Goal: Task Accomplishment & Management: Complete application form

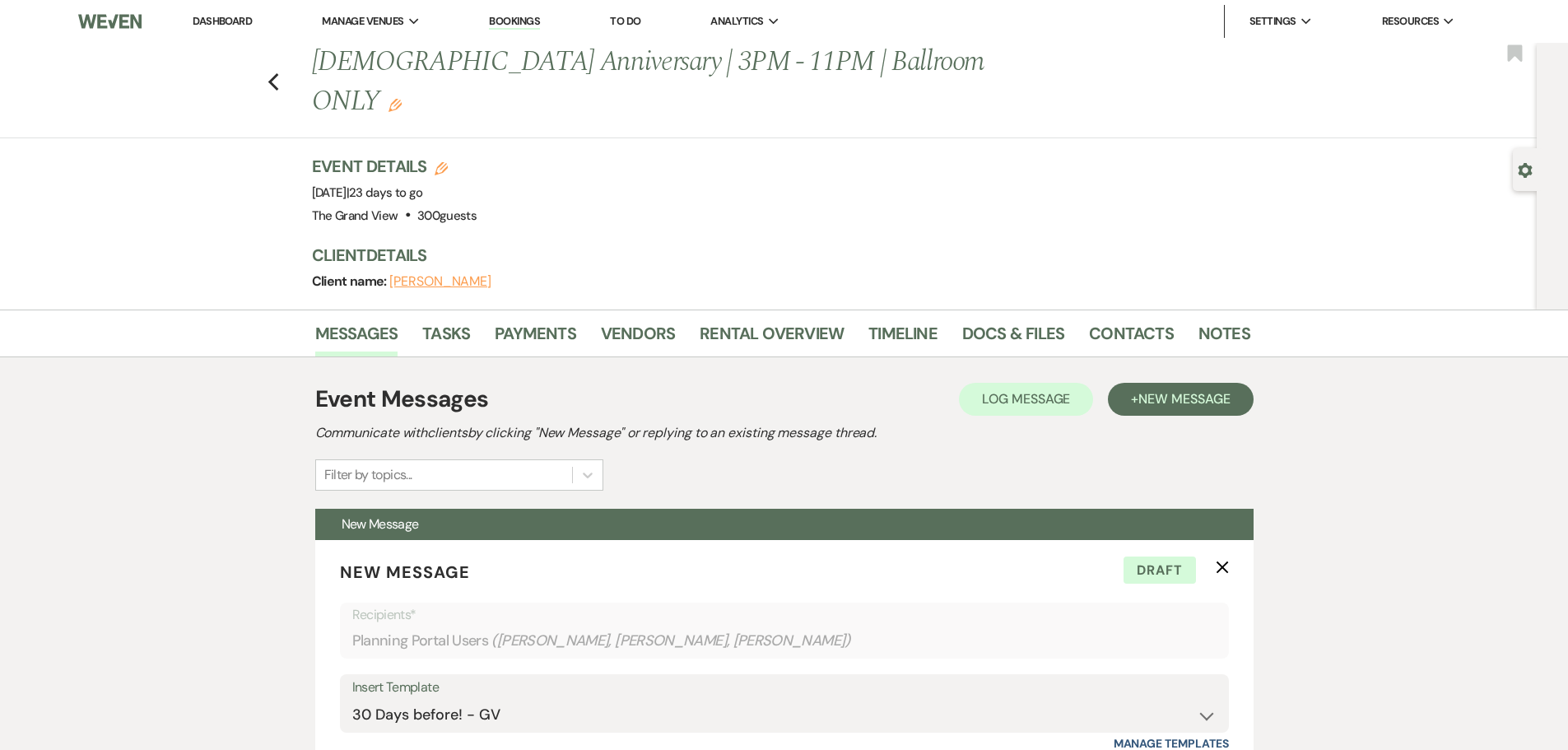
select select "5387"
click at [273, 60] on div "Previous Church Anniversary | 3PM - 11PM | Ballroom ONLY Edit Bookmark" at bounding box center [764, 91] width 1545 height 96
click at [275, 72] on icon "Previous" at bounding box center [273, 82] width 12 height 19
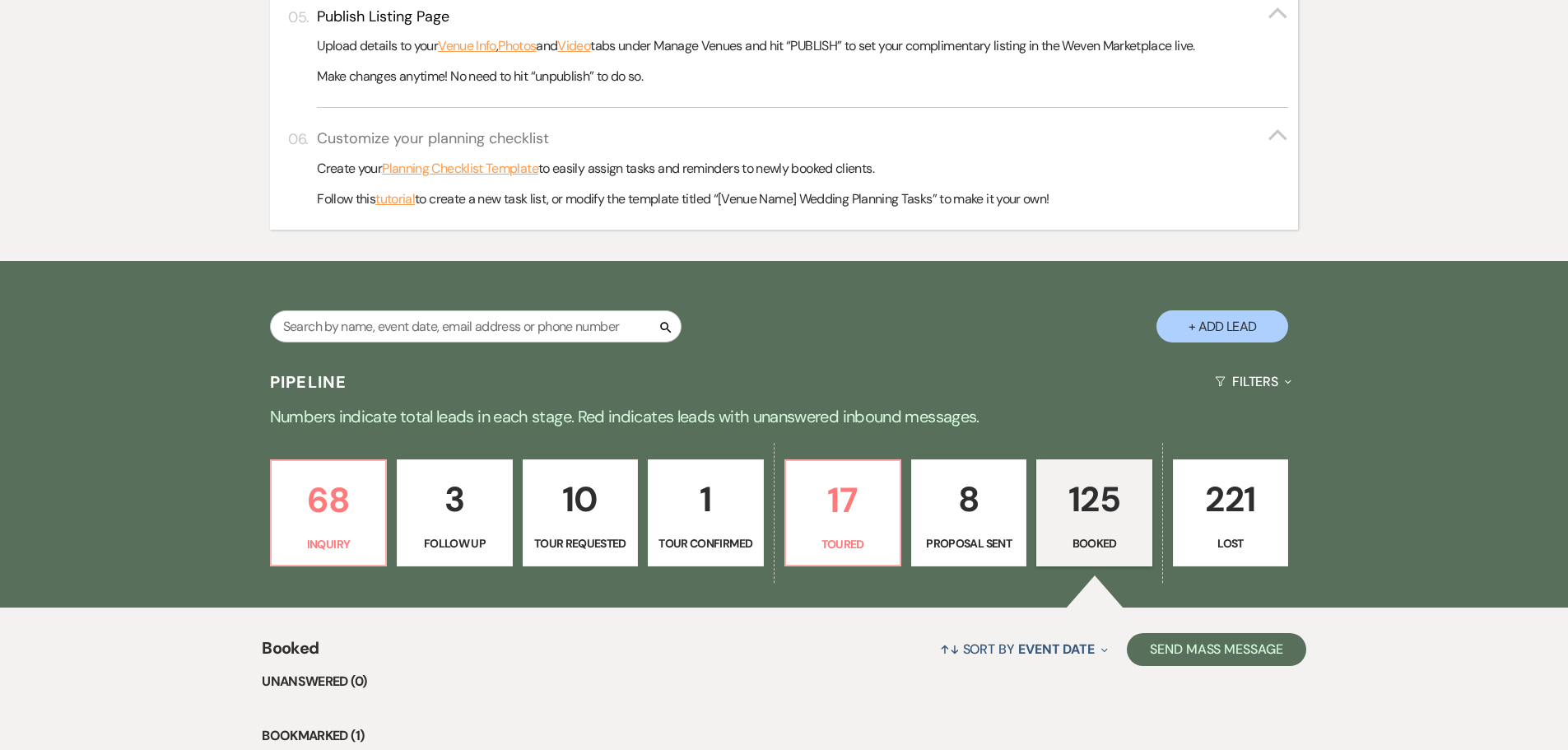
scroll to position [674, 0]
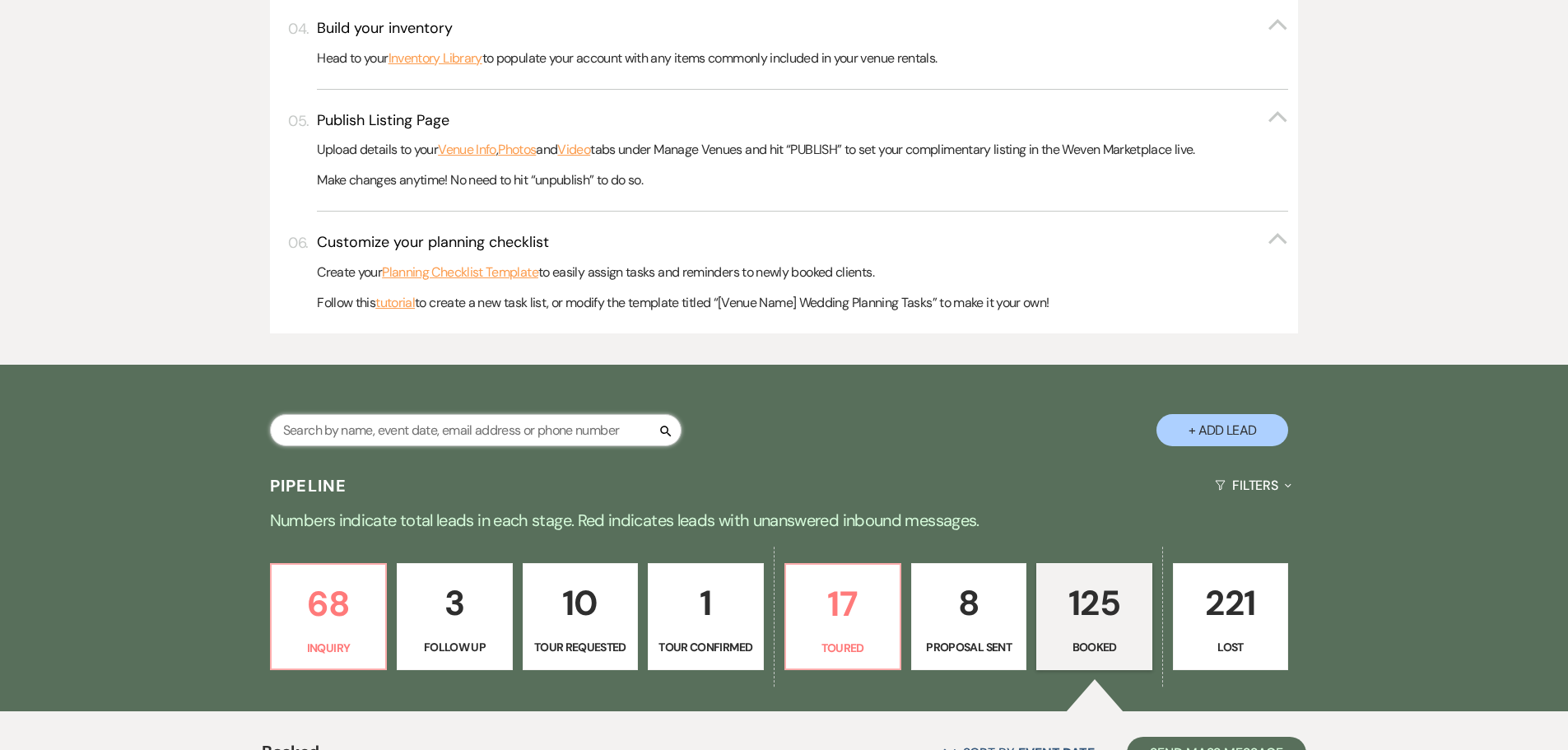
click at [439, 434] on input "text" at bounding box center [476, 430] width 412 height 32
type input "state"
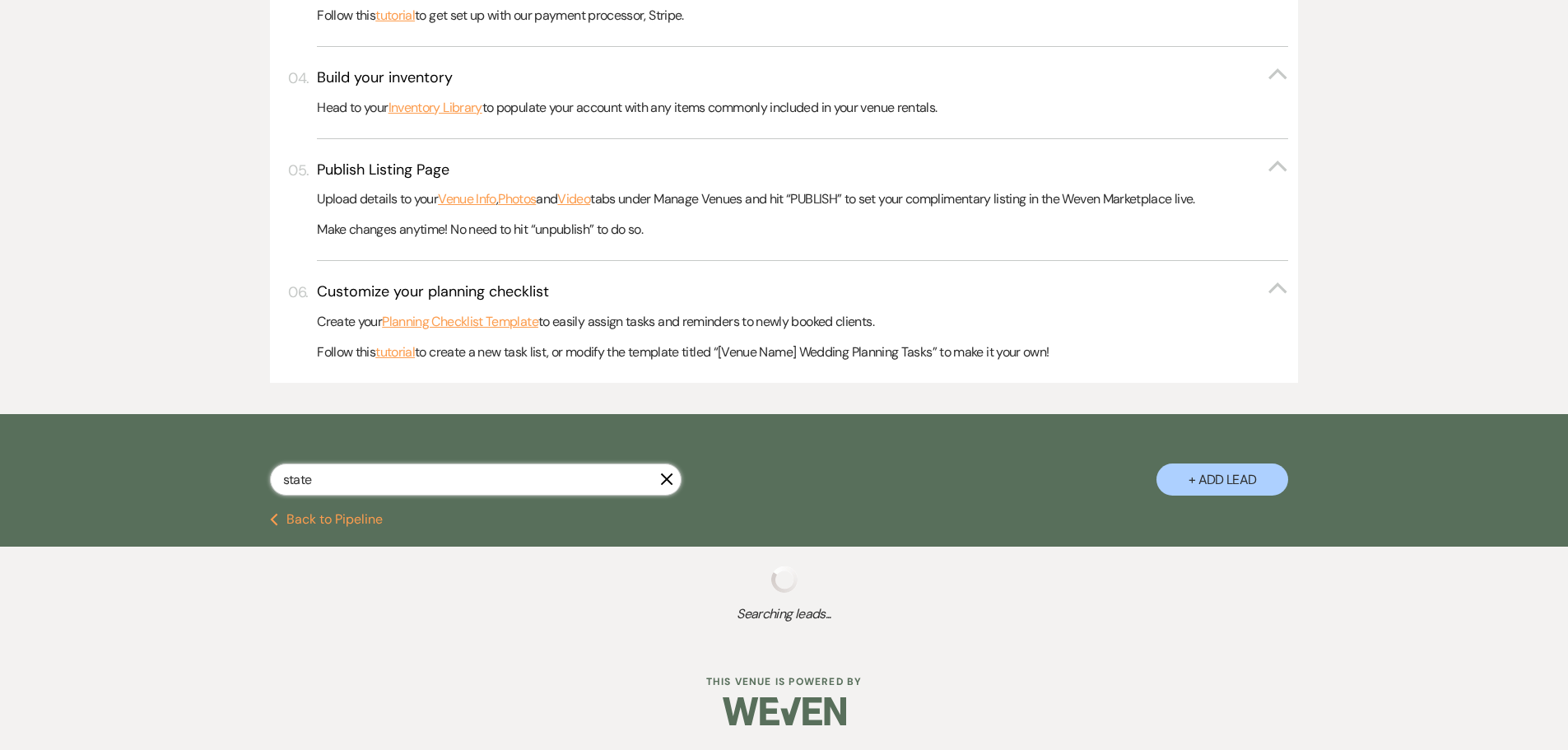
scroll to position [666, 0]
select select "8"
select select "2"
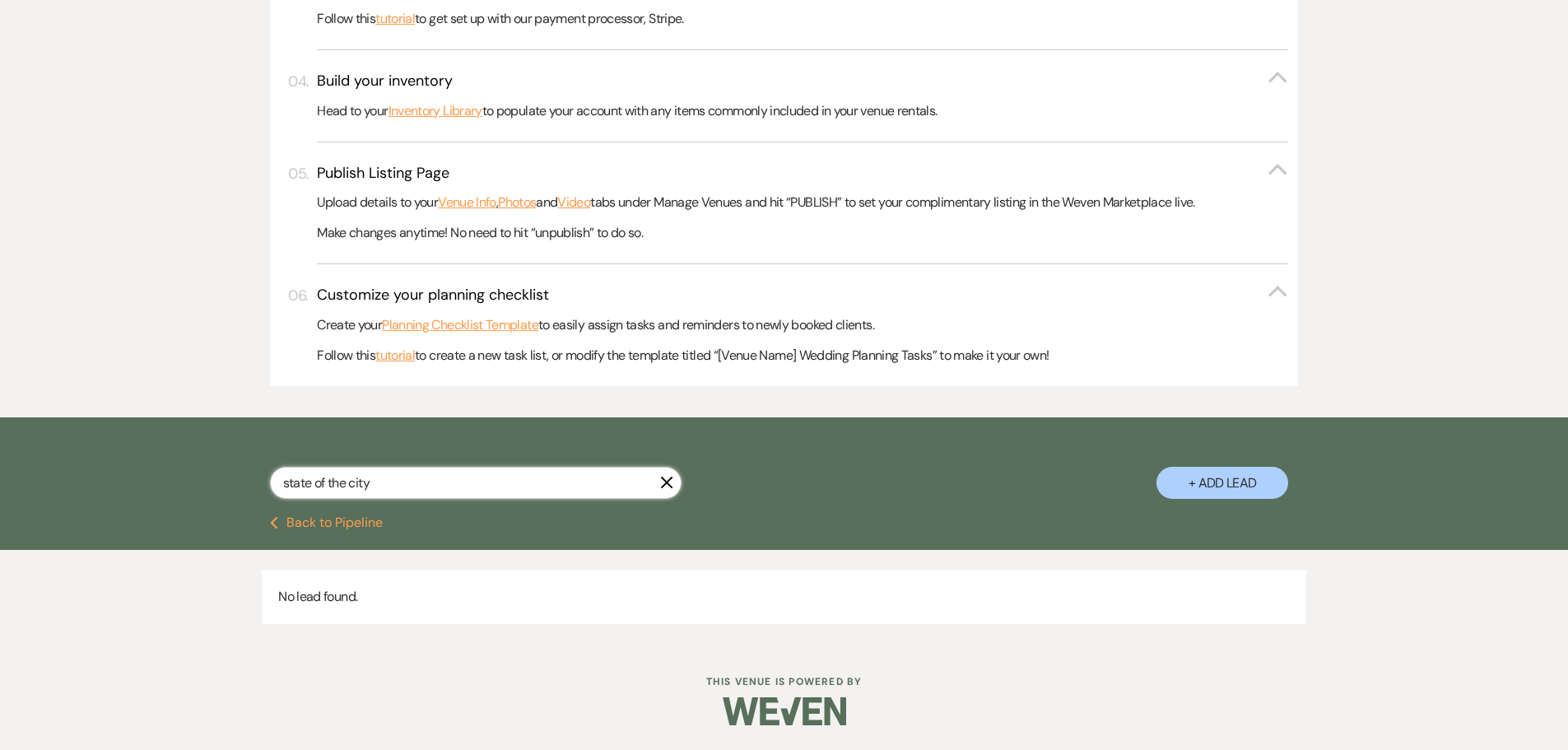
drag, startPoint x: 383, startPoint y: 483, endPoint x: 135, endPoint y: 479, distance: 248.0
click at [135, 479] on div "state of the city X + Add Lead" at bounding box center [784, 466] width 1568 height 98
type input "v"
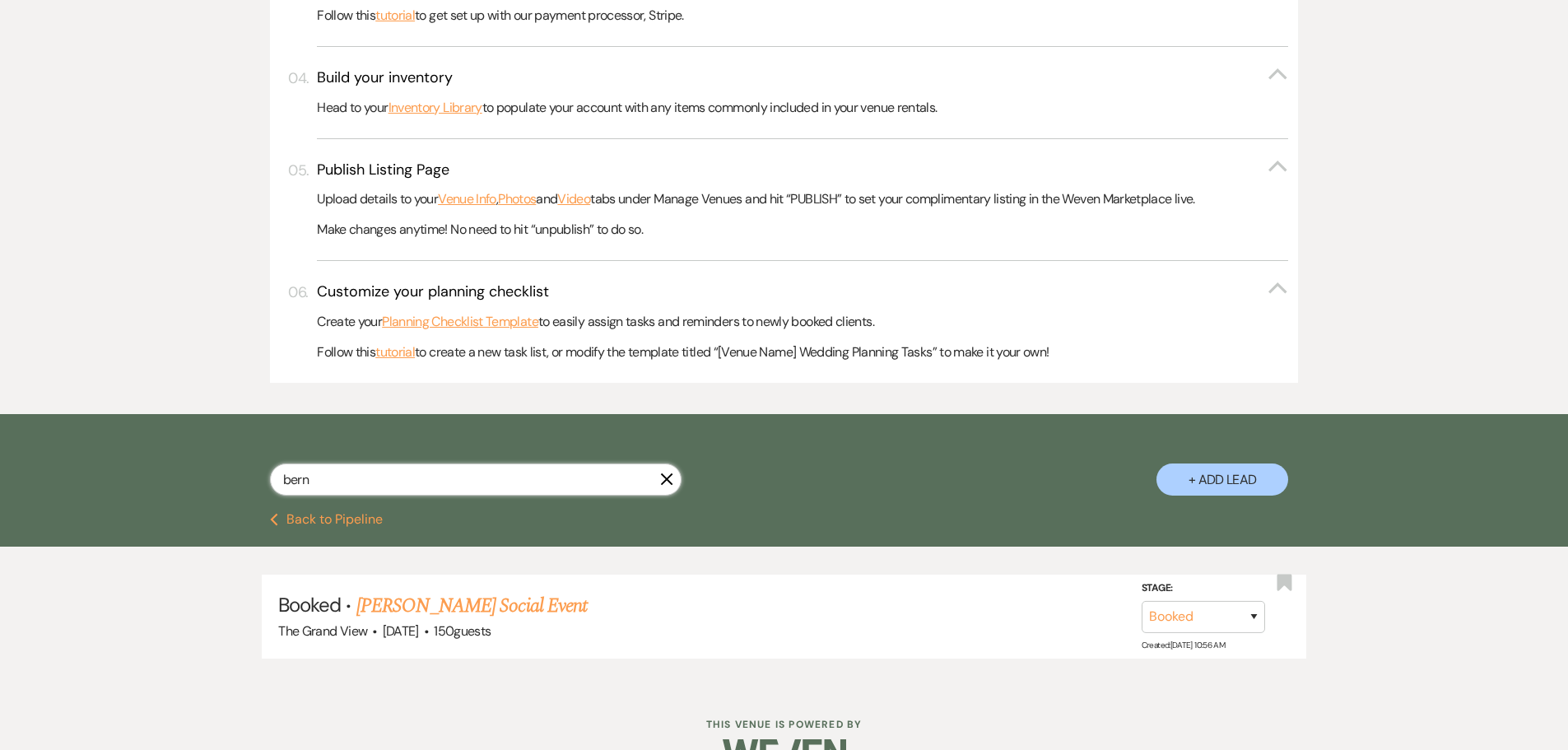
scroll to position [666, 0]
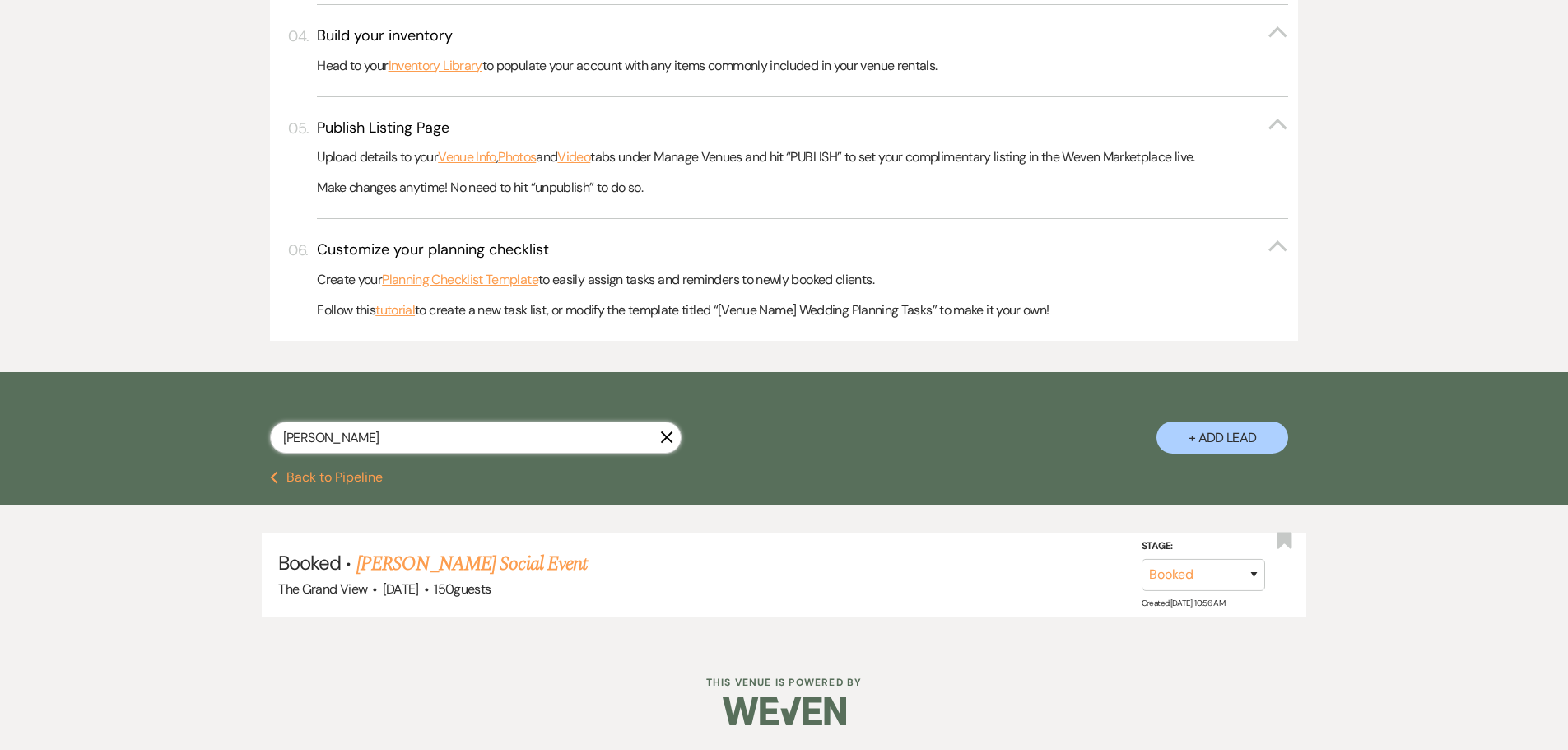
scroll to position [622, 0]
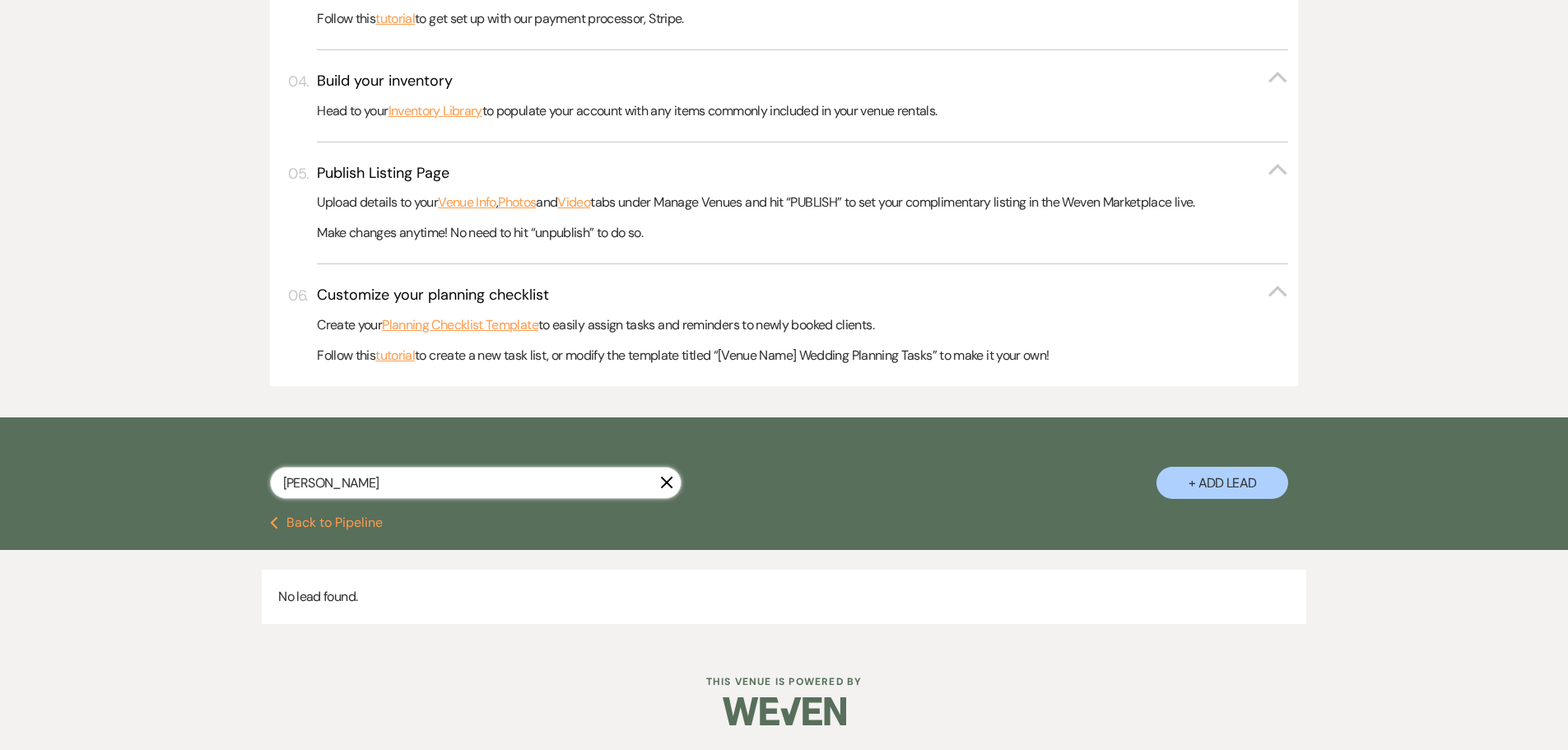
drag, startPoint x: 356, startPoint y: 494, endPoint x: 223, endPoint y: 492, distance: 133.0
click at [223, 492] on div "[PERSON_NAME] X + Add Lead" at bounding box center [784, 469] width 1185 height 86
paste input "[EMAIL_ADDRESS][PERSON_NAME][DOMAIN_NAME]"
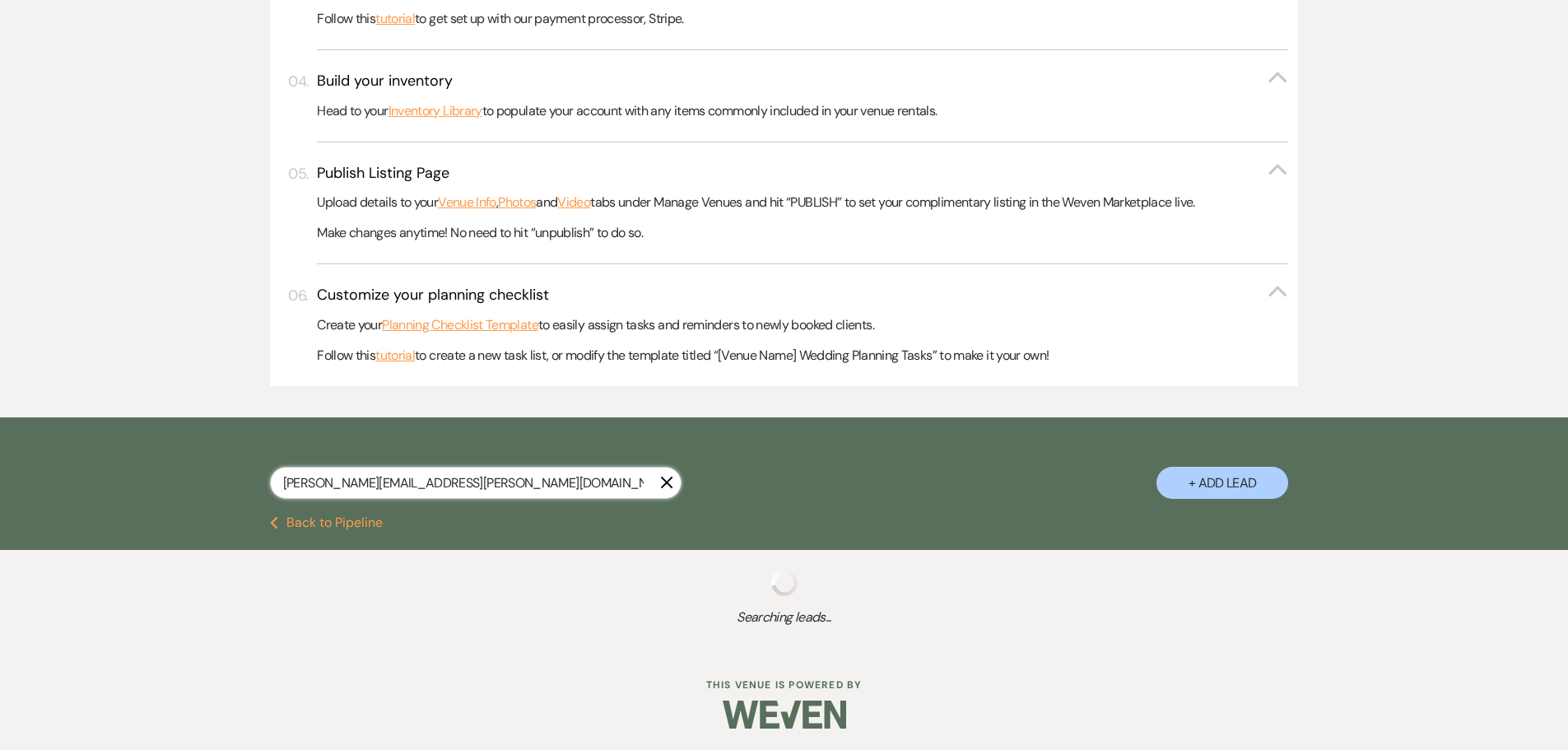
scroll to position [622, 0]
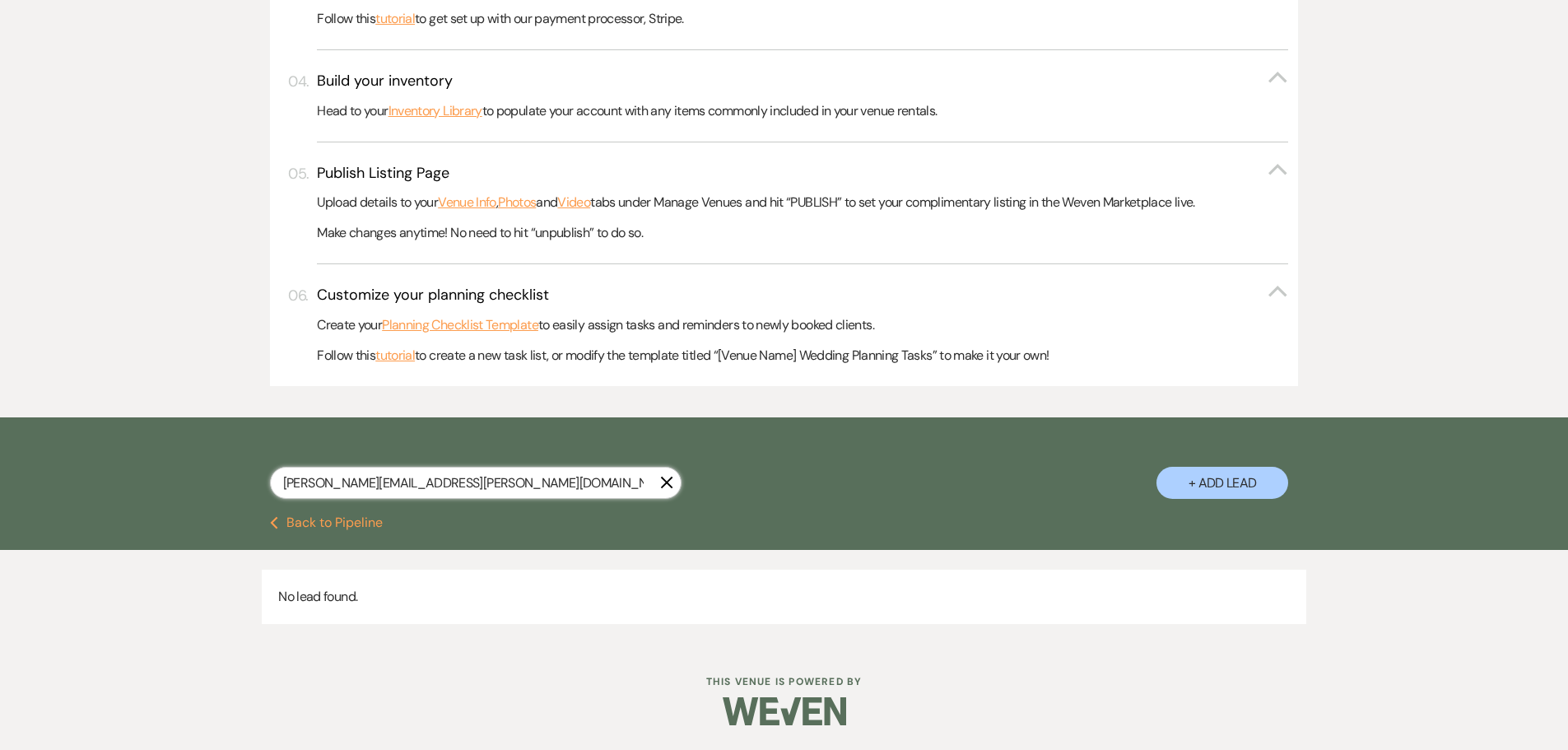
type input "[PERSON_NAME][EMAIL_ADDRESS][PERSON_NAME][DOMAIN_NAME]"
click at [1217, 485] on button "+ Add Lead" at bounding box center [1222, 483] width 132 height 32
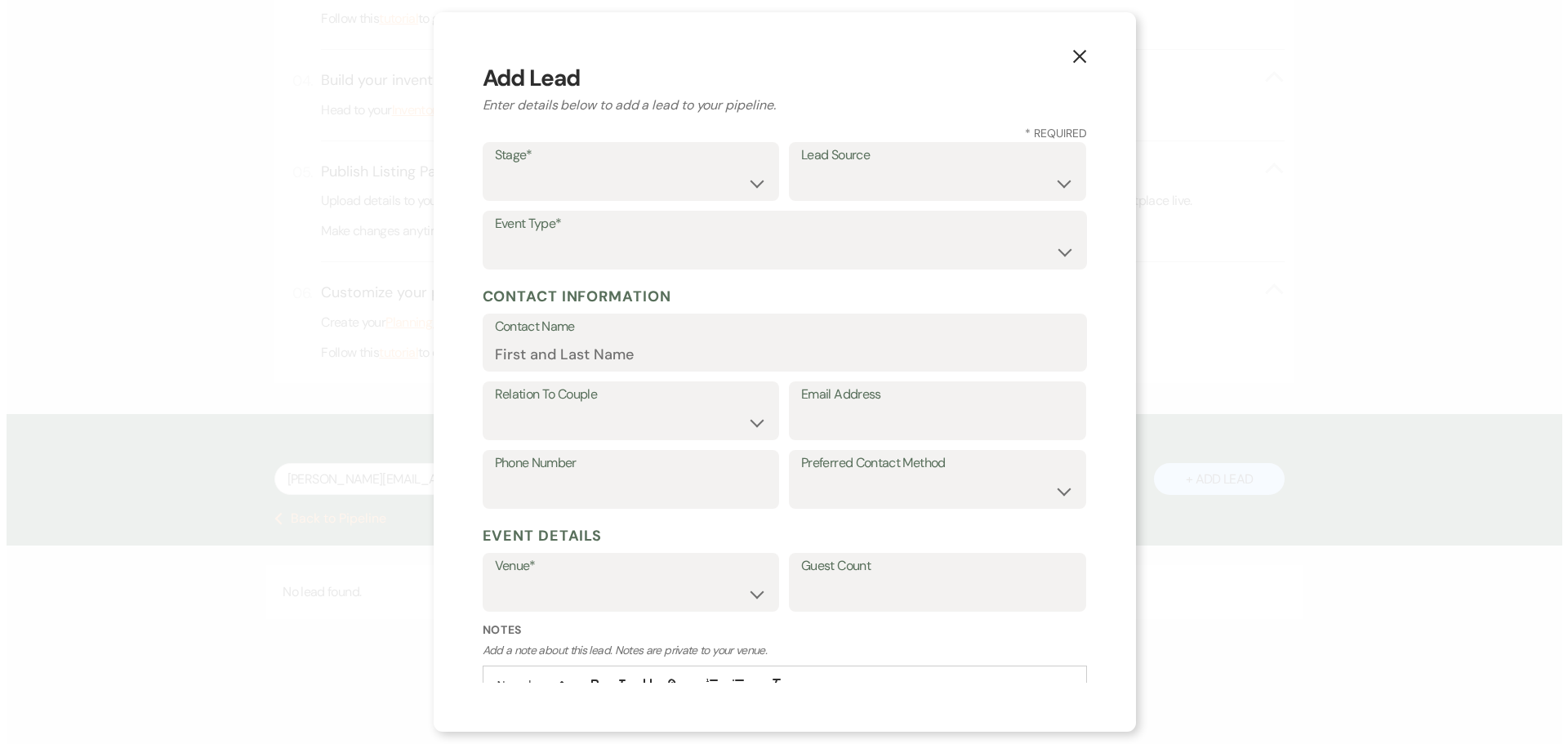
scroll to position [617, 0]
click at [651, 183] on select "Inquiry Follow Up Tour Requested Tour Confirmed Toured Proposal Sent Booked Lost" at bounding box center [630, 183] width 273 height 31
select select "6"
click at [494, 167] on select "Inquiry Follow Up Tour Requested Tour Confirmed Toured Proposal Sent Booked Lost" at bounding box center [630, 183] width 273 height 31
click at [872, 197] on select "Weven Venue Website Instagram Facebook Pinterest Google The Knot Wedding Wire H…" at bounding box center [937, 183] width 273 height 31
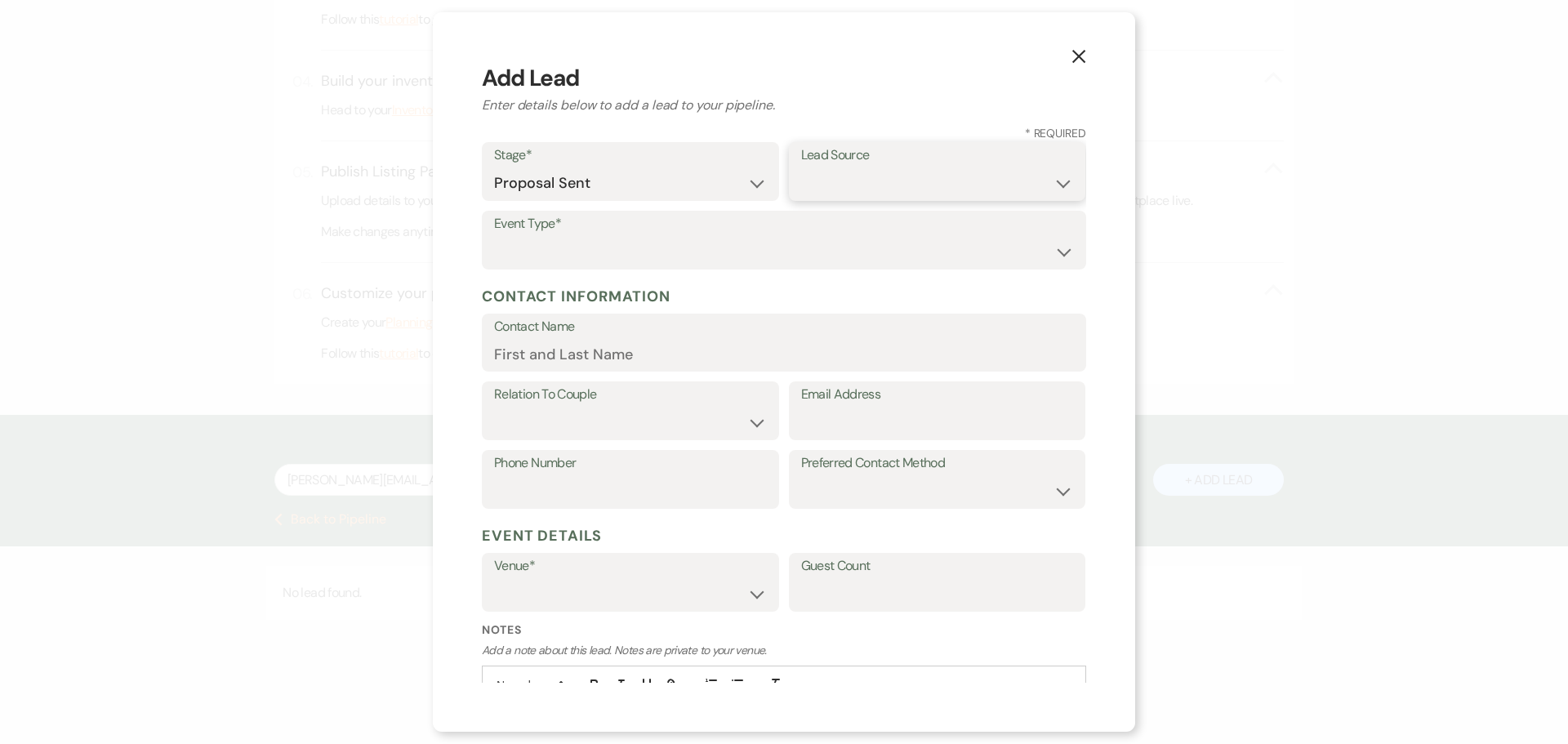
select select "12"
click at [801, 167] on select "Weven Venue Website Instagram Facebook Pinterest Google The Knot Wedding Wire H…" at bounding box center [937, 183] width 273 height 31
click at [579, 261] on select "Wedding Anniversary Party Baby Shower Bachelorette / Bachelor Party Birthday Pa…" at bounding box center [784, 251] width 579 height 31
select select "13"
click at [817, 253] on input "Other Type*" at bounding box center [937, 251] width 273 height 31
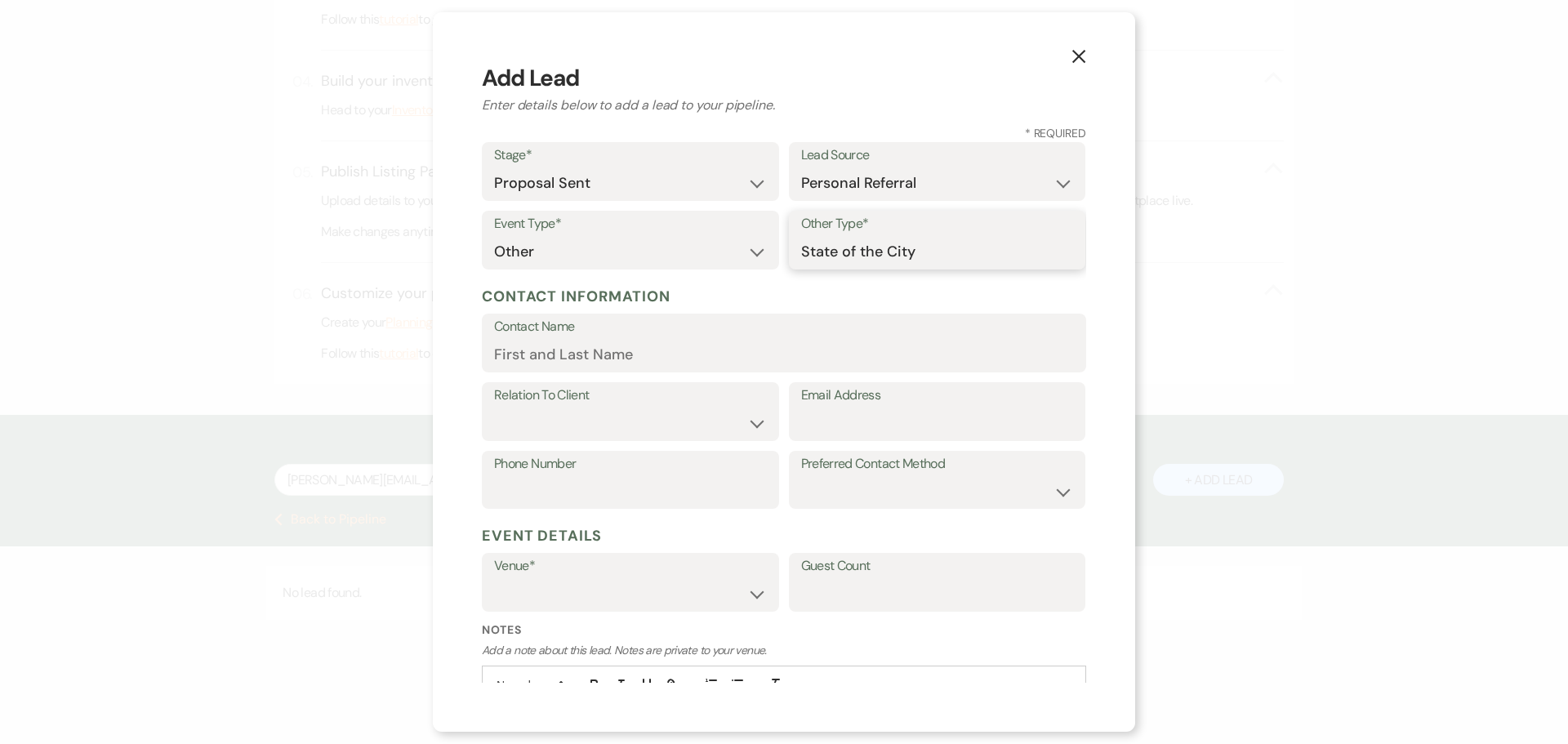
type input "State of the City"
click at [847, 410] on input "Email Address" at bounding box center [937, 423] width 273 height 31
paste input "[PERSON_NAME][EMAIL_ADDRESS][PERSON_NAME][DOMAIN_NAME]"
type input "[PERSON_NAME][EMAIL_ADDRESS][PERSON_NAME][DOMAIN_NAME]"
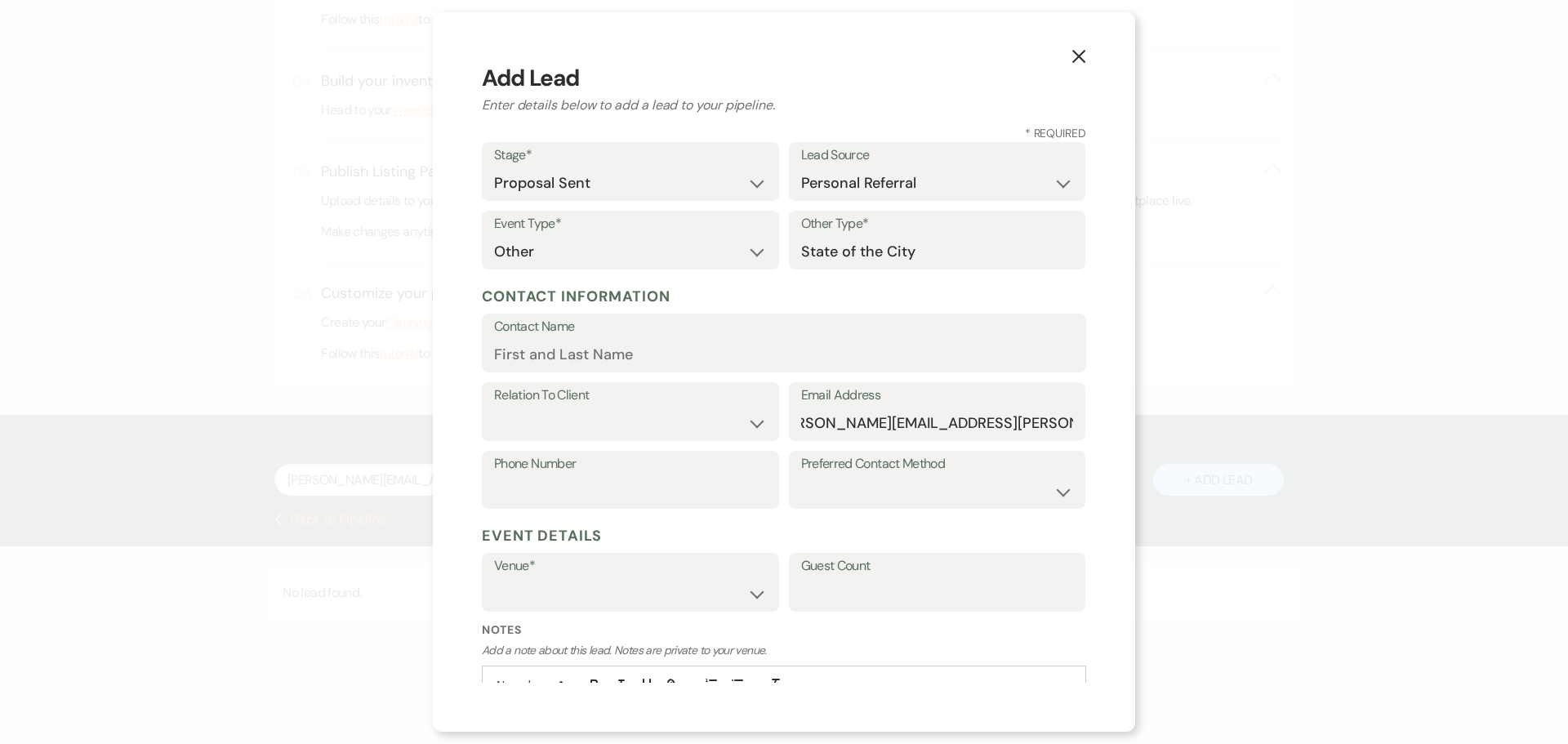
scroll to position [0, 0]
click at [557, 349] on input "Contact Name" at bounding box center [784, 354] width 579 height 31
paste input "[PERSON_NAME]"
type input "[PERSON_NAME]"
click at [499, 428] on select "Client Event Planner Parent of Client Family Member Friend Other" at bounding box center [630, 423] width 273 height 31
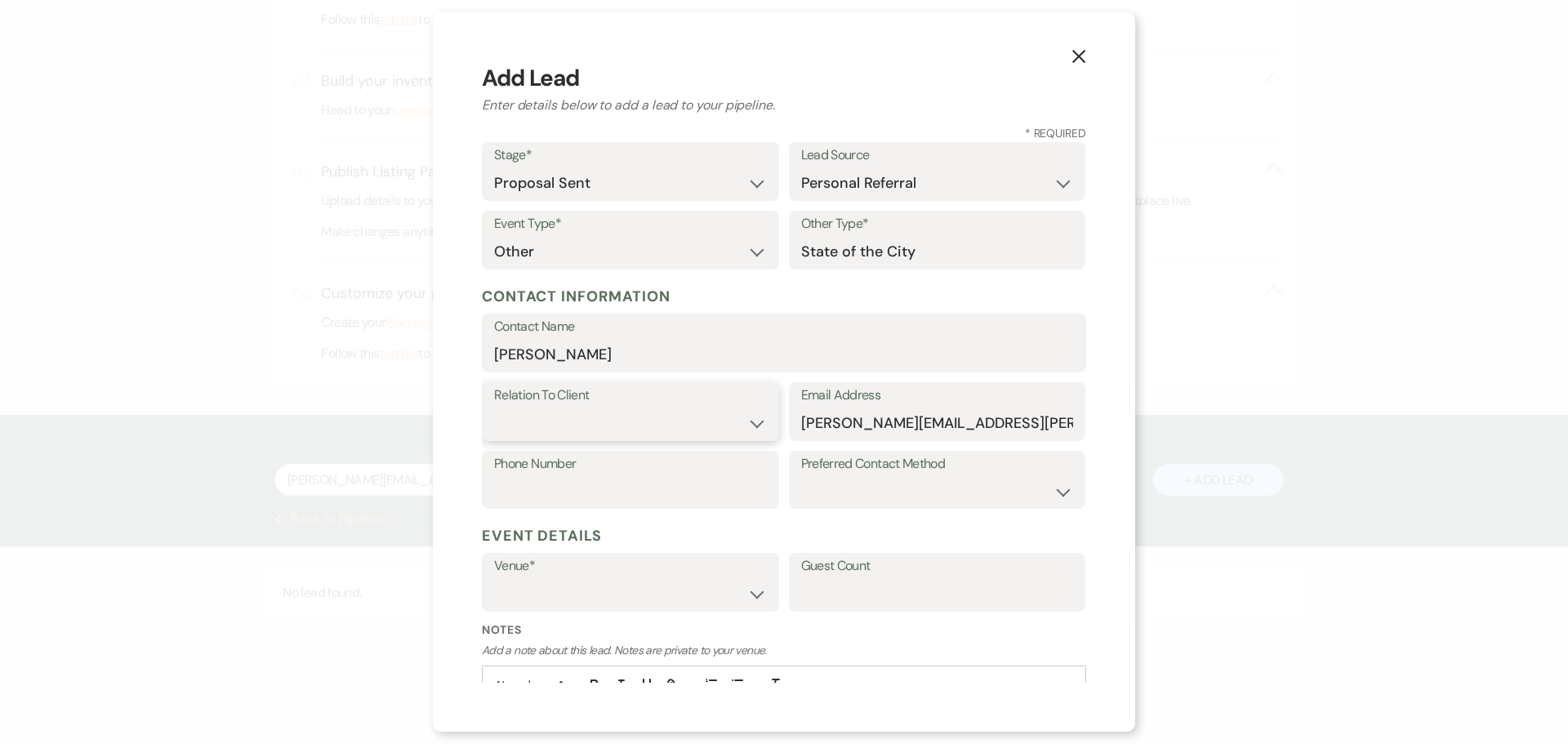
select select "1"
click at [494, 407] on select "Client Event Planner Parent of Client Family Member Friend Other" at bounding box center [630, 423] width 273 height 31
click at [572, 501] on input "Phone Number" at bounding box center [630, 491] width 273 height 31
click at [602, 493] on input "Phone Number" at bounding box center [630, 491] width 273 height 31
paste input "[PHONE_NUMBER]"
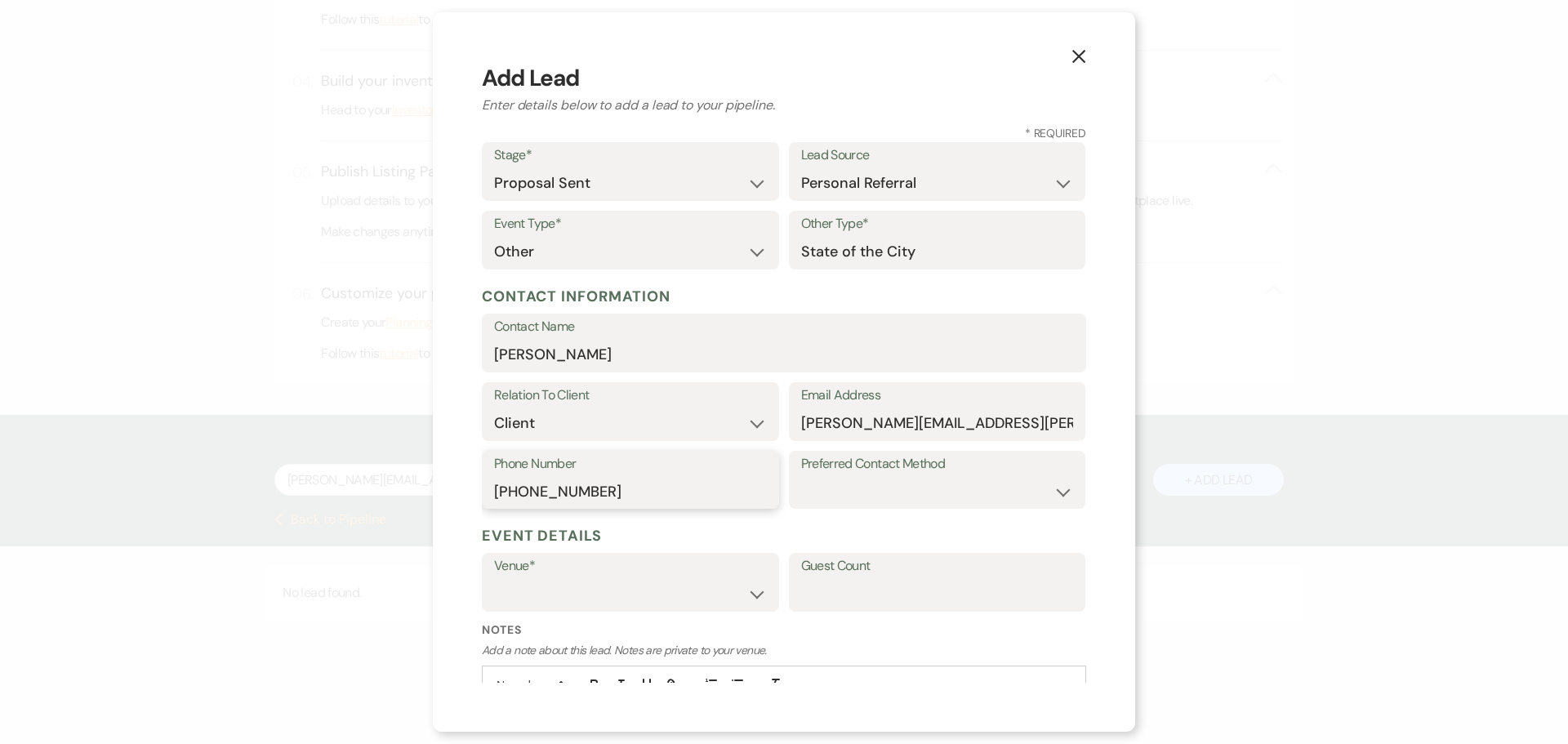
type input "[PHONE_NUMBER]"
click at [517, 604] on select "The Grand View [GEOGRAPHIC_DATA]" at bounding box center [630, 594] width 273 height 31
select select "836"
click at [494, 578] on select "The Grand View [GEOGRAPHIC_DATA]" at bounding box center [630, 594] width 273 height 31
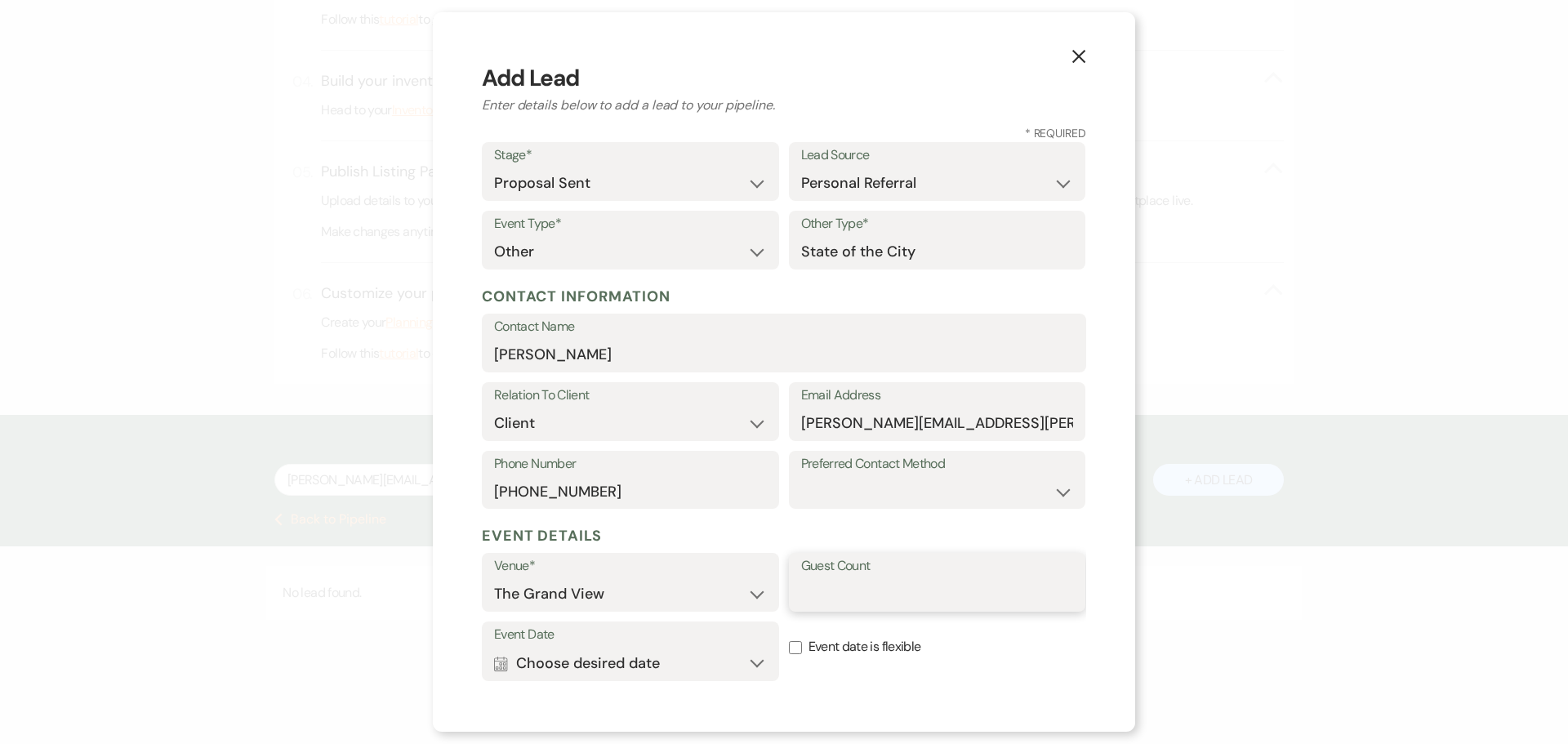
click at [907, 587] on input "Guest Count" at bounding box center [937, 594] width 273 height 31
type input "600"
click at [681, 663] on button "Calendar Choose desired date Expand" at bounding box center [630, 662] width 273 height 32
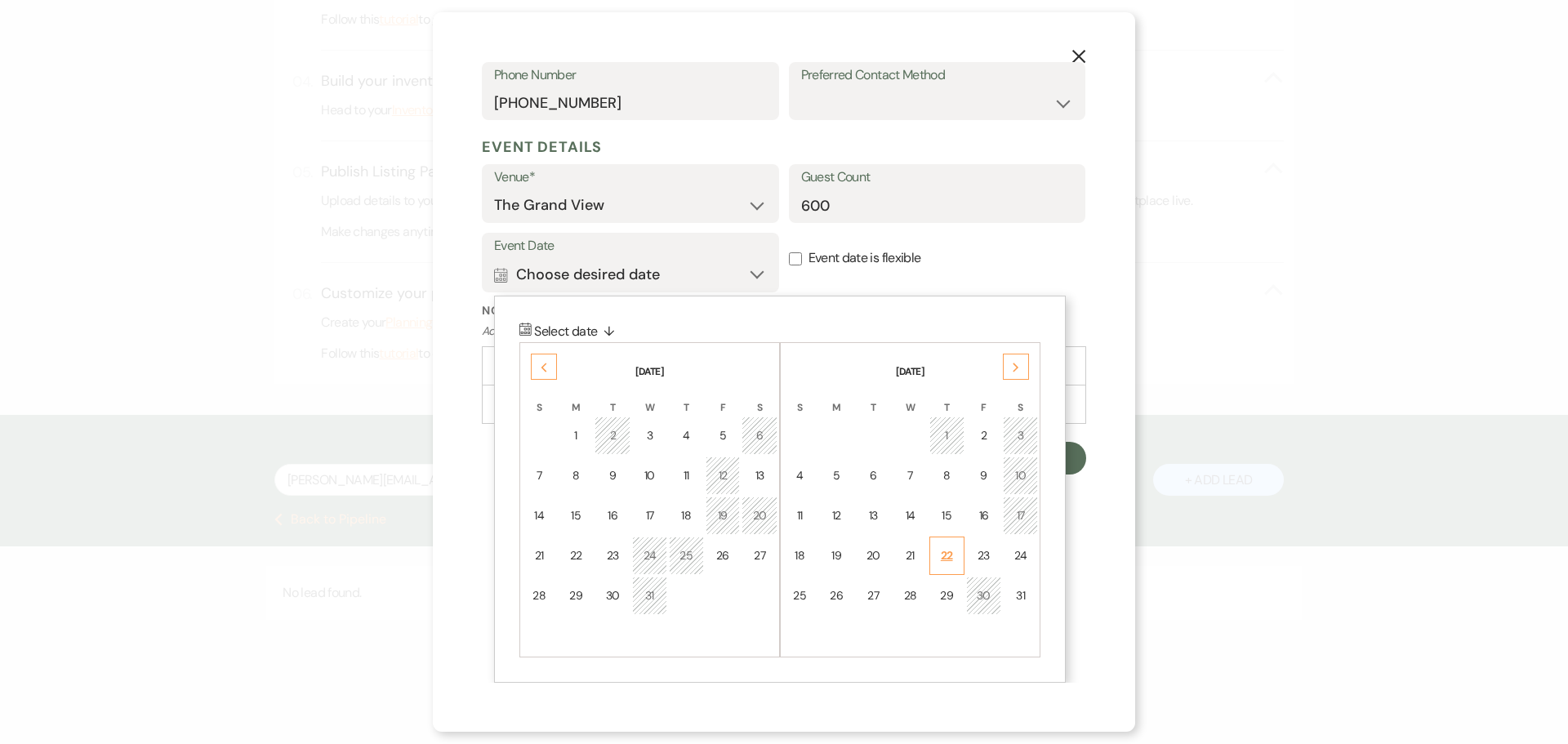
click at [941, 553] on div "22" at bounding box center [947, 556] width 14 height 17
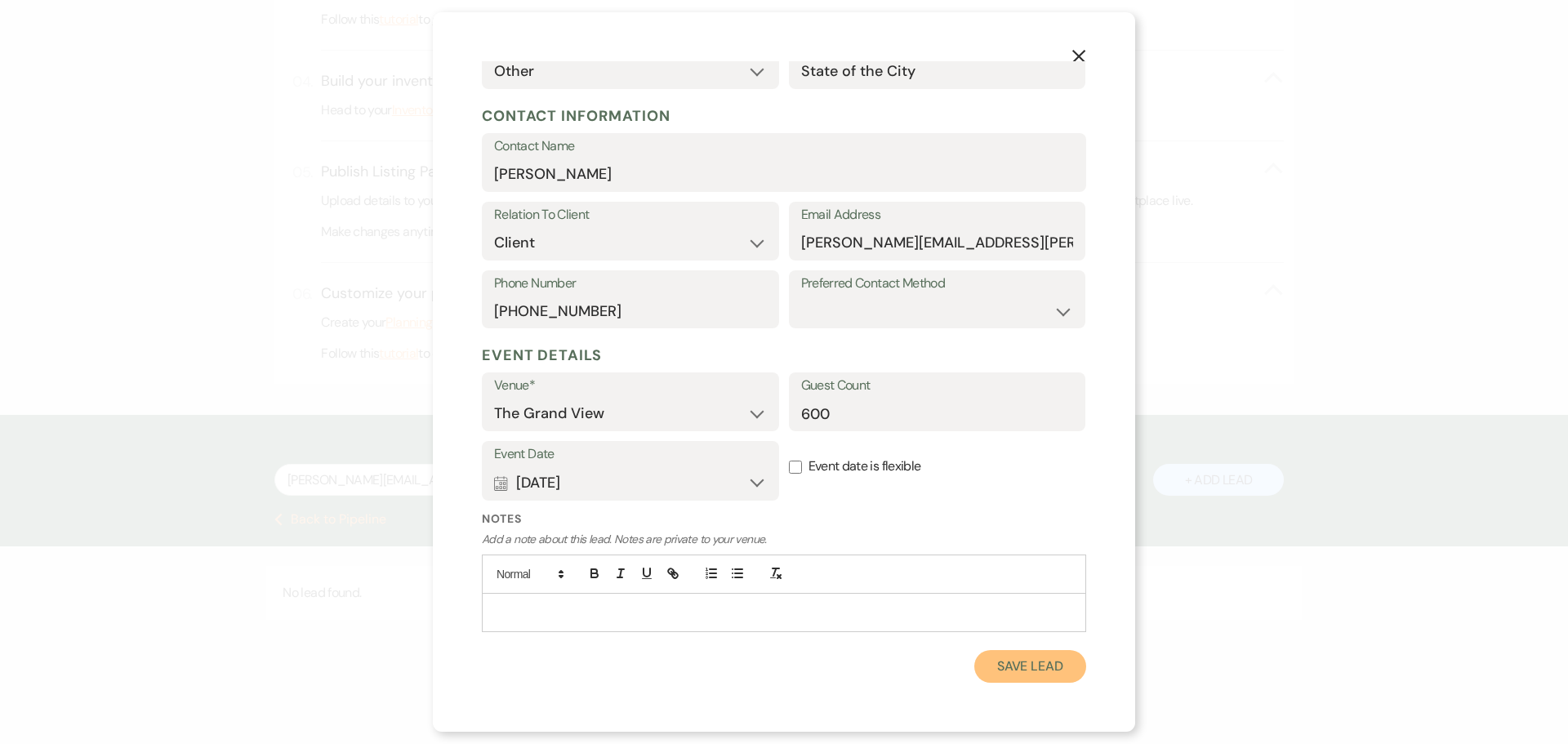
click at [1050, 667] on button "Save Lead" at bounding box center [1030, 666] width 112 height 32
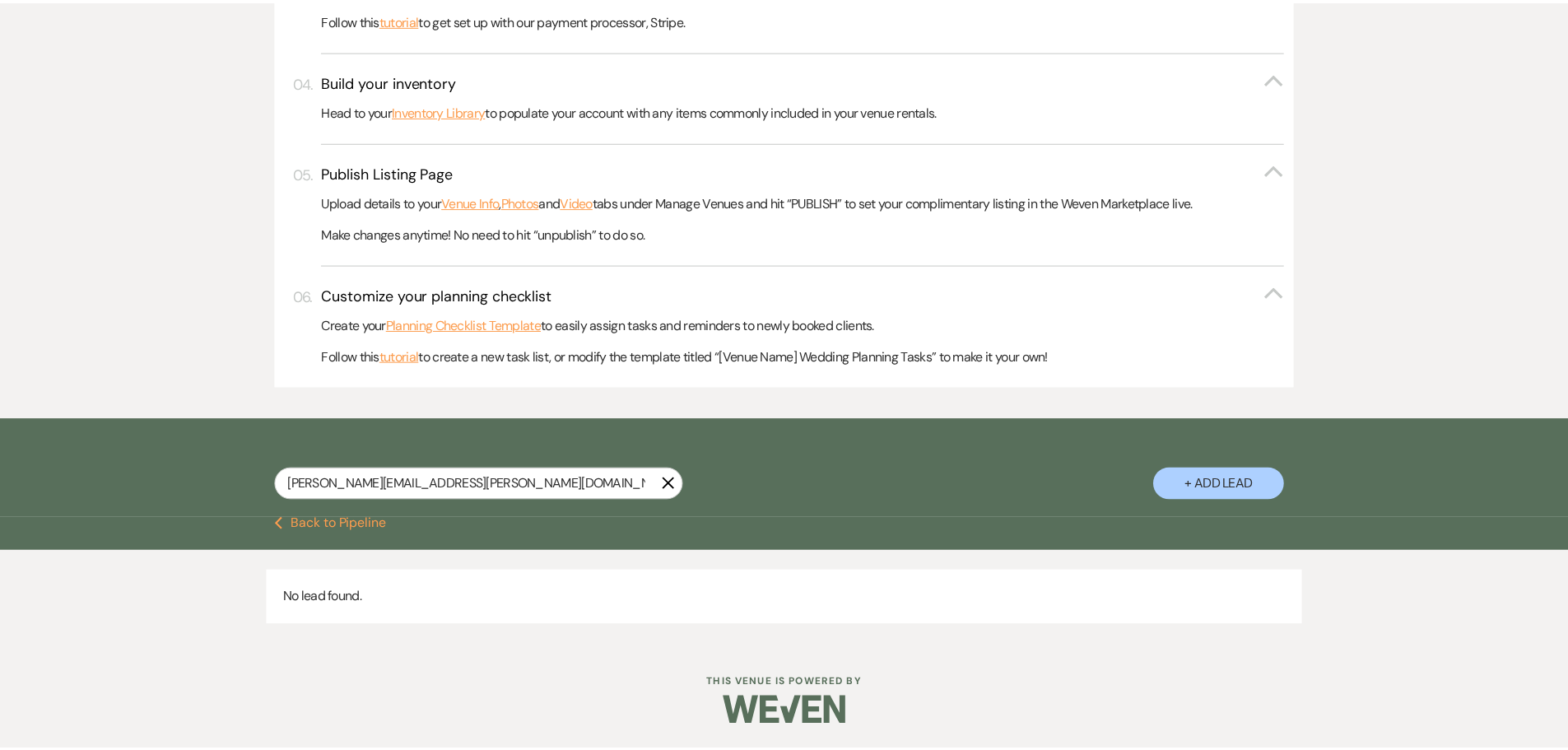
scroll to position [621, 0]
click at [654, 481] on input "[PERSON_NAME][EMAIL_ADDRESS][PERSON_NAME][DOMAIN_NAME]" at bounding box center [476, 484] width 412 height 32
click at [660, 481] on icon "X" at bounding box center [667, 483] width 13 height 13
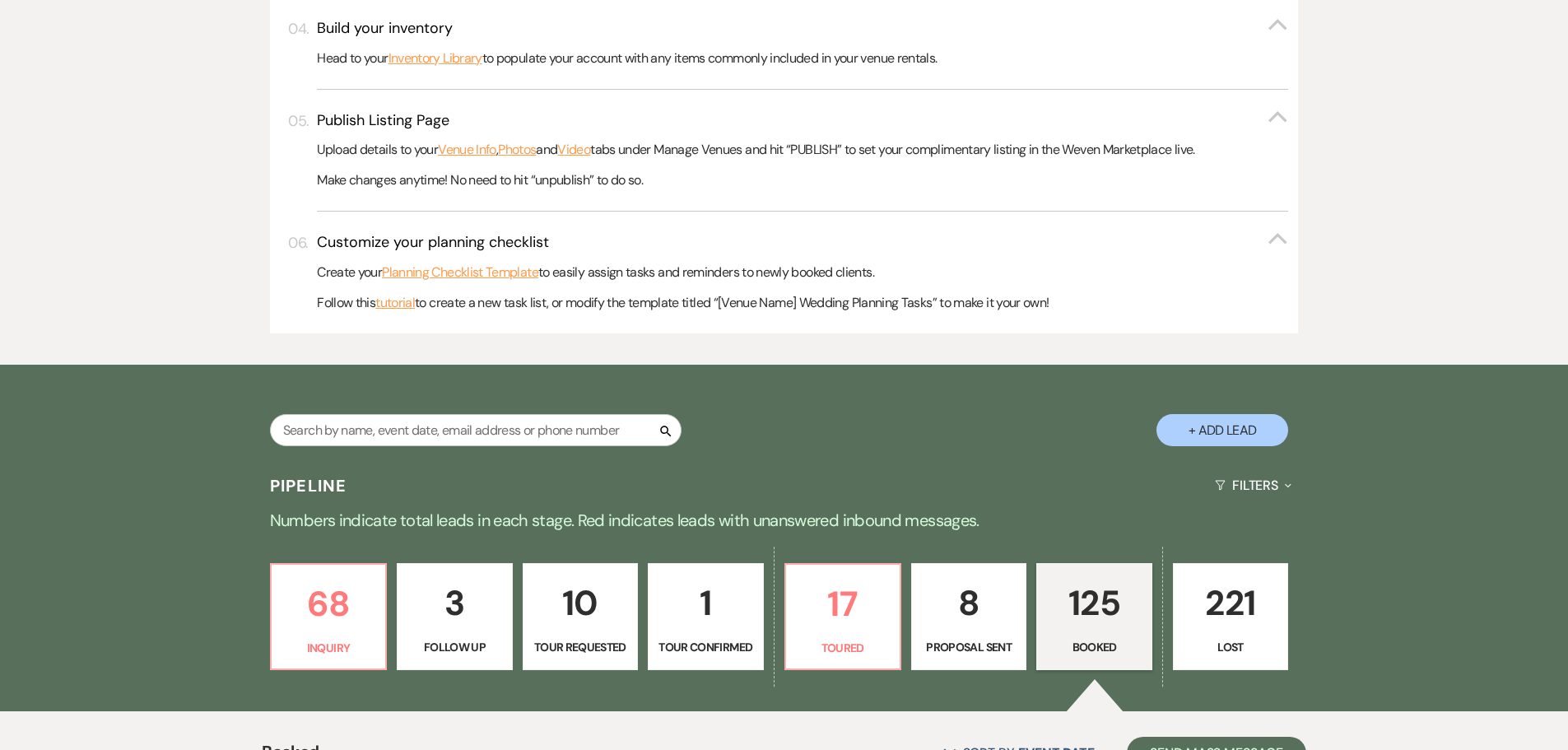
click at [985, 591] on p "8" at bounding box center [968, 602] width 94 height 55
select select "6"
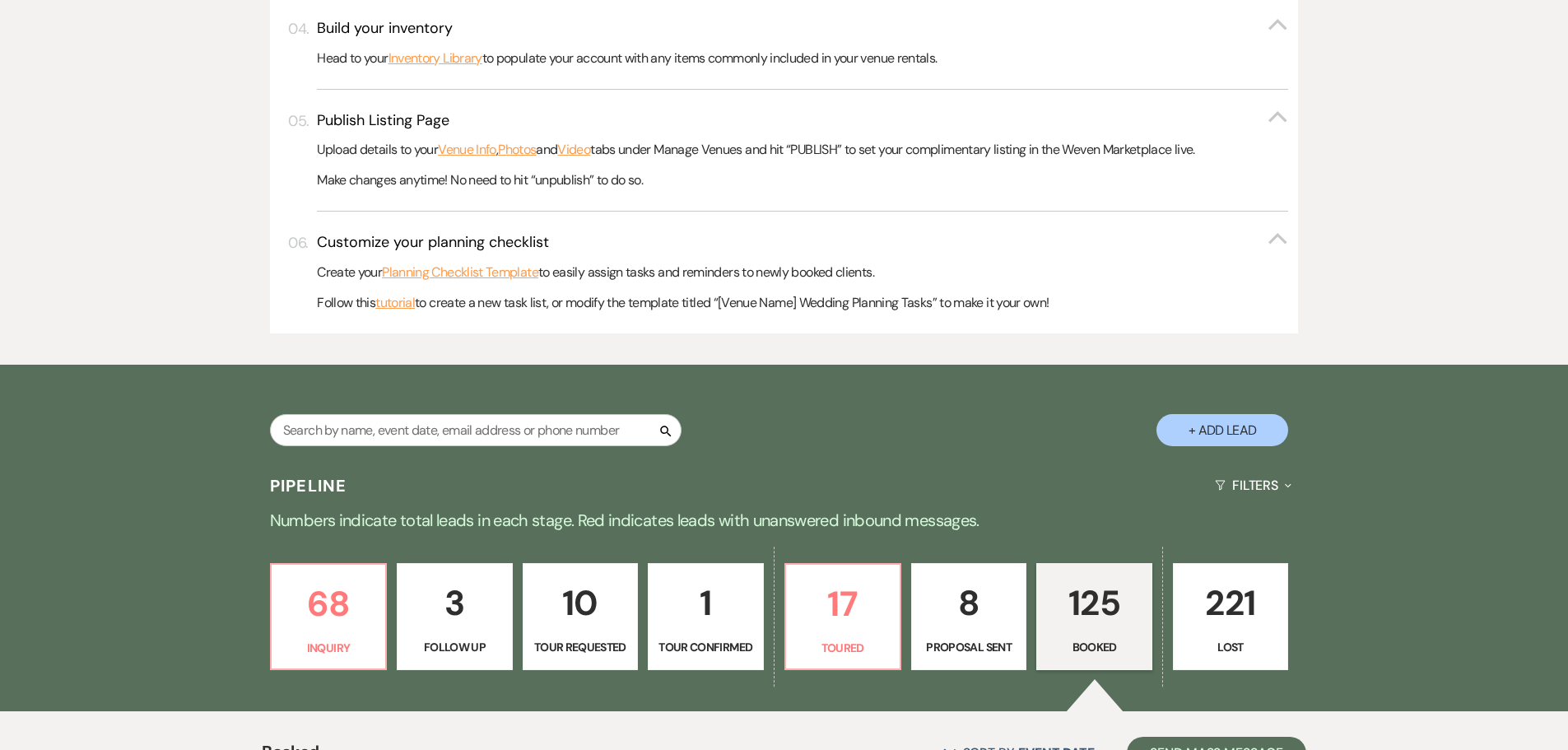
select select "6"
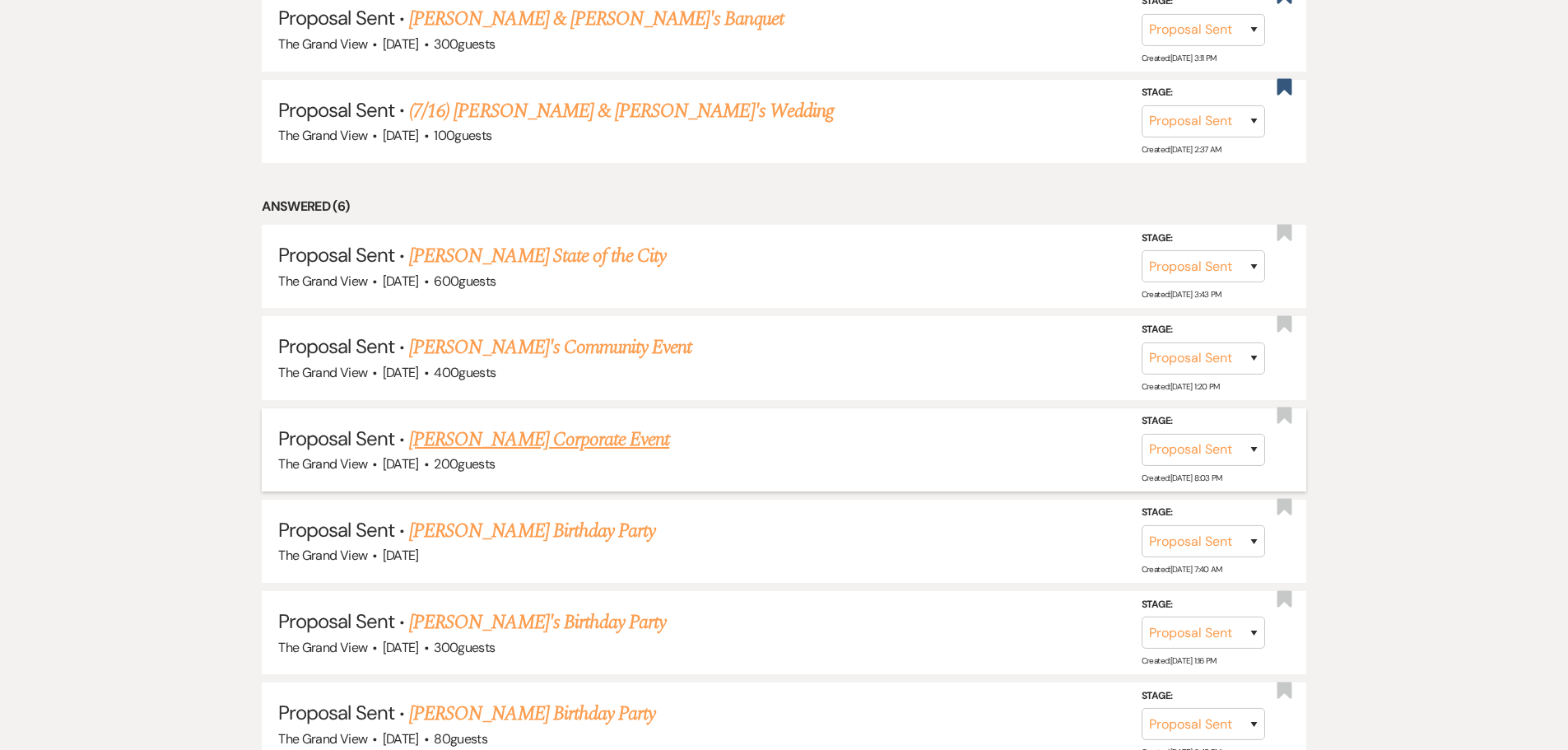
scroll to position [1661, 0]
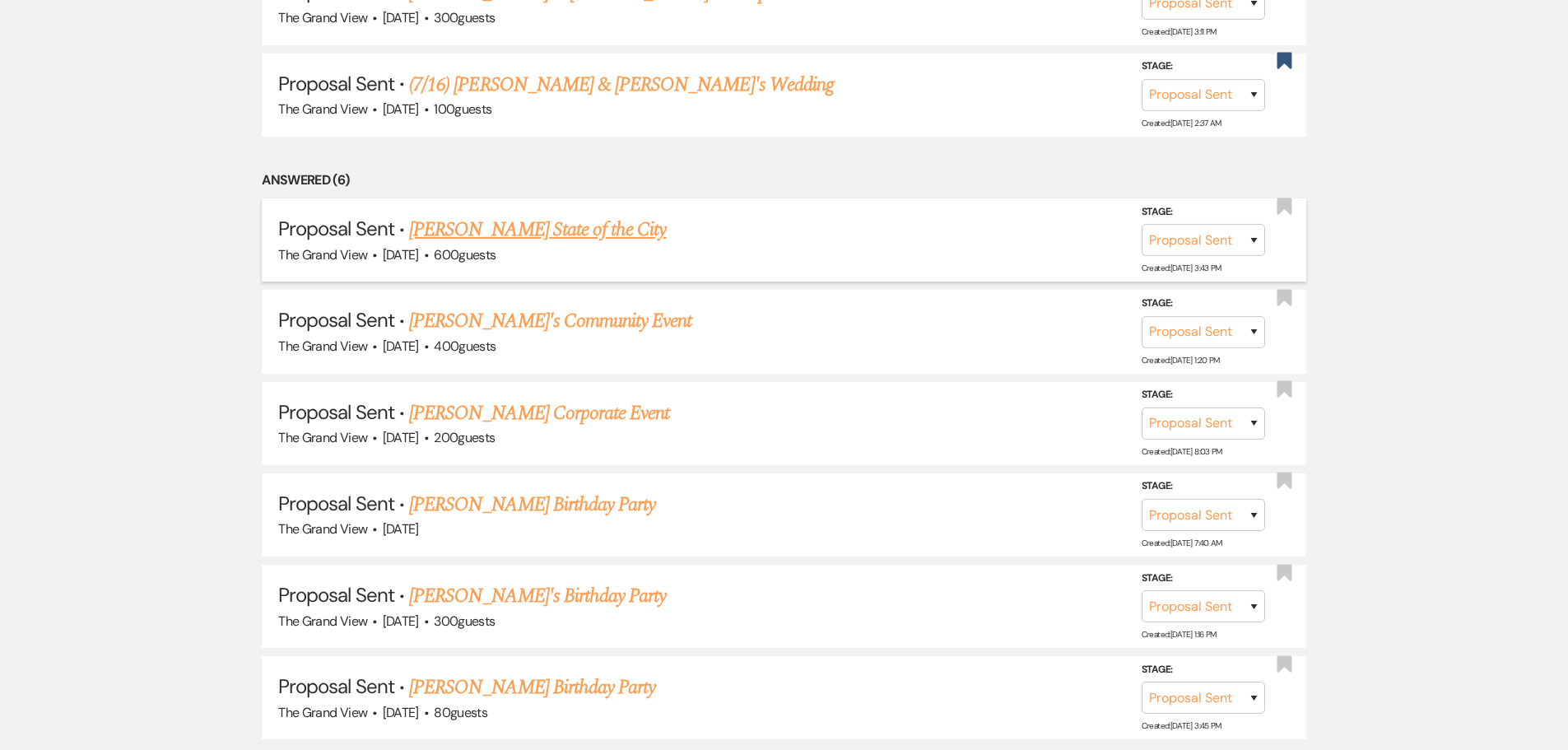
click at [595, 230] on link "[PERSON_NAME] State of the City" at bounding box center [537, 229] width 257 height 30
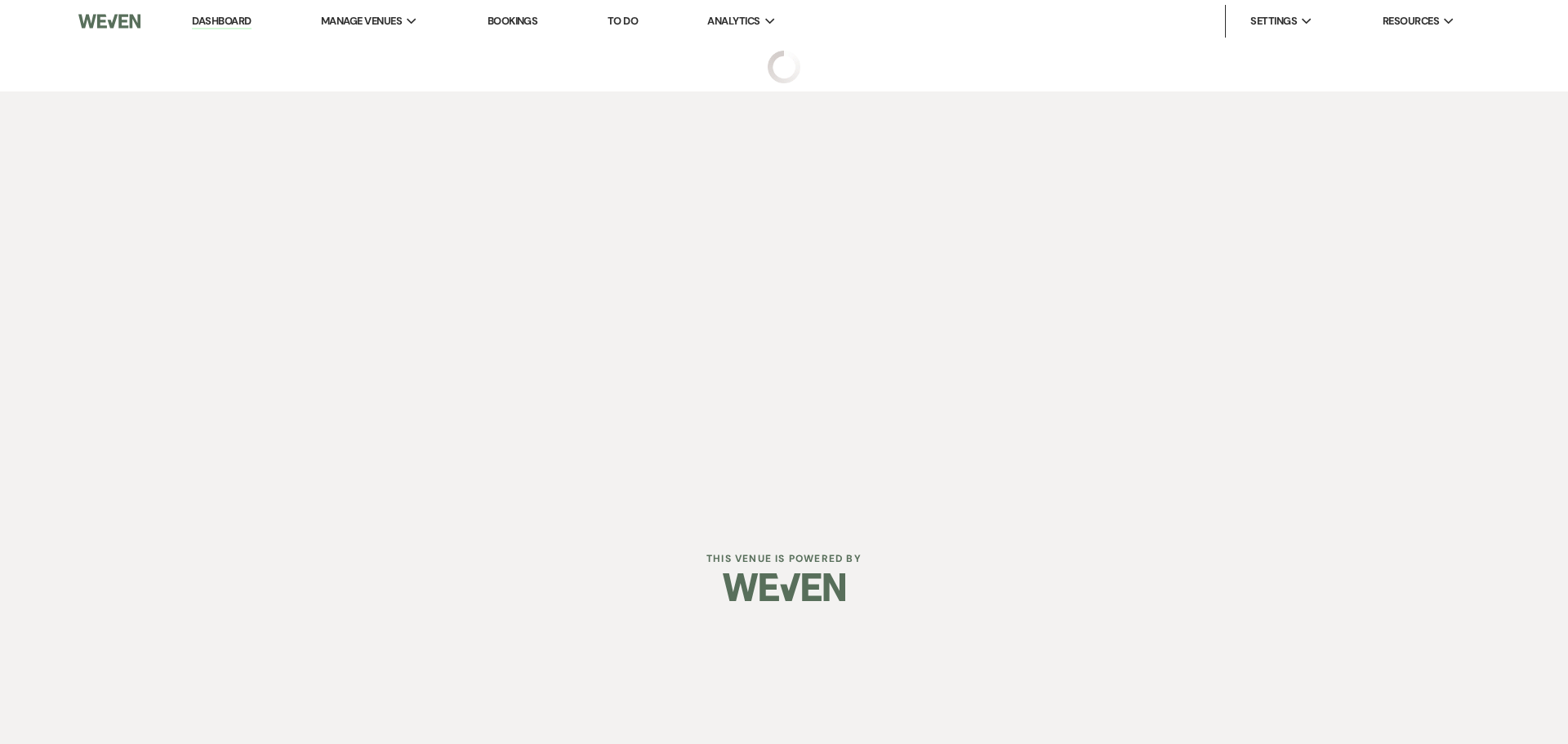
select select "6"
select select "12"
select select "13"
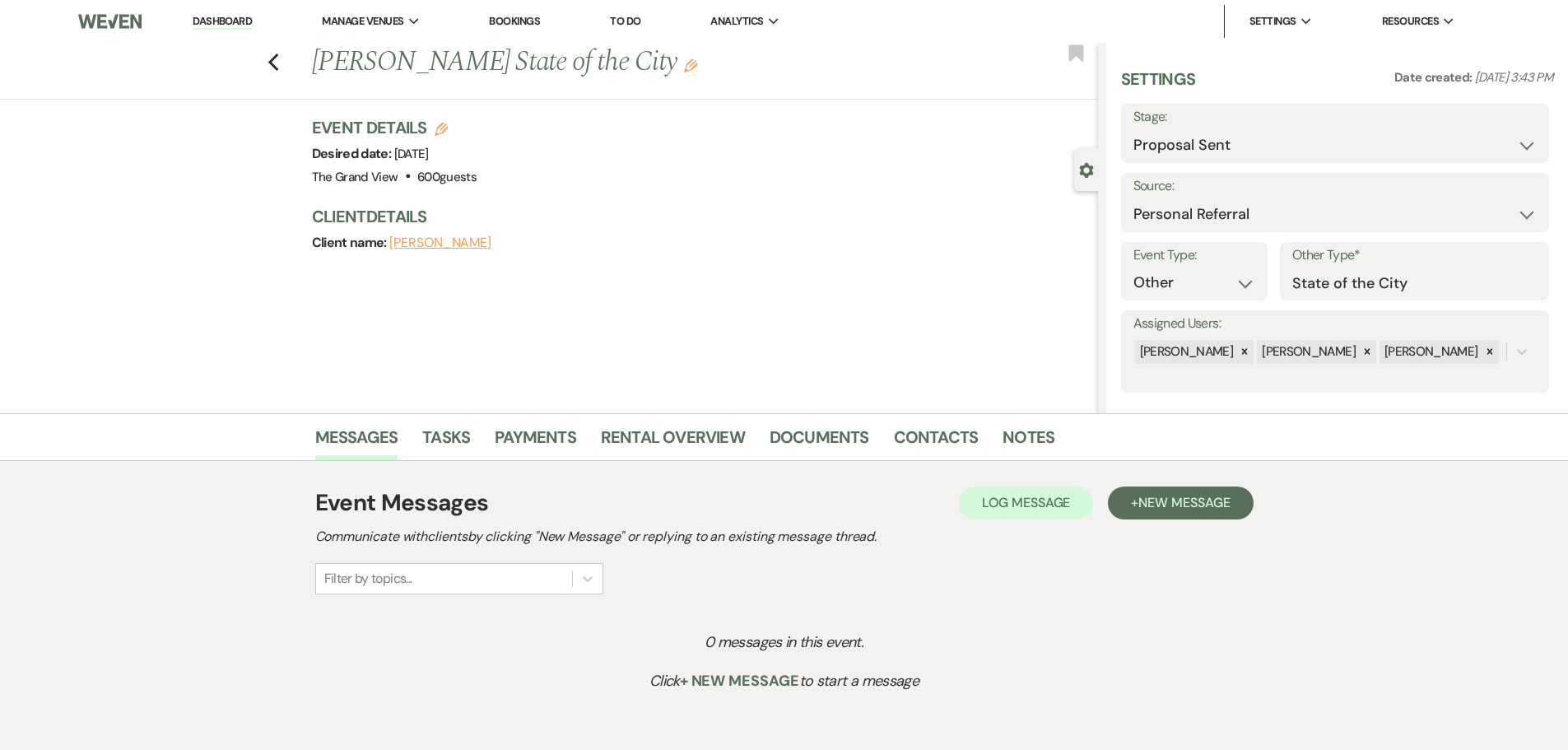
click at [693, 69] on icon "Edit" at bounding box center [690, 65] width 13 height 13
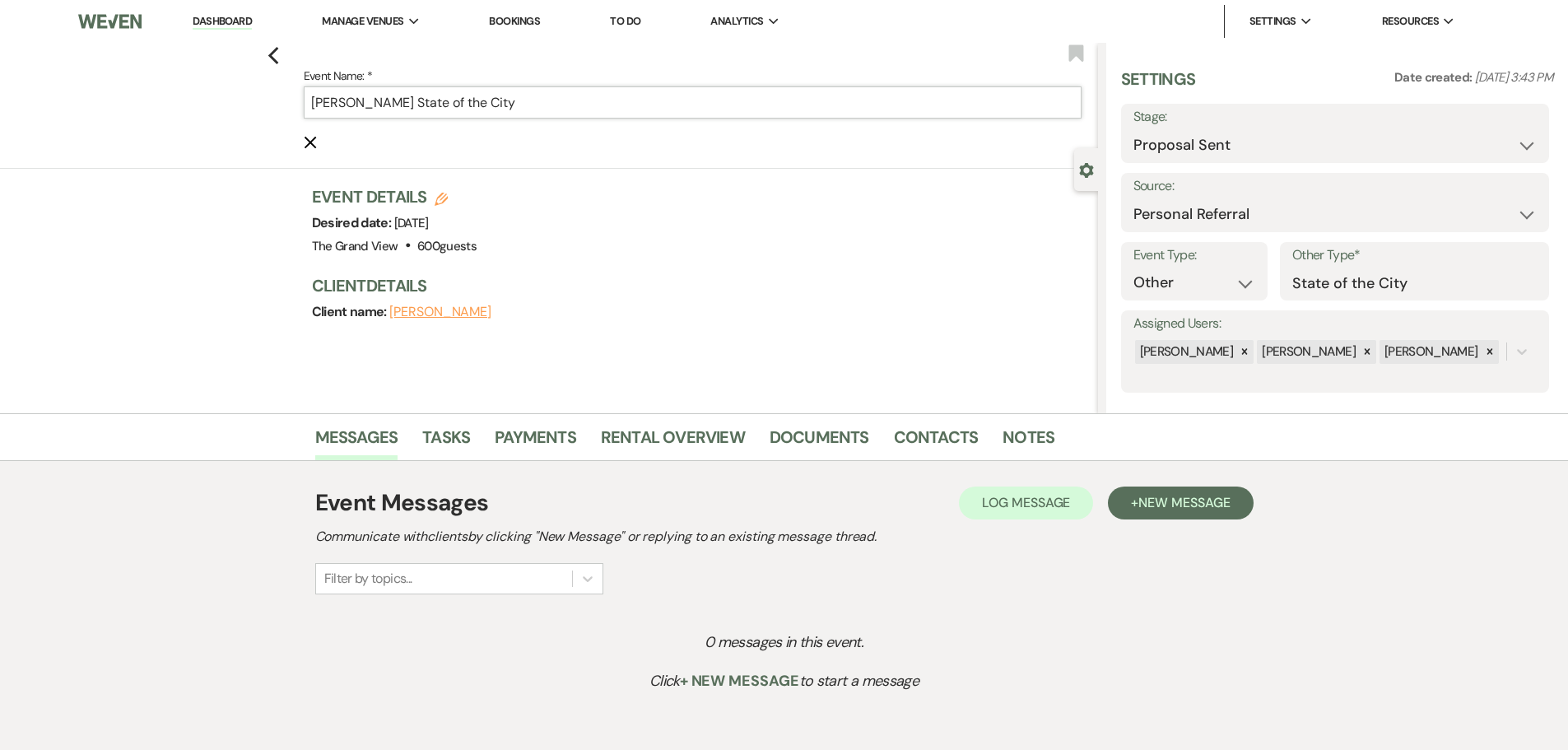
drag, startPoint x: 417, startPoint y: 103, endPoint x: 174, endPoint y: 106, distance: 243.0
click at [174, 106] on div "Previous Event Name: * [PERSON_NAME] State of the City Cancel Edit Bookmark" at bounding box center [545, 106] width 1106 height 126
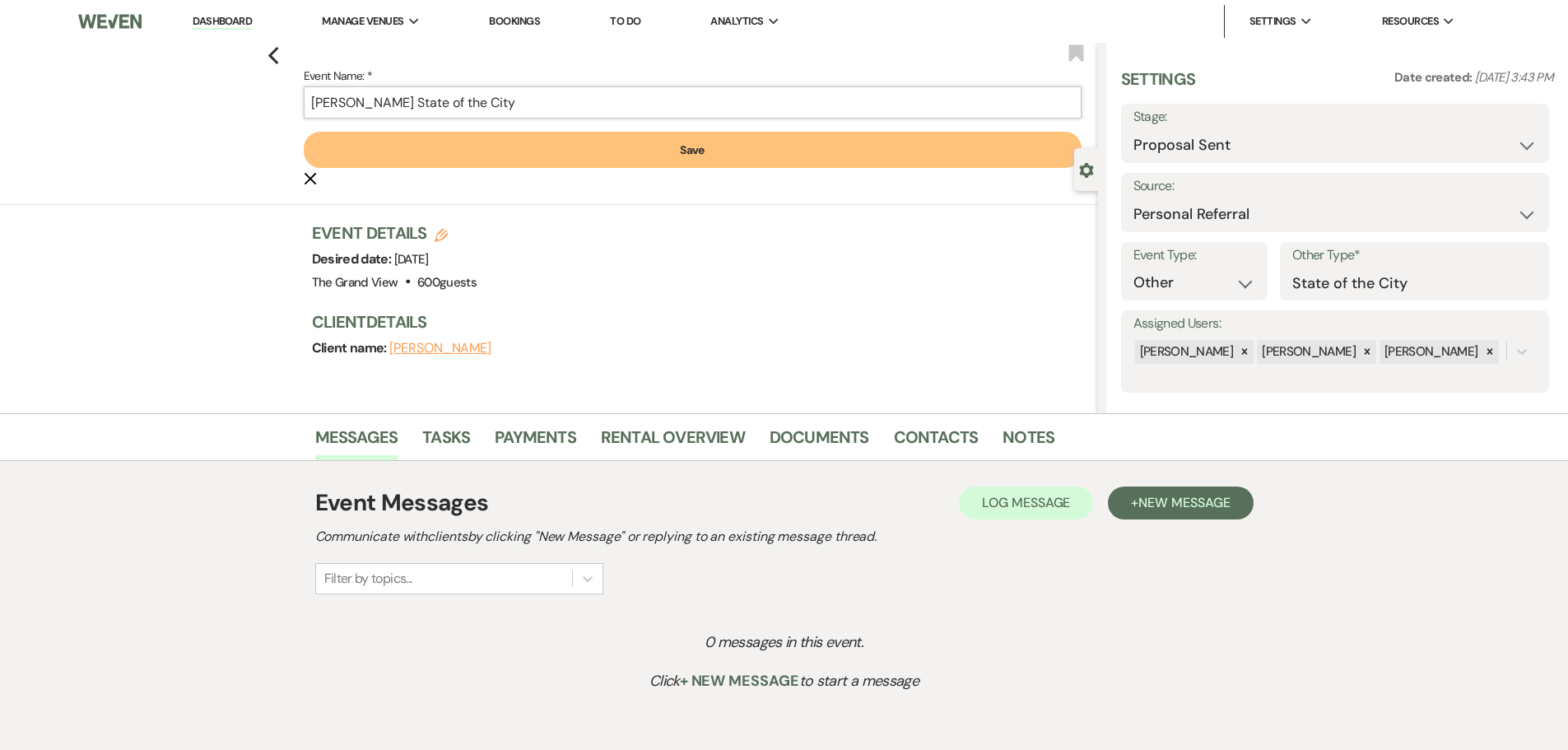
type input "[PERSON_NAME] State of the City"
click at [621, 161] on button "Save" at bounding box center [692, 149] width 777 height 36
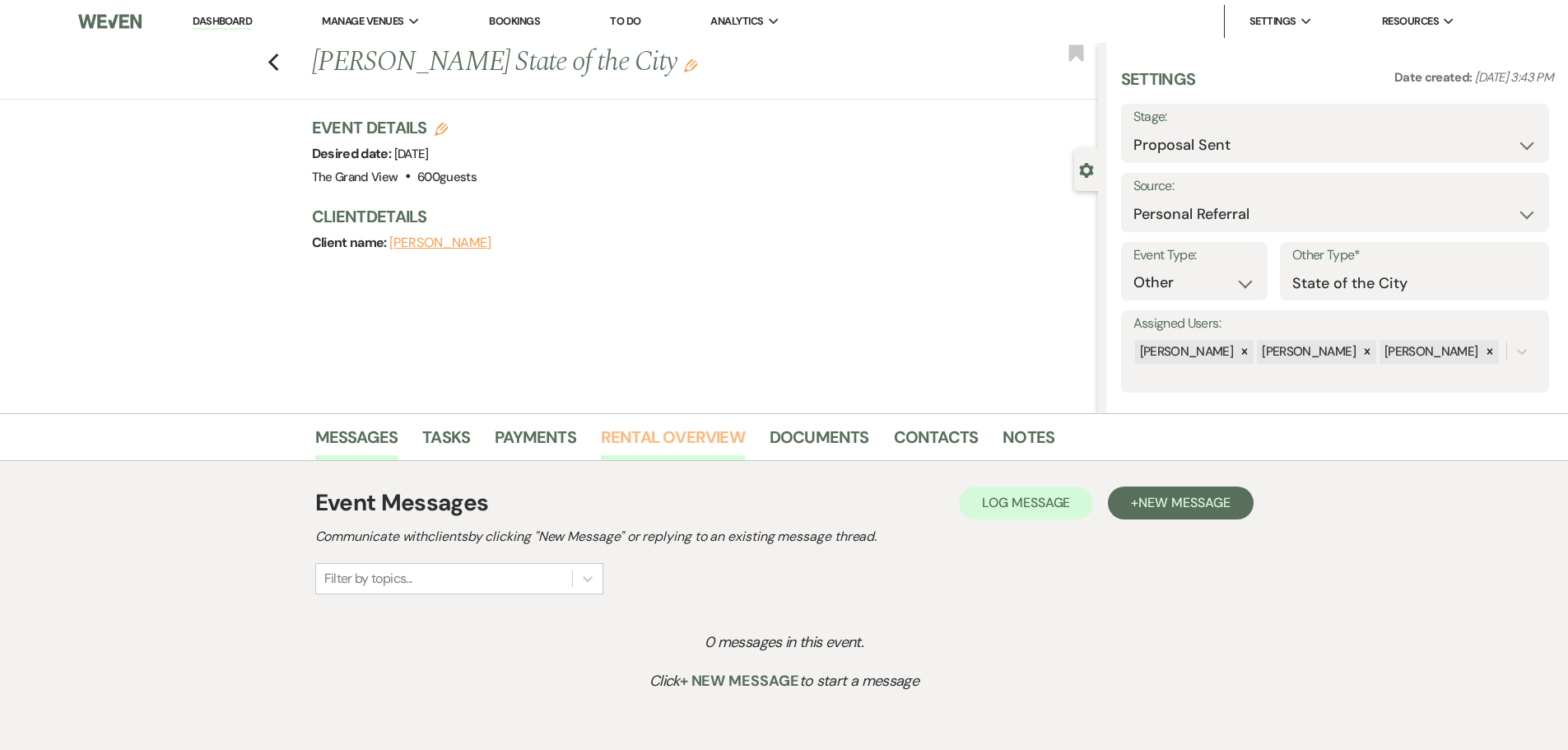
click at [689, 451] on link "Rental Overview" at bounding box center [673, 441] width 144 height 36
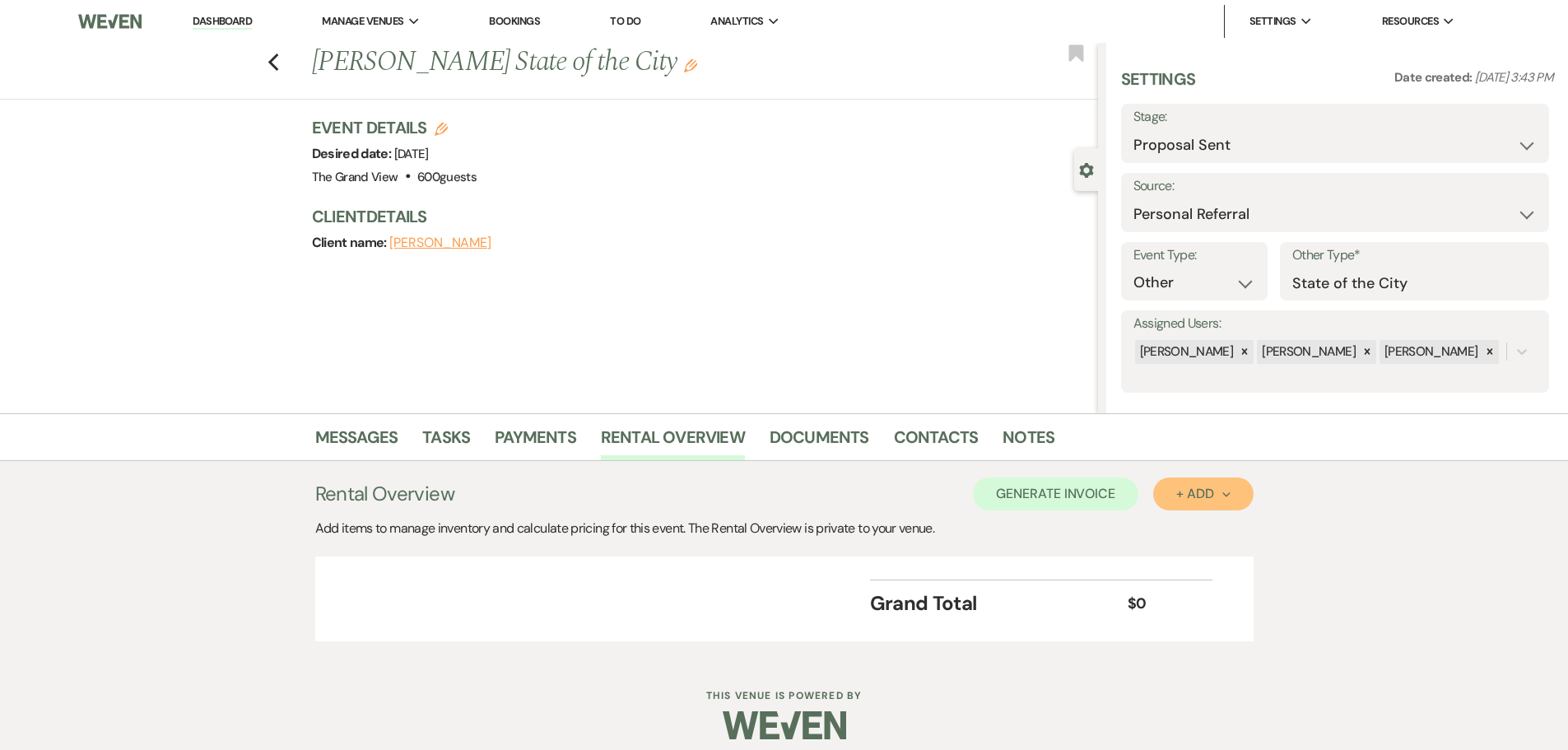
click at [1214, 503] on button "+ Add Next" at bounding box center [1202, 493] width 99 height 33
click at [291, 70] on div "Previous [PERSON_NAME] State of the City Edit Bookmark" at bounding box center [545, 71] width 1106 height 57
click at [287, 69] on div "Previous [PERSON_NAME] State of the City Edit Bookmark" at bounding box center [545, 71] width 1106 height 57
click at [278, 68] on use "button" at bounding box center [273, 62] width 11 height 18
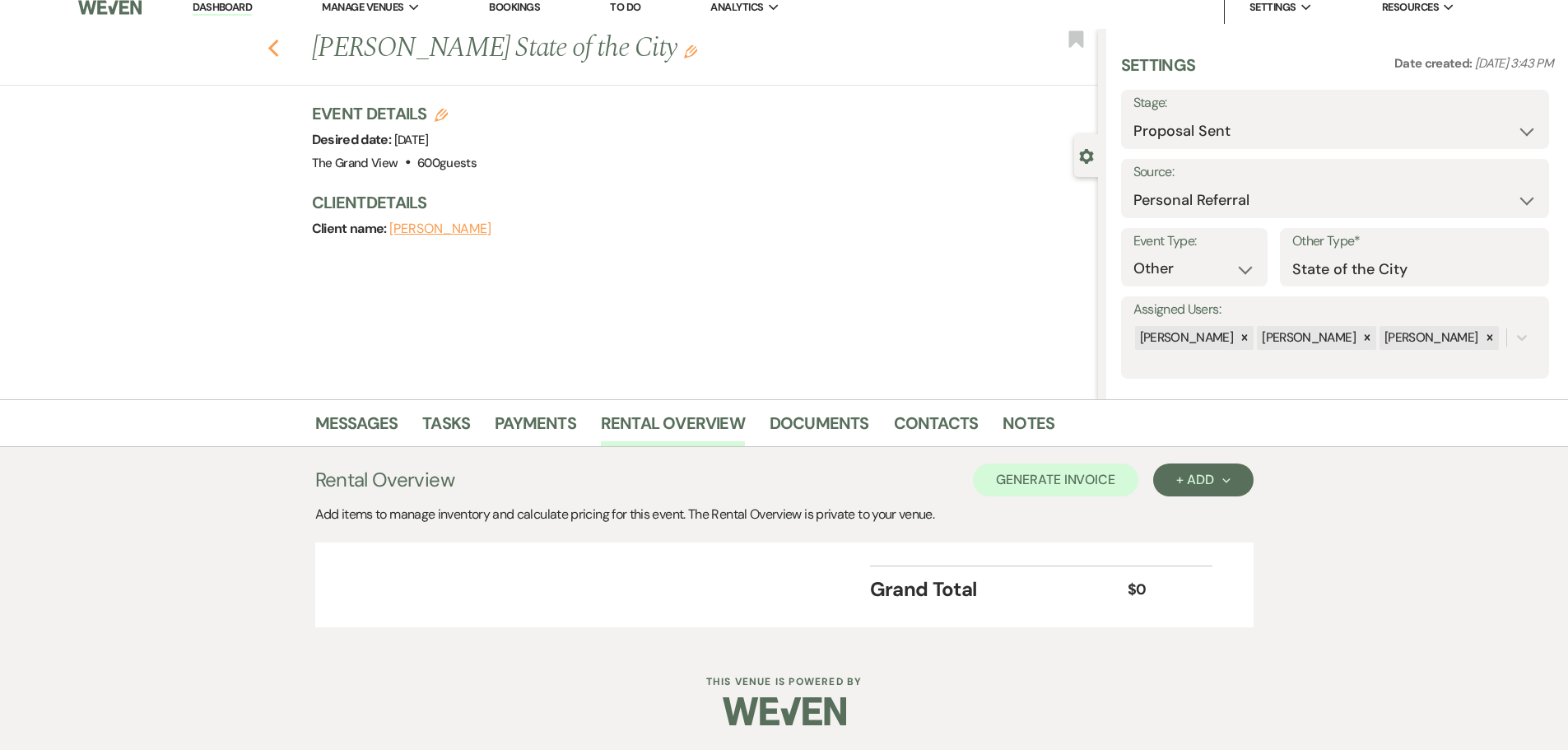
select select "6"
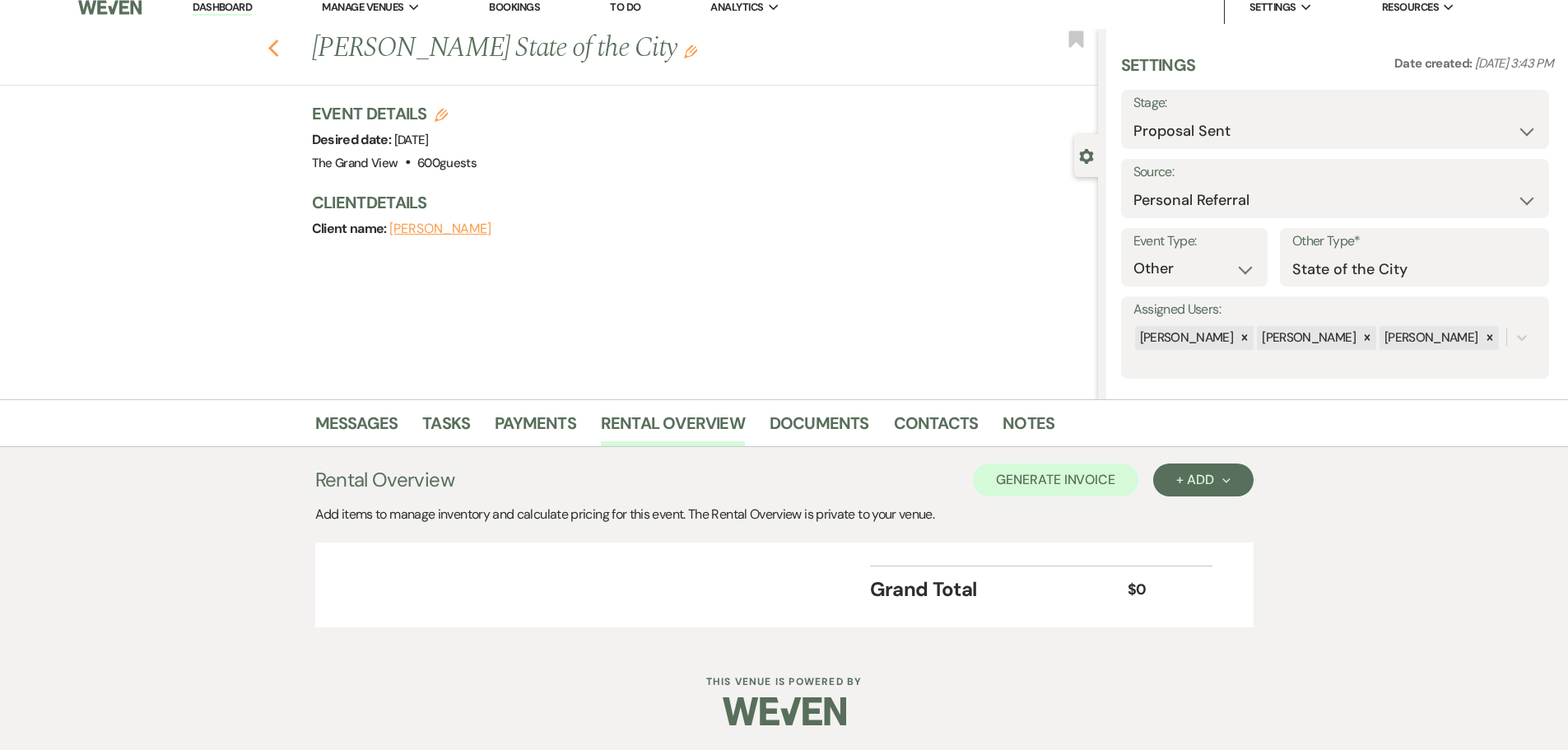
select select "6"
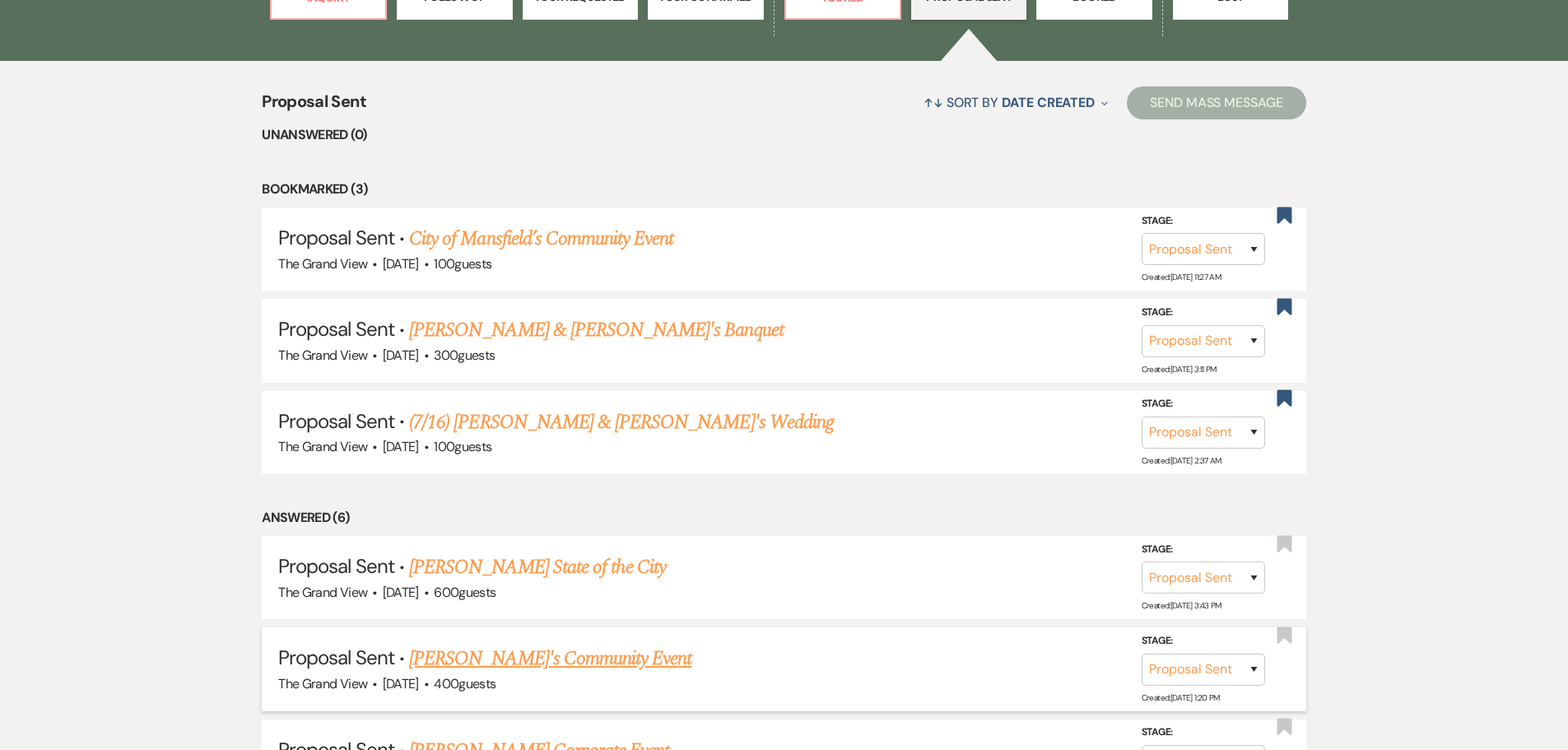
scroll to position [1415, 0]
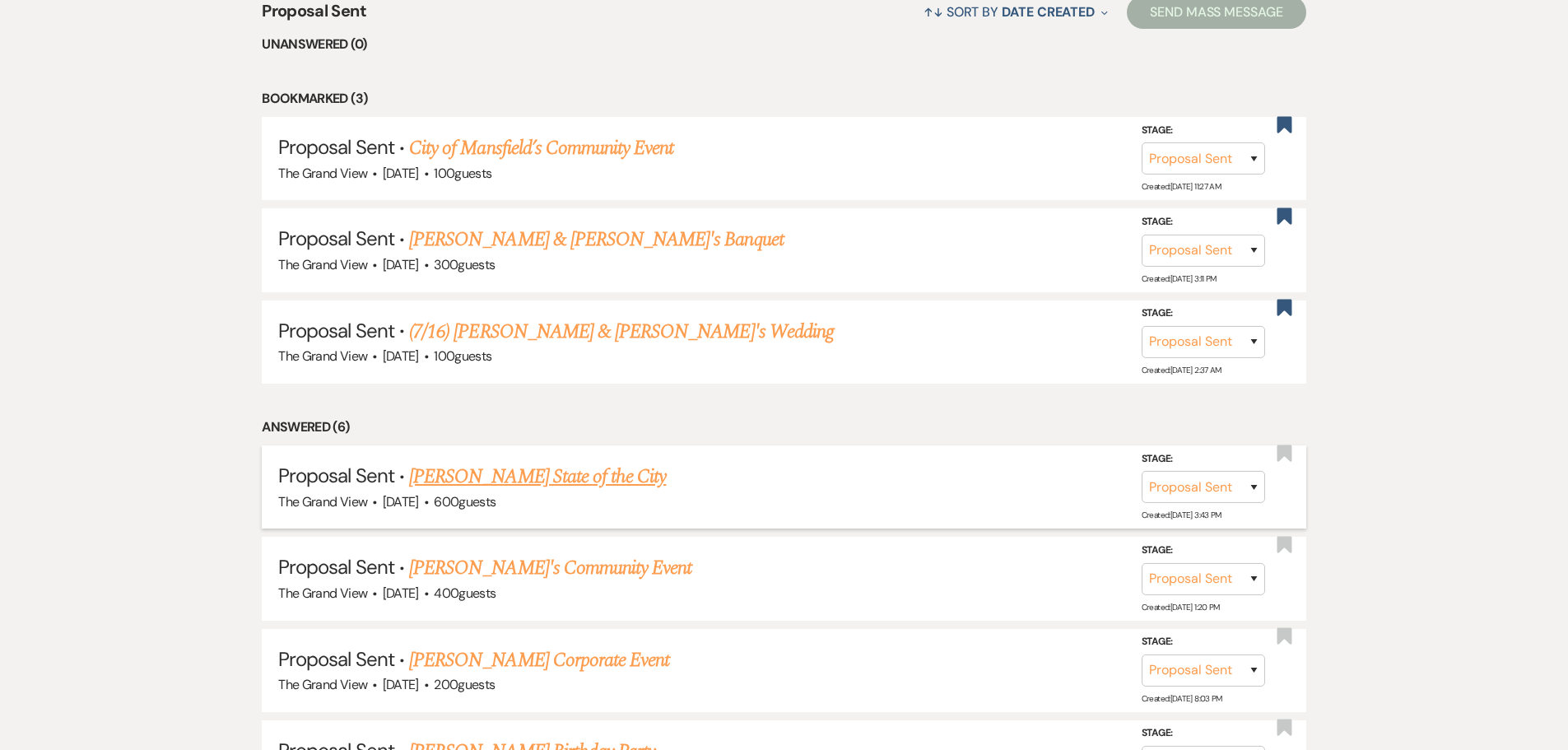
click at [585, 476] on link "[PERSON_NAME] State of the City" at bounding box center [537, 477] width 257 height 30
select select "6"
select select "12"
select select "13"
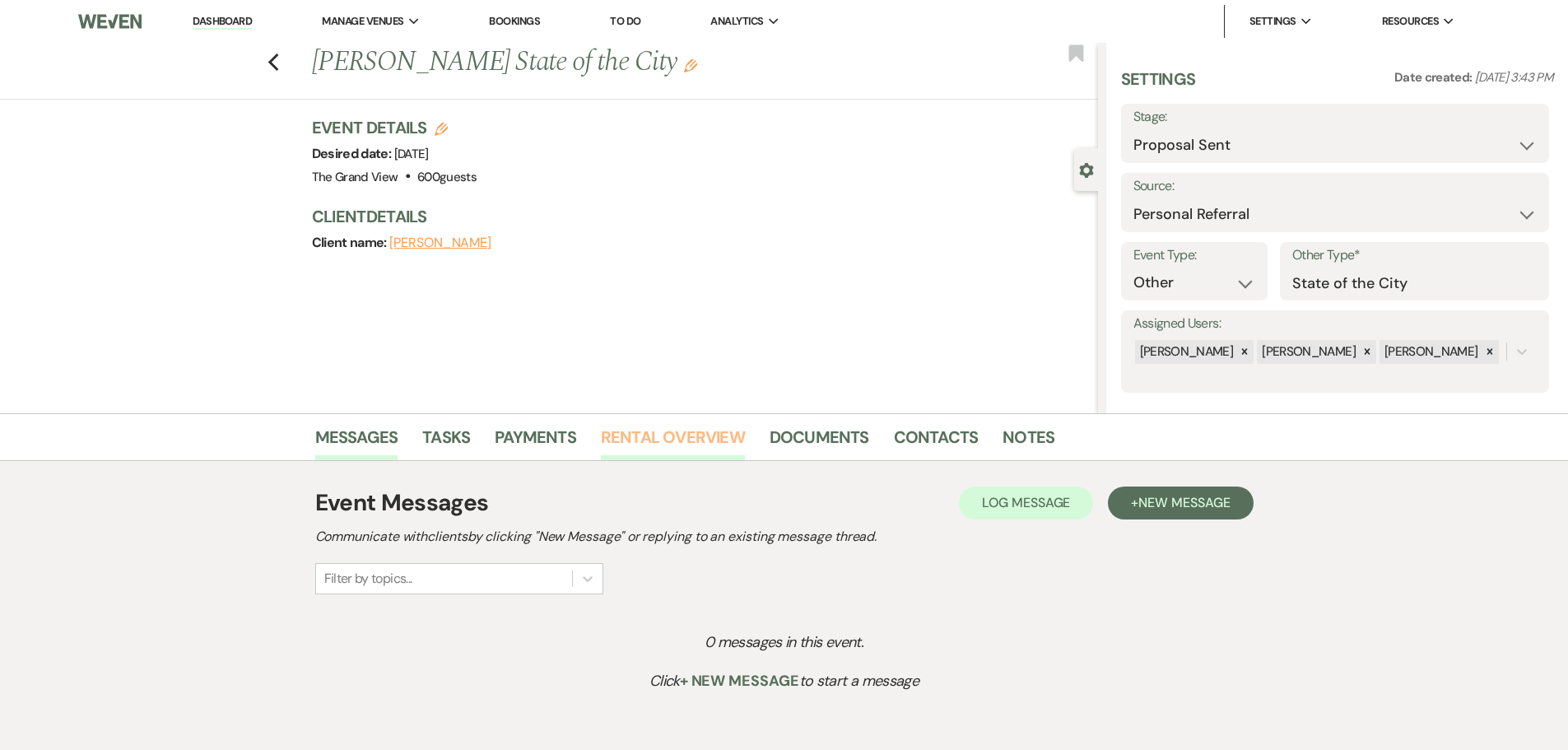
click at [717, 448] on link "Rental Overview" at bounding box center [673, 441] width 144 height 36
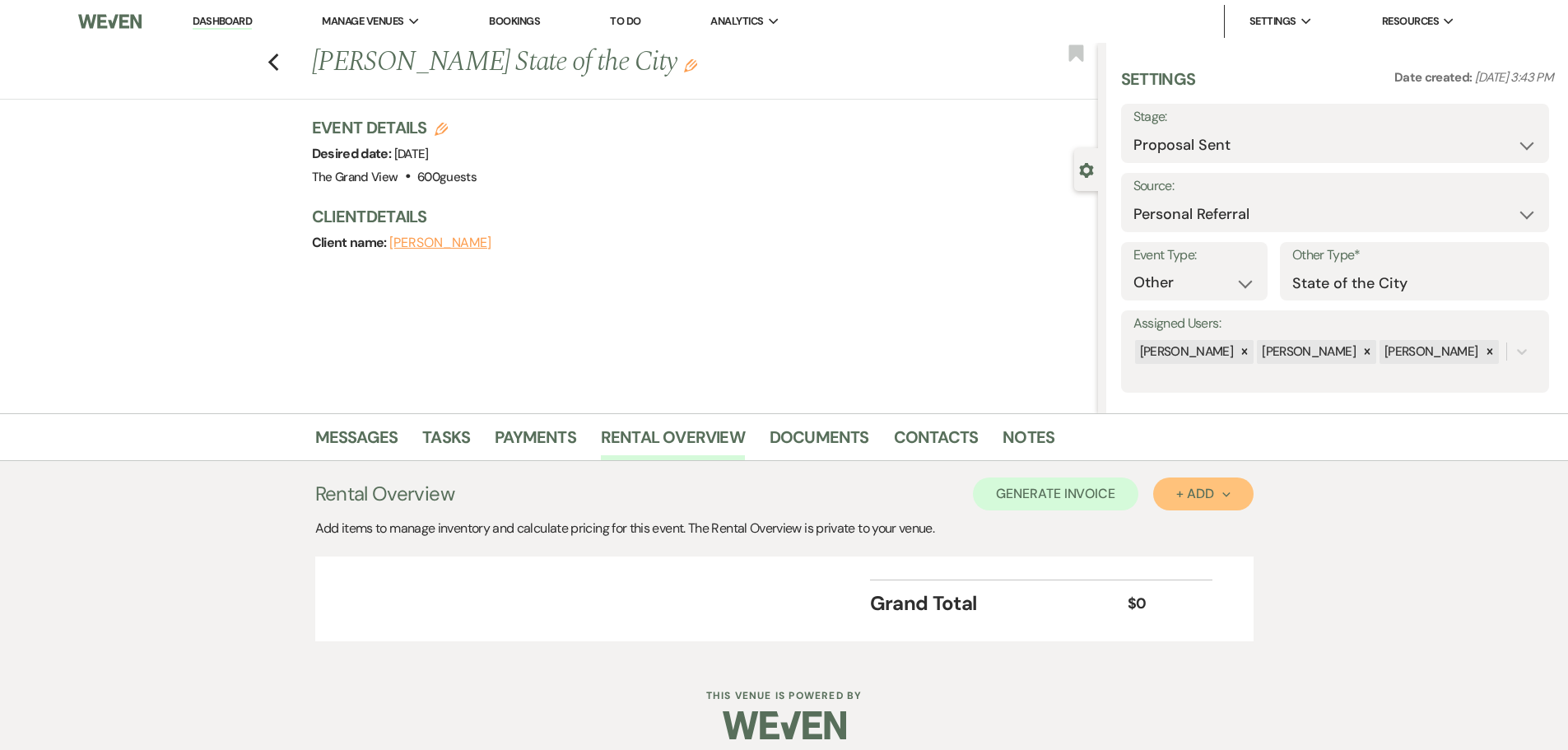
click at [1190, 481] on button "+ Add Next" at bounding box center [1202, 493] width 99 height 33
click at [1175, 535] on button "Item" at bounding box center [1194, 531] width 84 height 25
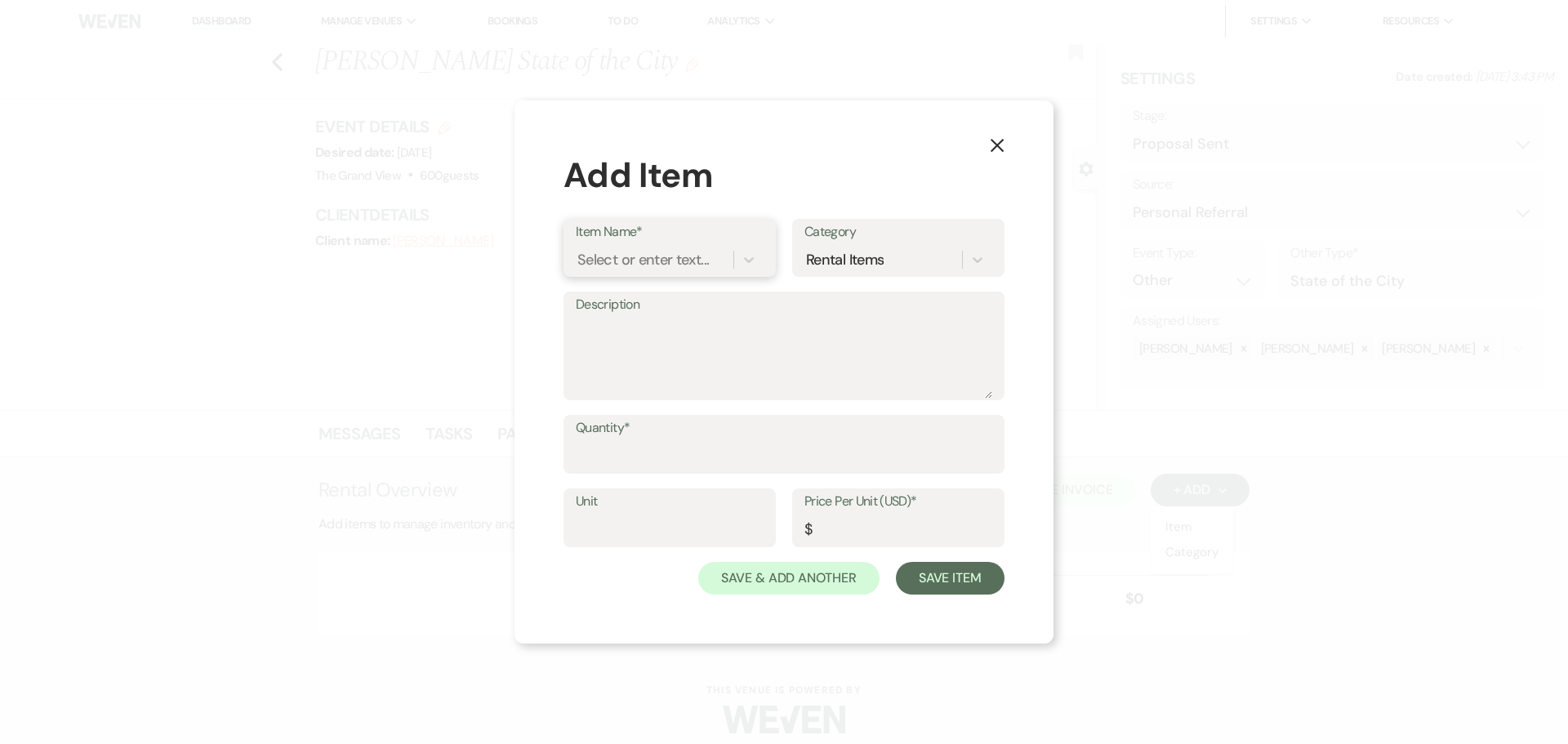
click at [682, 272] on div "Select or enter text..." at bounding box center [654, 260] width 158 height 29
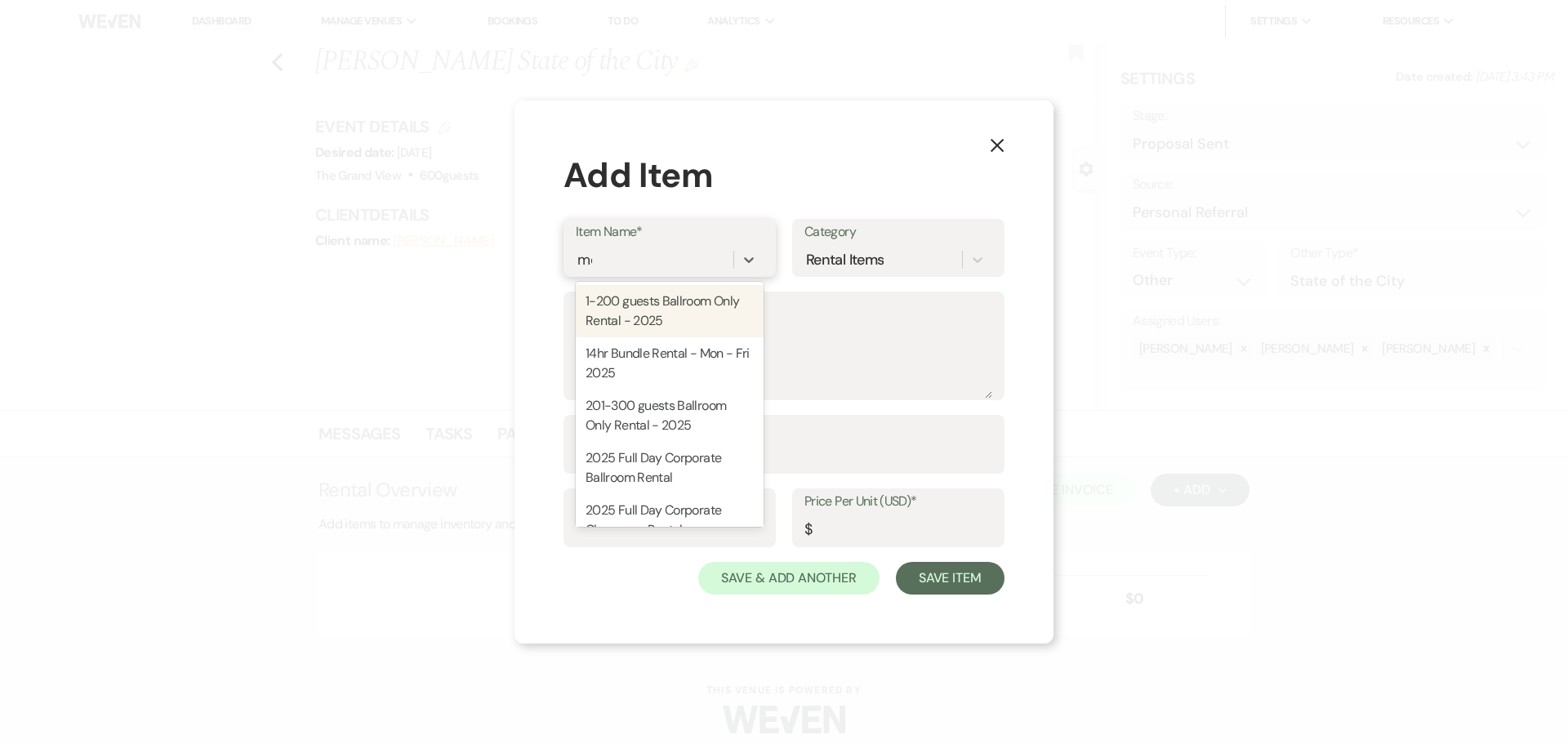
type input "mon"
click at [696, 315] on div "14hr Bundle Rental - Mon - Fri 2025" at bounding box center [669, 311] width 188 height 52
type textarea "Loremips: Dolors amet: 34 CO - 75 AD El se 159 doeius 86 Temp Incid Utlabo(08) …"
type input "Package"
type input "5000"
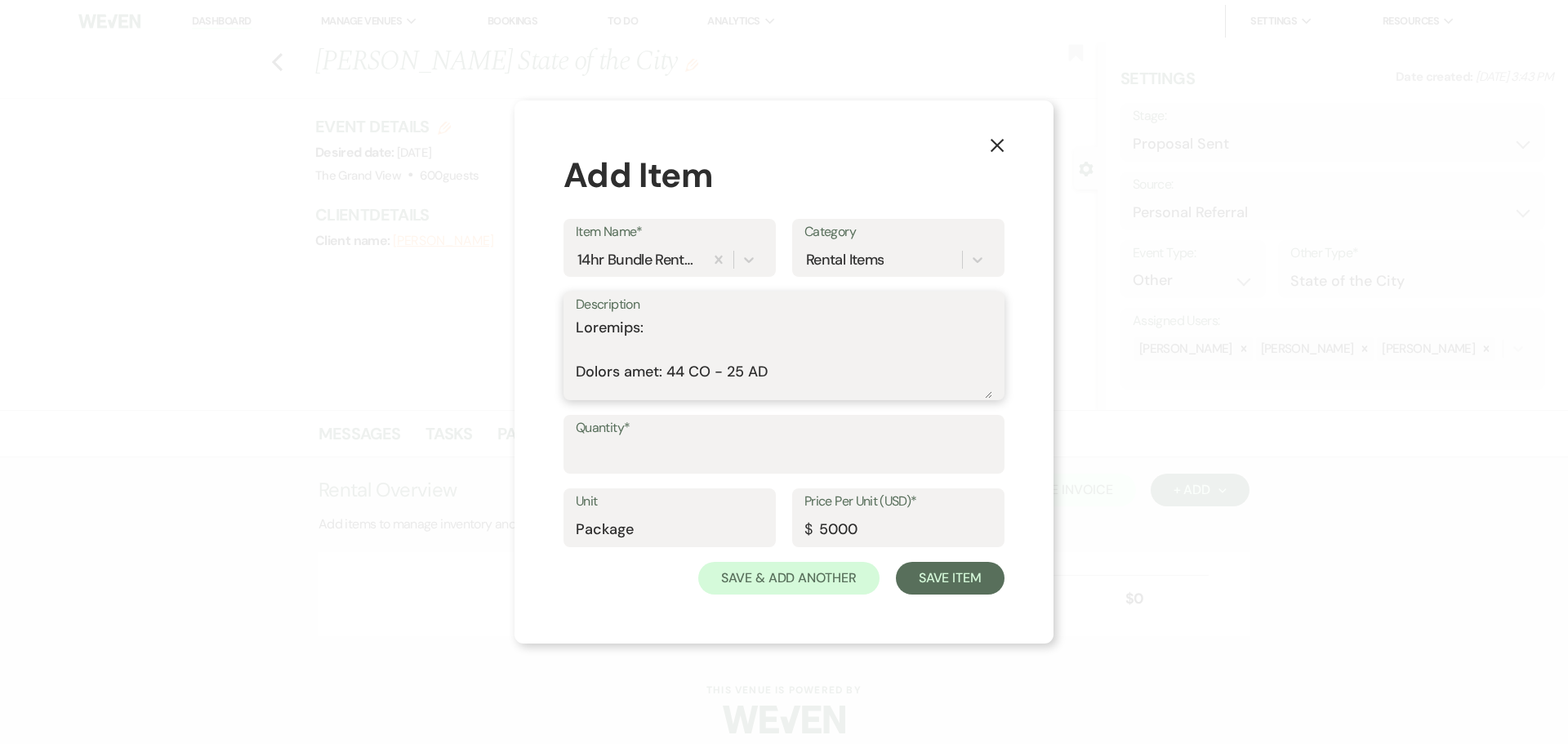
click at [636, 353] on textarea "Description" at bounding box center [784, 358] width 416 height 82
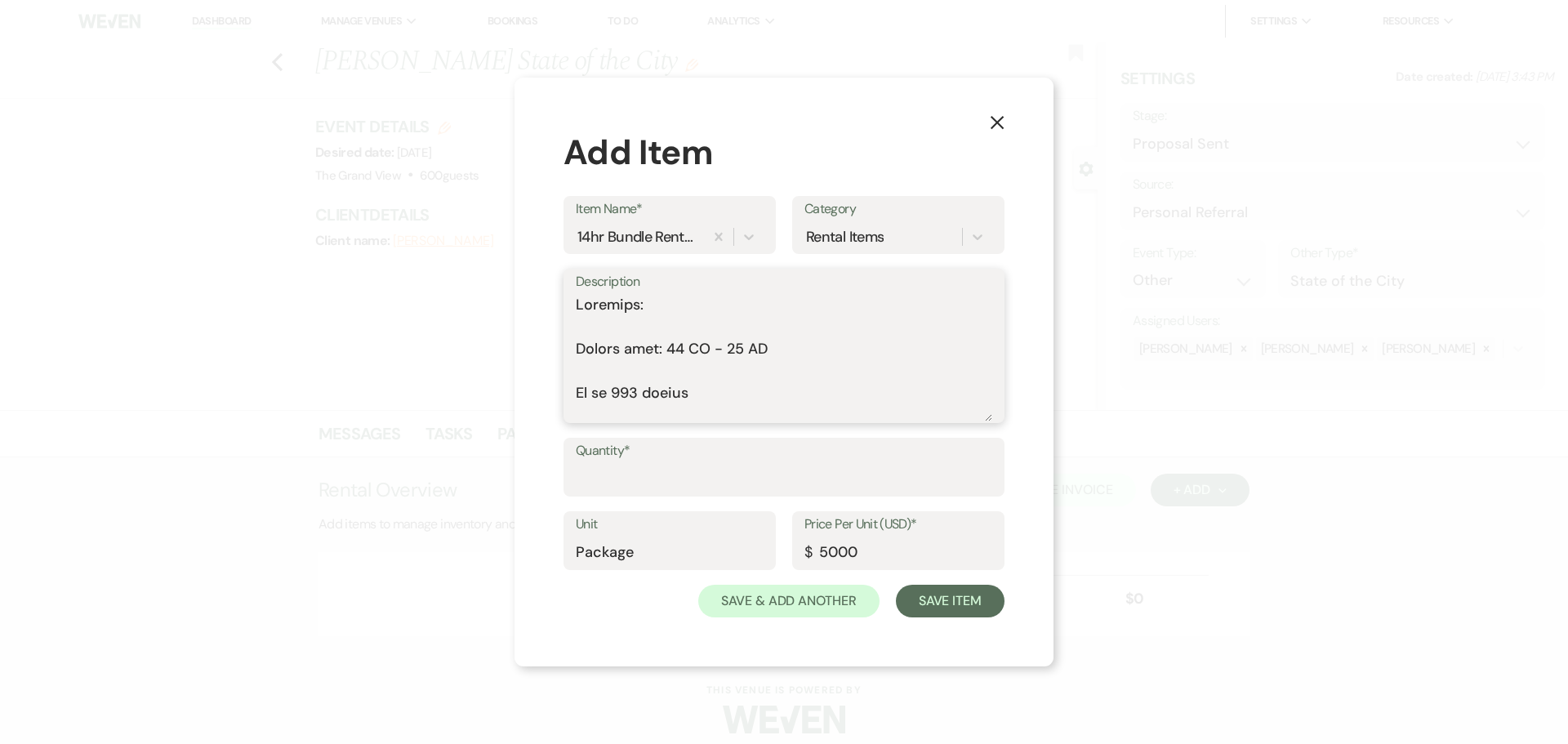
drag, startPoint x: 987, startPoint y: 392, endPoint x: 973, endPoint y: 489, distance: 98.0
click at [973, 489] on form "Item Name* 14hr Bundle Rental - Mon - Fri 2025 Category Rental Items Descriptio…" at bounding box center [784, 406] width 441 height 421
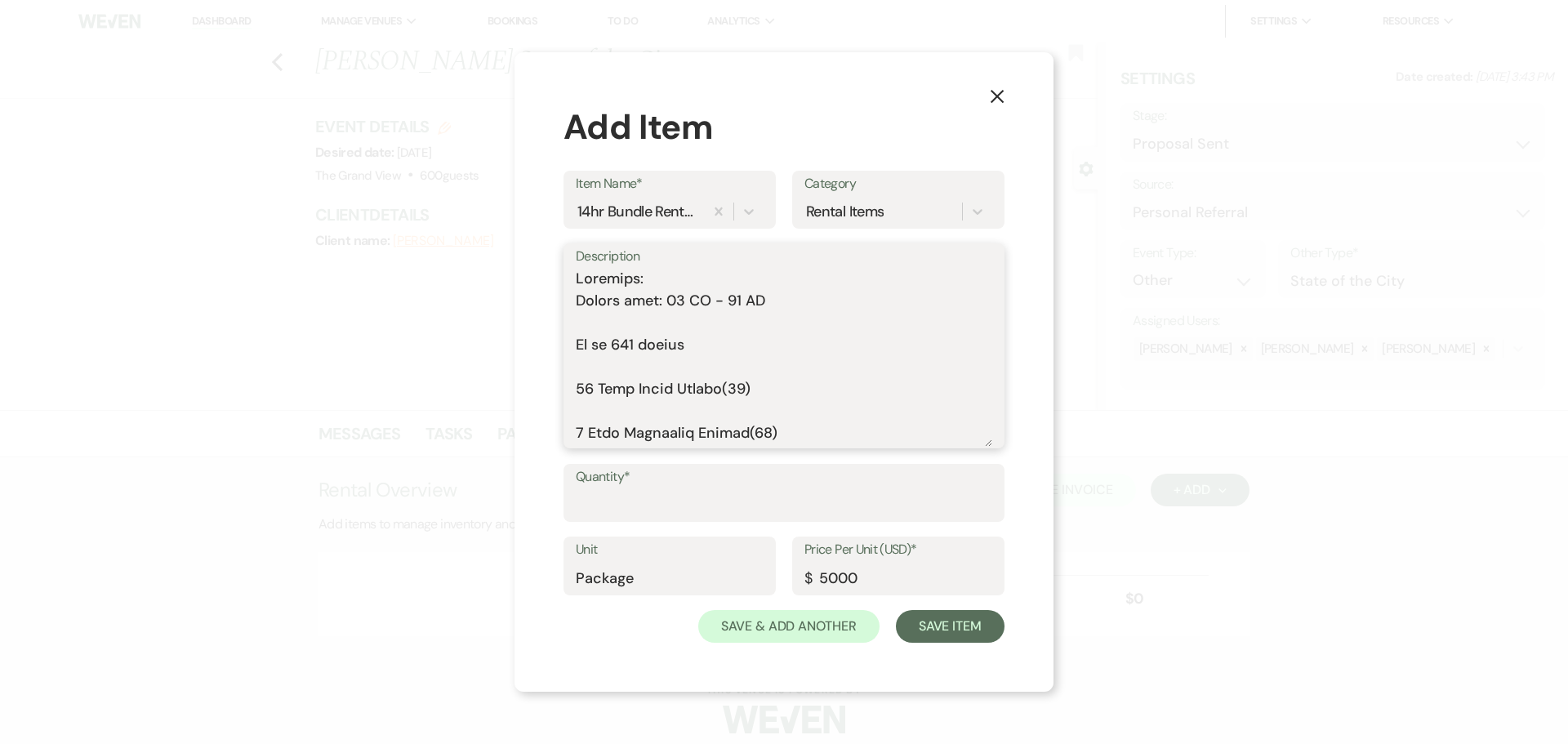
click at [611, 320] on textarea "Description" at bounding box center [784, 357] width 416 height 179
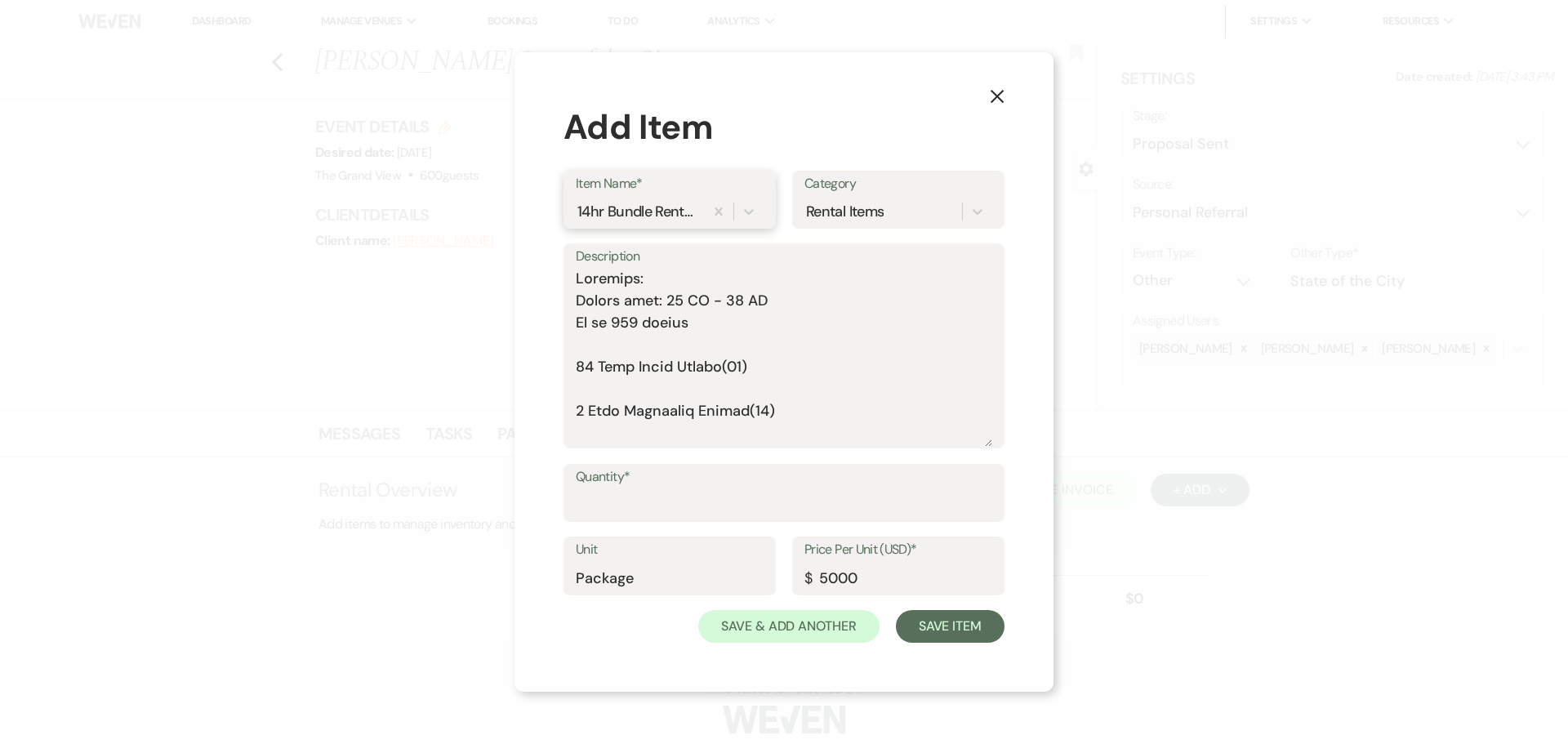
click at [587, 214] on div "14hr Bundle Rental - Mon - Fri 2025" at bounding box center [638, 210] width 121 height 22
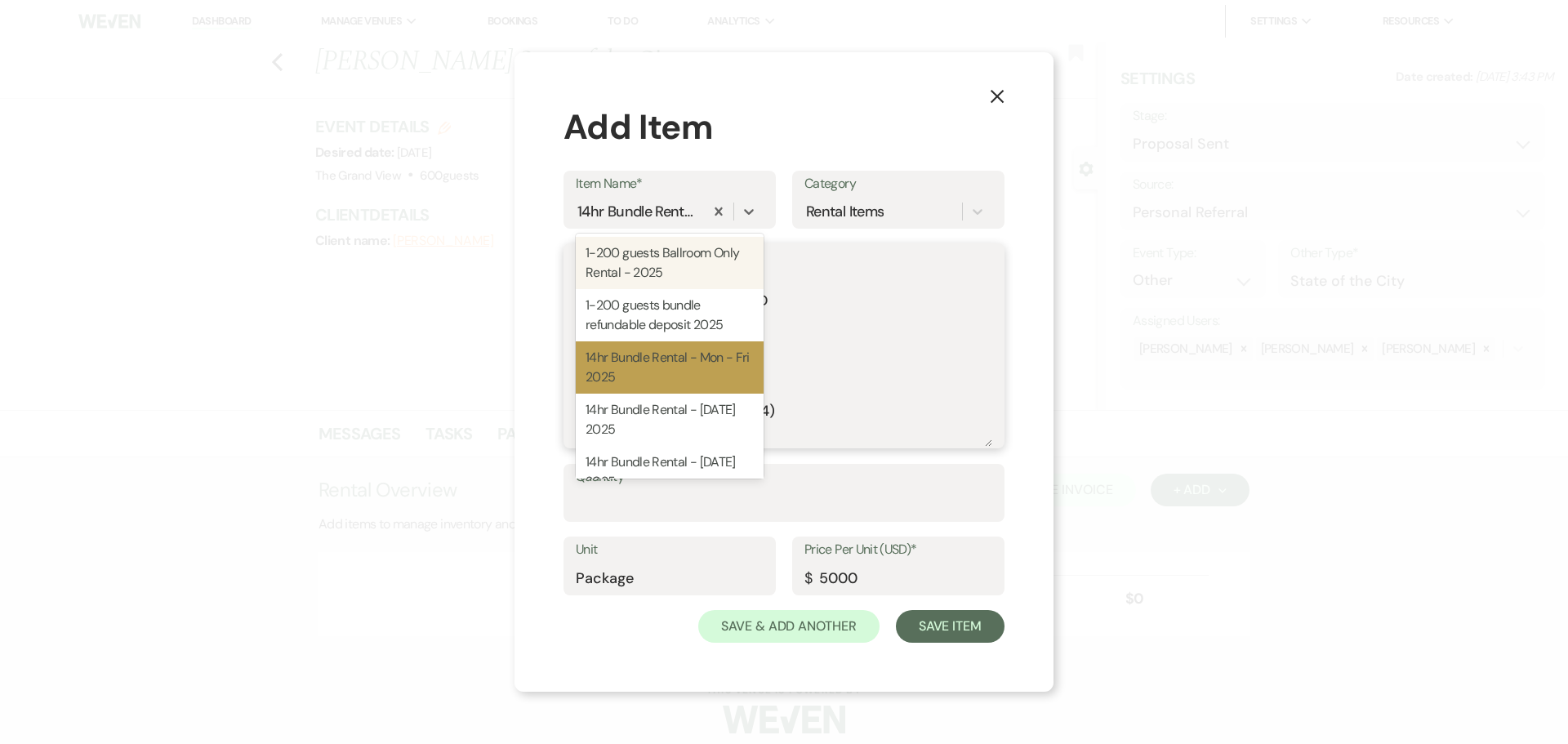
click at [852, 350] on textarea "Description" at bounding box center [784, 357] width 416 height 179
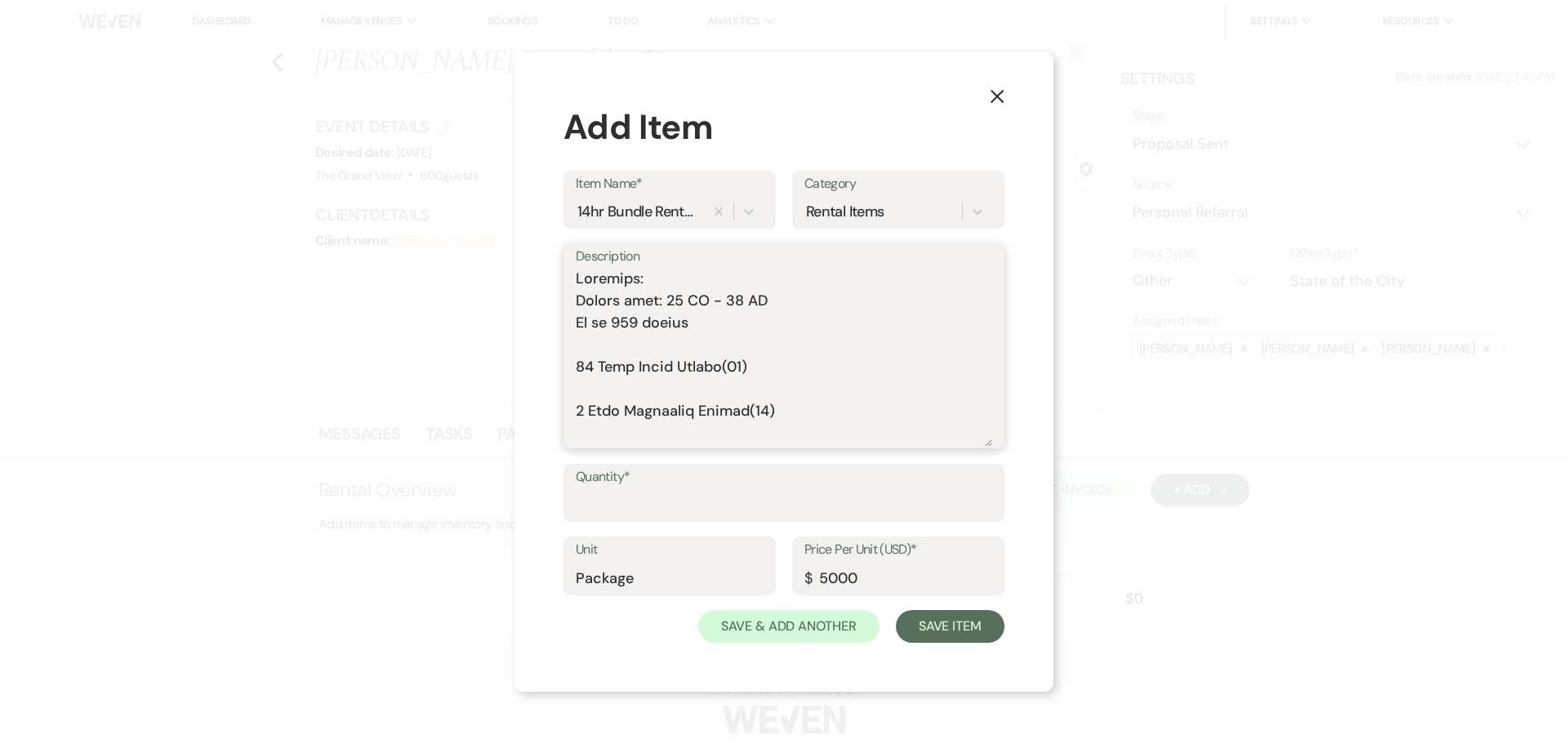
drag, startPoint x: 672, startPoint y: 300, endPoint x: 661, endPoint y: 300, distance: 11.0
click at [661, 300] on textarea "Description" at bounding box center [784, 357] width 416 height 179
click at [724, 299] on textarea "Description" at bounding box center [784, 357] width 416 height 179
click at [669, 355] on textarea "Description" at bounding box center [784, 357] width 416 height 179
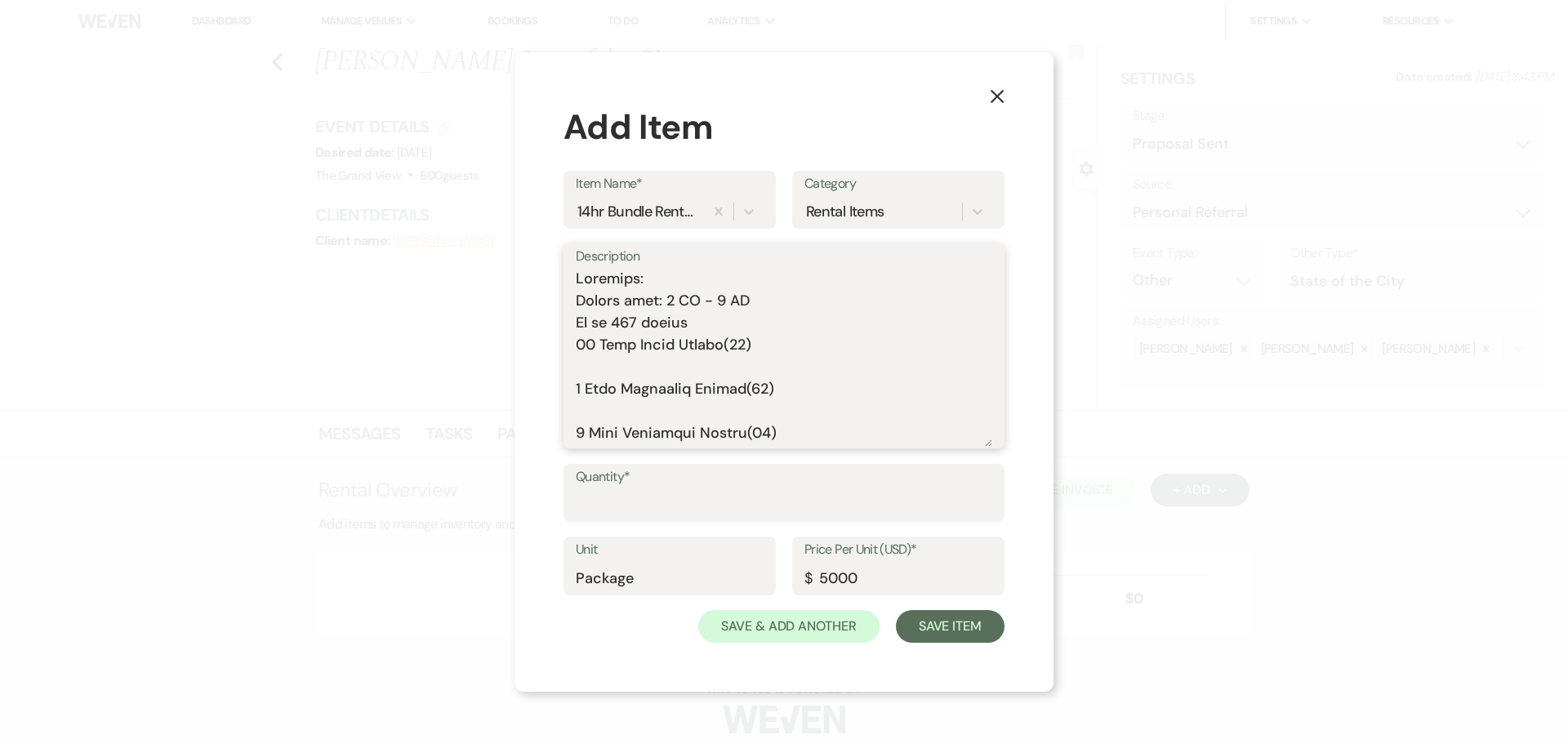
click at [625, 326] on textarea "Description" at bounding box center [784, 357] width 416 height 179
click at [619, 362] on textarea "Description" at bounding box center [784, 357] width 416 height 179
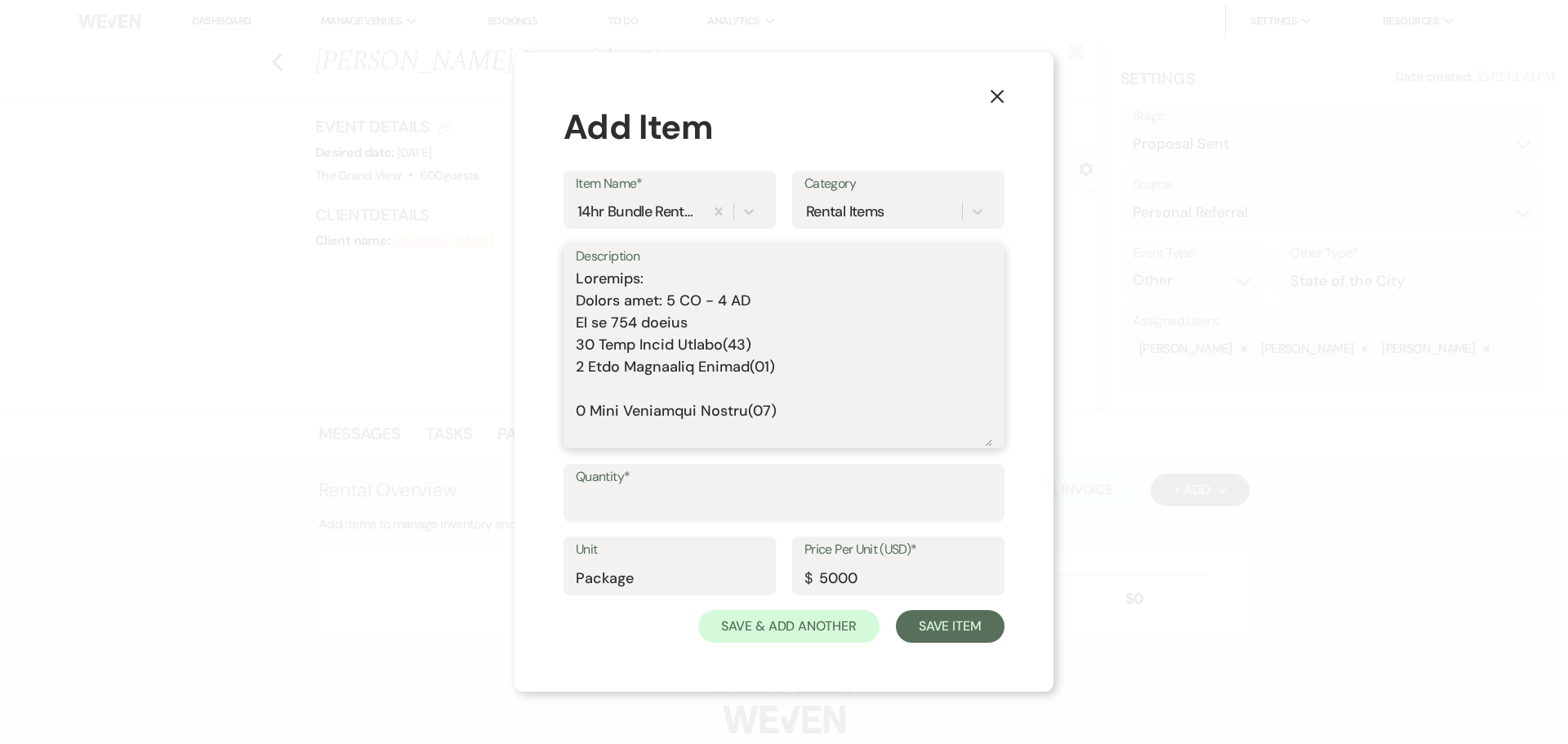
click at [622, 387] on textarea "Description" at bounding box center [784, 357] width 416 height 179
click at [622, 406] on textarea "Description" at bounding box center [784, 357] width 416 height 179
click at [619, 433] on textarea "Description" at bounding box center [784, 357] width 416 height 179
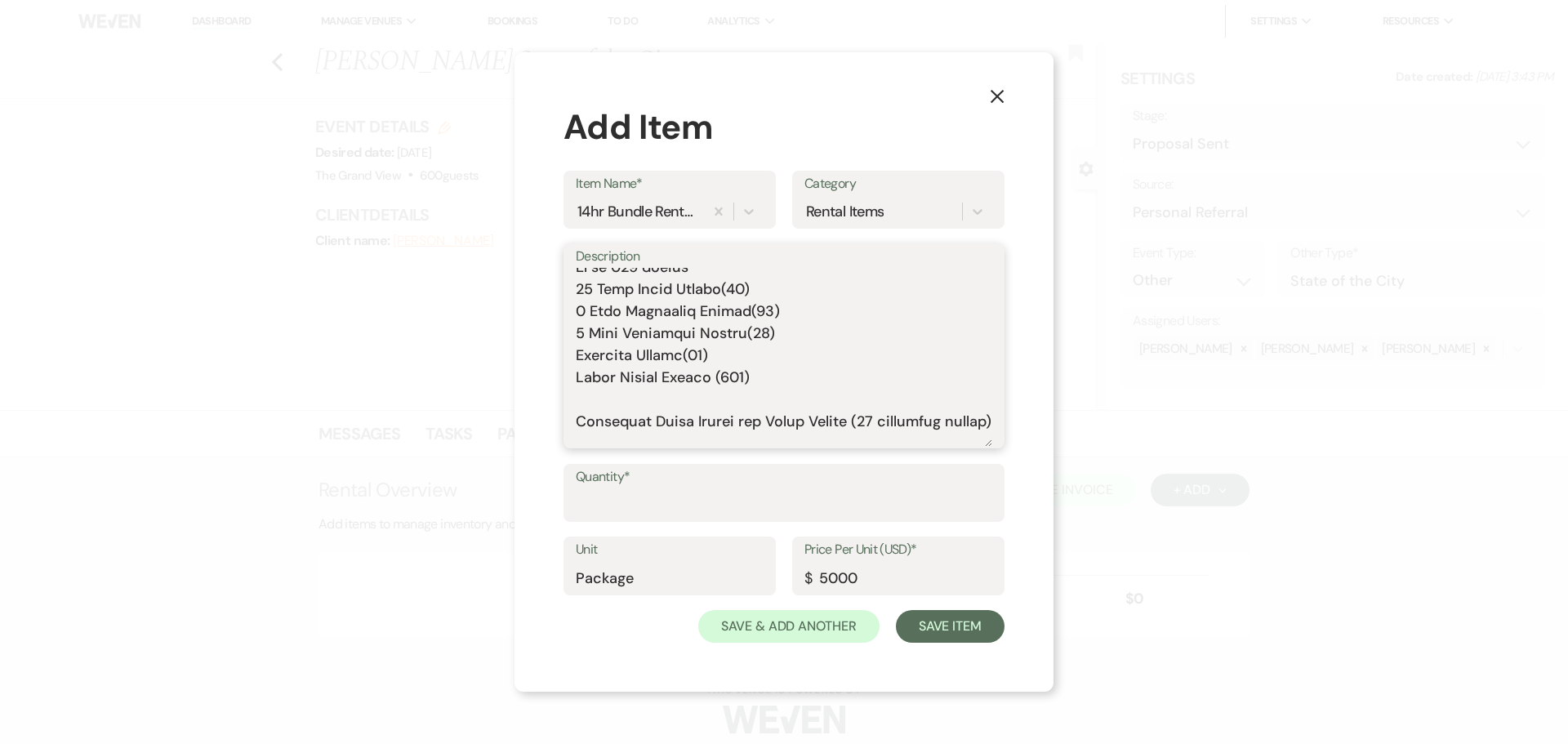
scroll to position [82, 0]
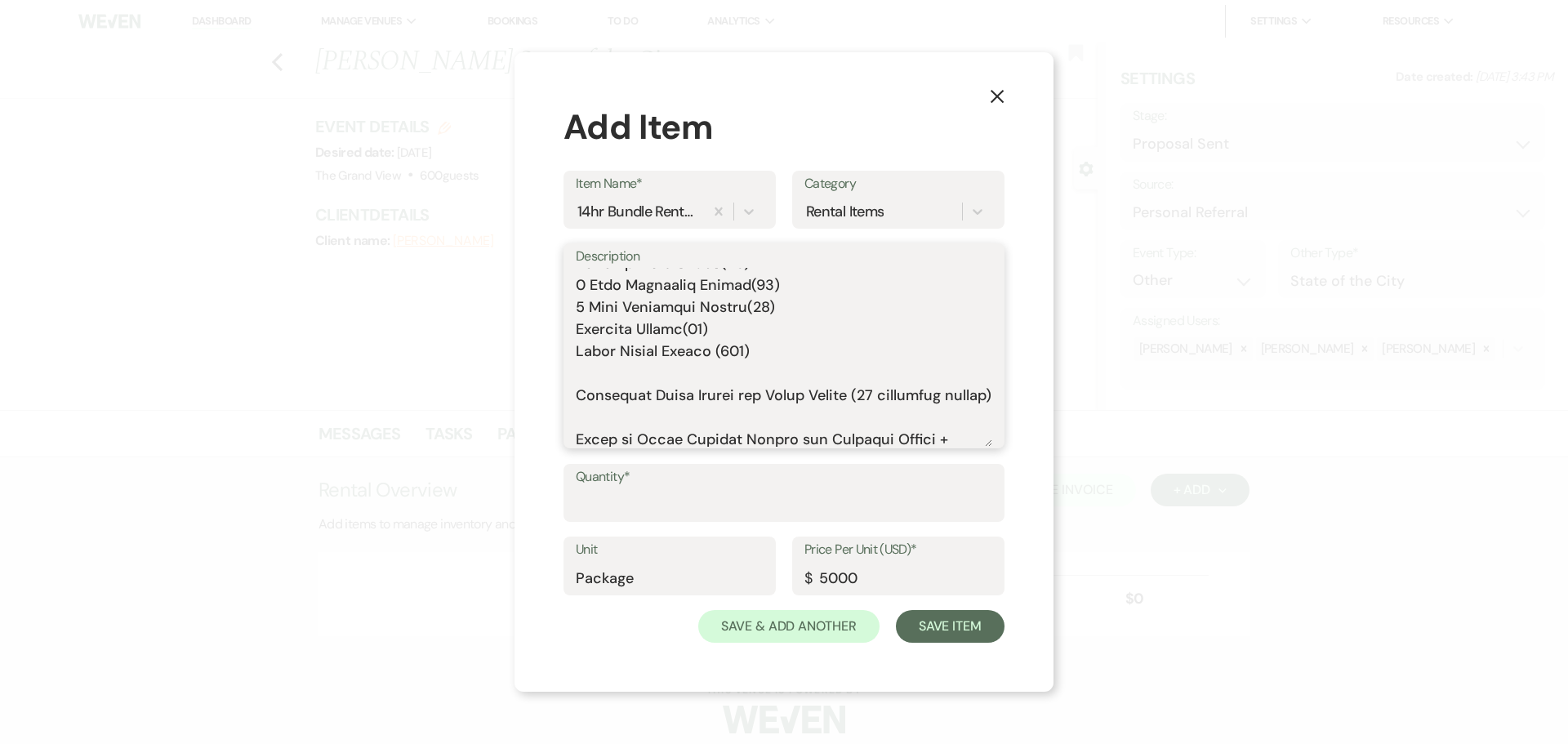
click at [613, 368] on textarea "Description" at bounding box center [784, 357] width 416 height 179
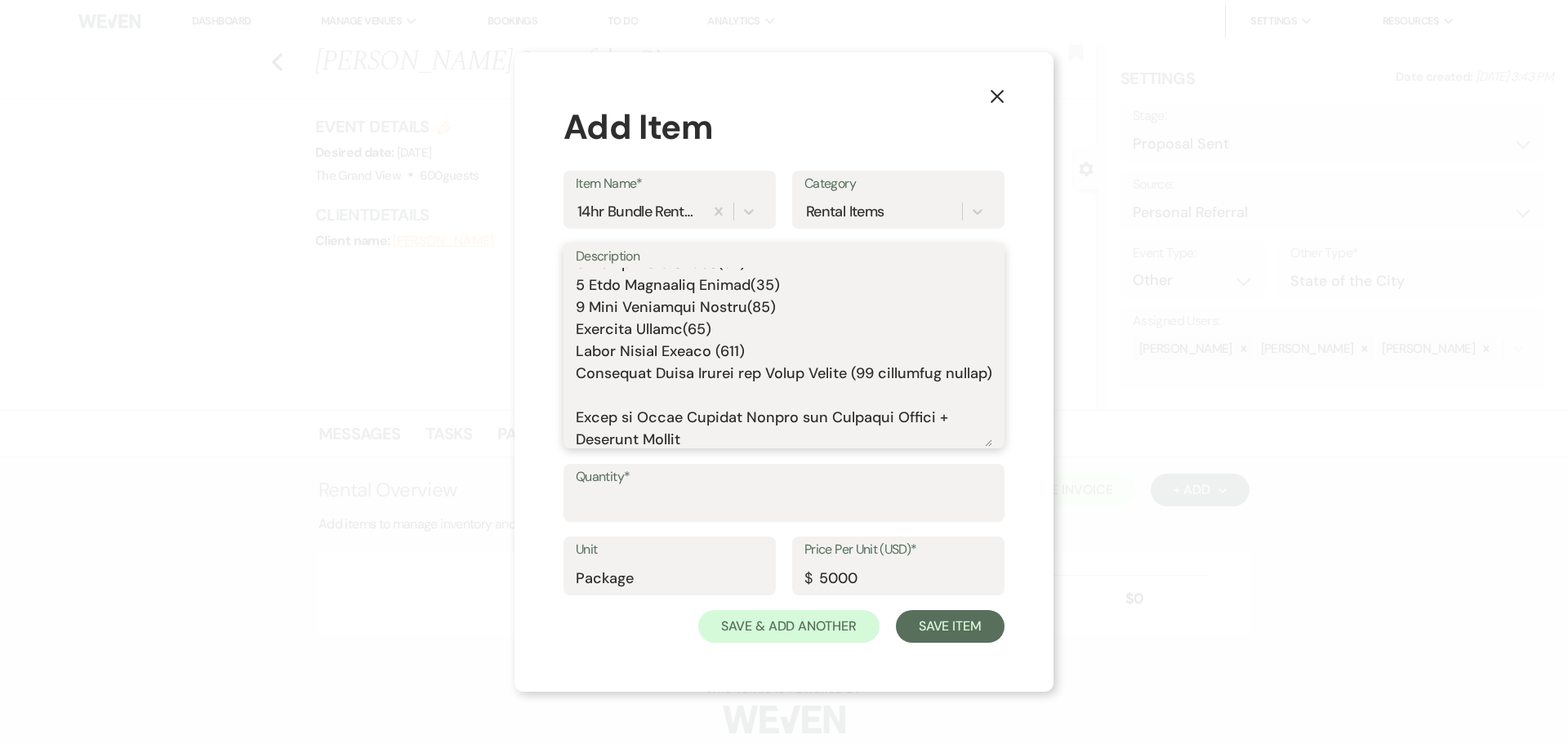
click at [605, 426] on textarea "Description" at bounding box center [784, 357] width 416 height 179
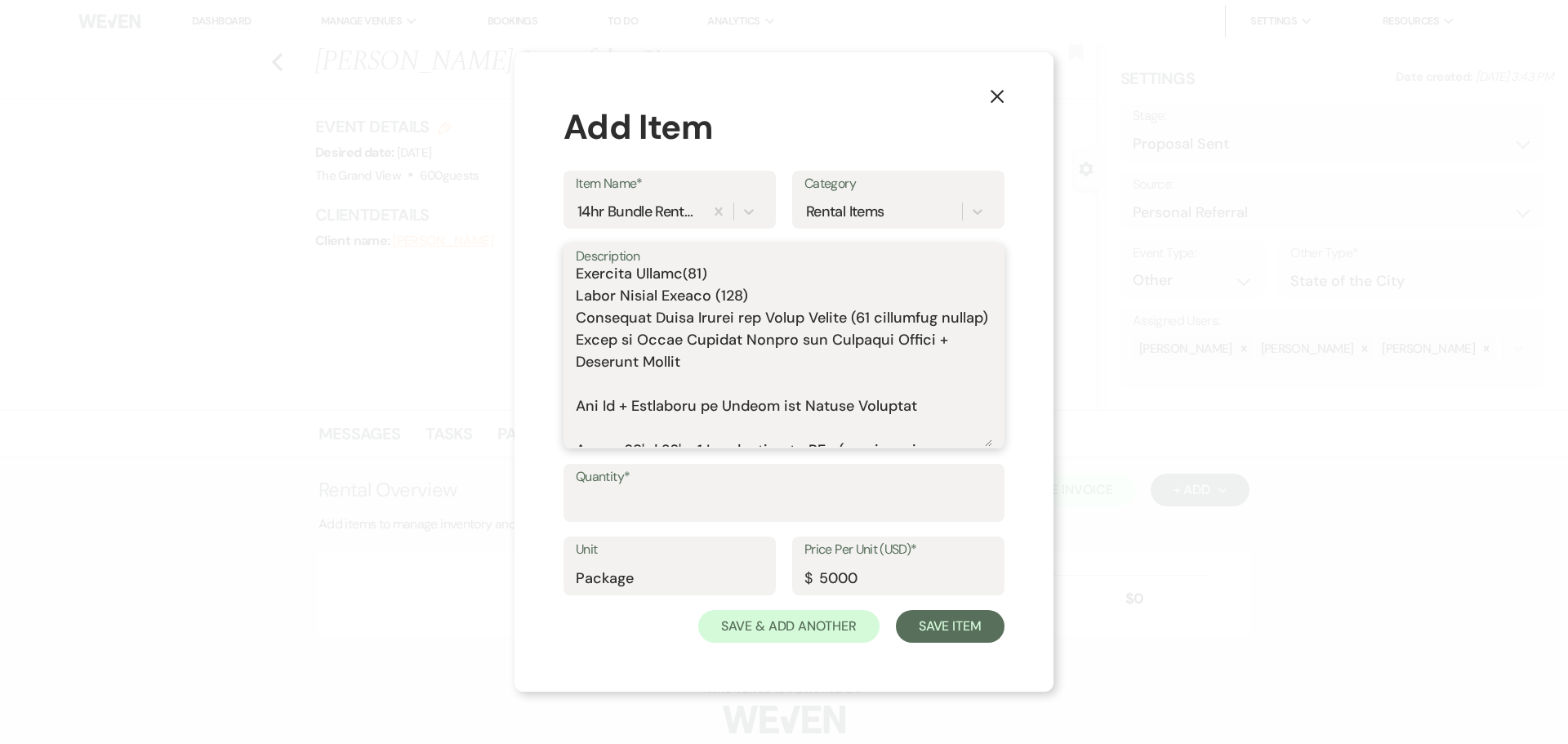
scroll to position [163, 0]
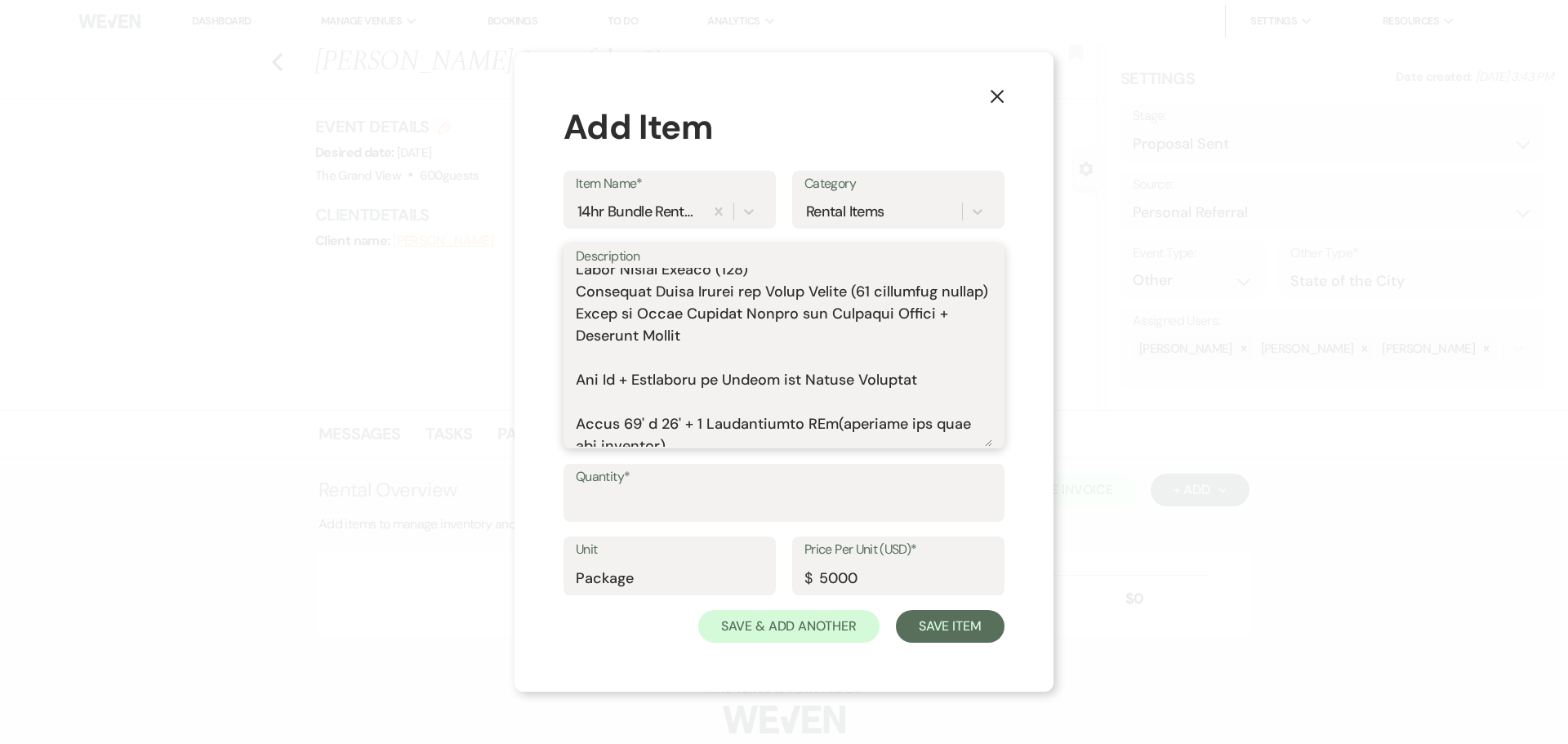
click at [600, 382] on textarea "Description" at bounding box center [784, 357] width 416 height 179
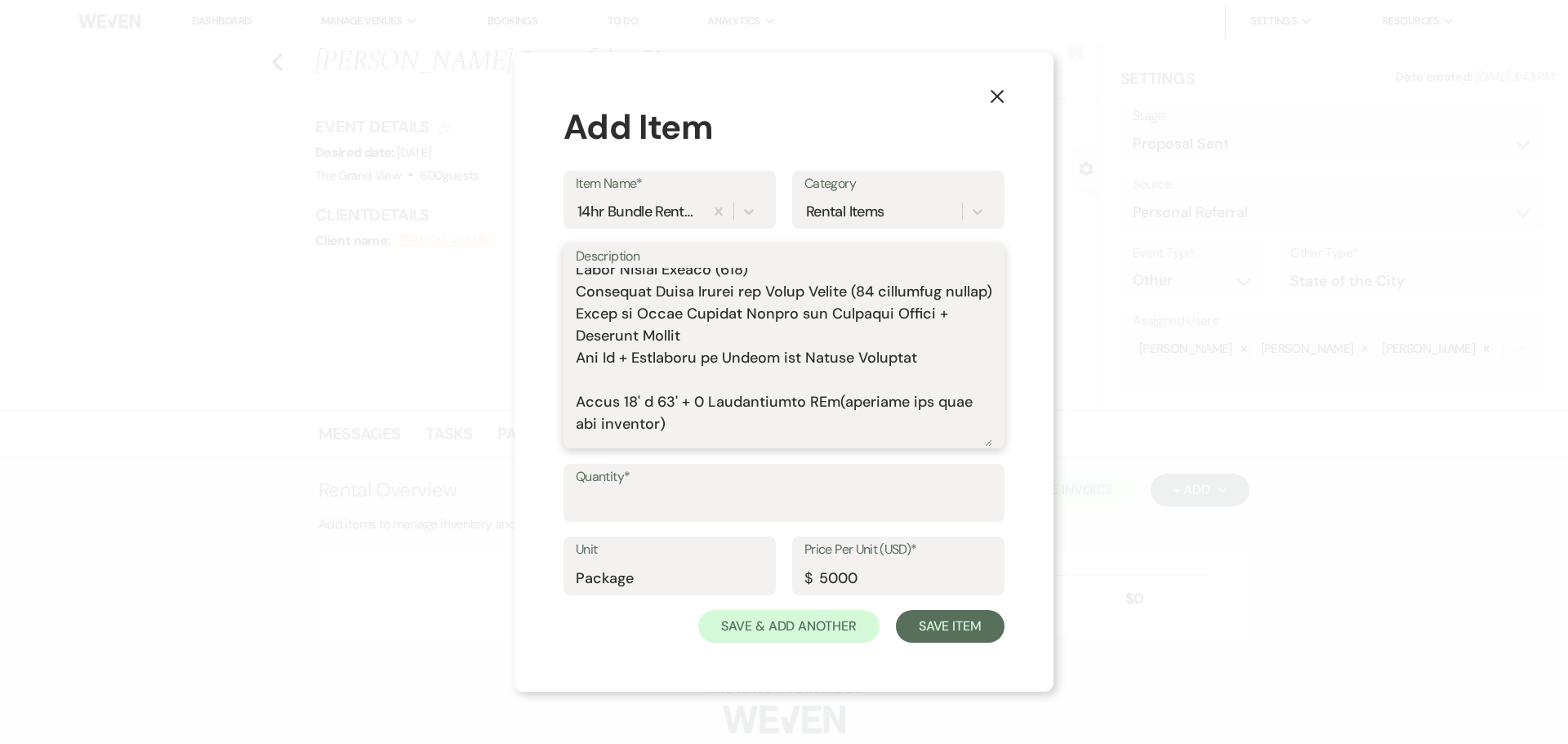
click at [605, 404] on textarea "Description" at bounding box center [784, 357] width 416 height 179
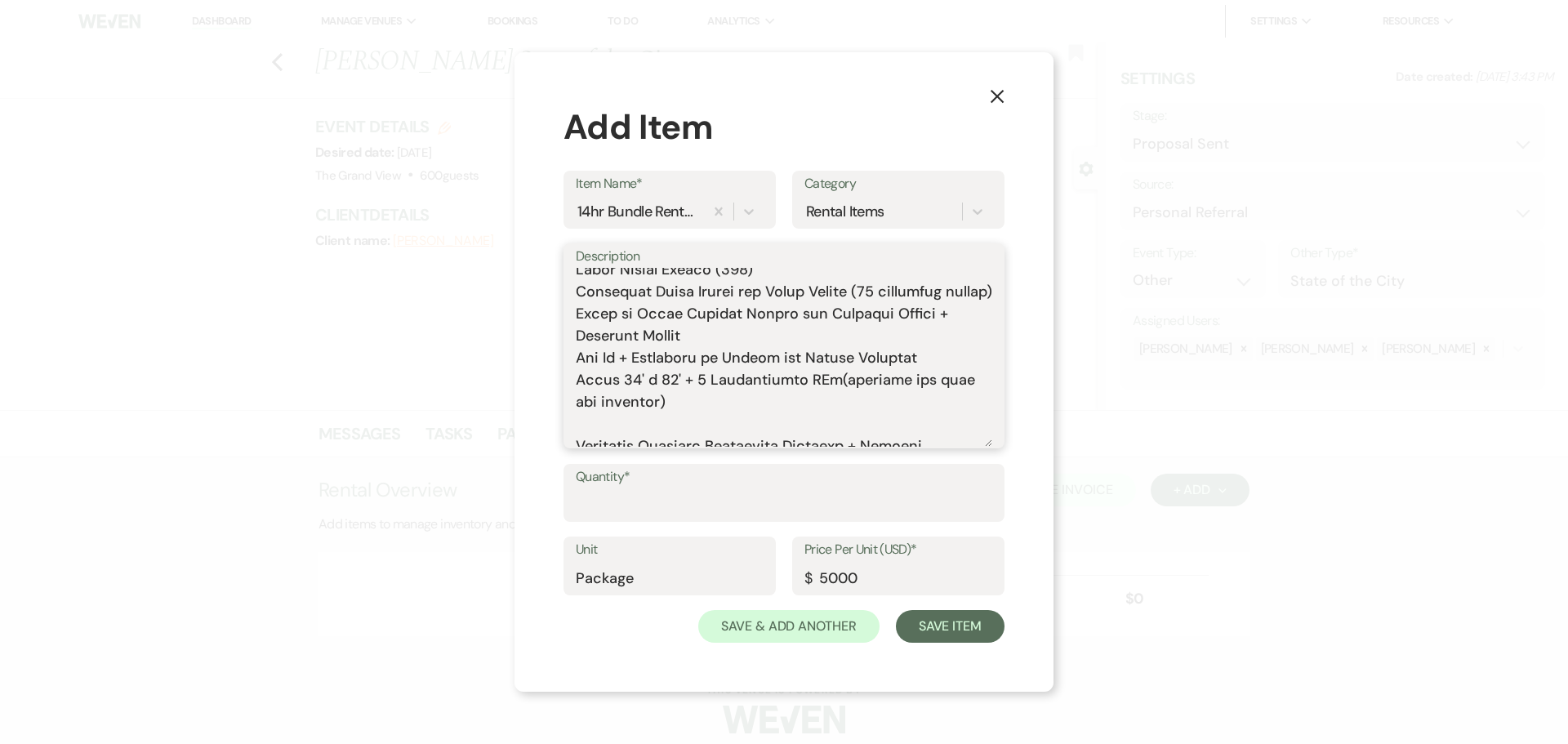
scroll to position [245, 0]
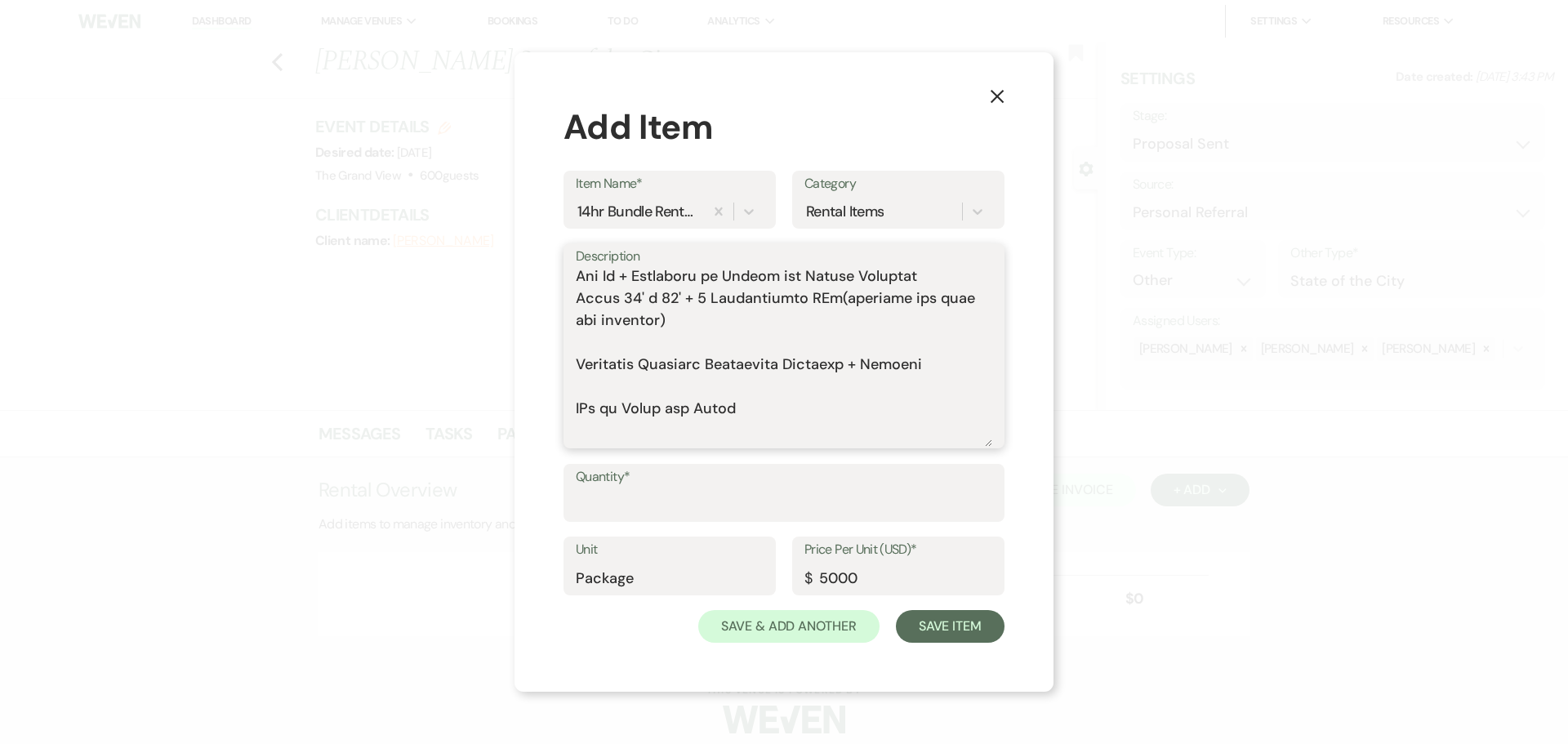
click at [622, 362] on textarea "Description" at bounding box center [784, 357] width 416 height 179
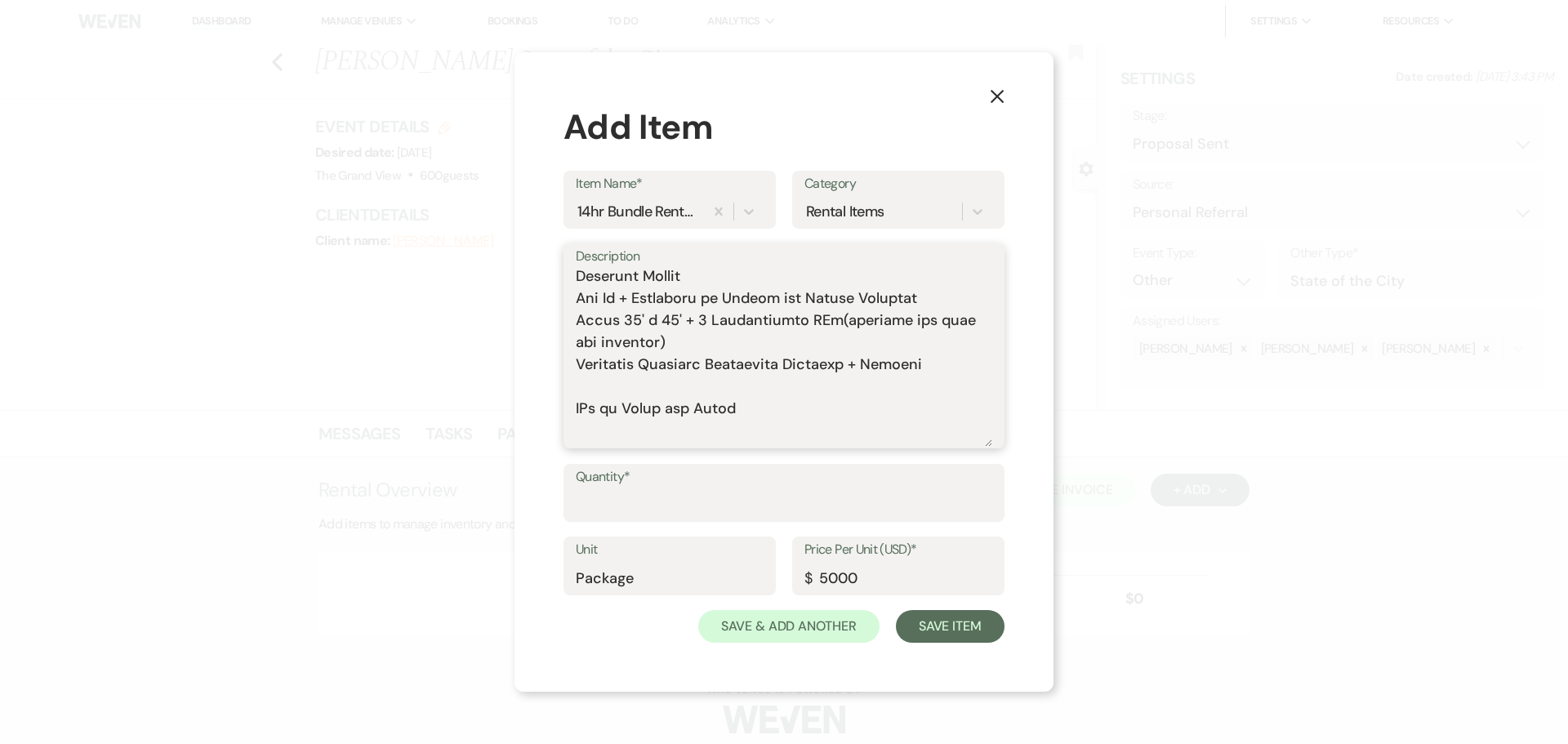
click at [636, 394] on textarea "Description" at bounding box center [784, 357] width 416 height 179
click at [635, 408] on textarea "Description" at bounding box center [784, 357] width 416 height 179
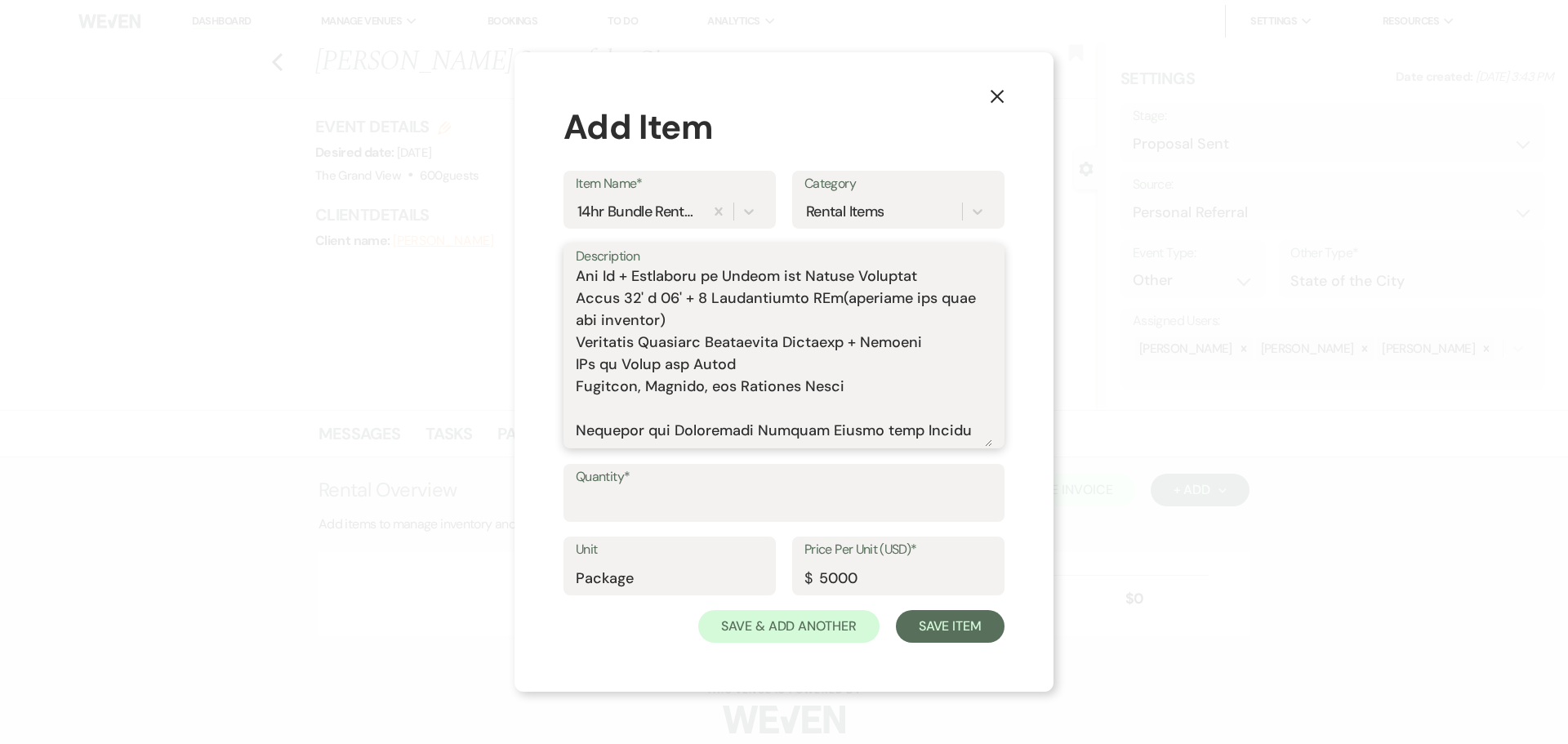
drag, startPoint x: 939, startPoint y: 365, endPoint x: 561, endPoint y: 365, distance: 378.0
click at [561, 365] on div "X Add Item Item Name* 14hr Bundle Rental - Mon - Fri 2025 Category Rental Items…" at bounding box center [784, 372] width 539 height 640
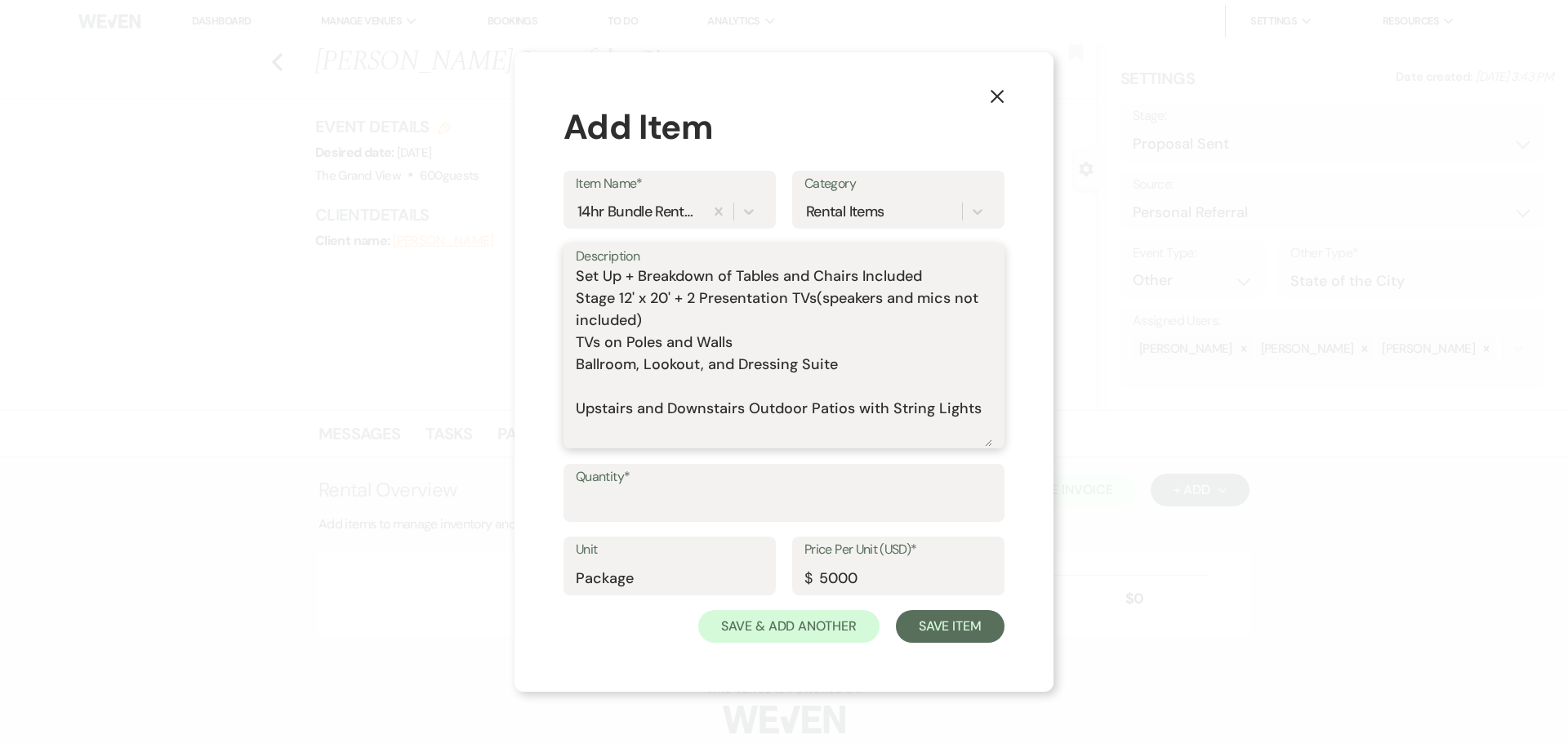
click at [601, 407] on textarea "Includes: Rental time: 7 AM - 8 PM Up to 300 guests 60 Inch Round Tables(50) 8 …" at bounding box center [784, 357] width 416 height 179
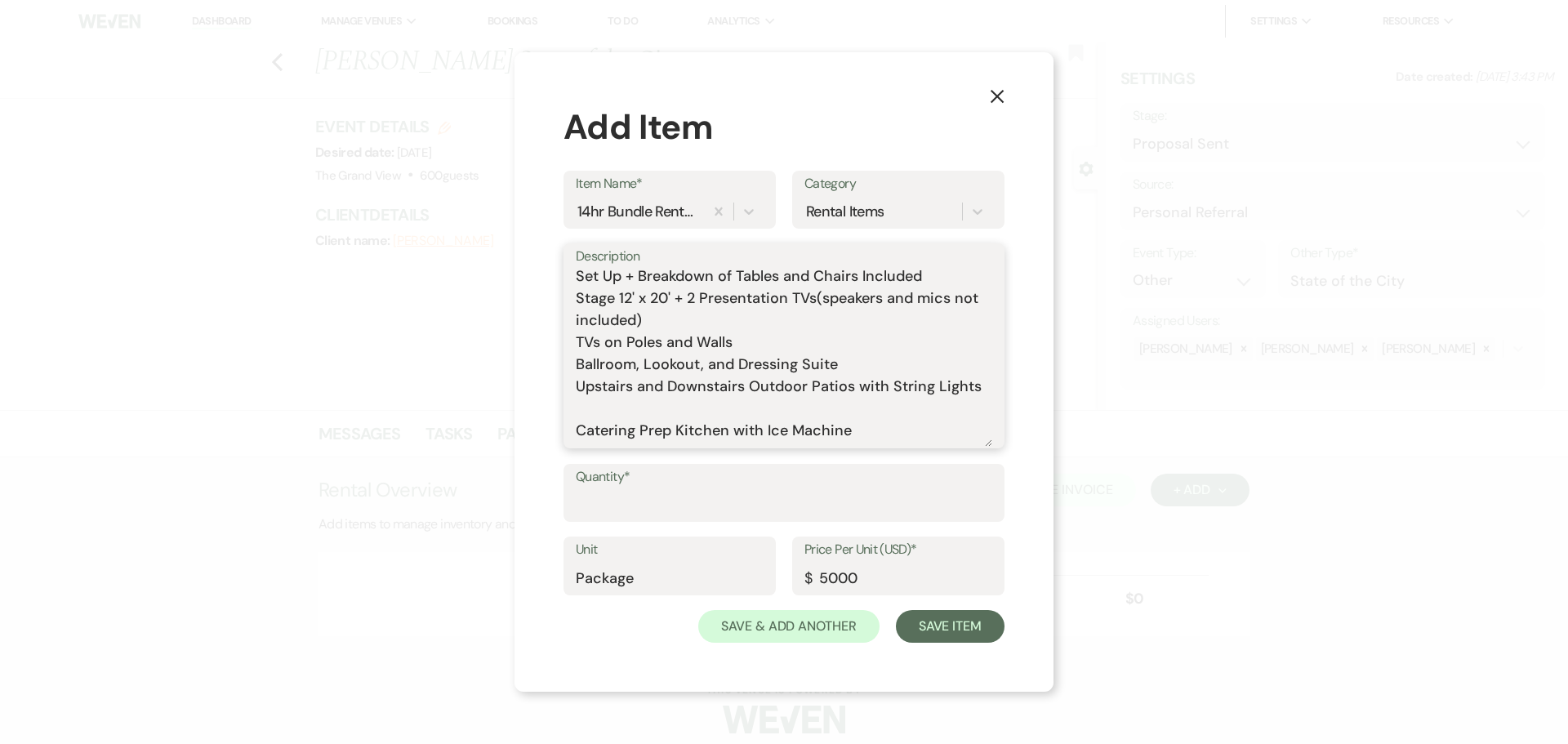
scroll to position [326, 0]
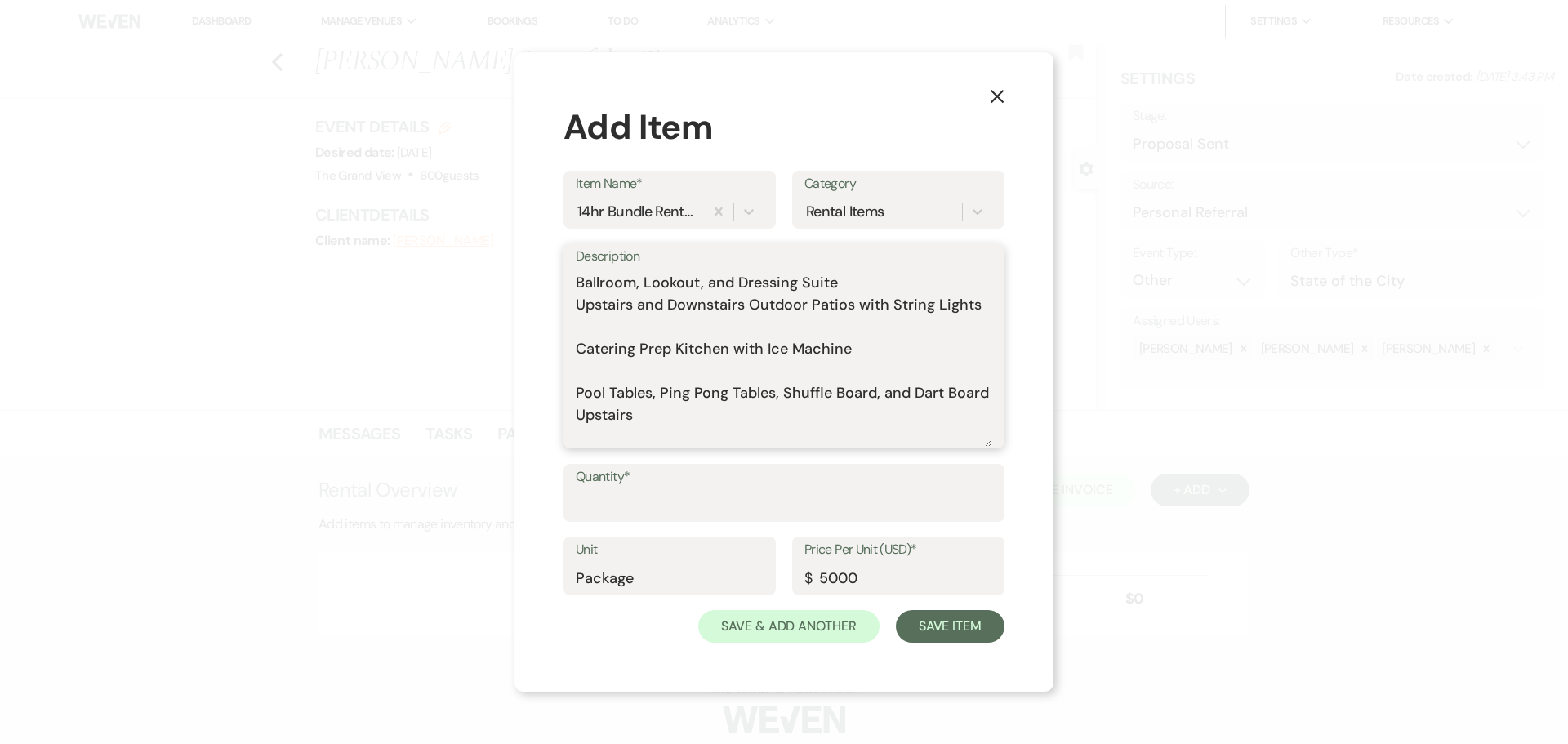
click at [609, 344] on textarea "Includes: Rental time: 7 AM - 8 PM Up to 300 guests 60 Inch Round Tables(50) 8 …" at bounding box center [784, 357] width 416 height 179
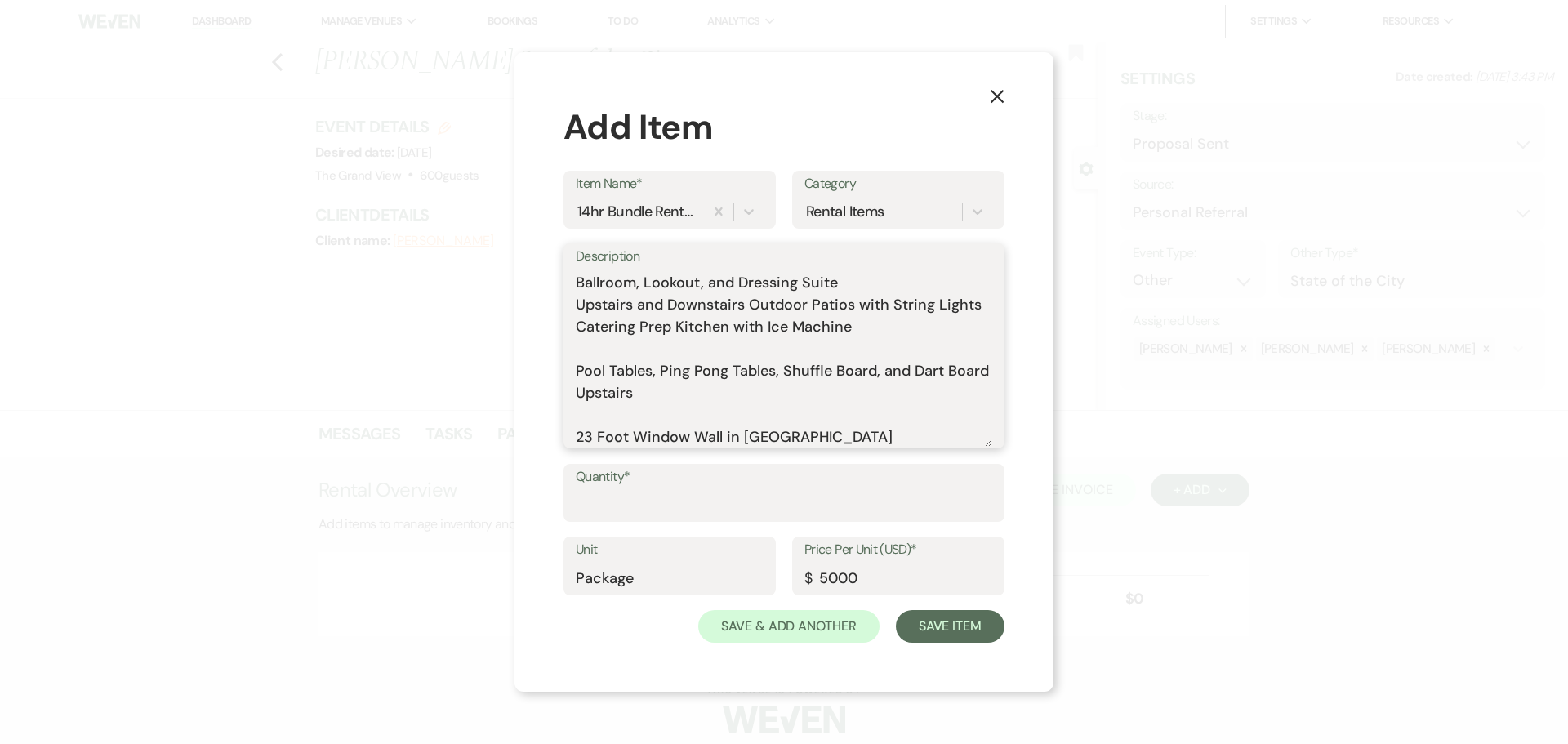
click at [608, 378] on textarea "Includes: Rental time: 7 AM - 8 PM Up to 300 guests 60 Inch Round Tables(50) 8 …" at bounding box center [784, 357] width 416 height 179
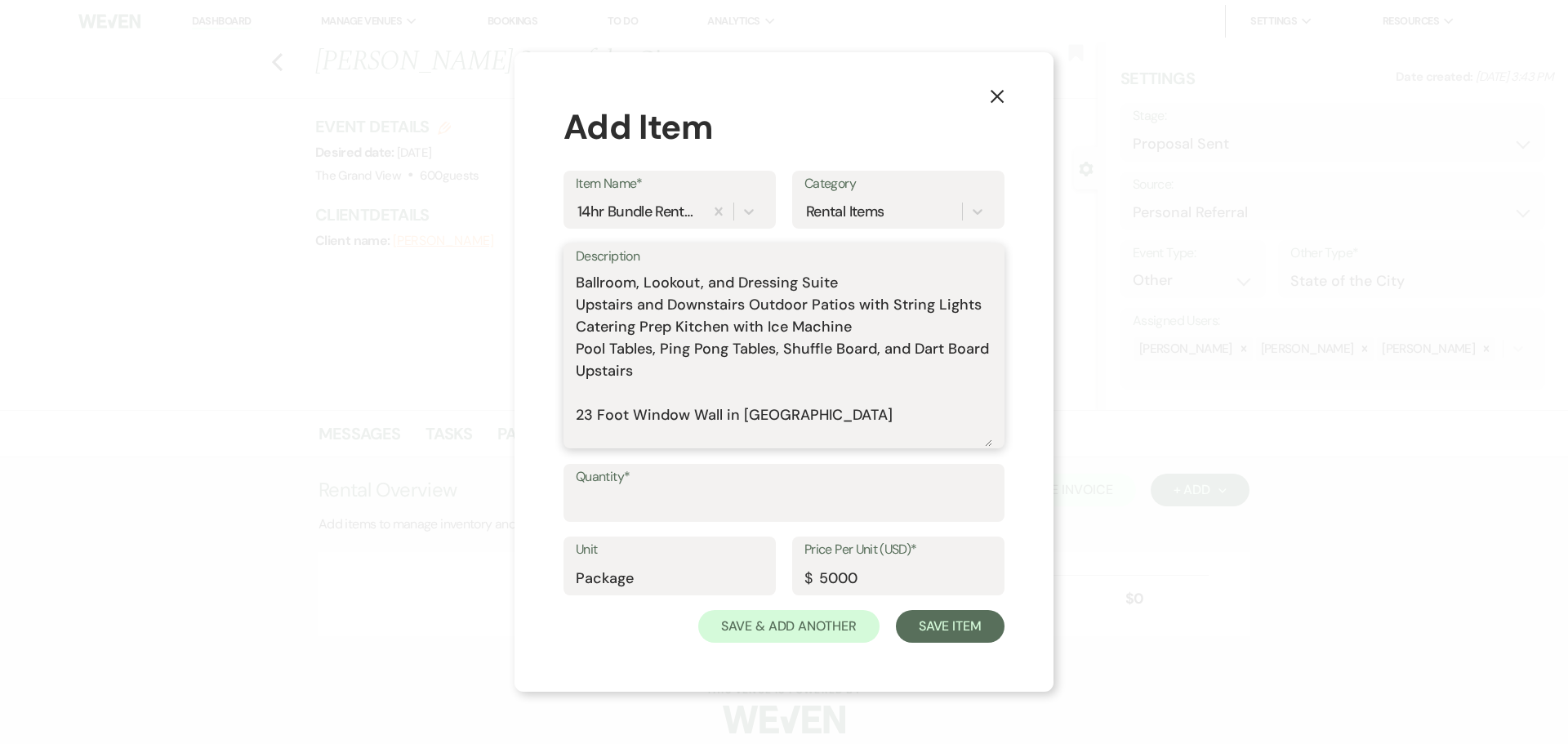
click at [651, 370] on textarea "Includes: Rental time: 7 AM - 8 PM Up to 300 guests 60 Inch Round Tables(50) 8 …" at bounding box center [784, 357] width 416 height 179
click at [766, 371] on textarea "Includes: Rental time: 7 AM - 8 PM Up to 300 guests 60 Inch Round Tables(50) 8 …" at bounding box center [784, 357] width 416 height 179
click at [658, 413] on textarea "Includes: Rental time: 7 AM - 8 PM Up to 300 guests 60 Inch Round Tables(50) 8 …" at bounding box center [784, 357] width 416 height 179
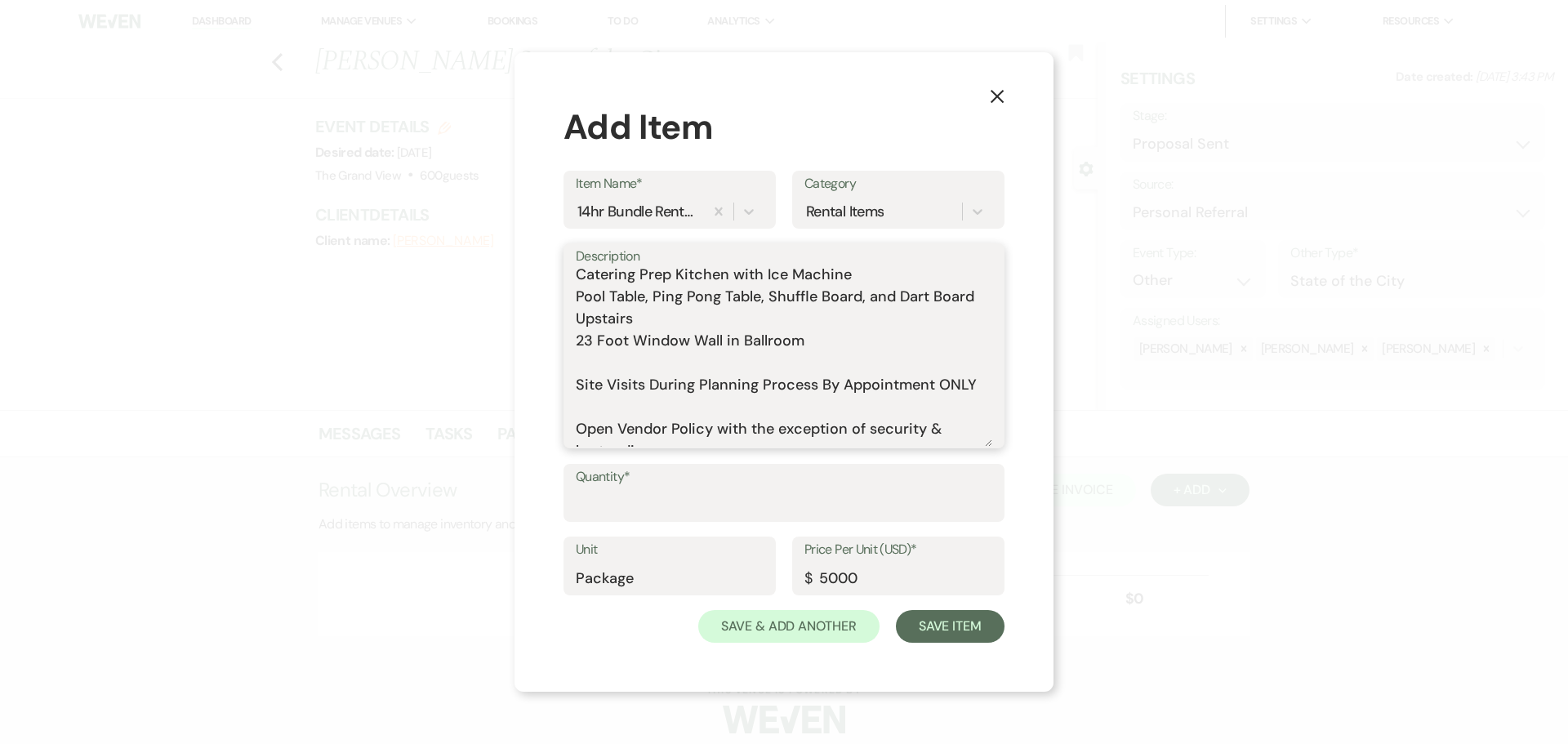
scroll to position [408, 0]
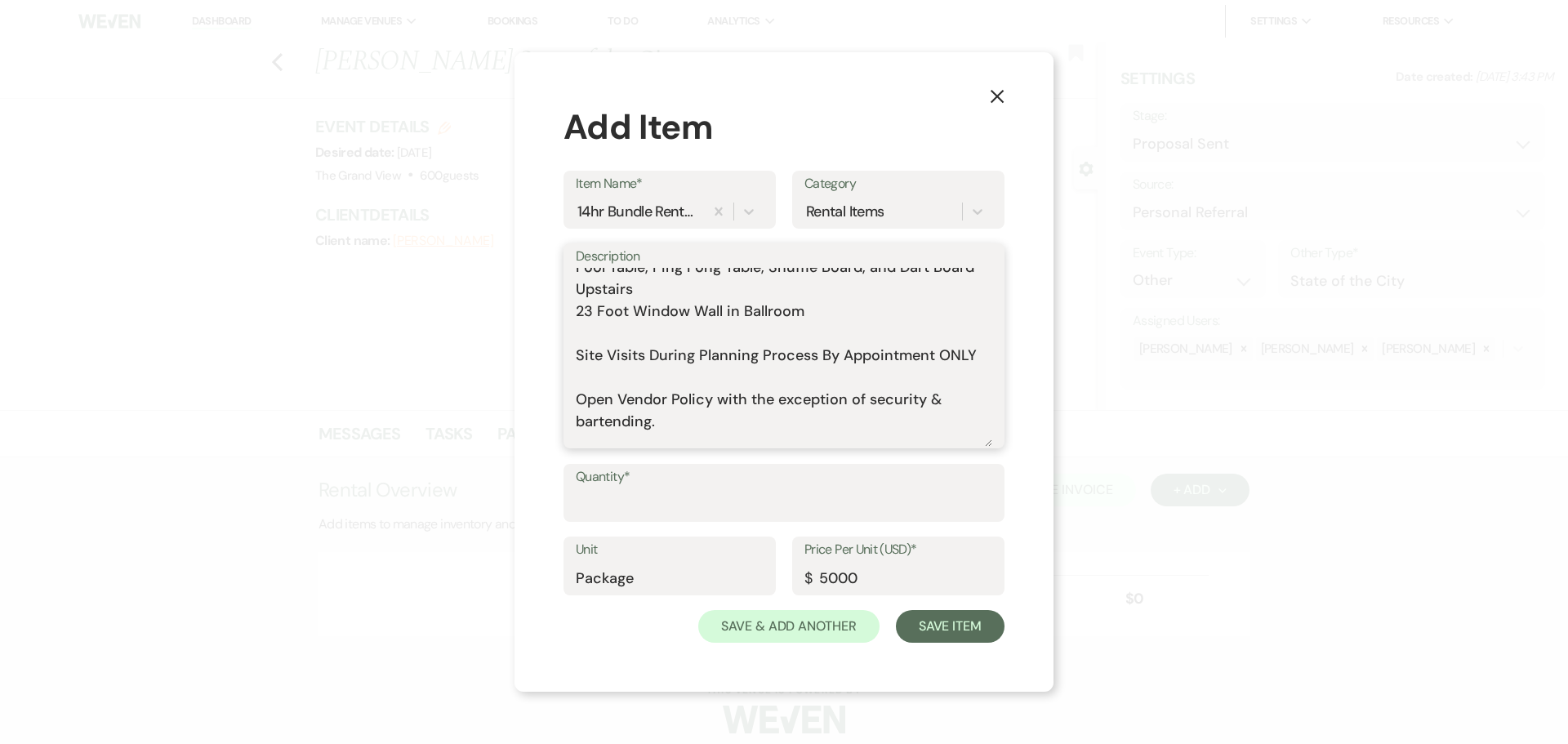
click at [631, 346] on textarea "Includes: Rental time: 7 AM - 8 PM Up to 300 guests 60 Inch Round Tables(50) 8 …" at bounding box center [784, 357] width 416 height 179
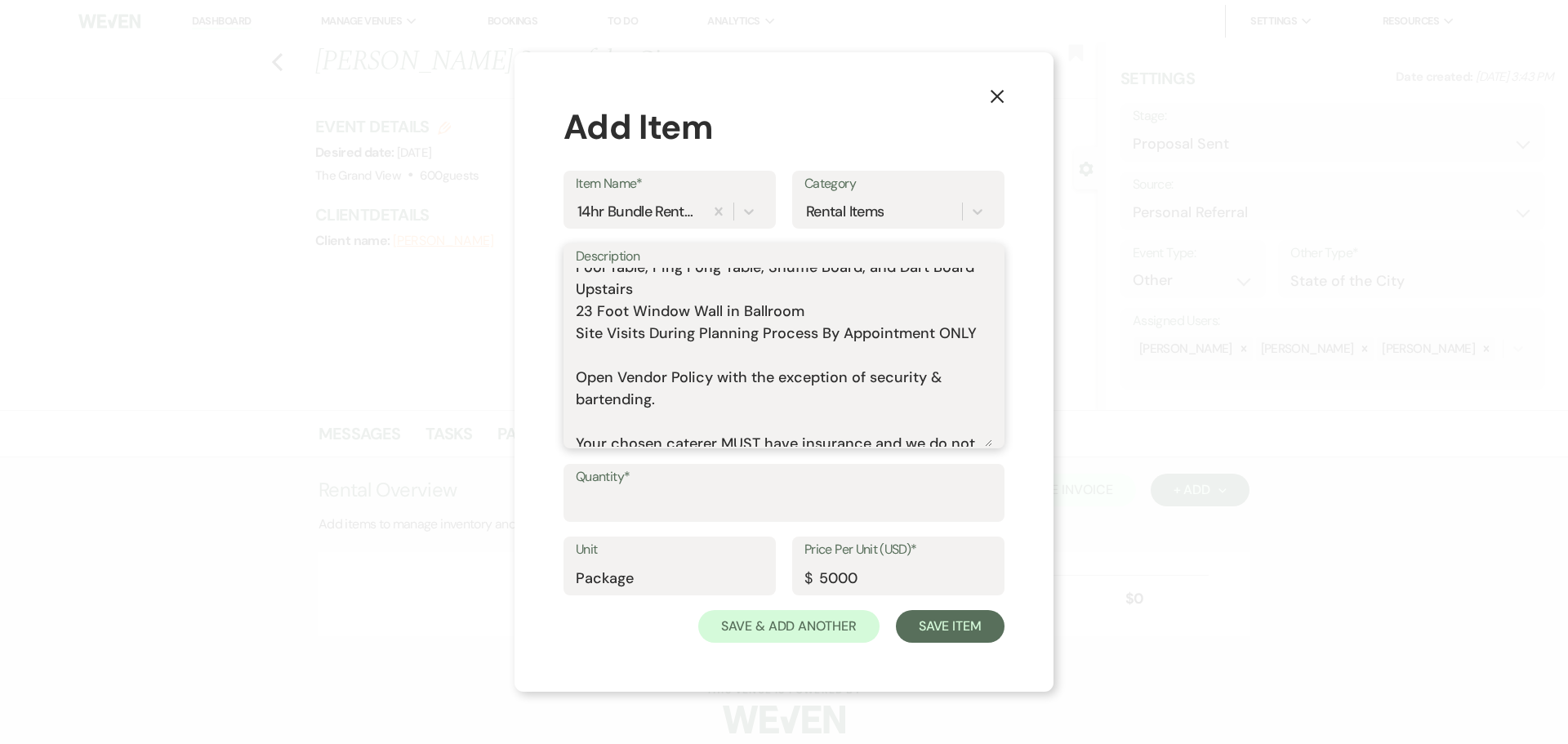
click at [621, 390] on textarea "Includes: Rental time: 7 AM - 8 PM Up to 300 guests 60 Inch Round Tables(50) 8 …" at bounding box center [784, 357] width 416 height 179
click at [619, 375] on textarea "Includes: Rental time: 7 AM - 8 PM Up to 300 guests 60 Inch Round Tables(50) 8 …" at bounding box center [784, 357] width 416 height 179
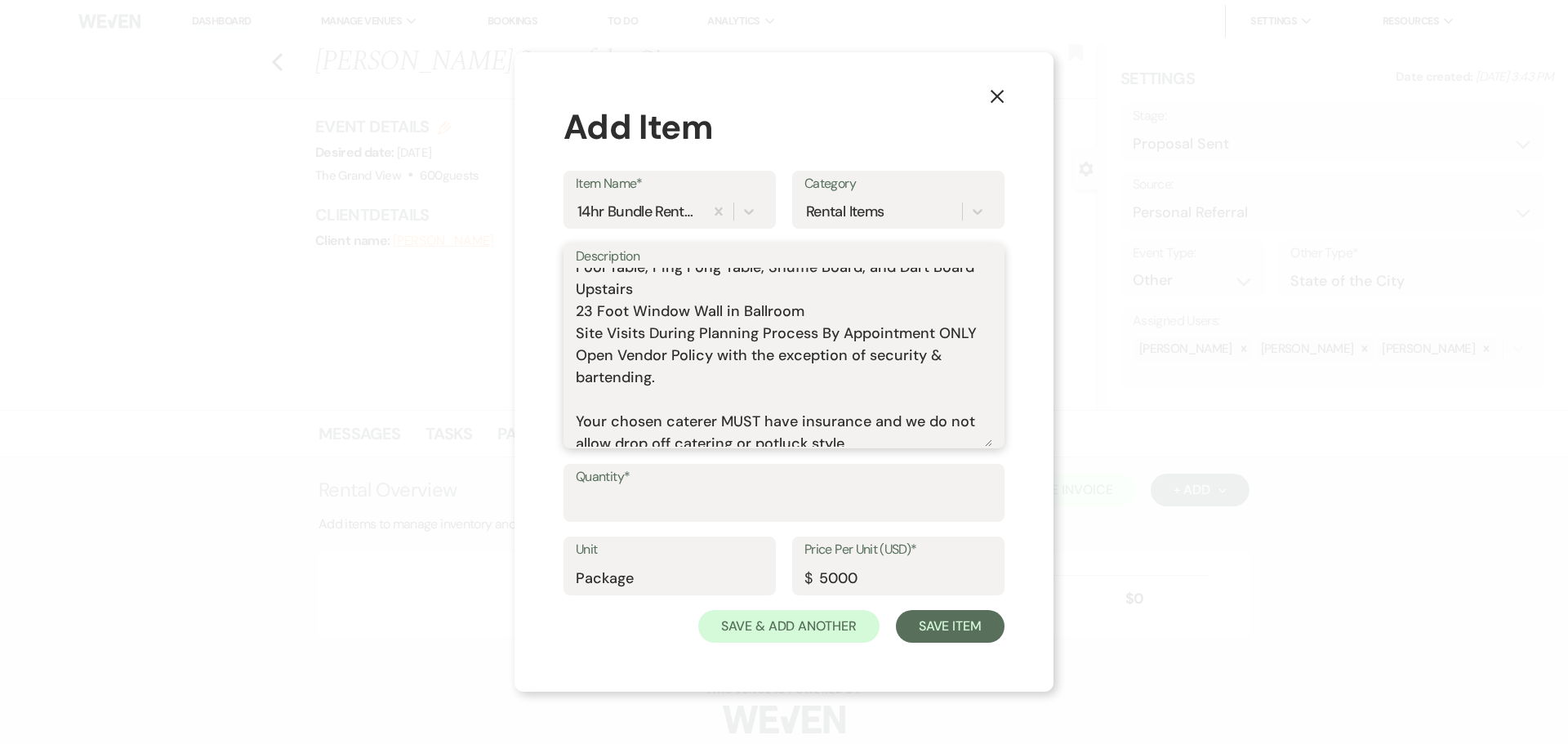
click at [614, 421] on textarea "Includes: Rental time: 7 AM - 8 PM Up to 300 guests 60 Inch Round Tables(50) 8 …" at bounding box center [784, 357] width 416 height 179
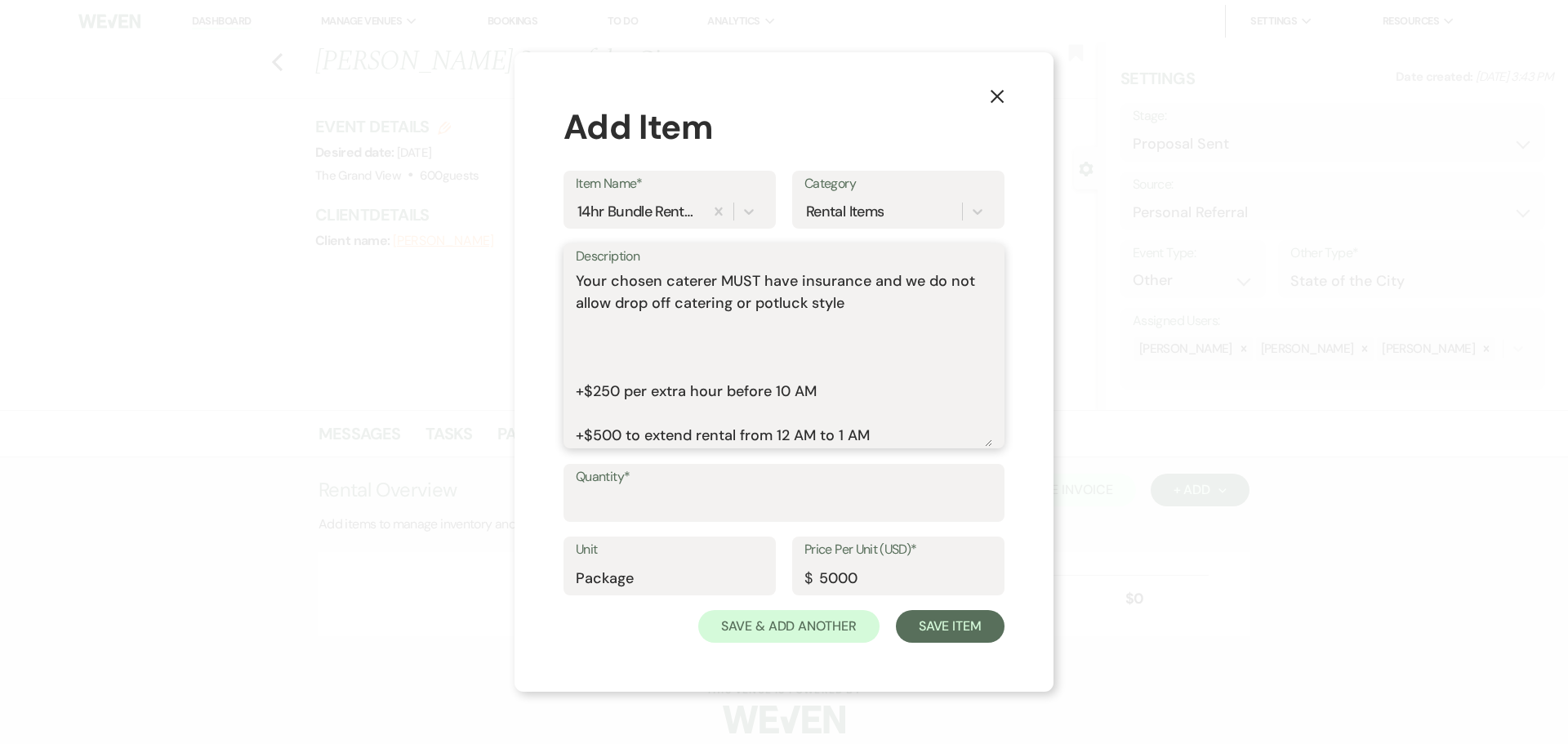
click at [625, 345] on textarea "Includes: Rental time: 7 AM - 8 PM Up to 300 guests 60 Inch Round Tables(50) 8 …" at bounding box center [784, 357] width 416 height 179
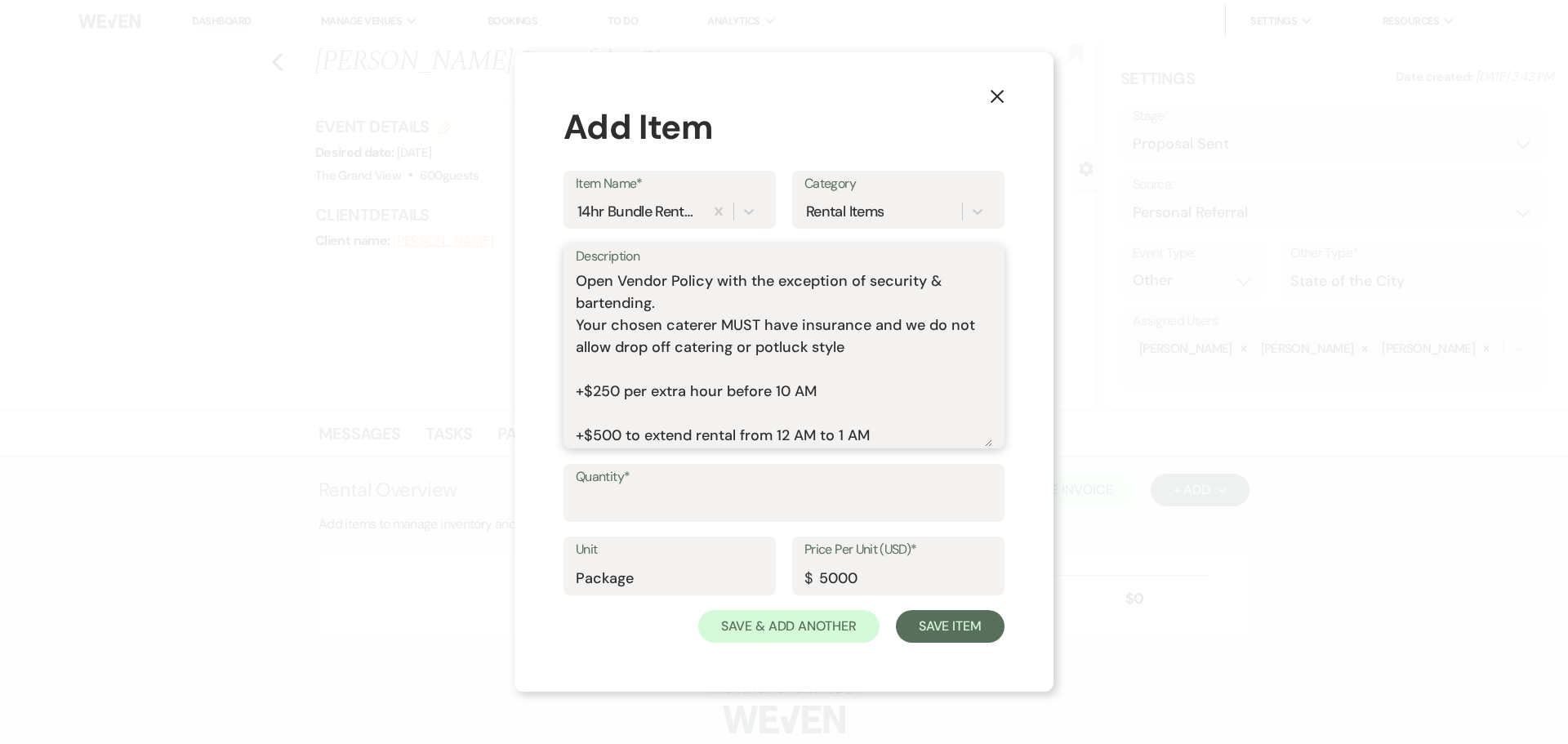
click at [618, 412] on textarea "Includes: Rental time: 7 AM - 8 PM Up to 300 guests 60 Inch Round Tables(50) 8 …" at bounding box center [784, 357] width 416 height 179
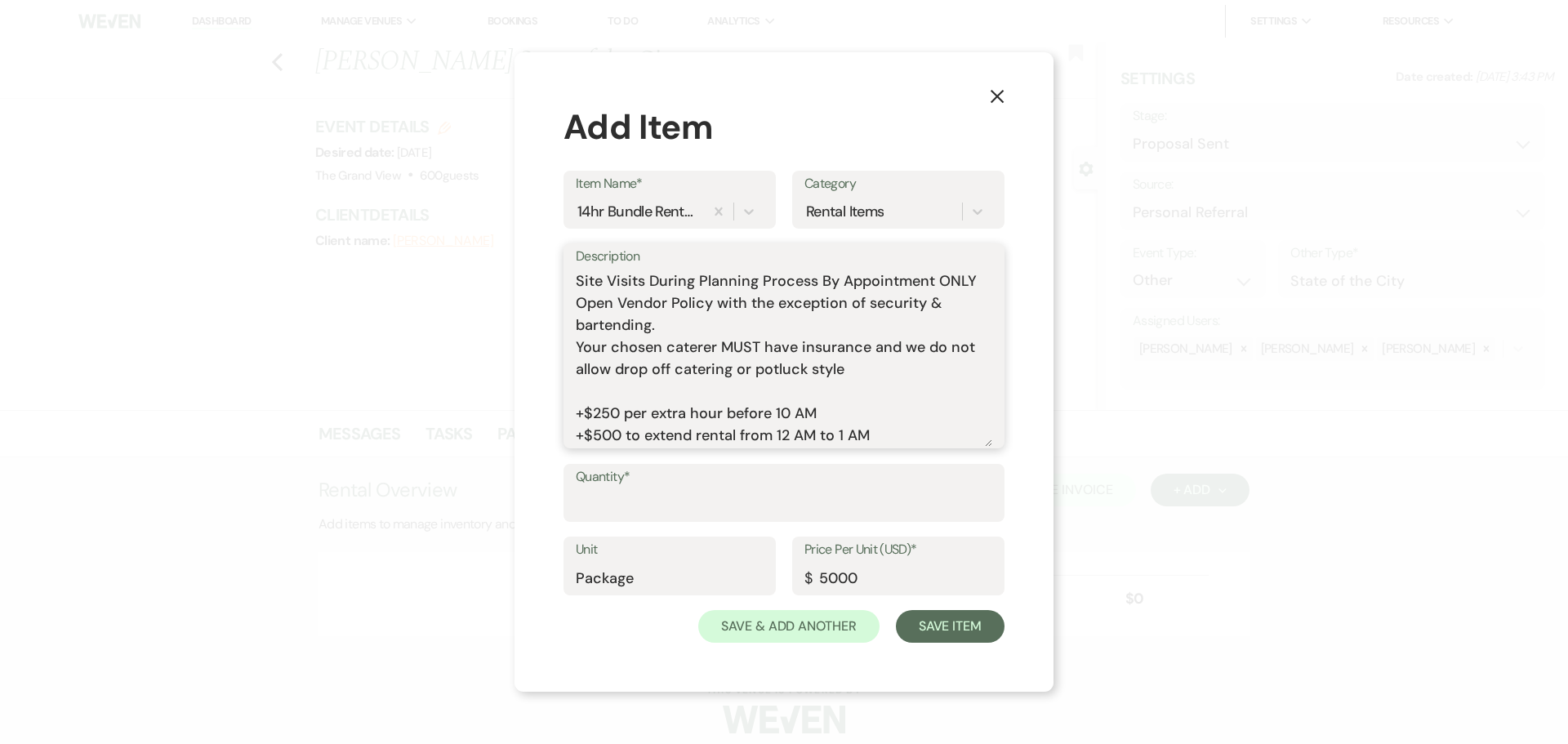
scroll to position [482, 0]
type textarea "Includes: Rental time: 7 AM - 8 PM Up to 300 guests 60 Inch Round Tables(50) 8 …"
click at [660, 493] on input "Quantity*" at bounding box center [784, 504] width 416 height 31
type input "1"
click at [585, 207] on div "14hr Bundle Rental - Mon - Fri 2025" at bounding box center [638, 210] width 121 height 22
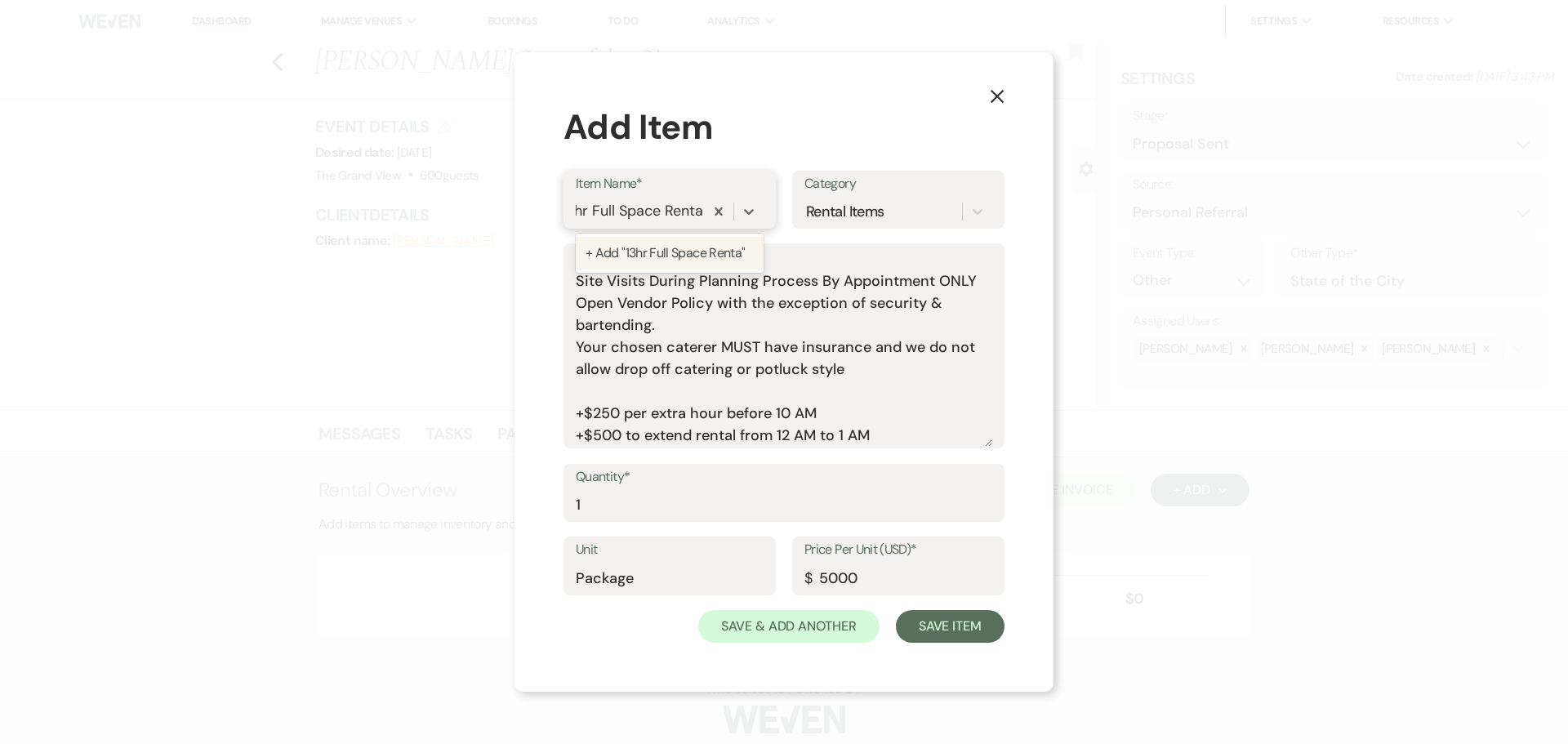
type input "13hr Full Space Rental"
drag, startPoint x: 872, startPoint y: 579, endPoint x: 783, endPoint y: 580, distance: 89.0
click at [783, 580] on div "Unit Package Price Per Unit (USD)* $ 5000" at bounding box center [784, 573] width 441 height 73
type input "4750"
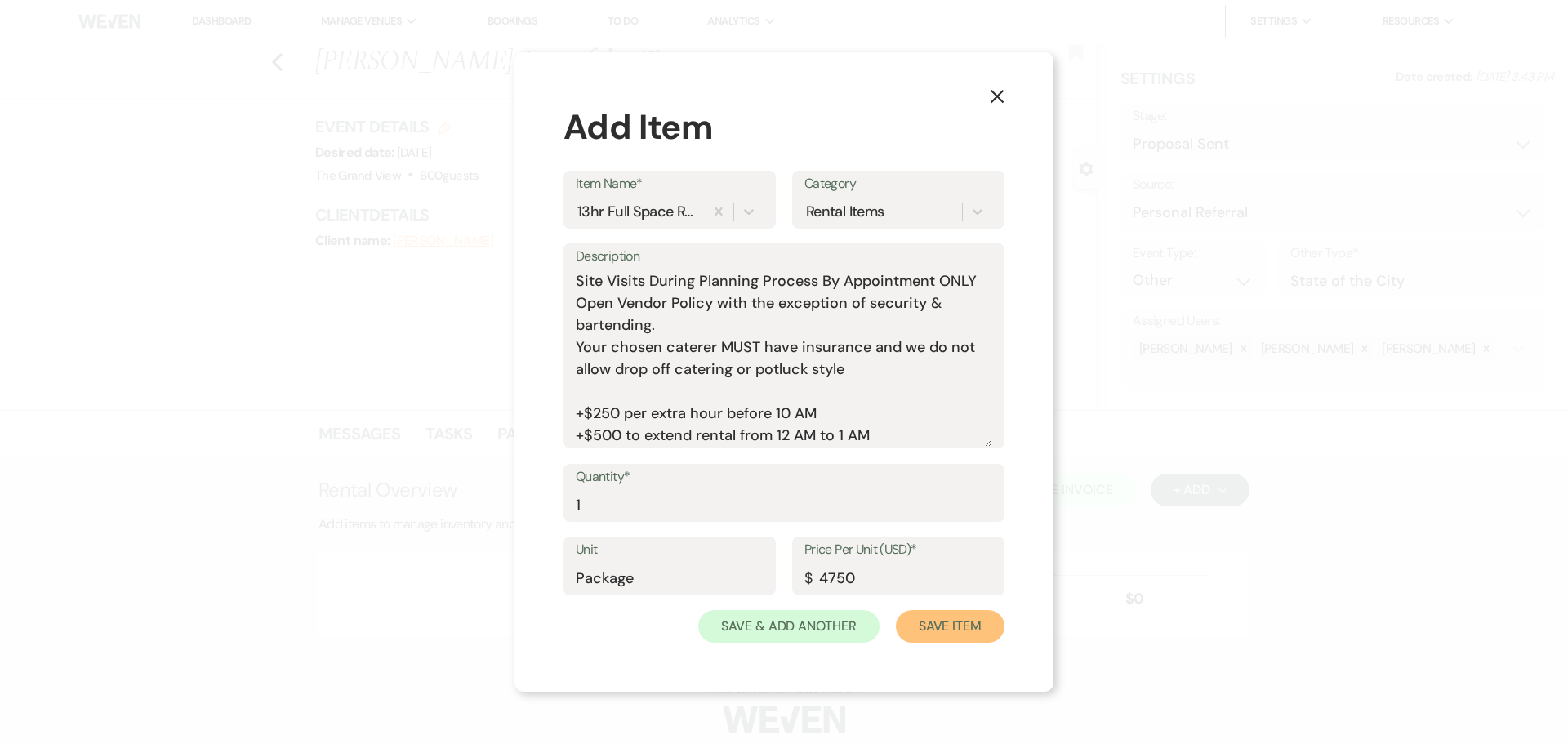
click at [974, 626] on button "Save Item" at bounding box center [950, 625] width 108 height 32
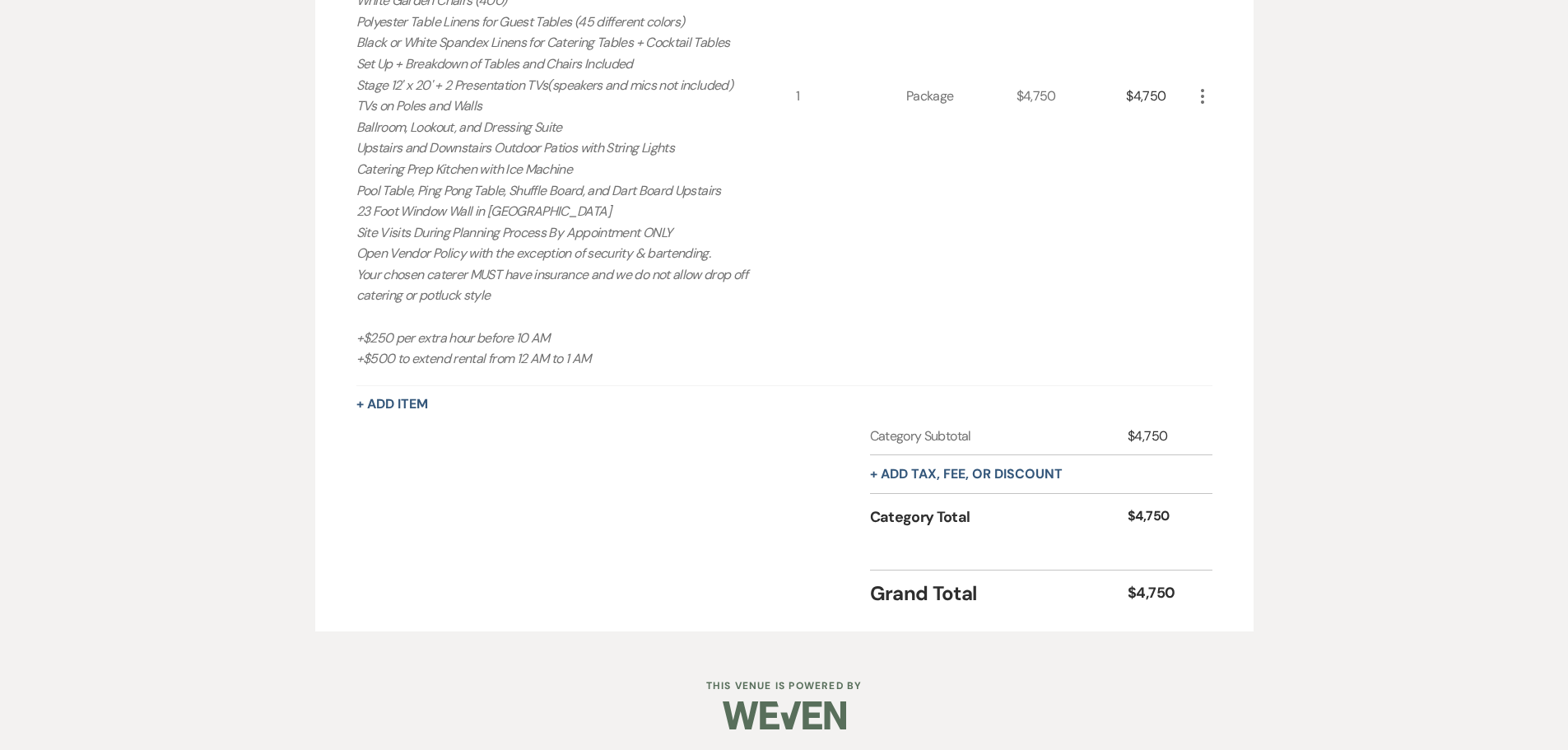
scroll to position [740, 0]
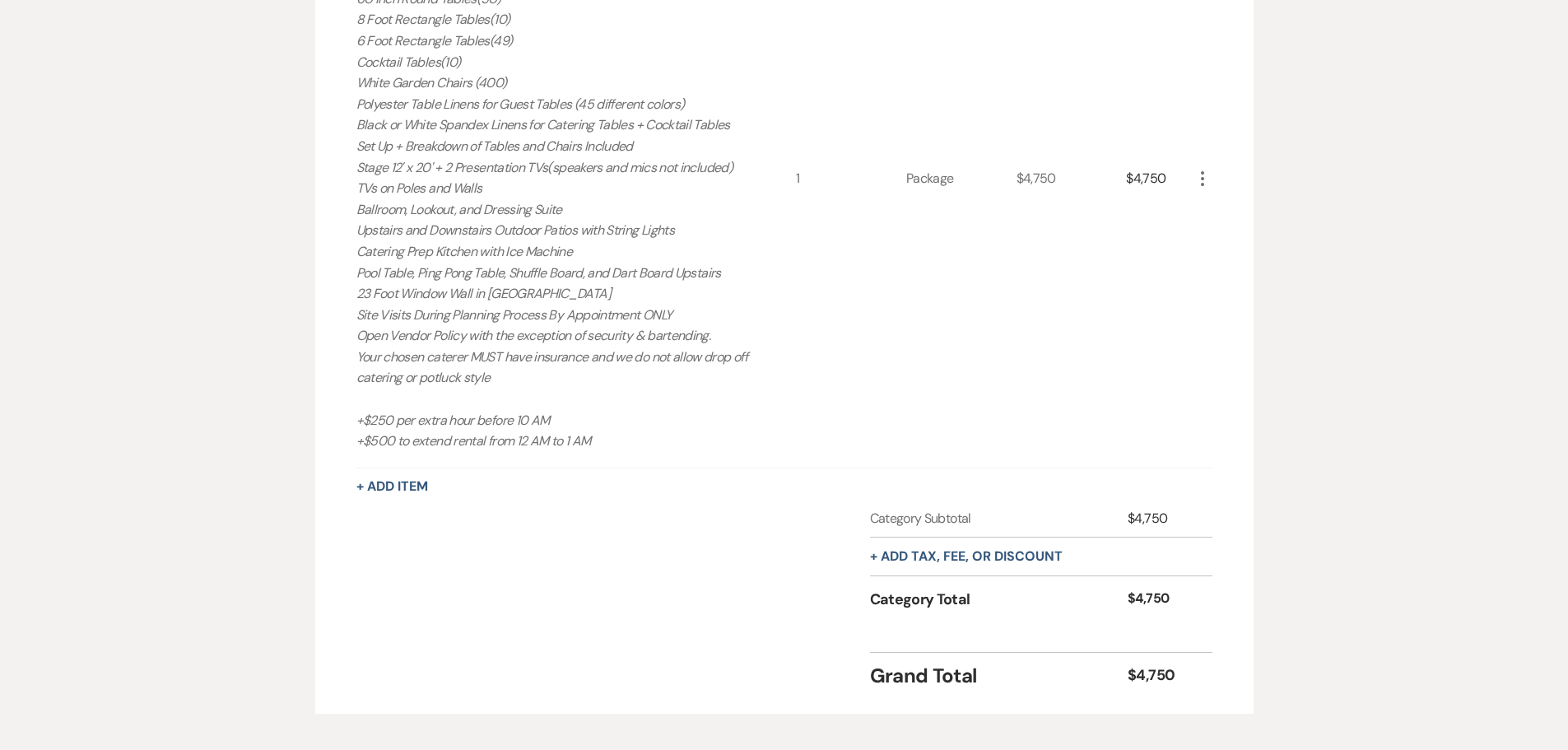
click at [1206, 171] on icon "More" at bounding box center [1202, 178] width 19 height 19
click at [1222, 206] on button "Pencil Edit" at bounding box center [1235, 211] width 85 height 26
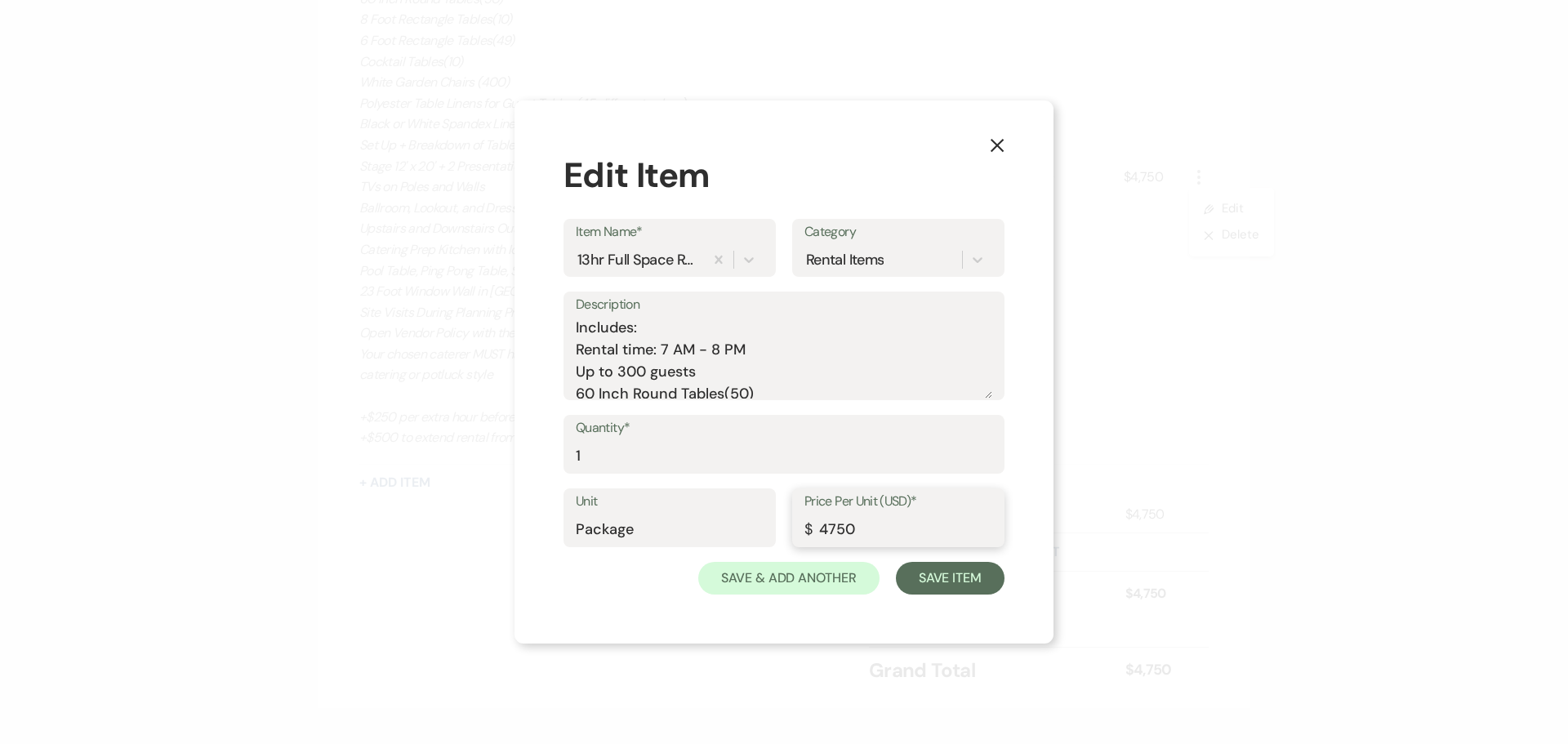
drag, startPoint x: 871, startPoint y: 530, endPoint x: 722, endPoint y: 527, distance: 149.0
click at [724, 528] on div "Unit Package Price Per Unit (USD)* $ 4750" at bounding box center [784, 525] width 441 height 73
type input "5250"
click at [948, 577] on button "Save Item" at bounding box center [950, 577] width 108 height 32
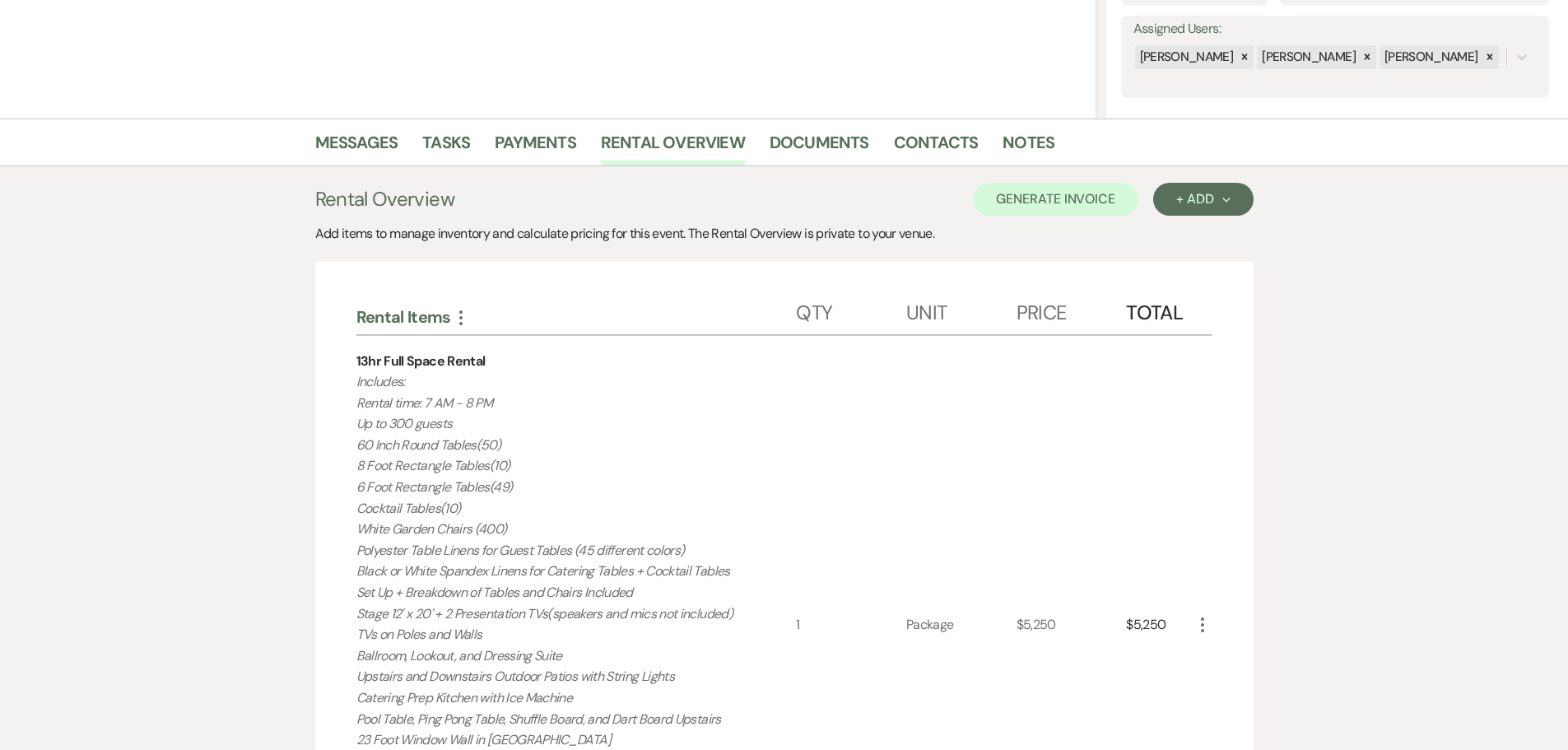
scroll to position [247, 0]
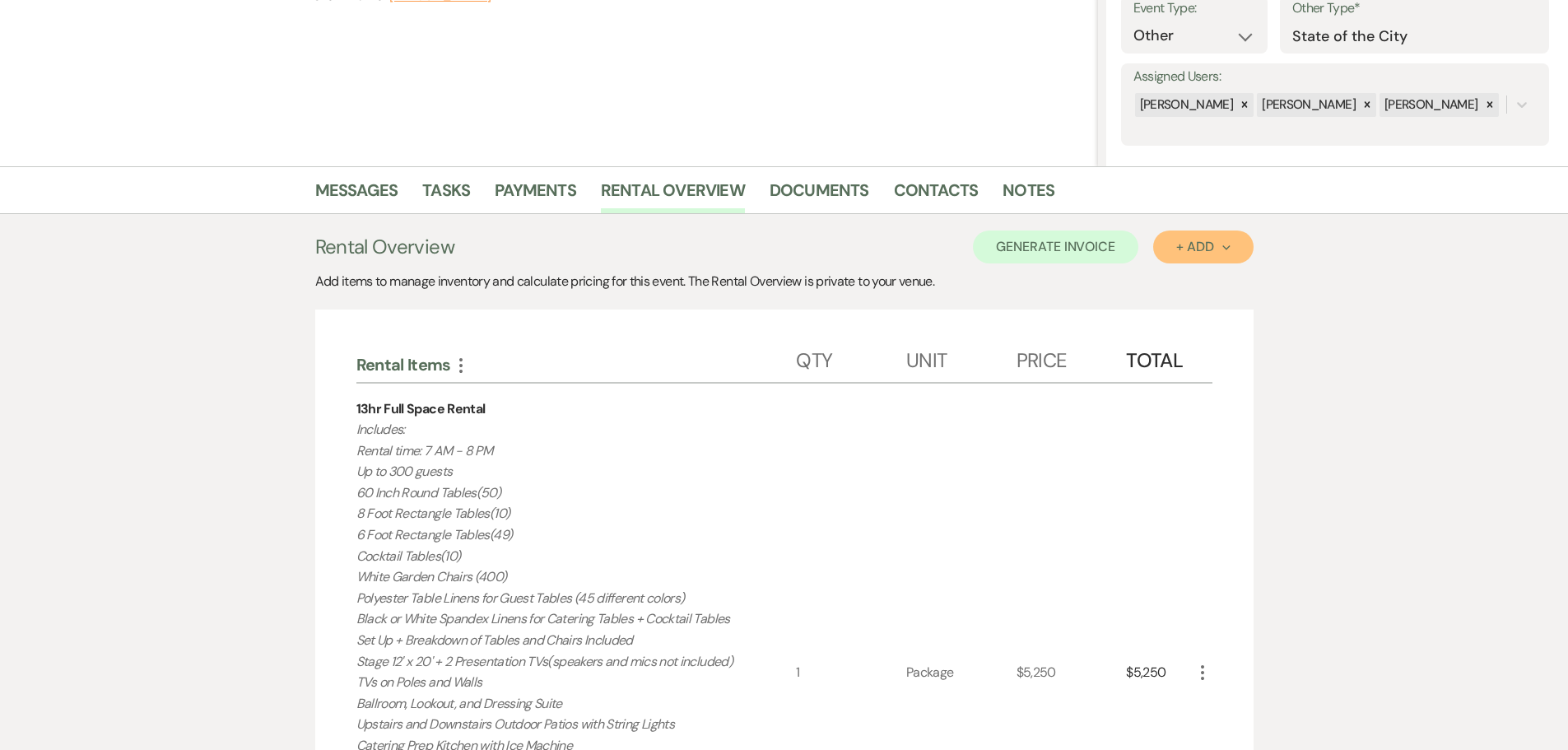
click at [1181, 243] on div "+ Add Next" at bounding box center [1202, 246] width 54 height 13
click at [1187, 277] on button "Item" at bounding box center [1194, 284] width 84 height 25
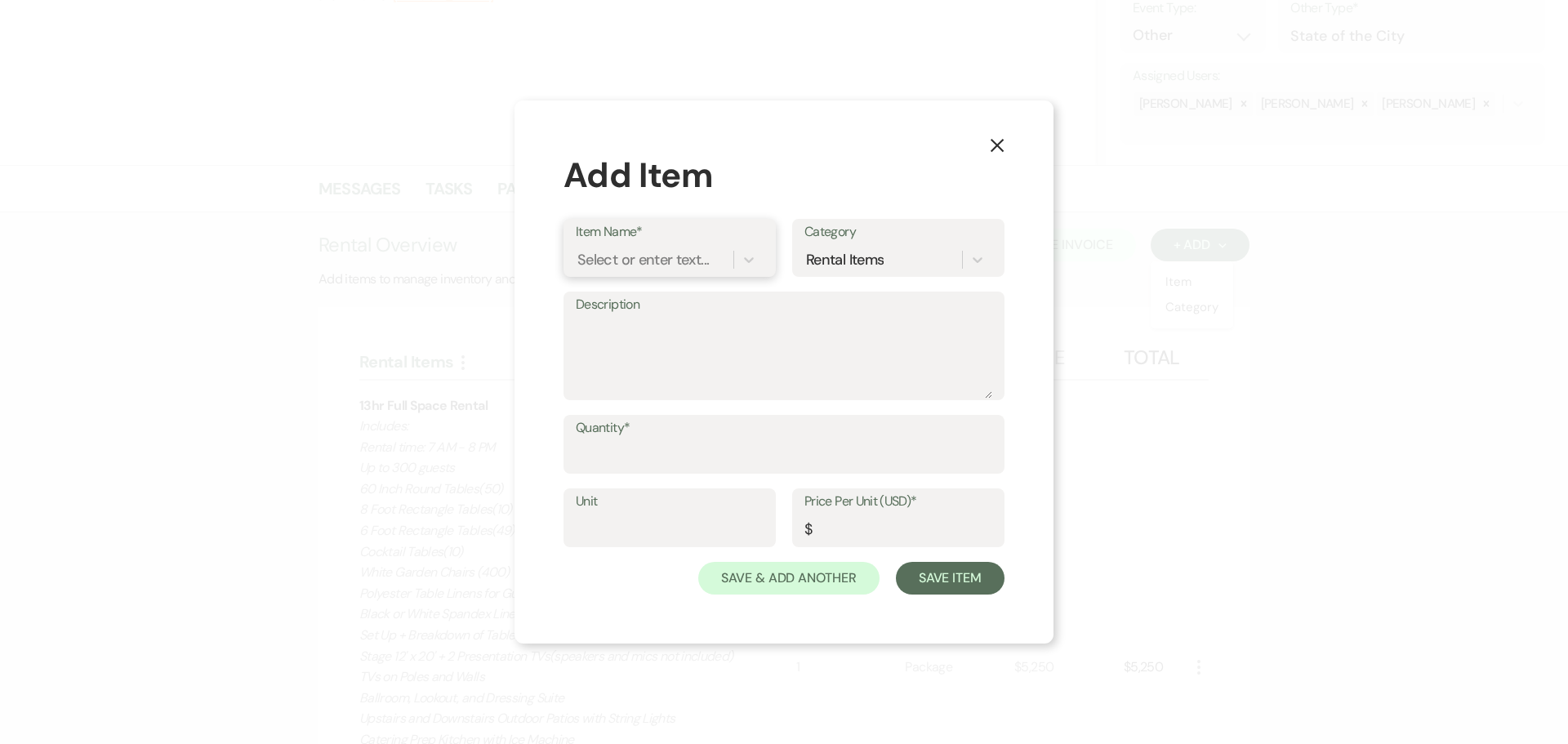
click at [690, 264] on div "Select or enter text..." at bounding box center [643, 259] width 132 height 22
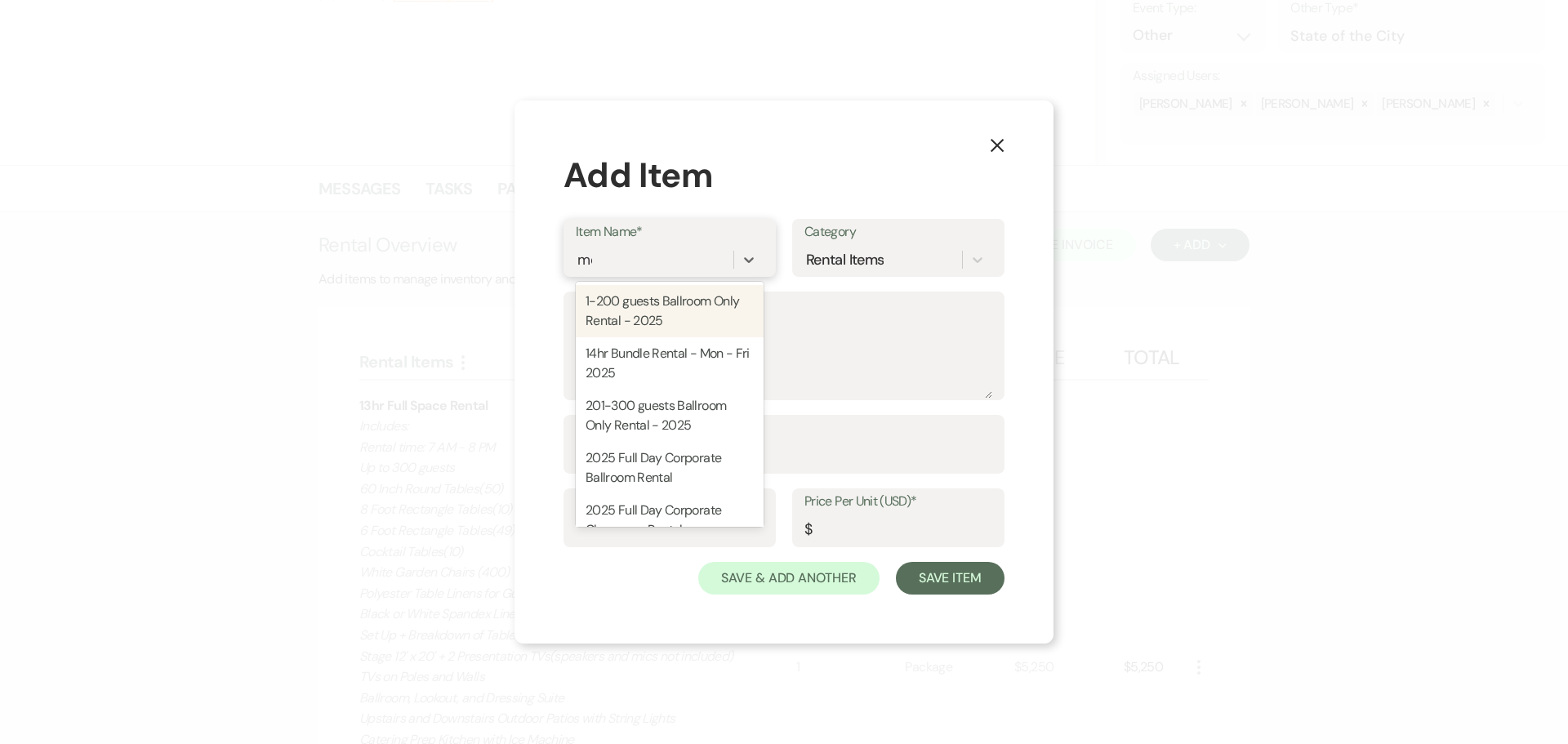
type input "mon"
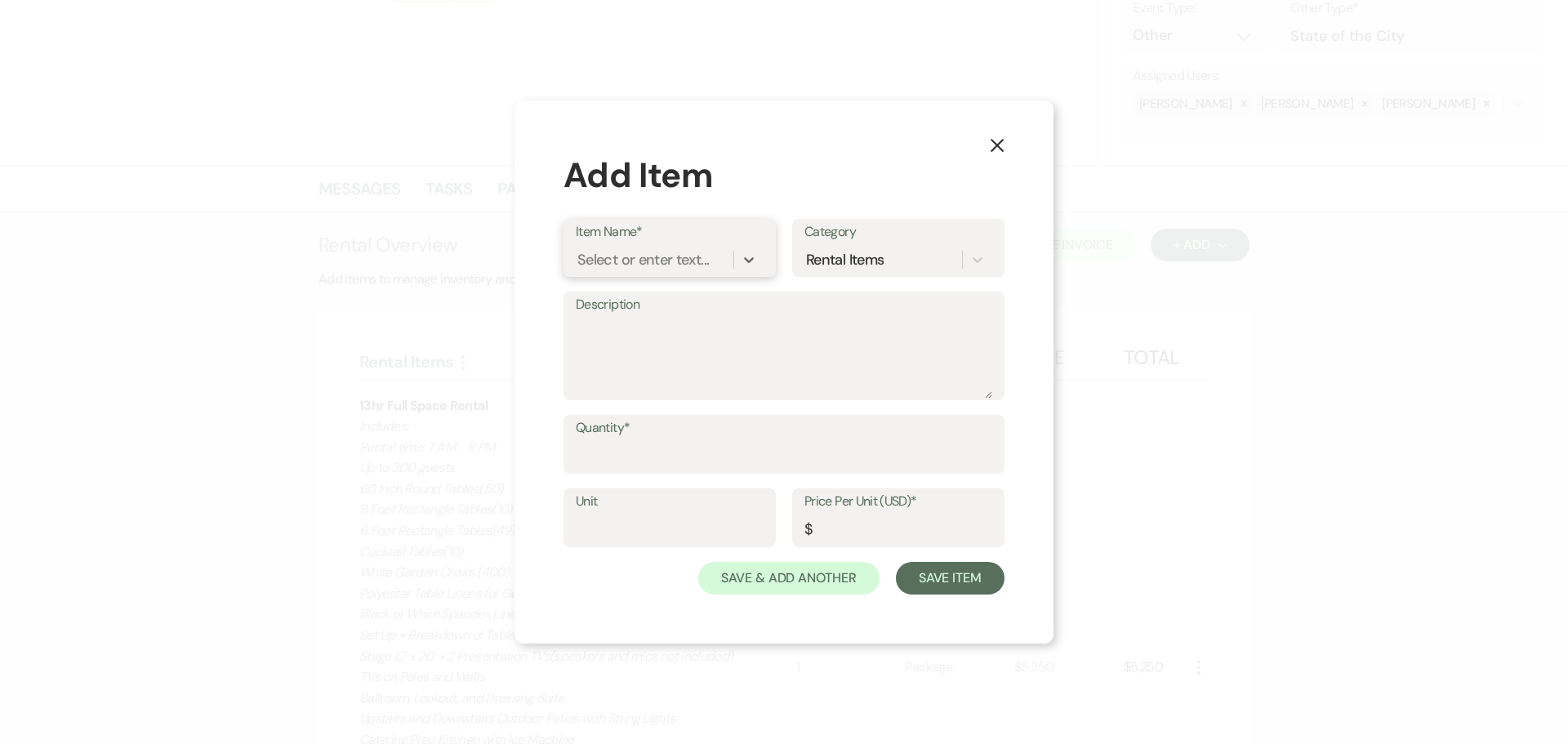
drag, startPoint x: 640, startPoint y: 266, endPoint x: 553, endPoint y: 264, distance: 87.0
click at [553, 264] on div "X Add Item Item Name* 0 results available. Select is focused ,type to refine li…" at bounding box center [784, 372] width 539 height 543
click at [598, 250] on div "Select or enter text..." at bounding box center [643, 259] width 132 height 22
type input "Set Up Hours"
click at [642, 299] on div "+ Add "Set Up Hours"" at bounding box center [669, 301] width 188 height 32
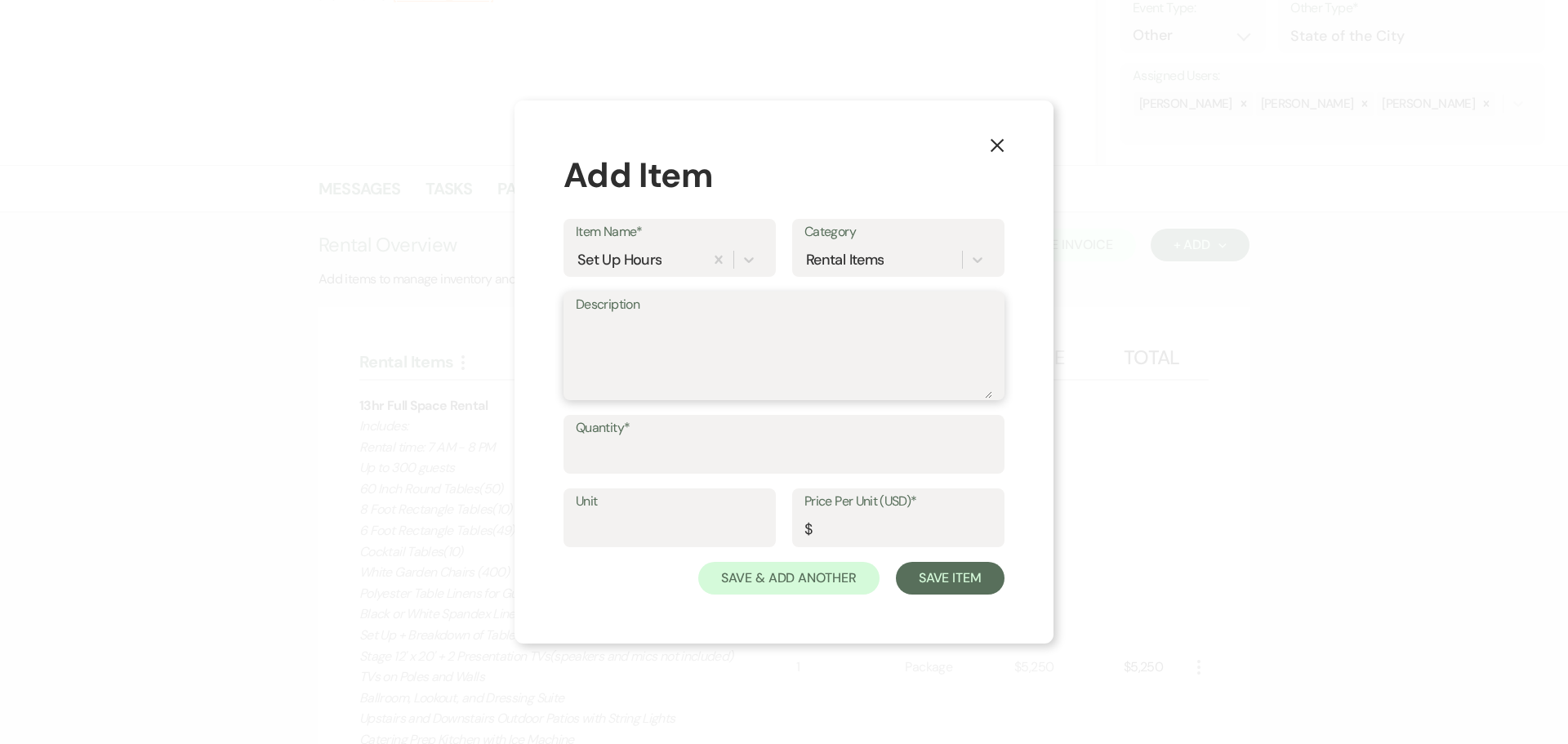
click at [627, 333] on textarea "Description" at bounding box center [784, 358] width 416 height 82
type textarea "[DATE] time to come set up inside venue 12 PM - 5 PM"
click at [724, 437] on label "Quantity*" at bounding box center [784, 427] width 416 height 24
click at [724, 440] on input "Quantity*" at bounding box center [784, 455] width 416 height 31
type input "5"
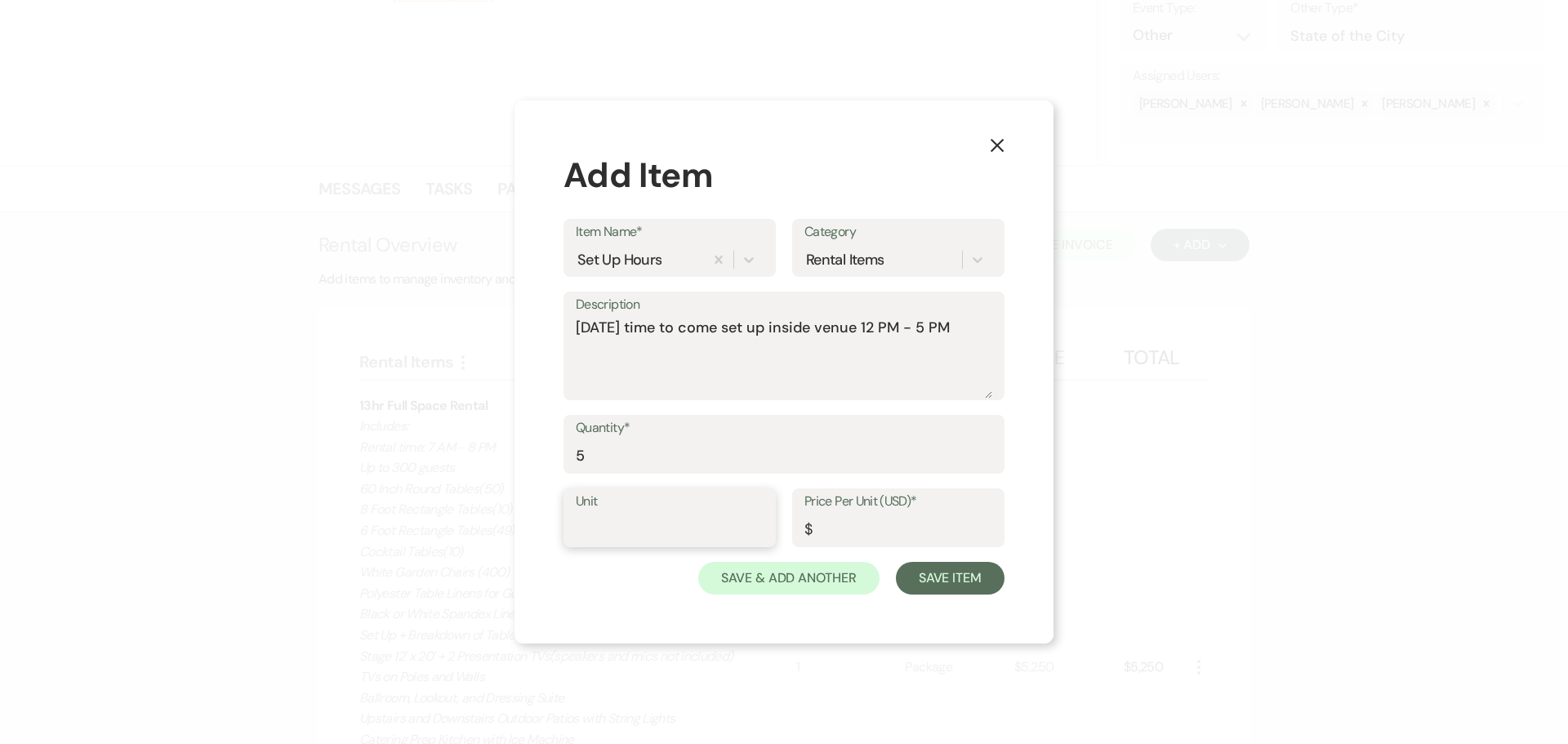
click at [628, 528] on input "Unit" at bounding box center [669, 529] width 188 height 31
type input "hours"
click at [856, 533] on input "Price Per Unit (USD)*" at bounding box center [898, 529] width 188 height 31
type input "200"
click at [945, 582] on button "Save Item" at bounding box center [950, 577] width 108 height 32
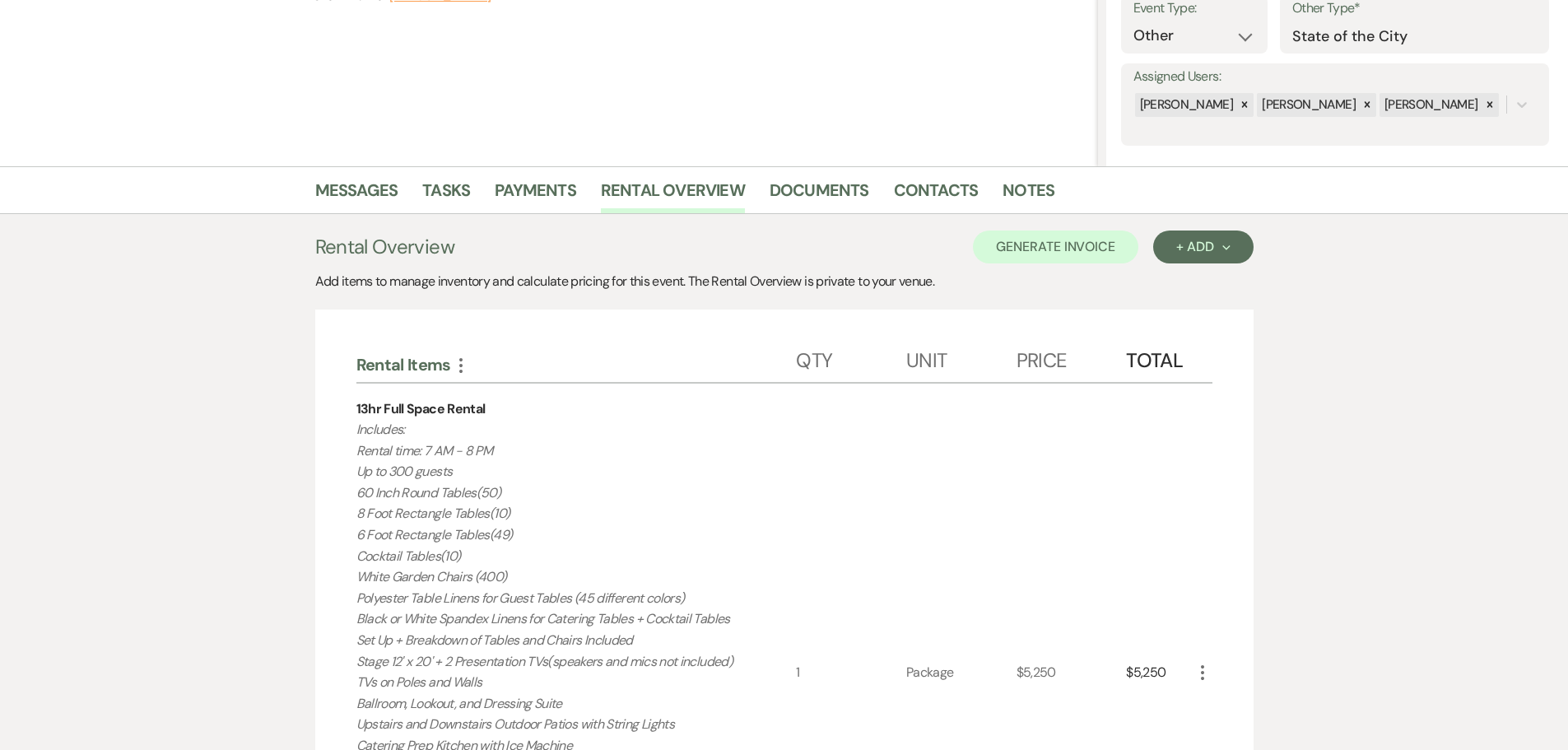
scroll to position [921, 0]
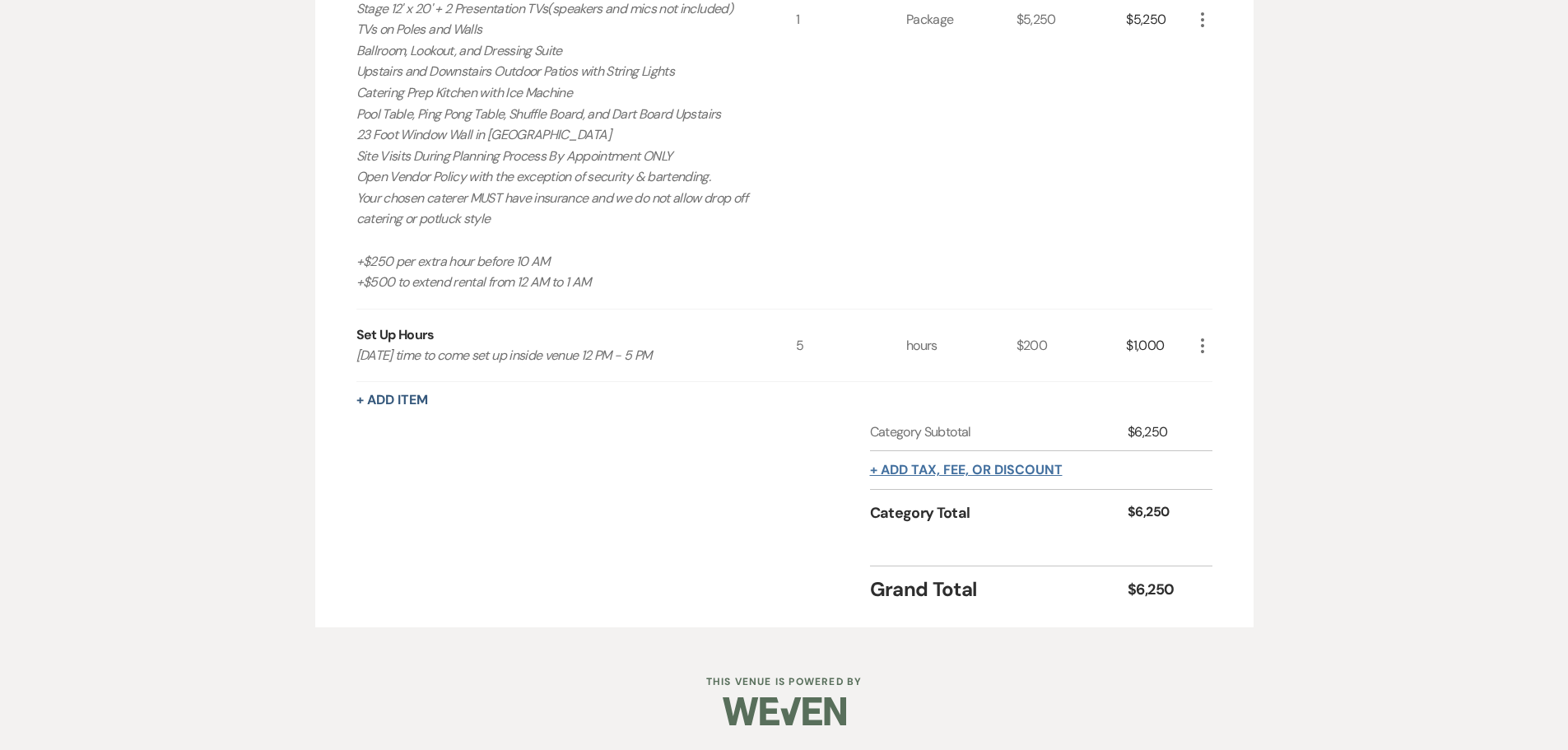
click at [972, 464] on button "+ Add tax, fee, or discount" at bounding box center [966, 470] width 193 height 13
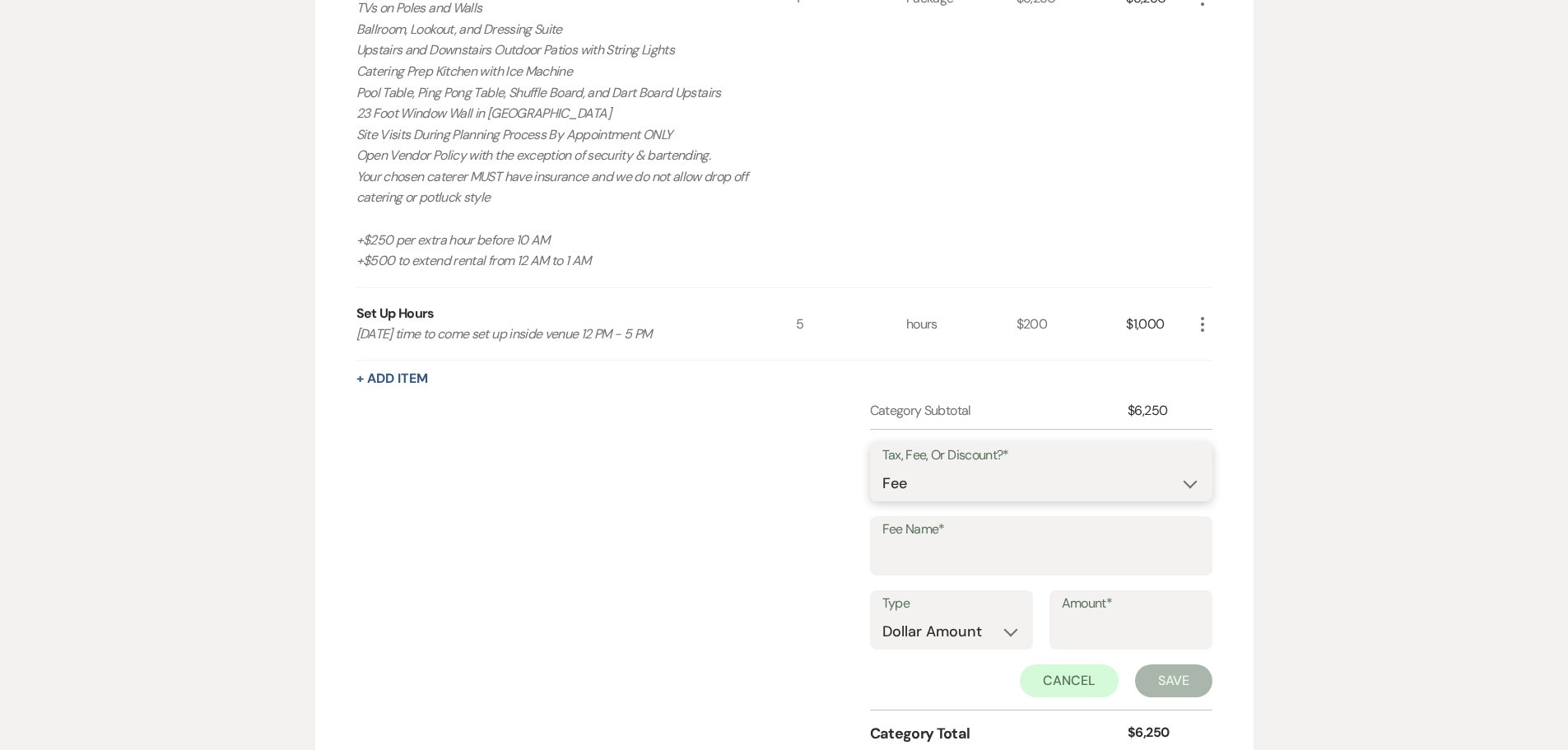
drag, startPoint x: 972, startPoint y: 464, endPoint x: 981, endPoint y: 502, distance: 39.1
click at [981, 499] on select "Fee Discount Tax" at bounding box center [1040, 484] width 317 height 32
select select "2"
click at [882, 488] on select "Fee Discount Tax" at bounding box center [1040, 484] width 317 height 32
click at [968, 571] on input "Fee Name*" at bounding box center [1040, 557] width 317 height 32
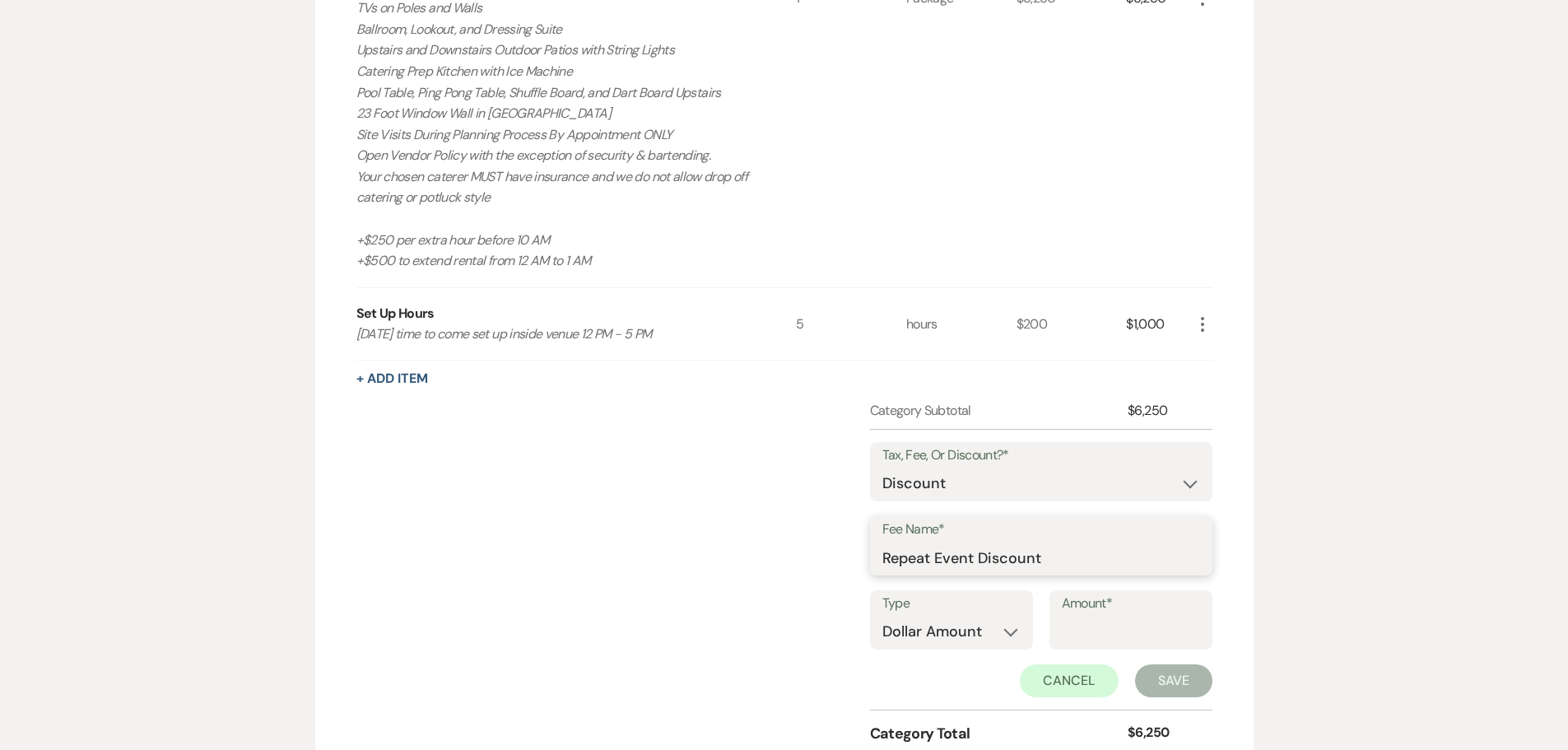
type input "Repeat Event Discount"
click at [953, 647] on select "Dollar Amount Percentage" at bounding box center [951, 631] width 138 height 32
select select "false"
click at [882, 636] on select "Dollar Amount Percentage" at bounding box center [951, 631] width 138 height 32
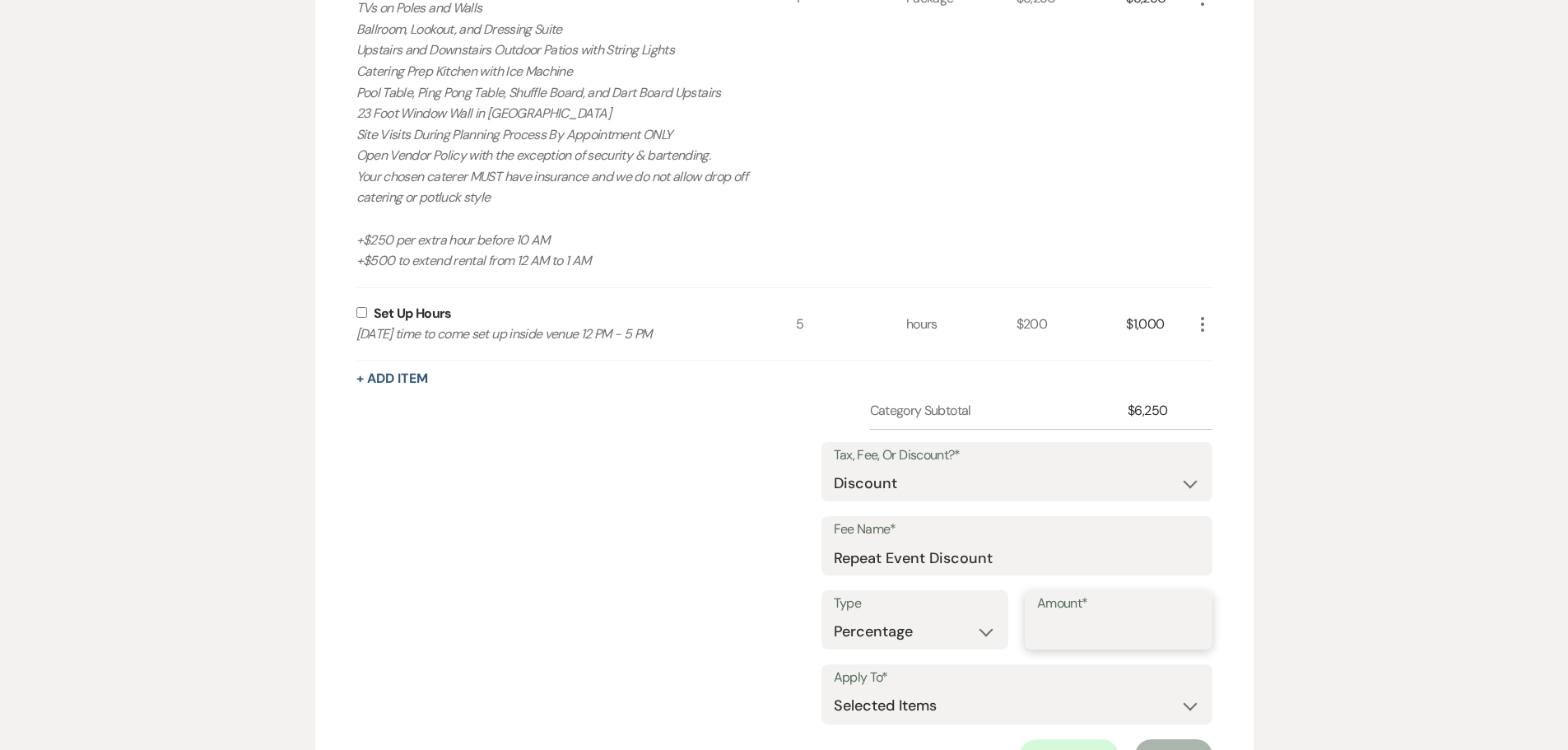
click at [1091, 644] on input "Amount*" at bounding box center [1118, 631] width 163 height 32
type input "15"
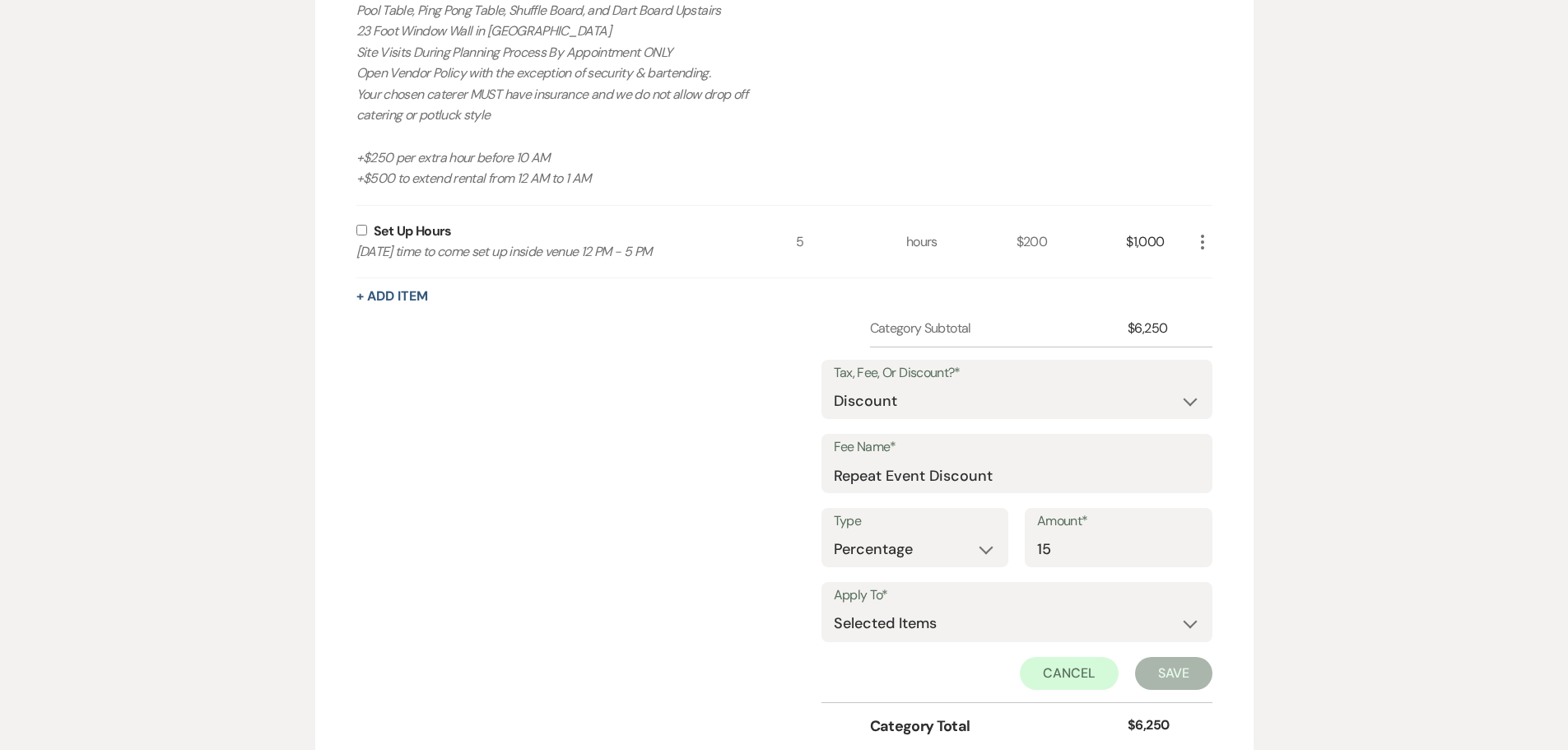
scroll to position [509, 0]
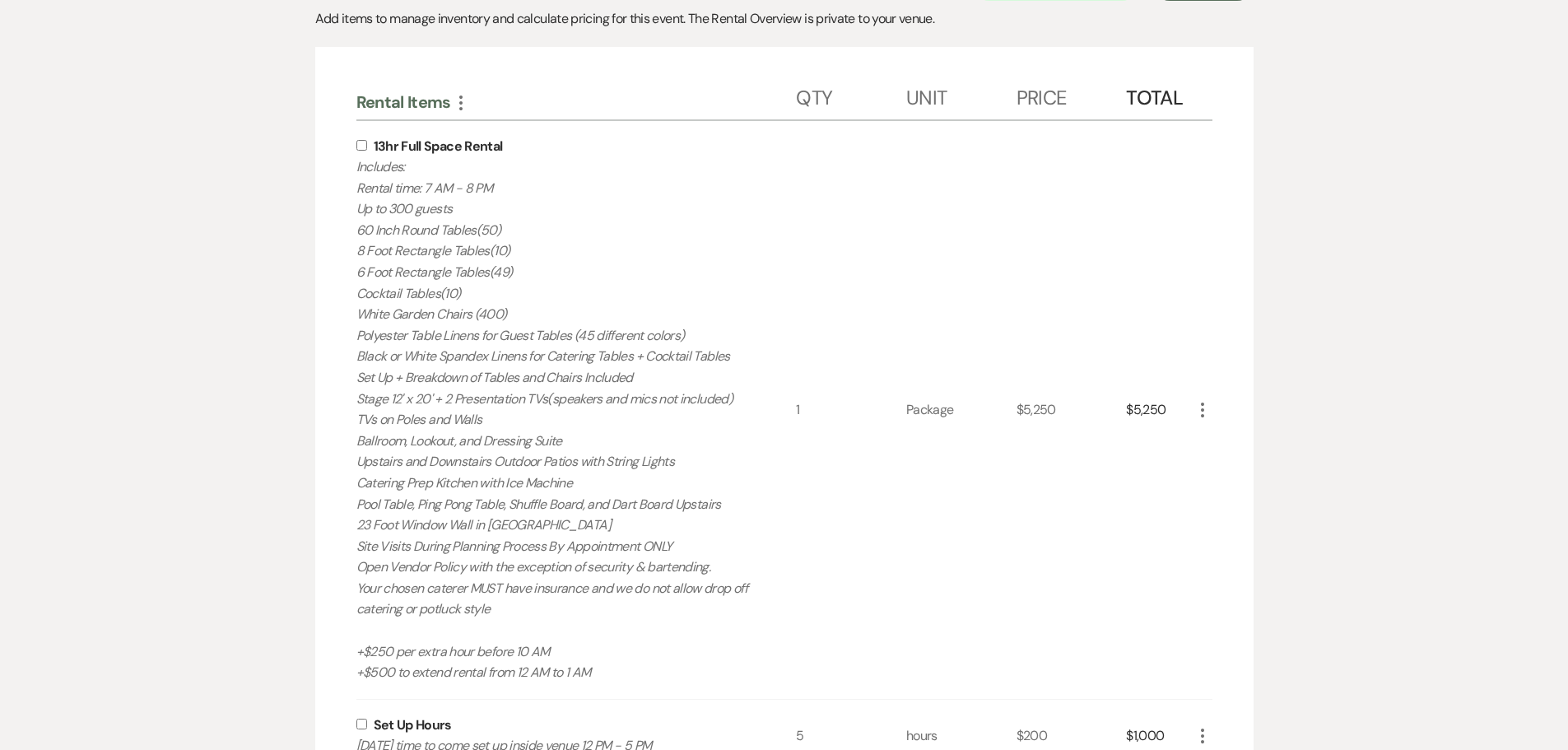
click at [366, 145] on input "checkbox" at bounding box center [361, 145] width 11 height 11
checkbox input "true"
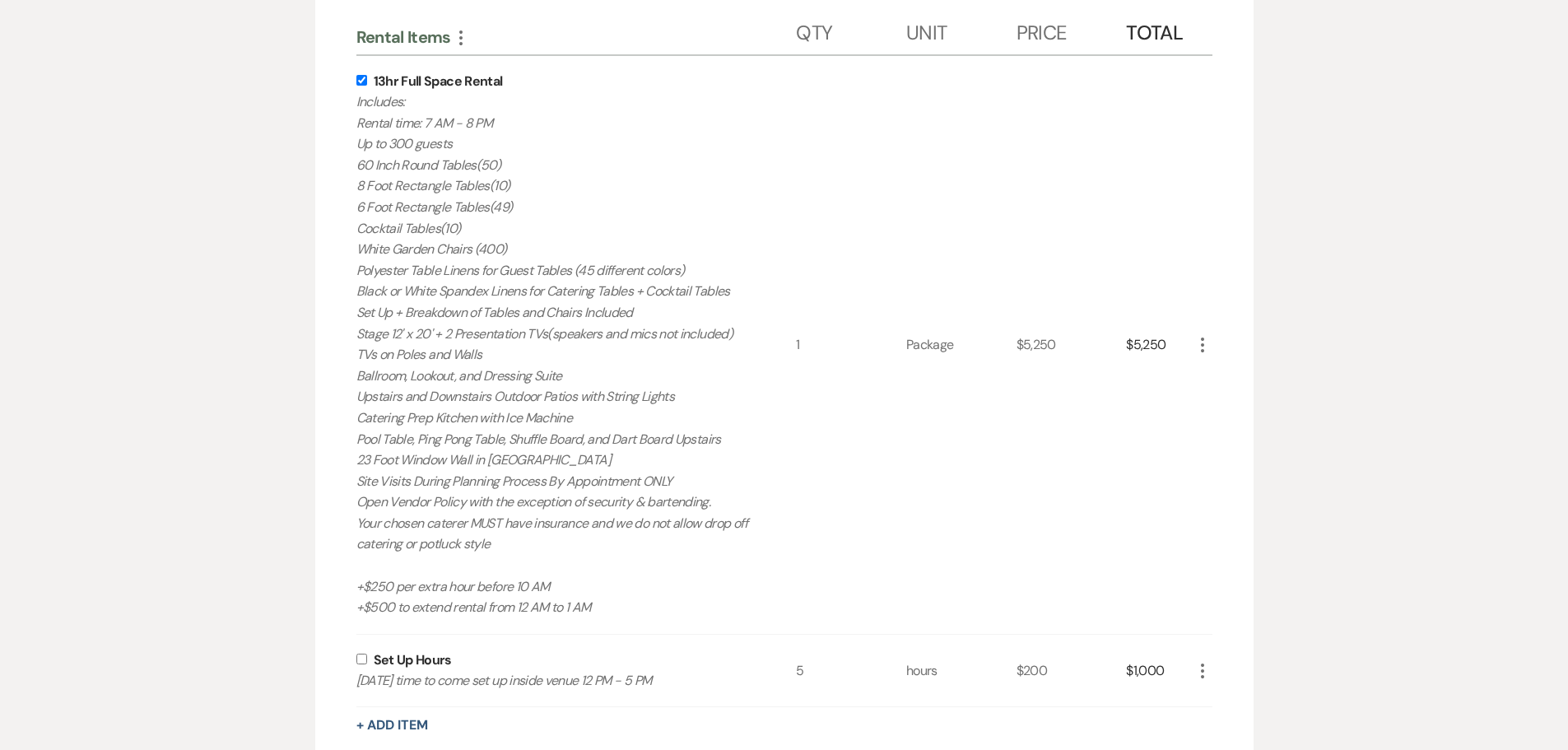
scroll to position [674, 0]
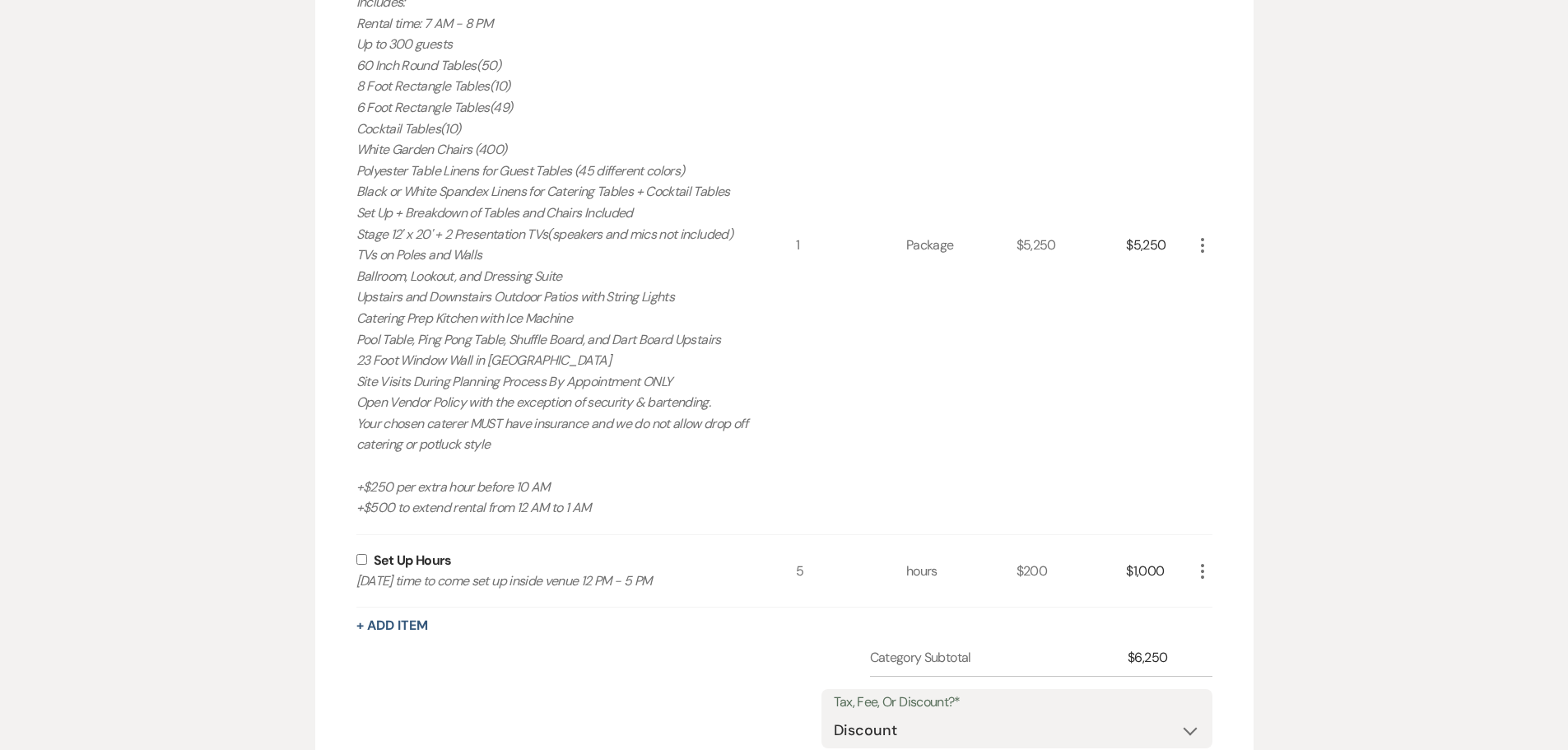
click at [362, 563] on input "checkbox" at bounding box center [361, 559] width 11 height 11
checkbox input "true"
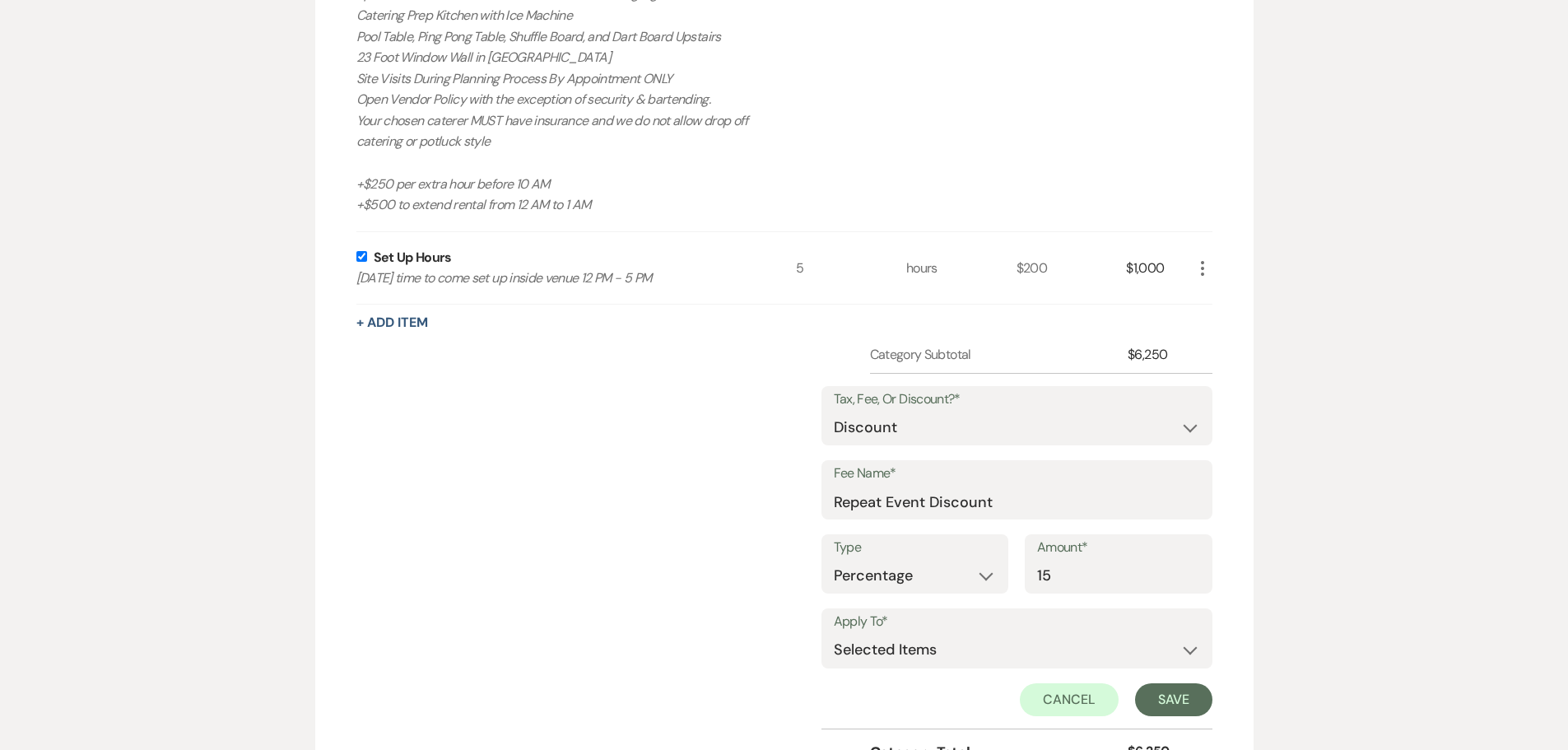
scroll to position [1003, 0]
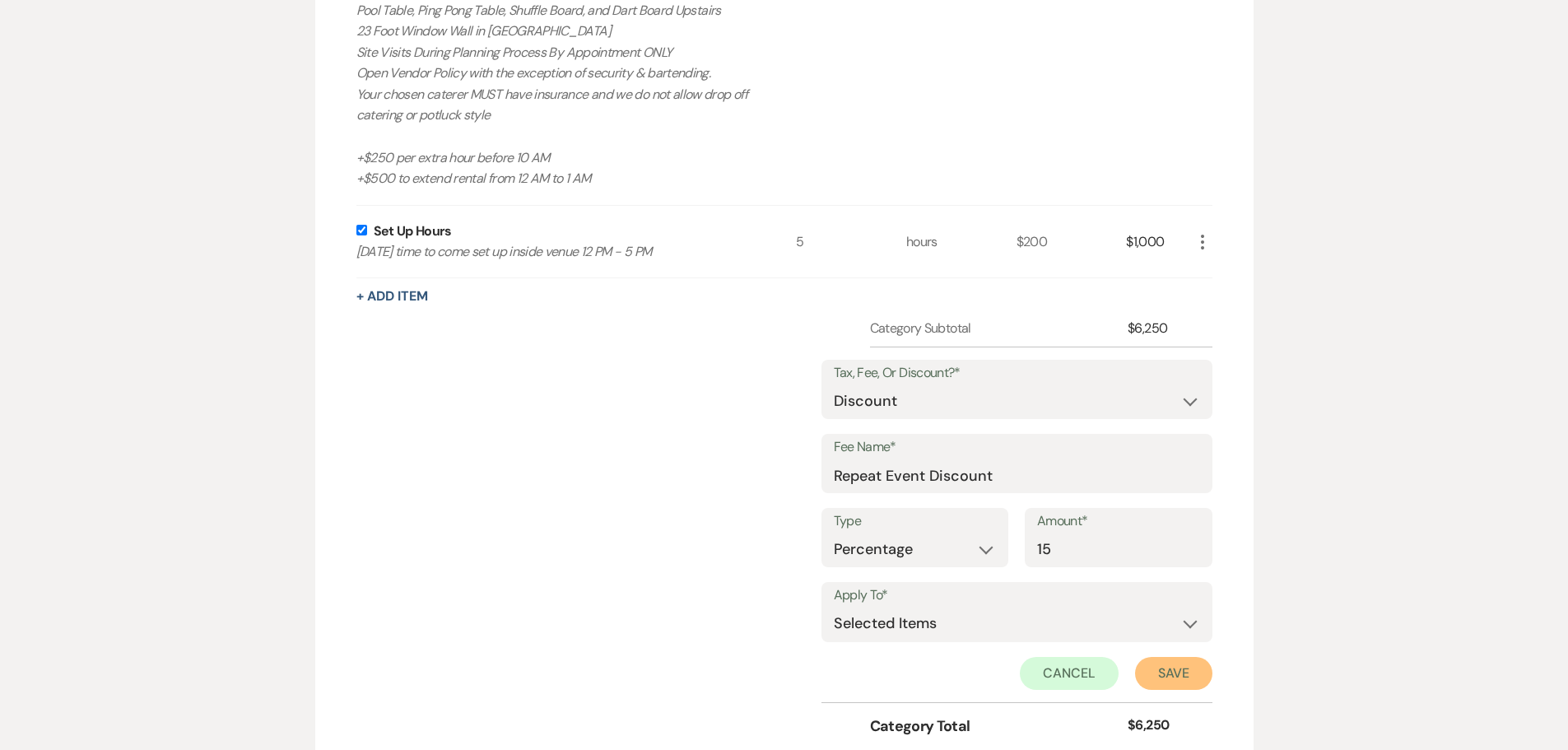
click at [1156, 684] on button "Save" at bounding box center [1173, 673] width 77 height 33
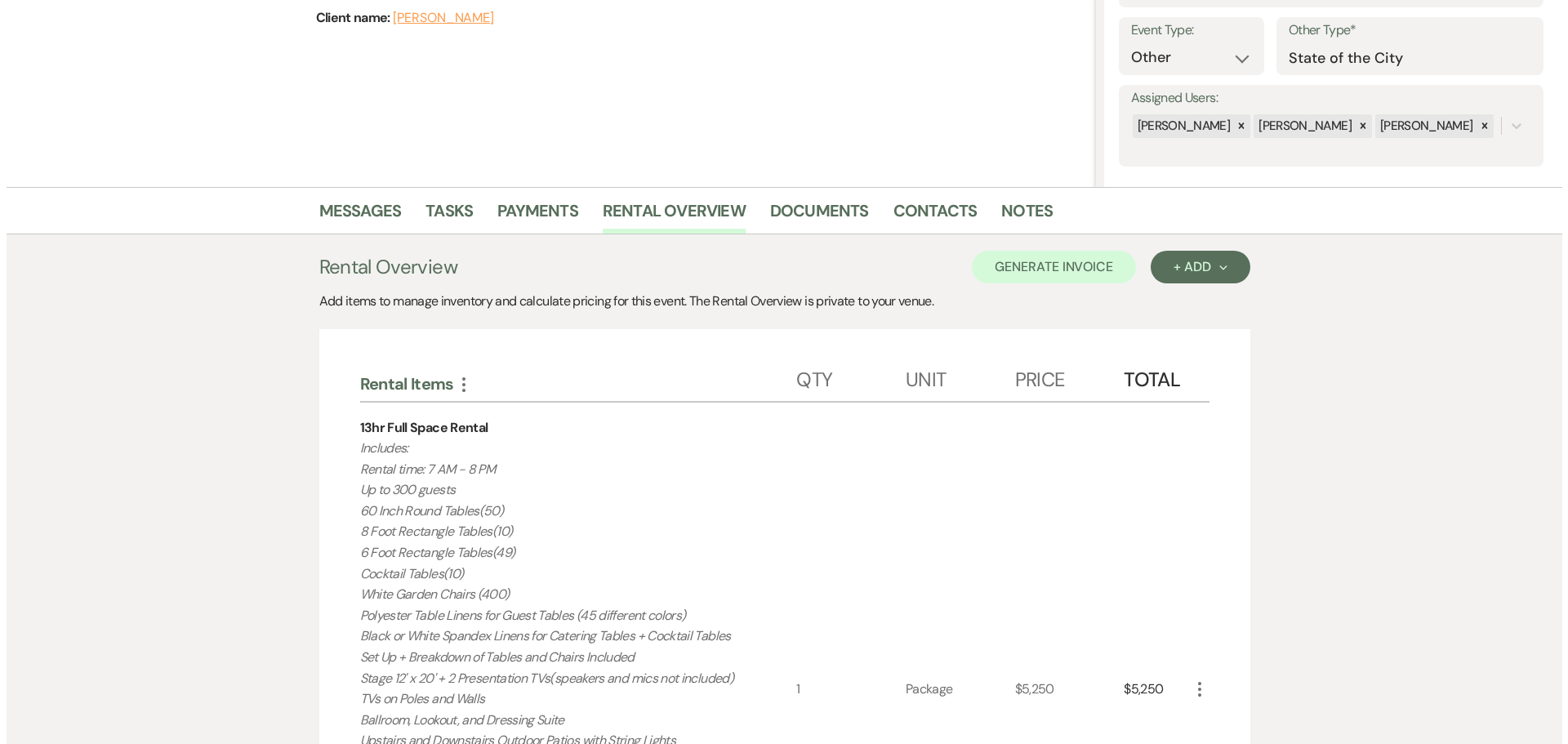
scroll to position [222, 0]
click at [815, 221] on link "Documents" at bounding box center [812, 215] width 99 height 36
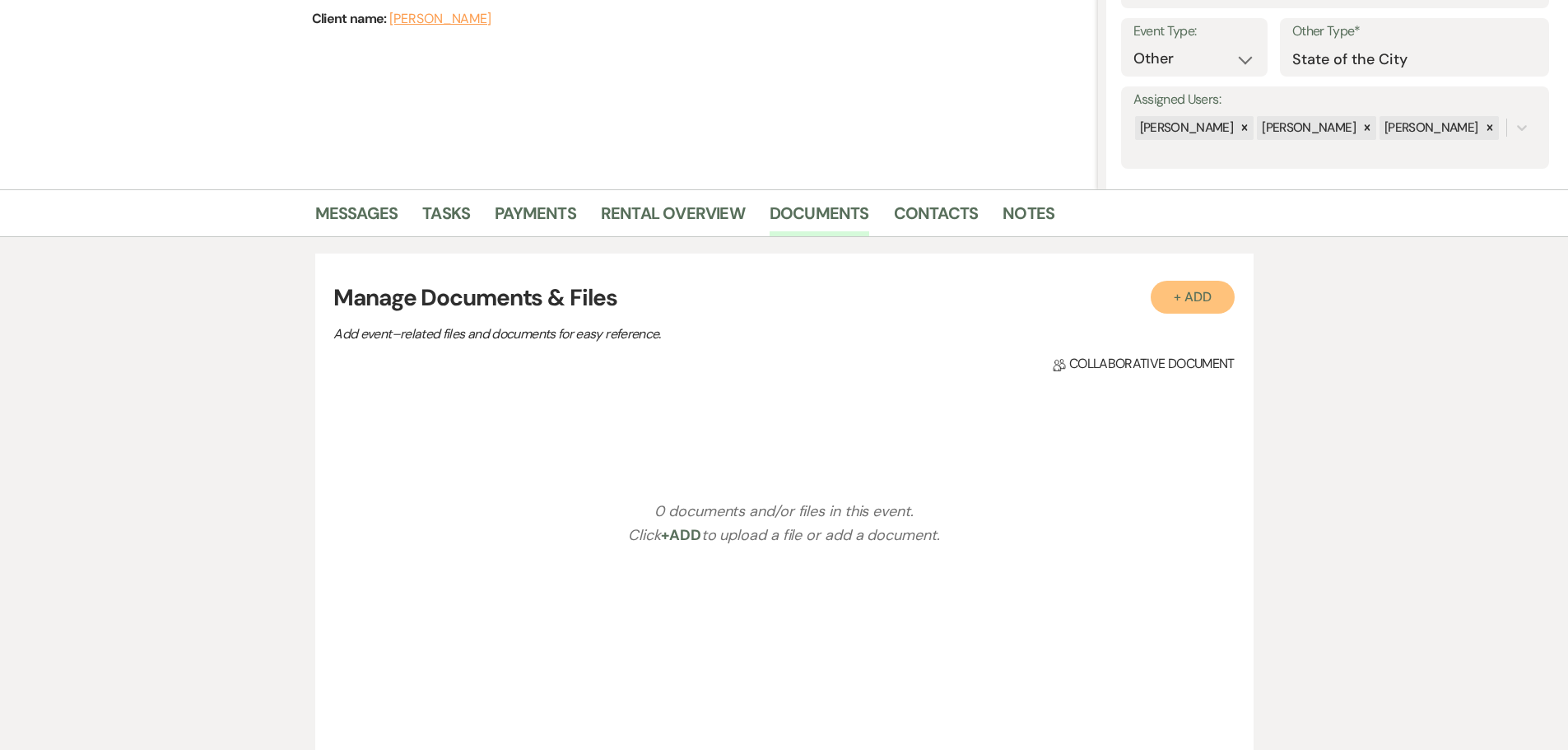
click at [1200, 289] on button "+ Add" at bounding box center [1192, 296] width 84 height 33
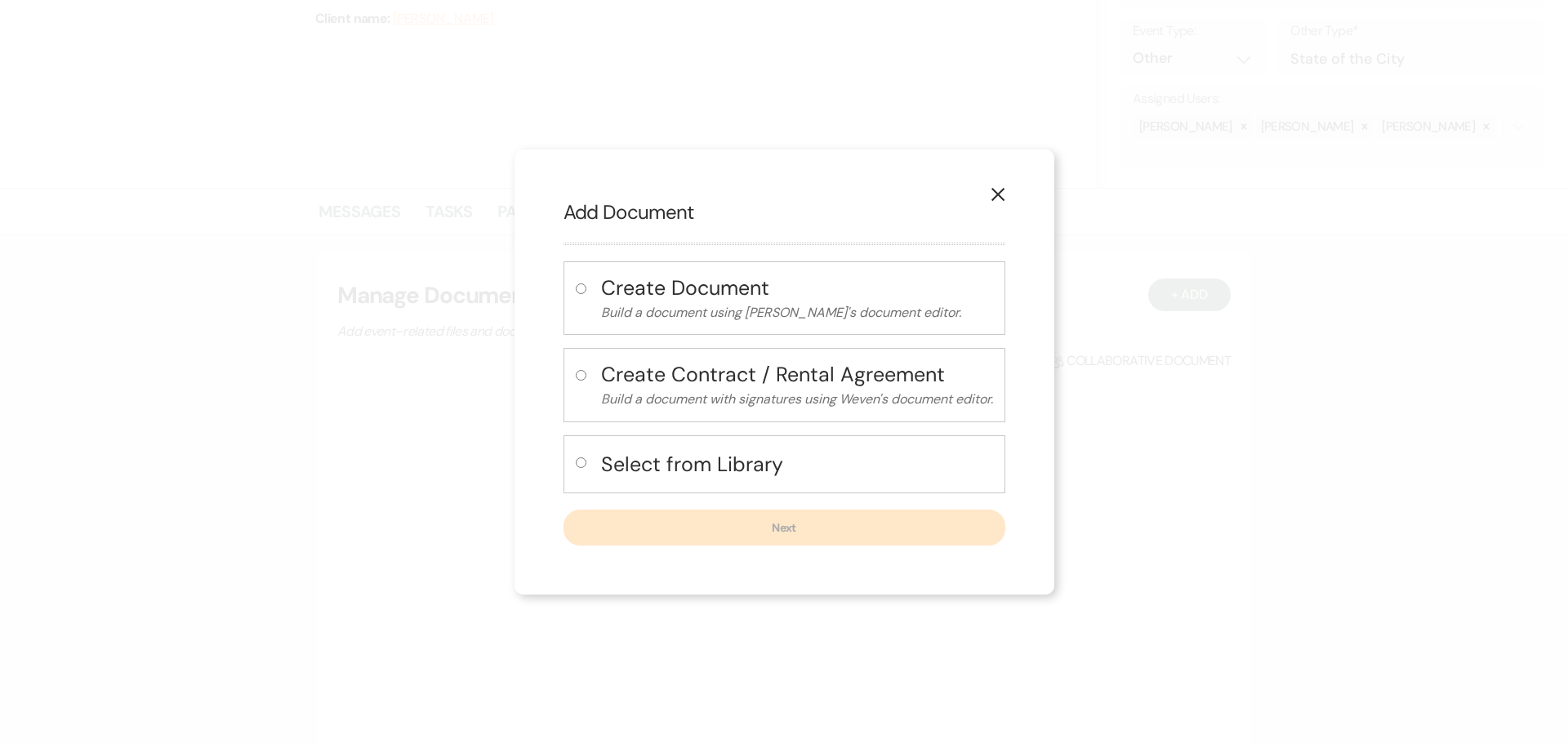
click at [706, 464] on h4 "Select from Library" at bounding box center [797, 464] width 392 height 29
radio input "true"
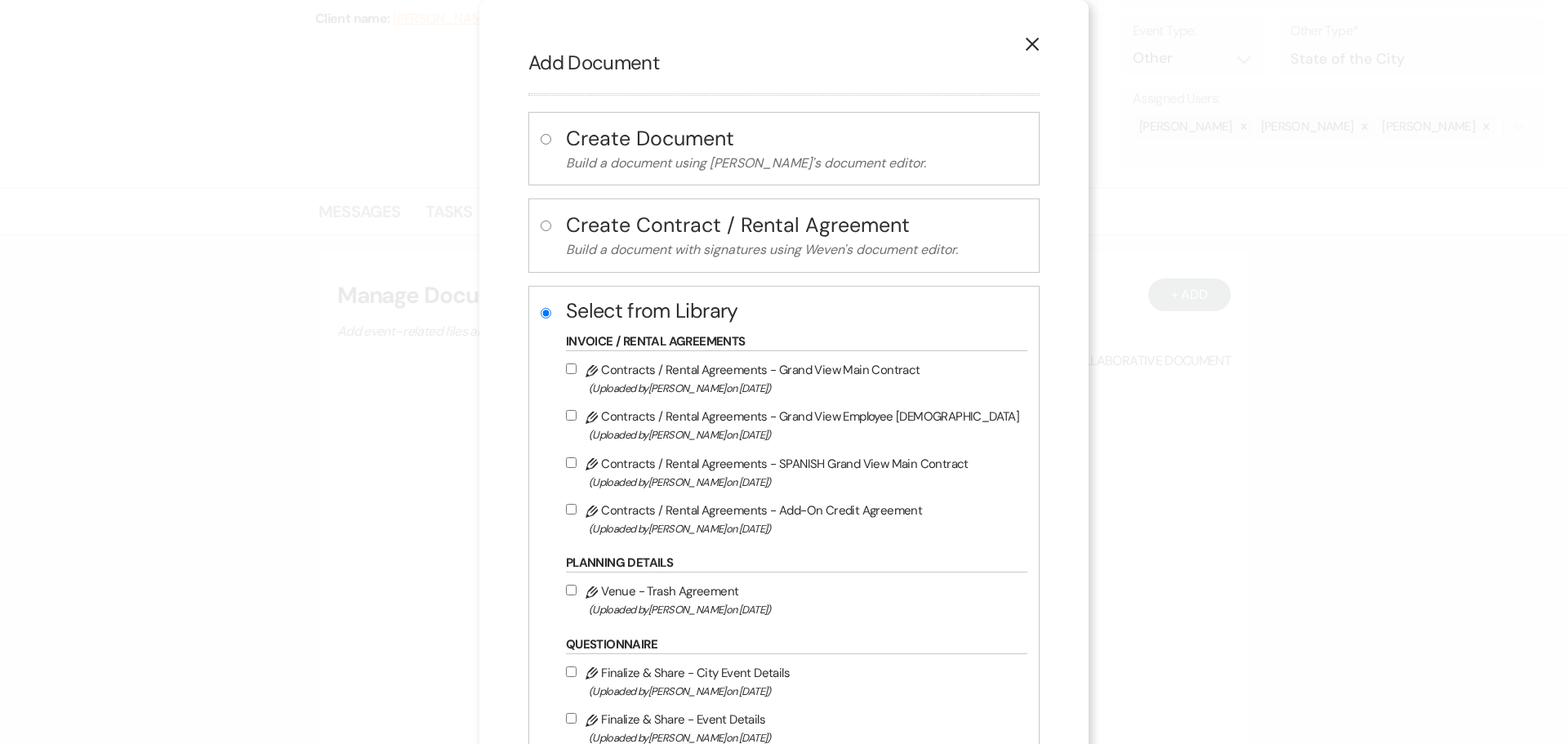
click at [770, 373] on label "Pencil Contracts / Rental Agreements - Grand View Main Contract (Uploaded by [P…" at bounding box center [792, 379] width 453 height 38
click at [577, 373] on input "Pencil Contracts / Rental Agreements - Grand View Main Contract (Uploaded by [P…" at bounding box center [572, 368] width 10 height 10
checkbox input "true"
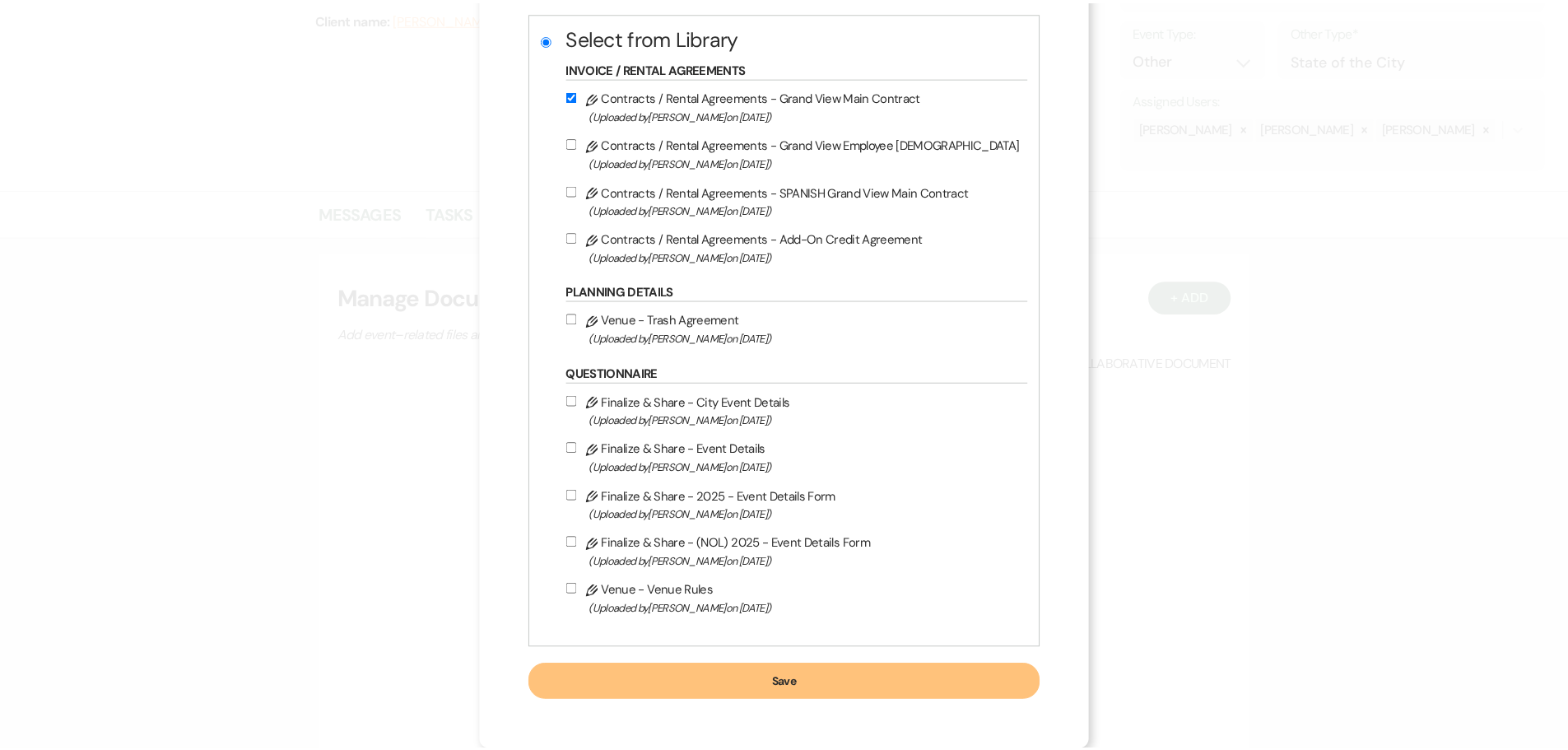
scroll to position [276, 0]
click at [880, 683] on button "Save" at bounding box center [790, 681] width 515 height 36
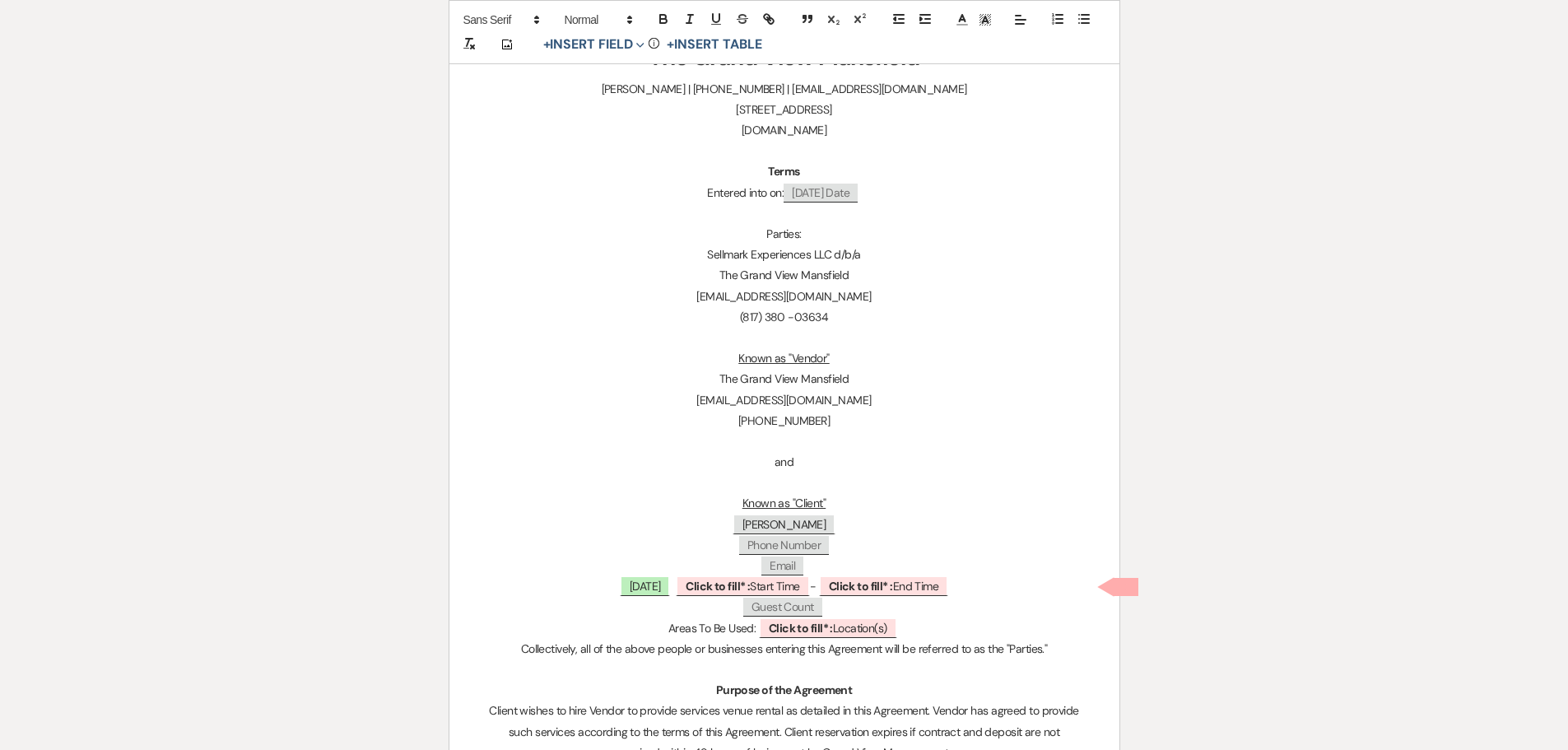
scroll to position [329, 0]
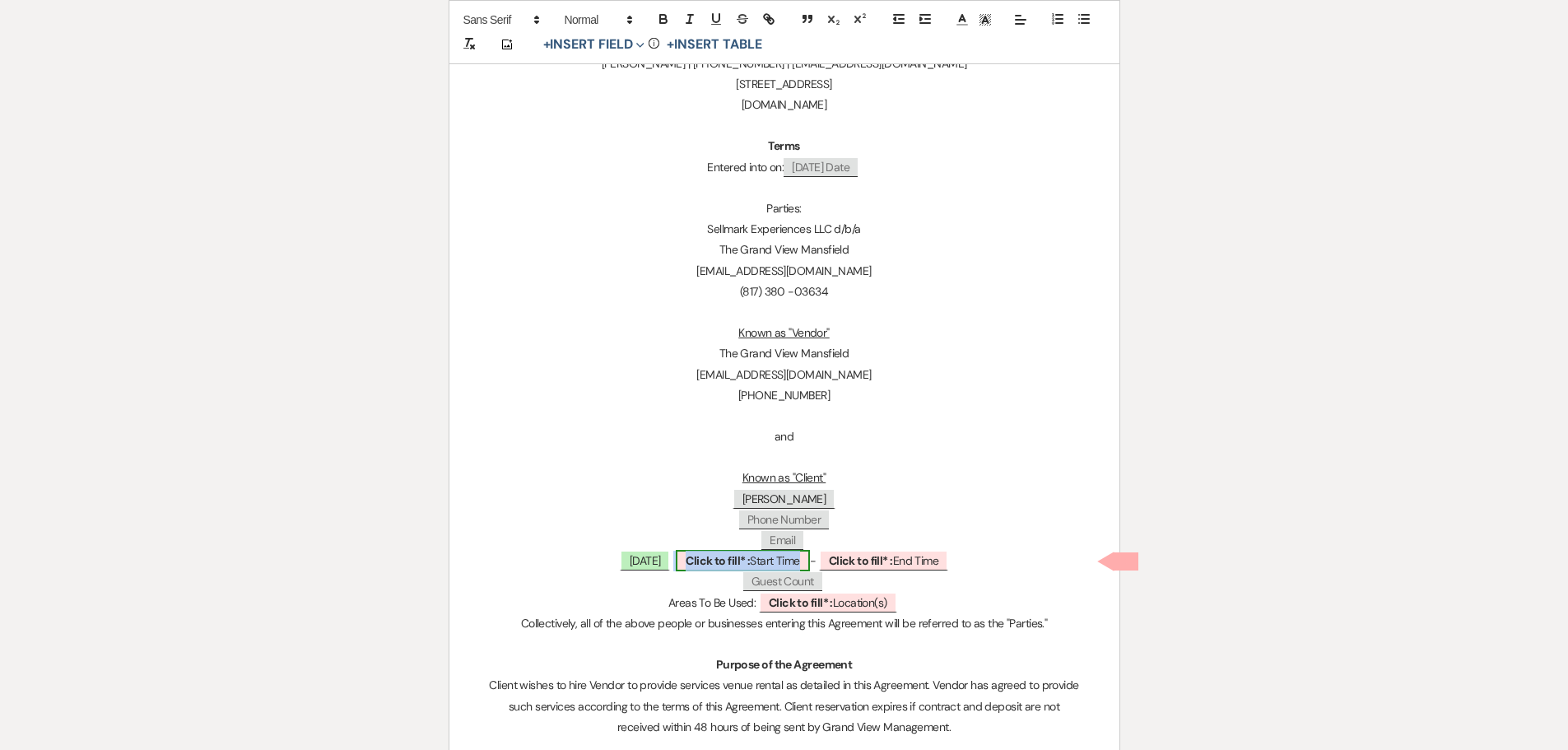
click at [710, 557] on b "Click to fill* :" at bounding box center [718, 560] width 64 height 15
select select "owner"
select select "custom_placeholder"
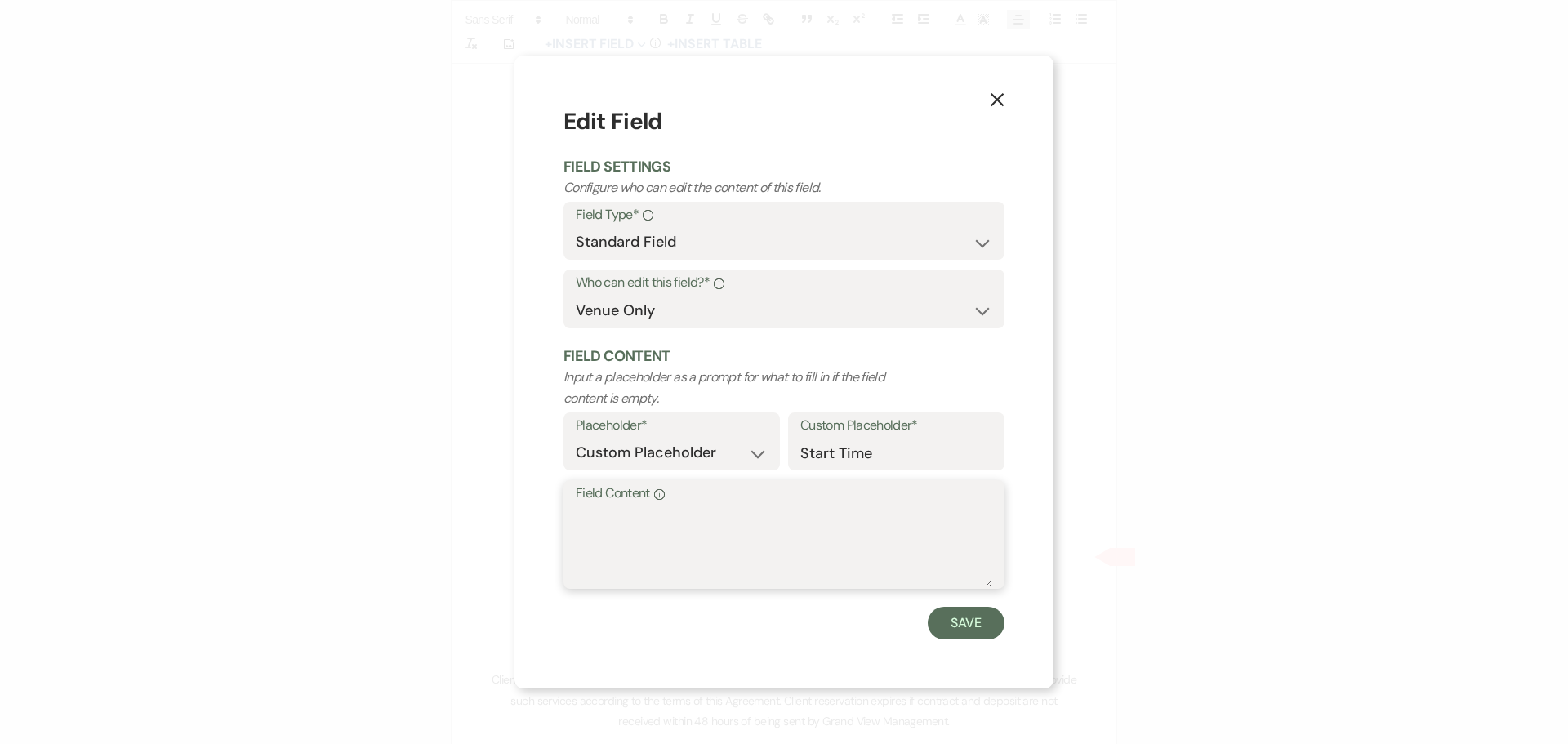
click at [670, 549] on textarea "Field Content Info" at bounding box center [784, 546] width 416 height 82
type textarea "7 AM"
click at [976, 611] on button "Save" at bounding box center [966, 622] width 77 height 32
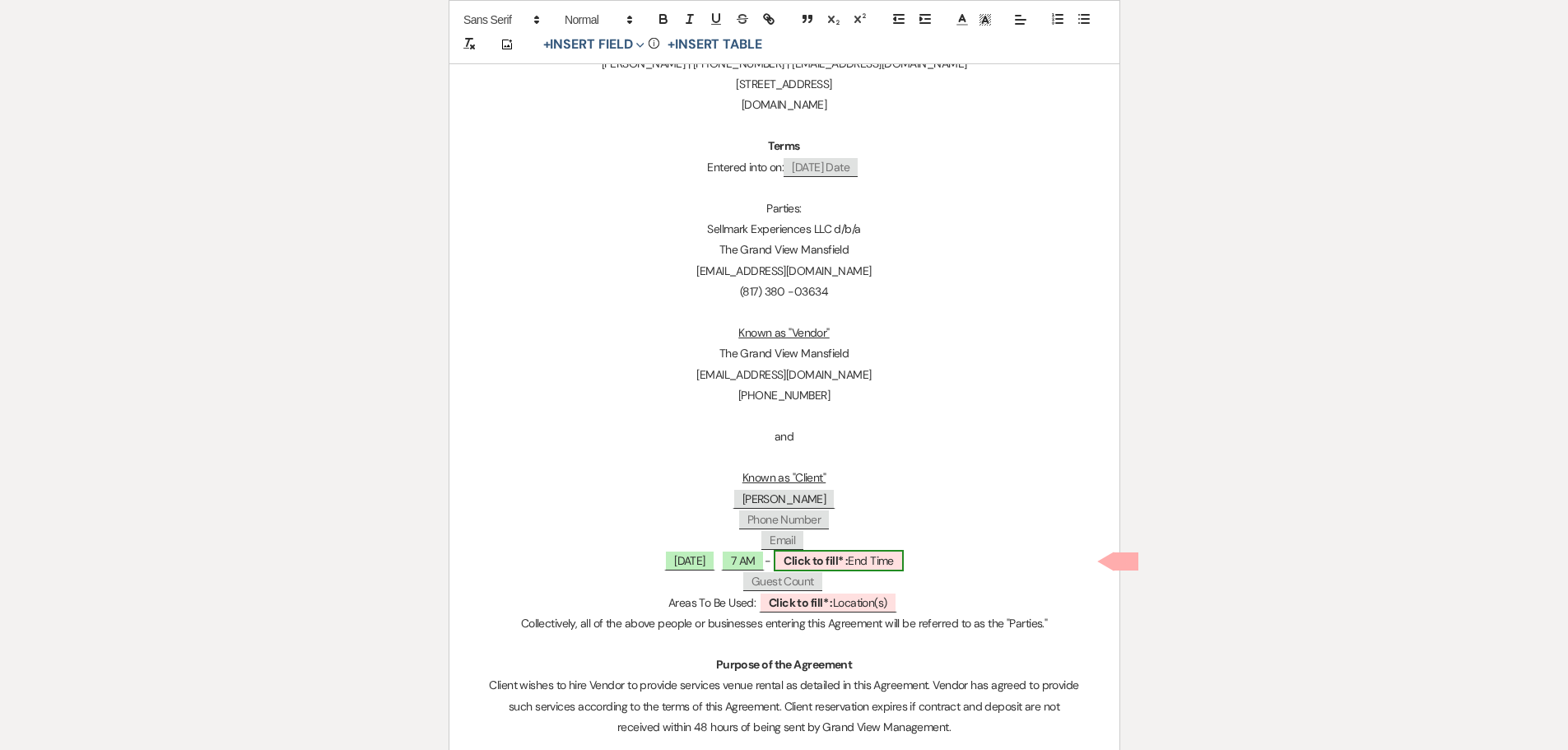
click at [848, 561] on b "Click to fill* :" at bounding box center [815, 560] width 64 height 15
select select "owner"
select select "custom_placeholder"
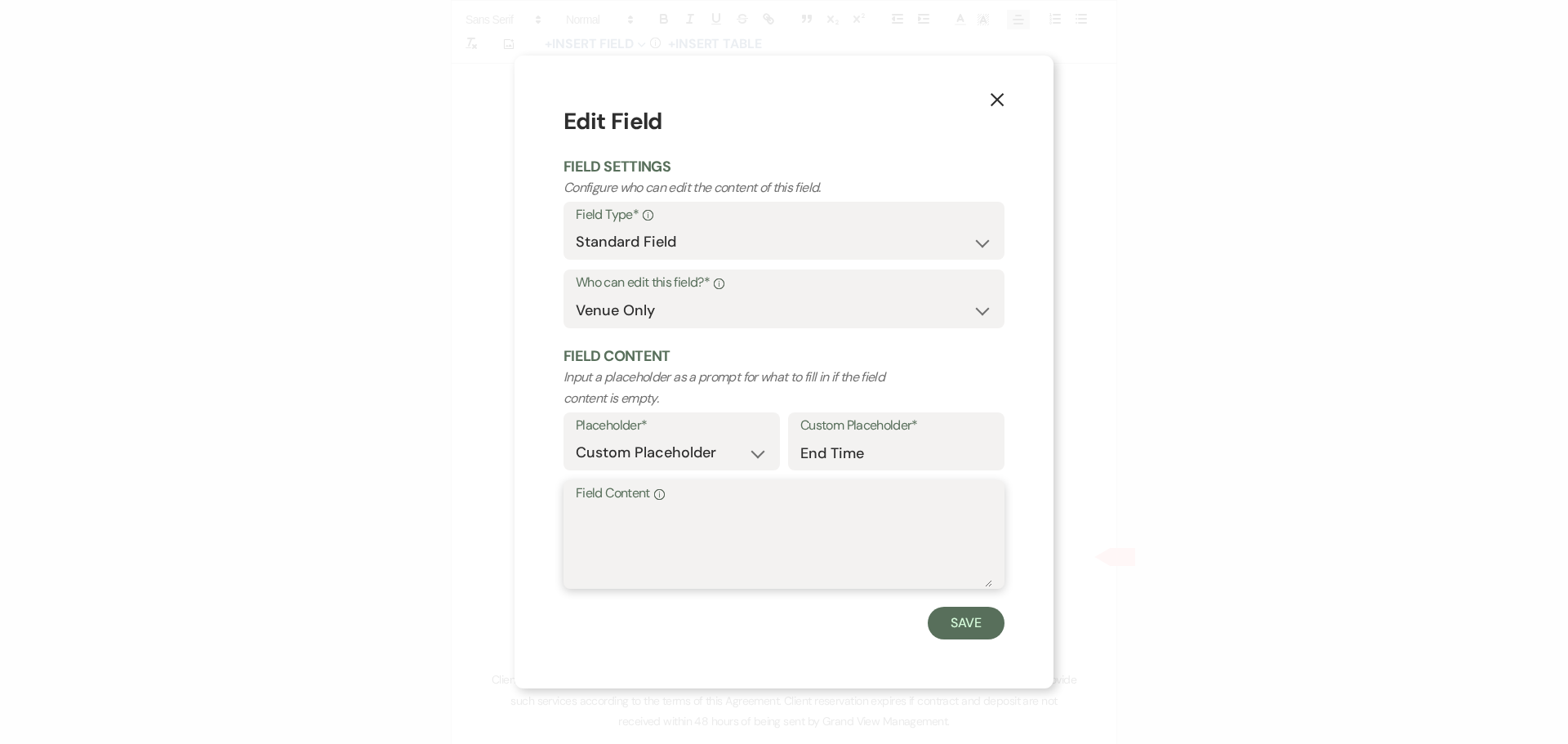
click at [753, 577] on textarea "Field Content Info" at bounding box center [784, 546] width 416 height 82
type textarea "8 PM"
click at [967, 623] on button "Save" at bounding box center [966, 622] width 77 height 32
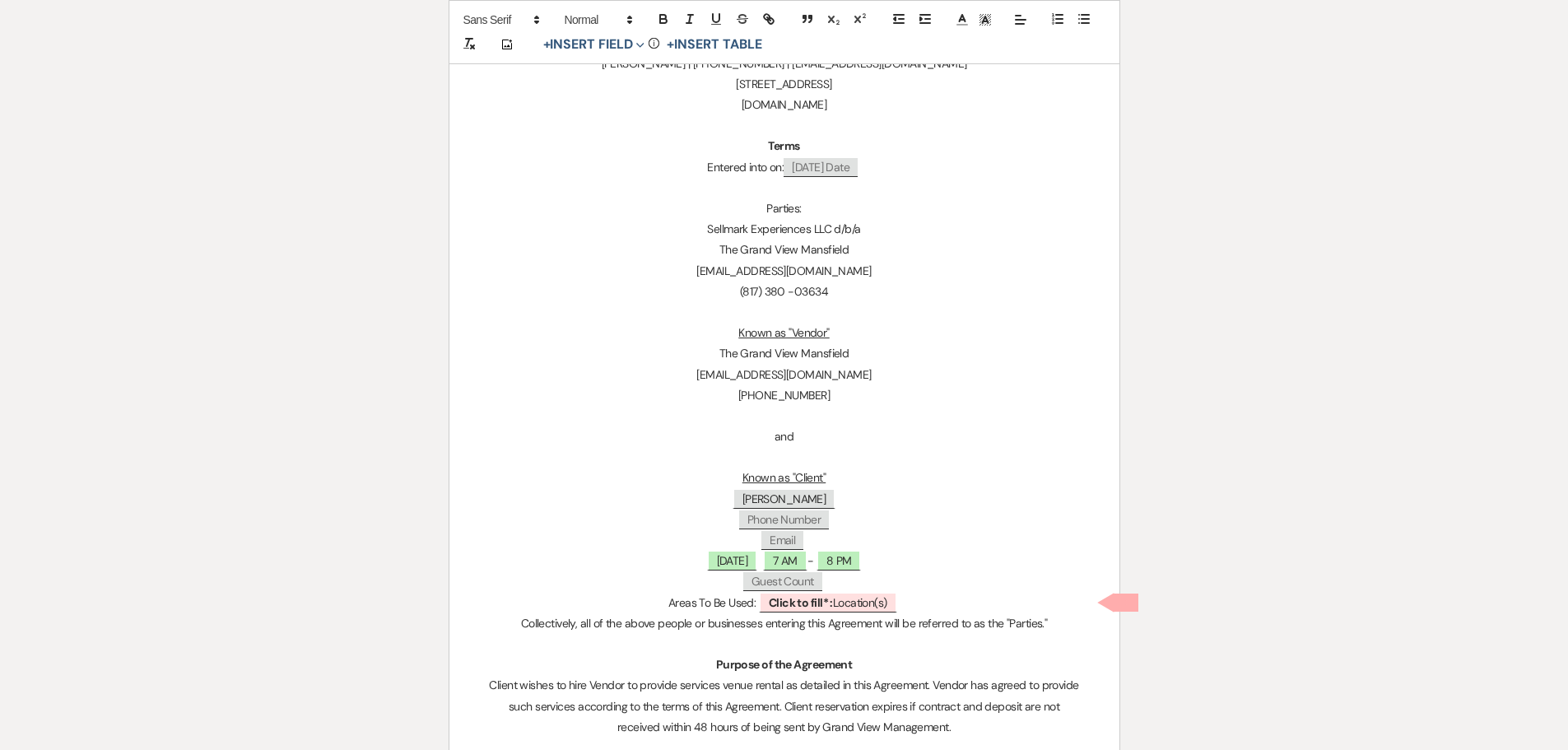
click at [863, 533] on p "﻿ Email ﻿" at bounding box center [784, 540] width 591 height 20
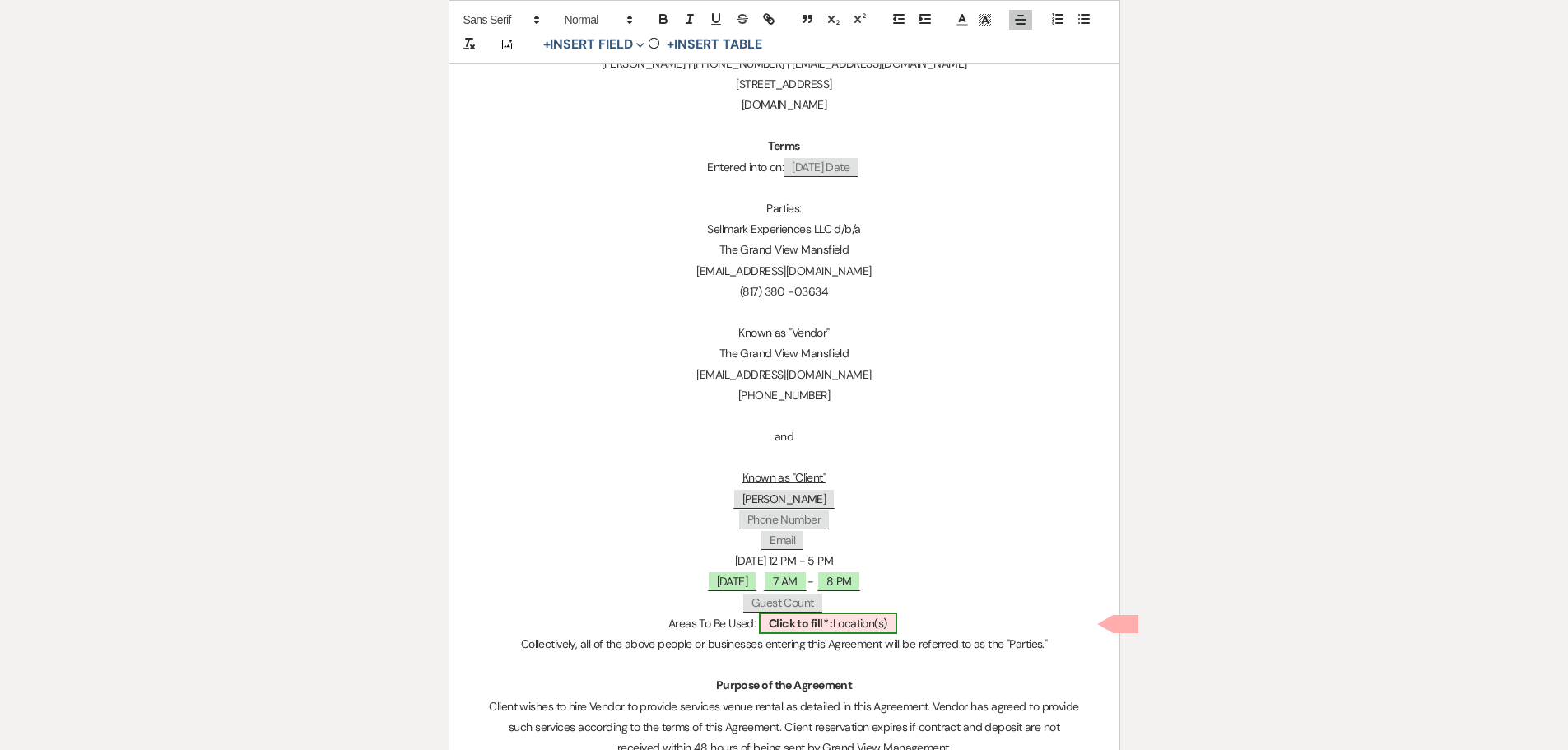
click at [874, 621] on span "Click to fill* : Location(s)" at bounding box center [828, 623] width 138 height 21
select select "owner"
select select "custom_placeholder"
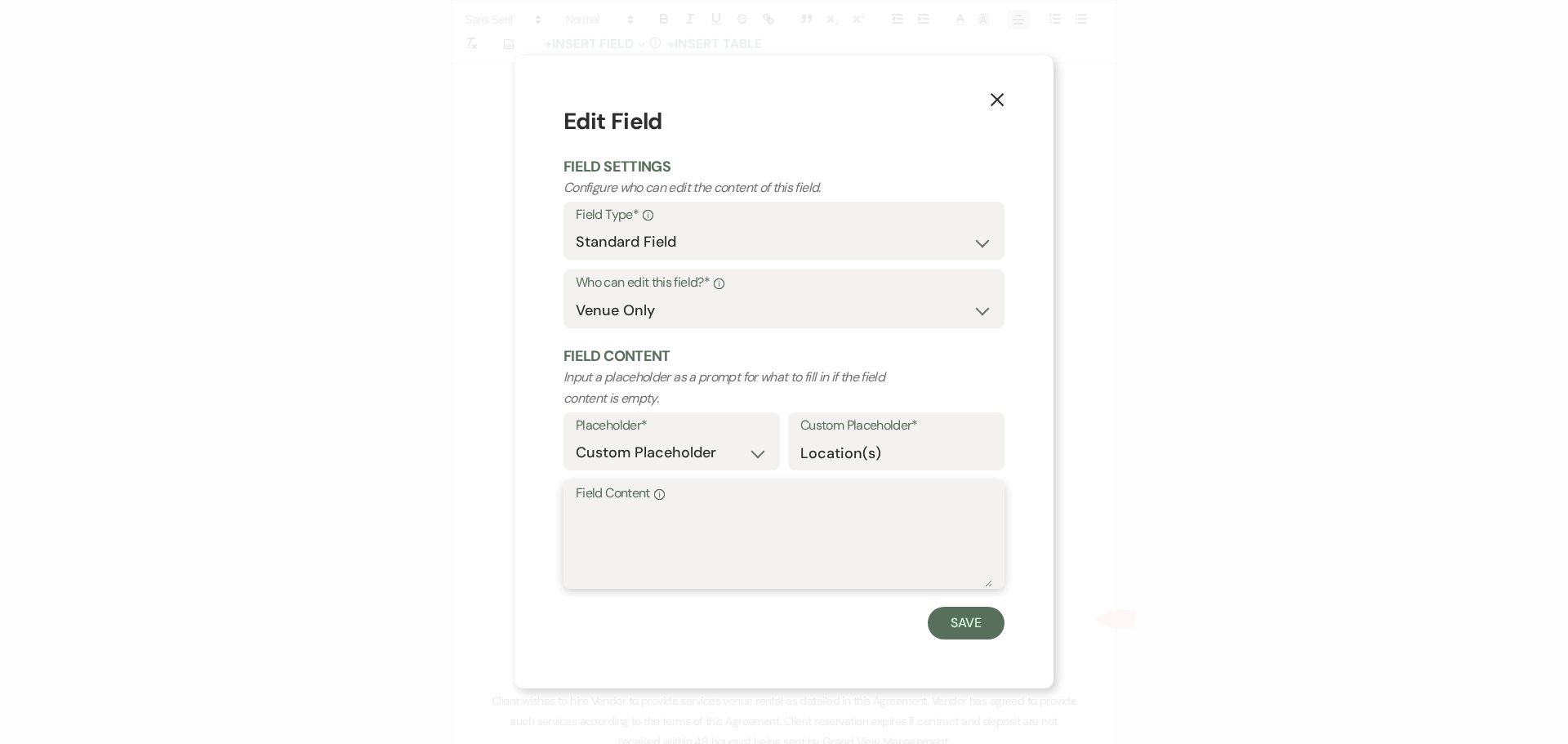
click at [716, 542] on textarea "Field Content Info" at bounding box center [784, 546] width 416 height 82
type textarea "Ballroom, Lookout, Dressing Suite"
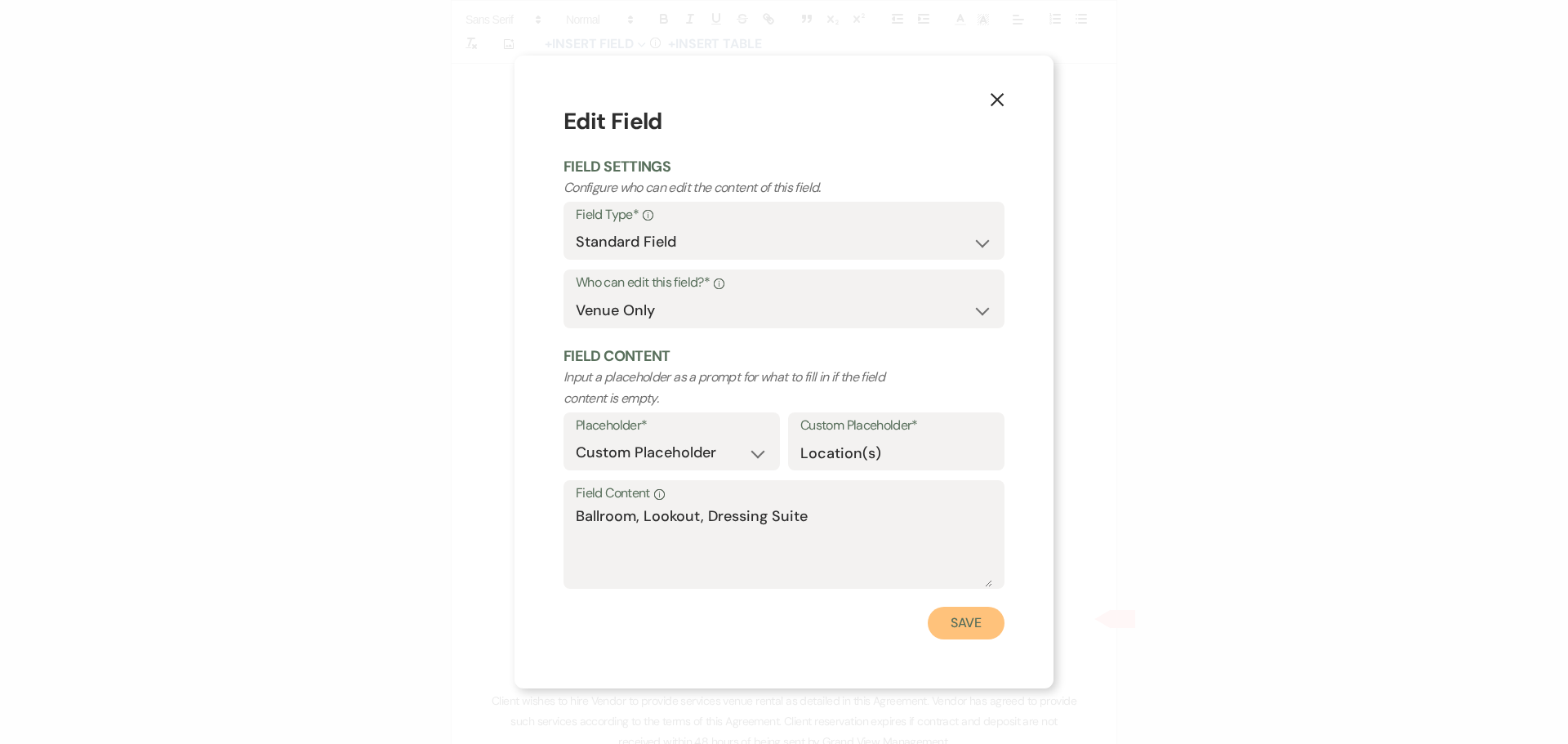
click at [971, 616] on button "Save" at bounding box center [966, 622] width 77 height 32
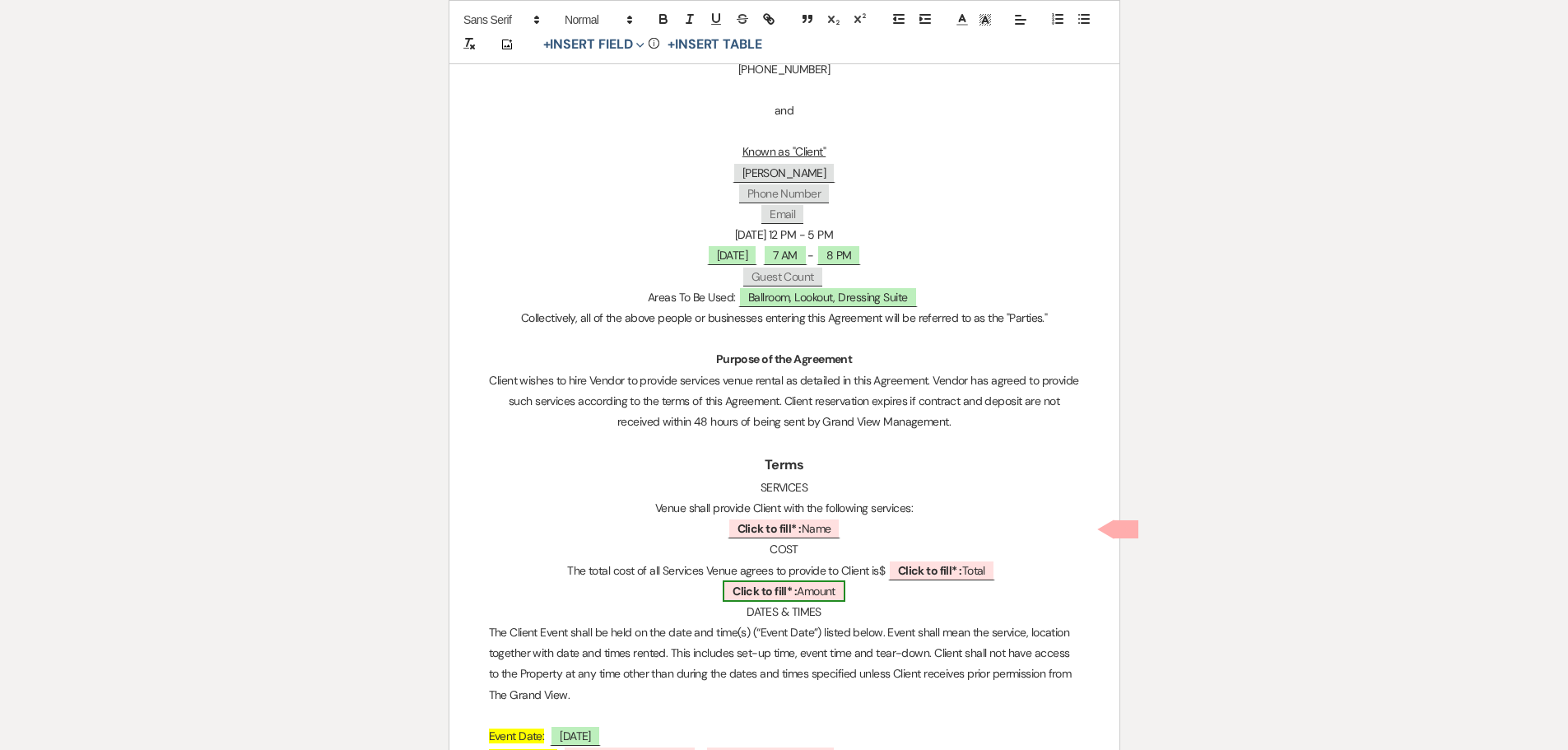
scroll to position [659, 0]
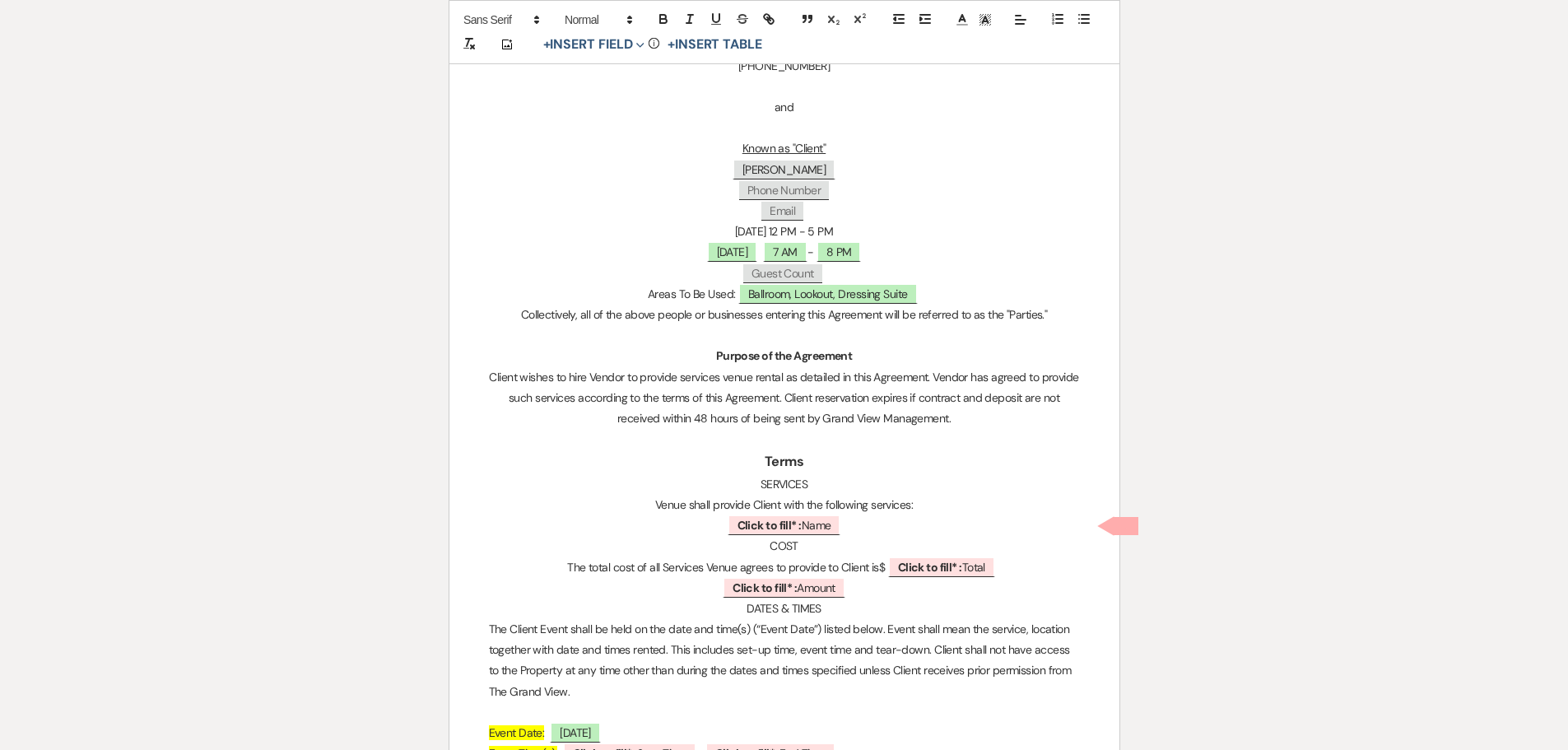
click at [849, 504] on span "Venue shall provide Client with the following services:" at bounding box center [784, 504] width 258 height 15
click at [868, 528] on p "﻿ Click to fill* : Name ﻿" at bounding box center [784, 525] width 591 height 20
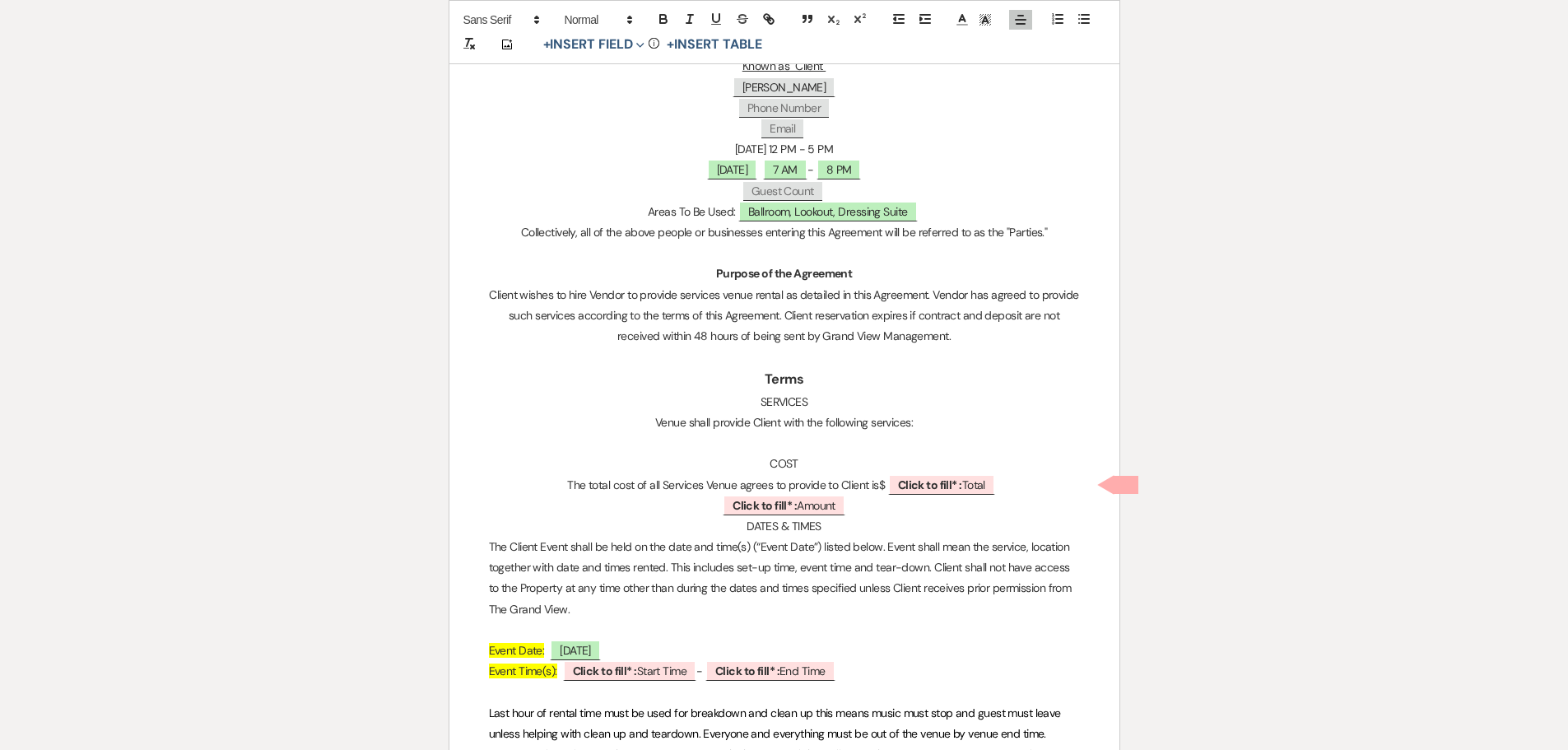
click at [507, 666] on span "Event Time(s):" at bounding box center [523, 670] width 69 height 15
click at [617, 674] on b "Click to fill* :" at bounding box center [607, 670] width 64 height 15
select select "owner"
select select "custom_placeholder"
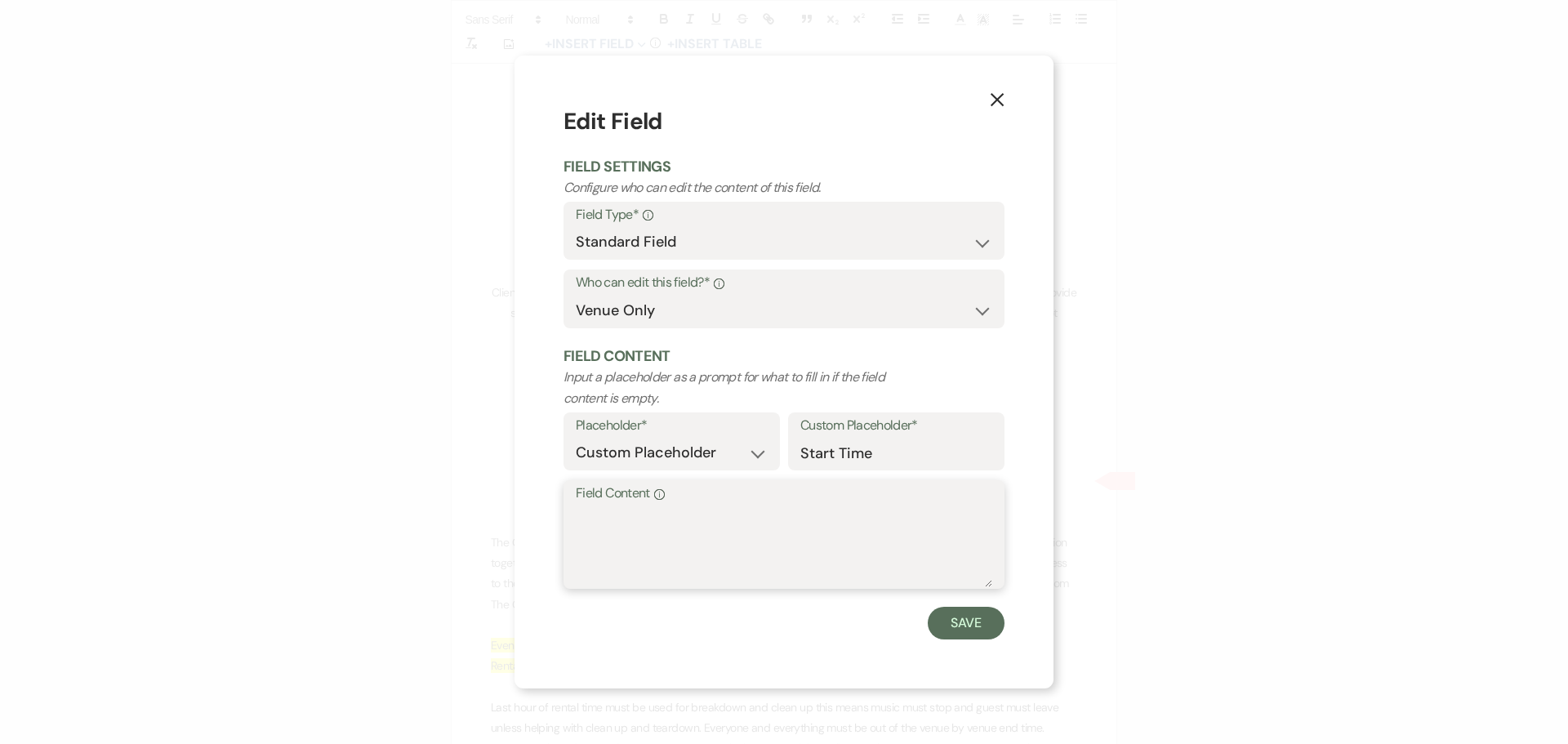
click at [716, 553] on textarea "Field Content Info" at bounding box center [784, 546] width 416 height 82
type textarea "7 AM"
click at [969, 622] on button "Save" at bounding box center [966, 622] width 77 height 32
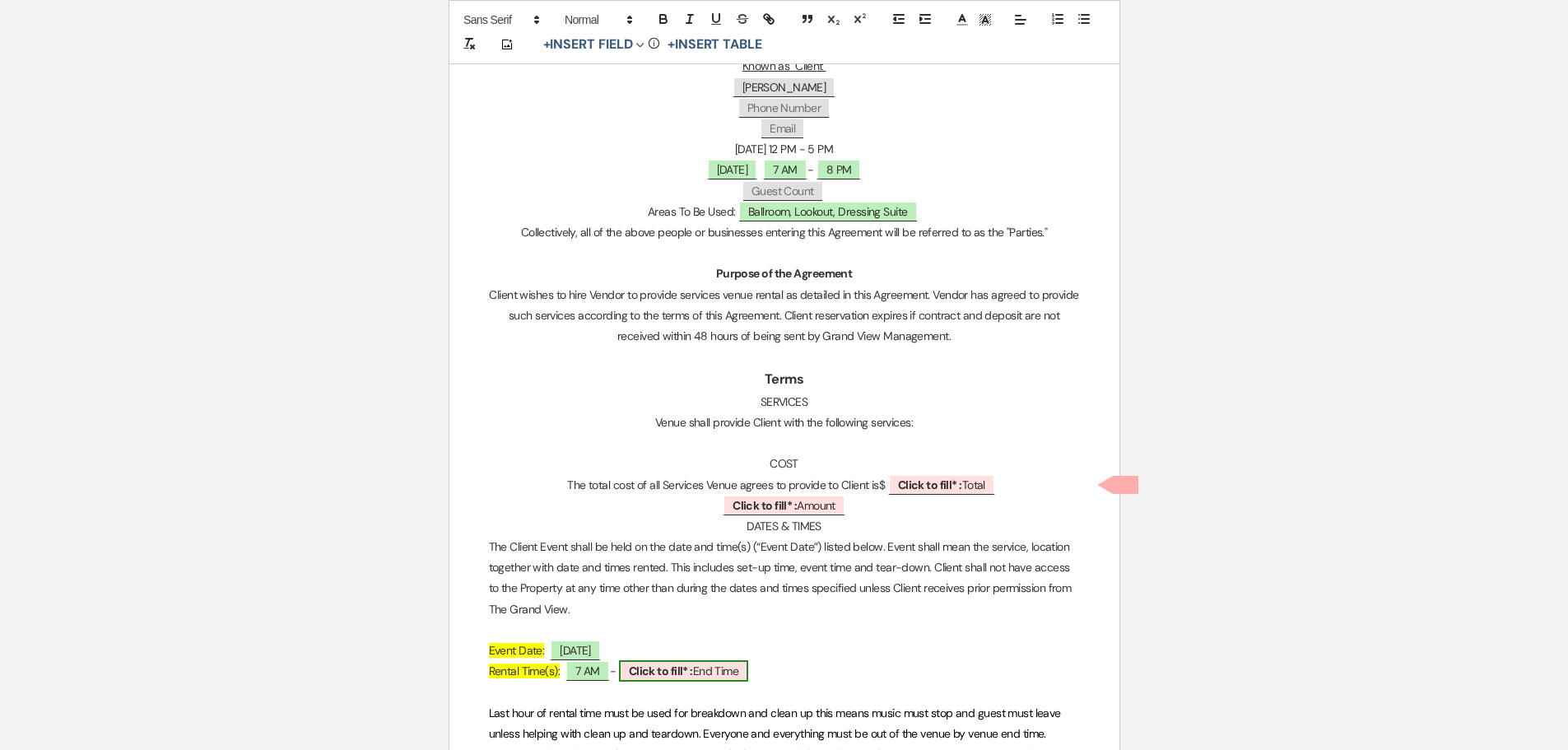
click at [693, 673] on b "Click to fill* :" at bounding box center [660, 670] width 64 height 15
select select "owner"
select select "custom_placeholder"
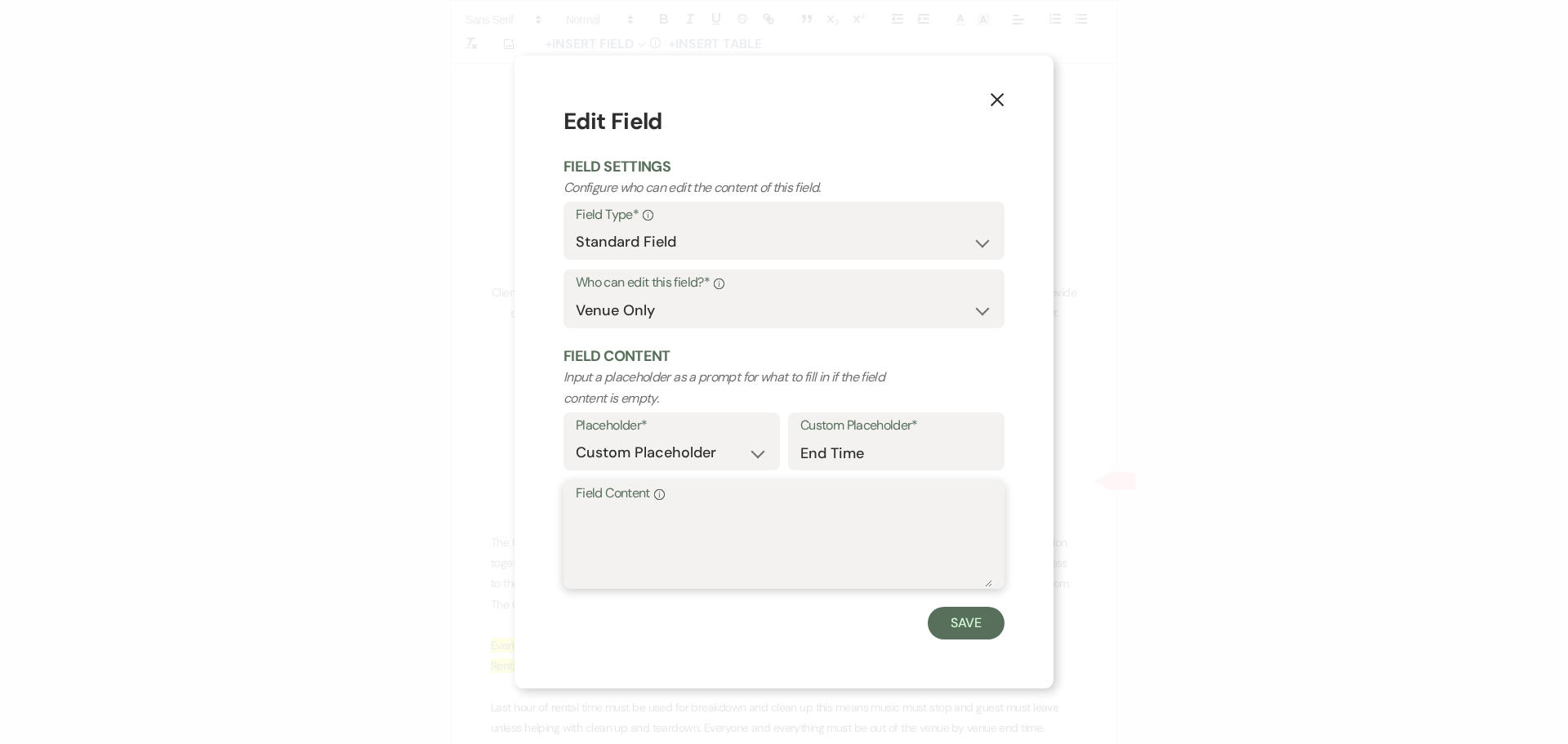
click at [702, 568] on textarea "Field Content Info" at bounding box center [784, 546] width 416 height 82
type textarea "8 PM"
click at [955, 625] on button "Save" at bounding box center [966, 622] width 77 height 32
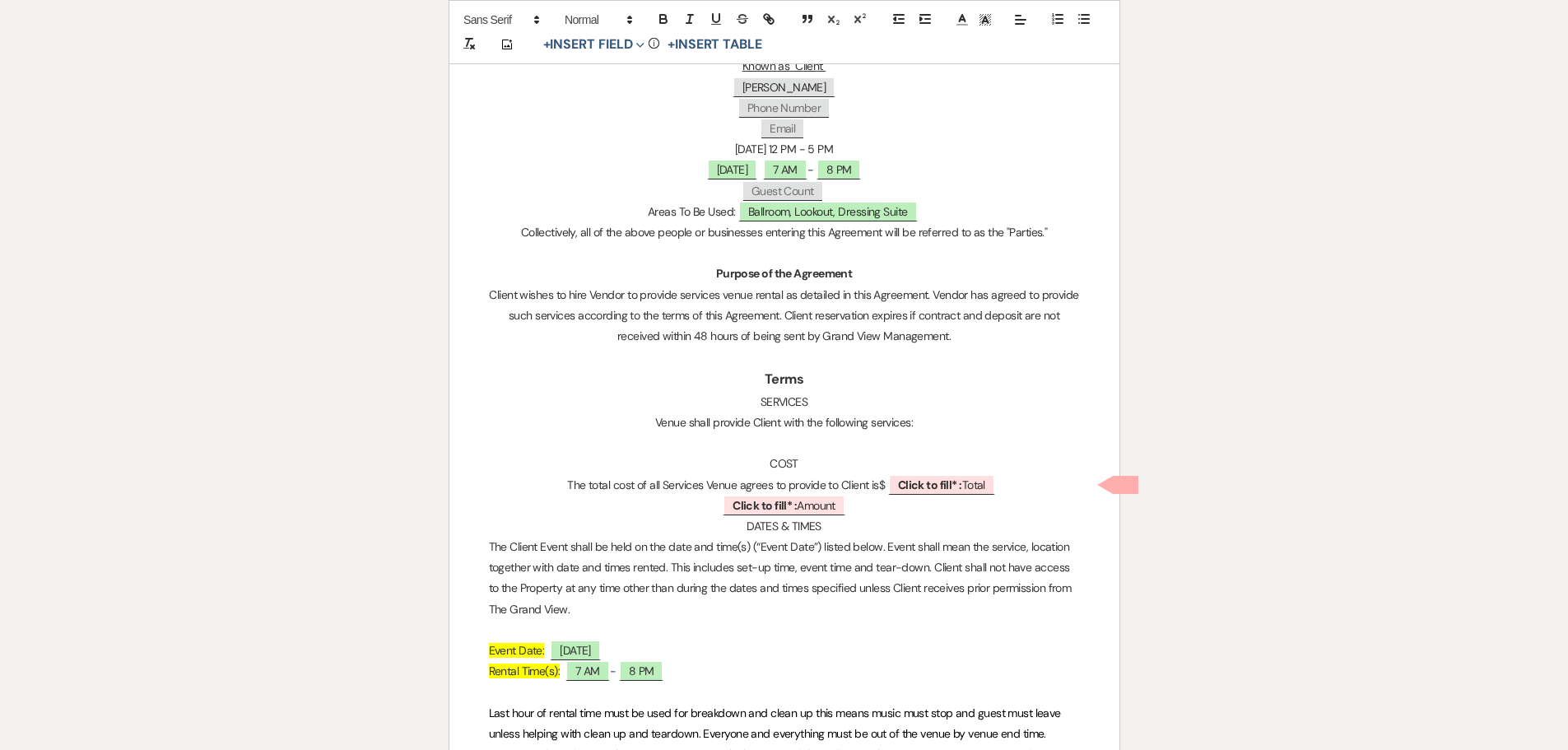
click at [883, 507] on p "﻿ Click to fill* : Amount ﻿" at bounding box center [784, 505] width 591 height 20
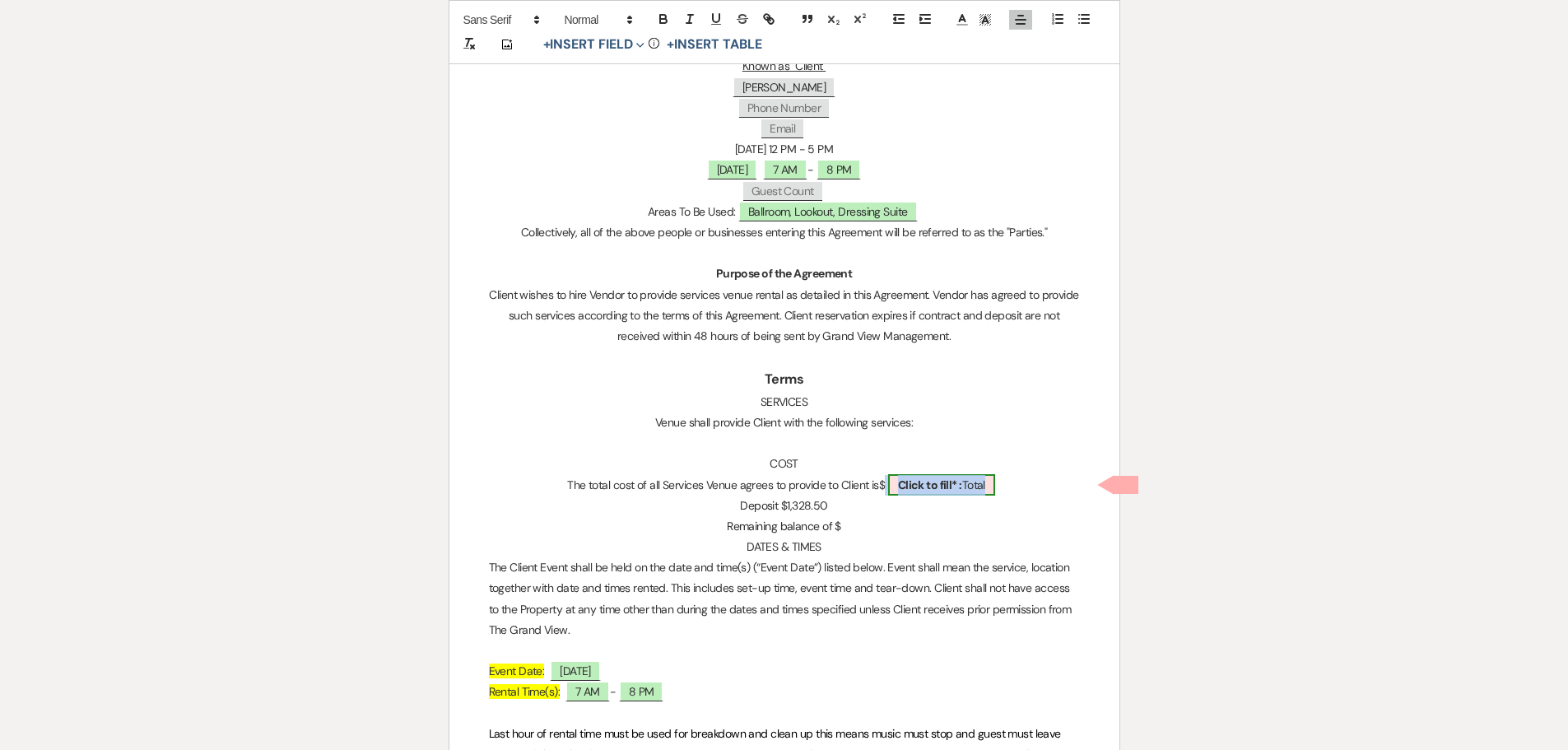
click at [953, 484] on b "Click to fill* :" at bounding box center [930, 484] width 64 height 15
select select "owner"
select select "Total"
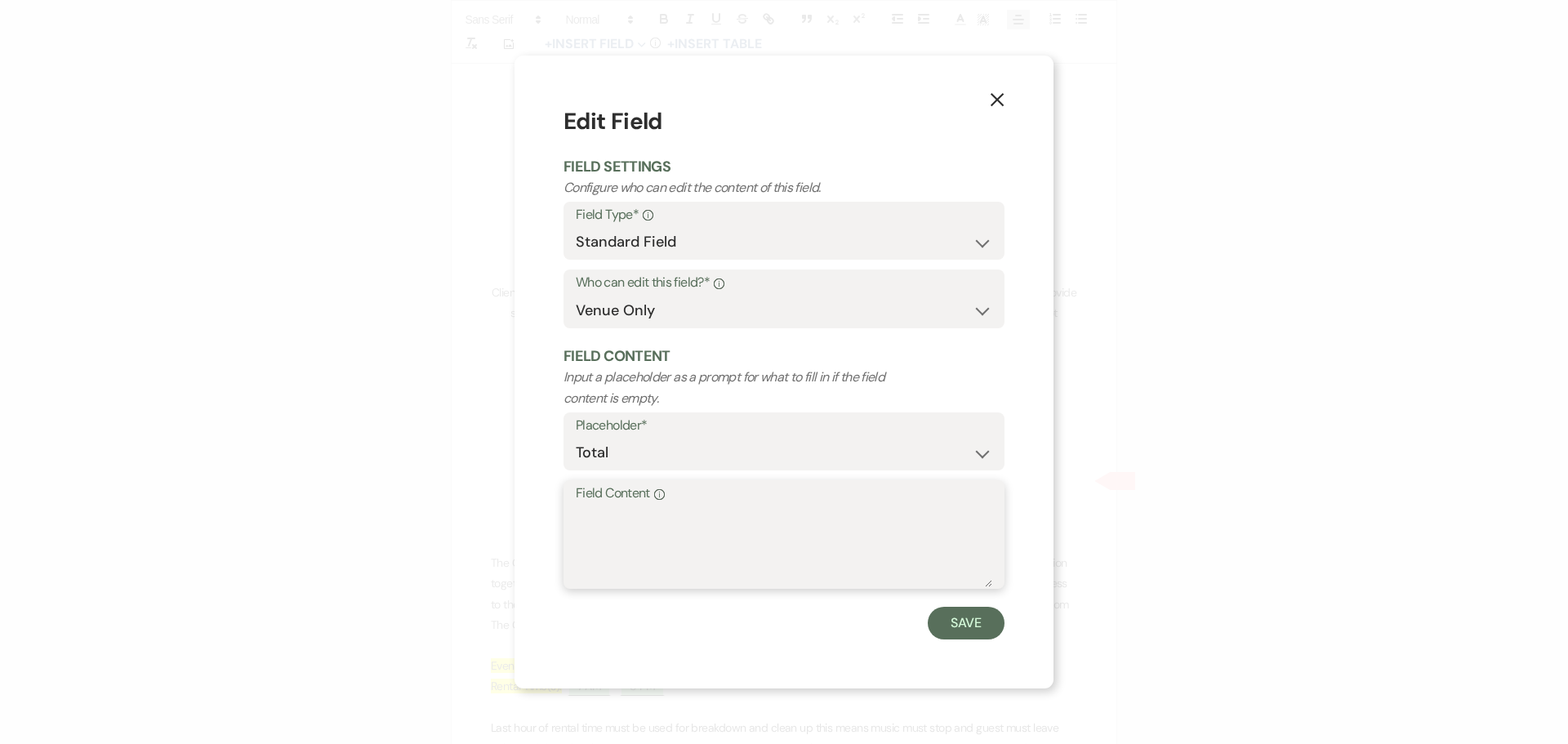
click at [757, 515] on textarea "Field Content Info" at bounding box center [784, 546] width 416 height 82
drag, startPoint x: 757, startPoint y: 515, endPoint x: 600, endPoint y: 515, distance: 157.0
click at [601, 515] on textarea "5" at bounding box center [784, 546] width 416 height 82
type textarea "5312.50"
click at [981, 630] on button "Save" at bounding box center [966, 622] width 77 height 32
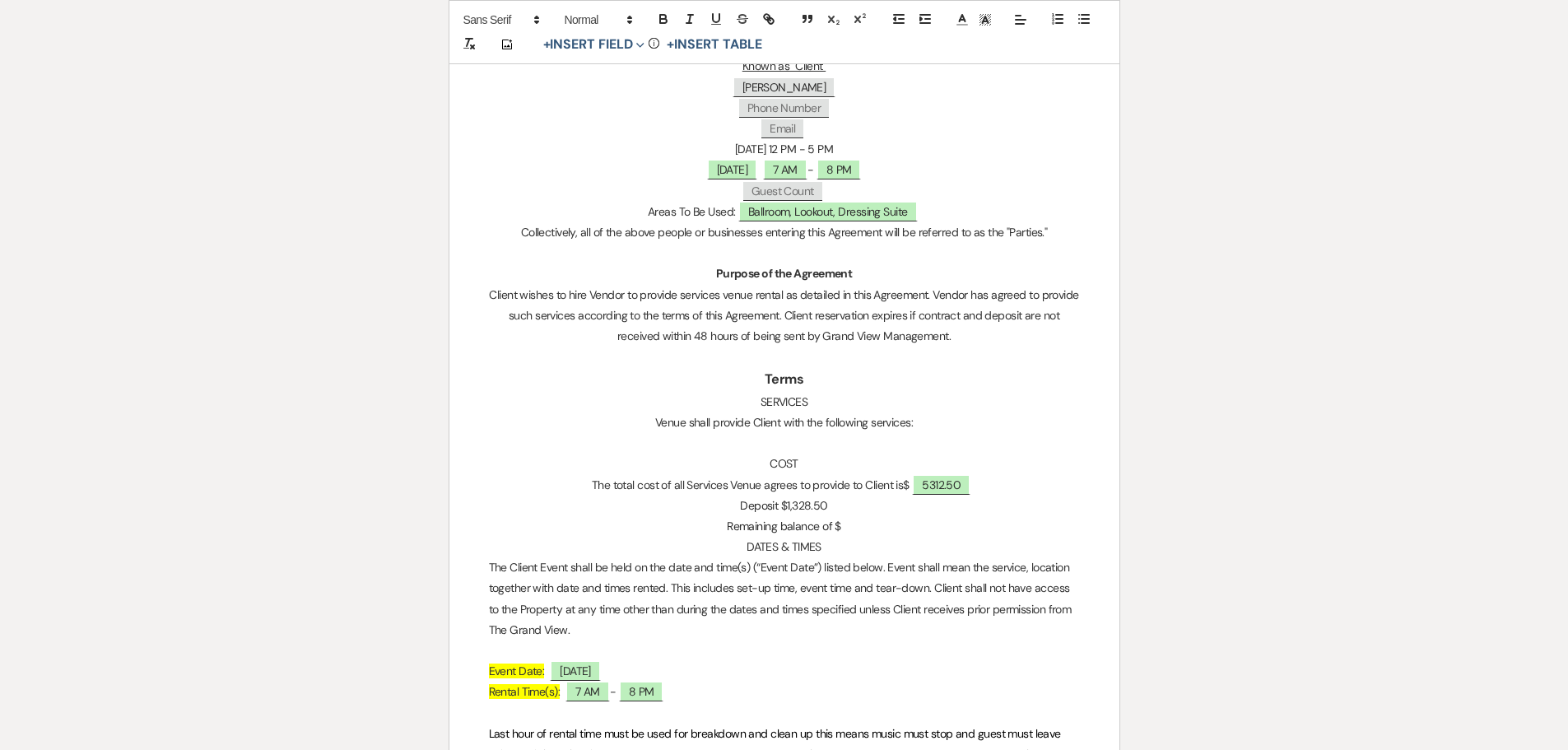
click at [850, 521] on p "Remaining balance of $" at bounding box center [784, 526] width 591 height 20
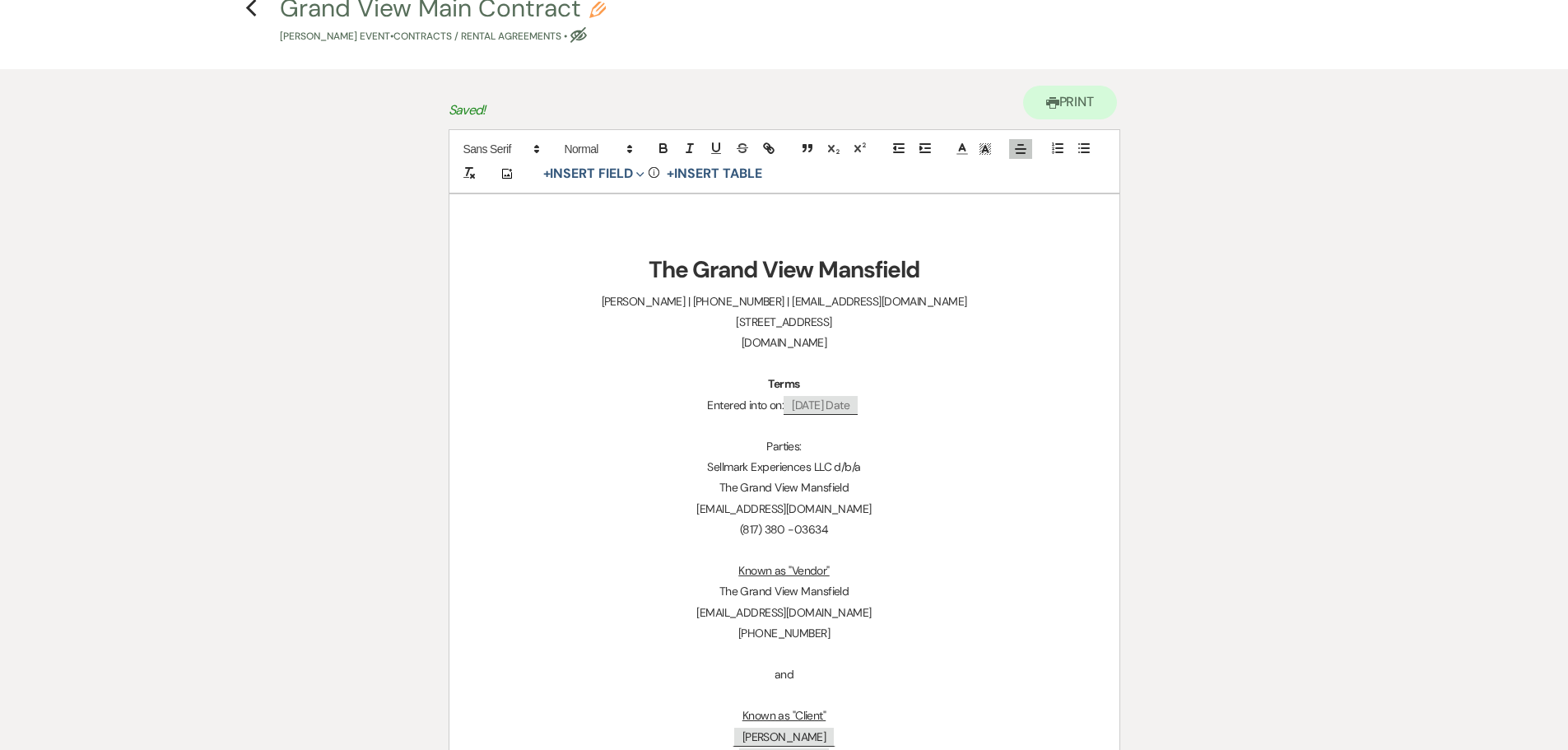
scroll to position [0, 0]
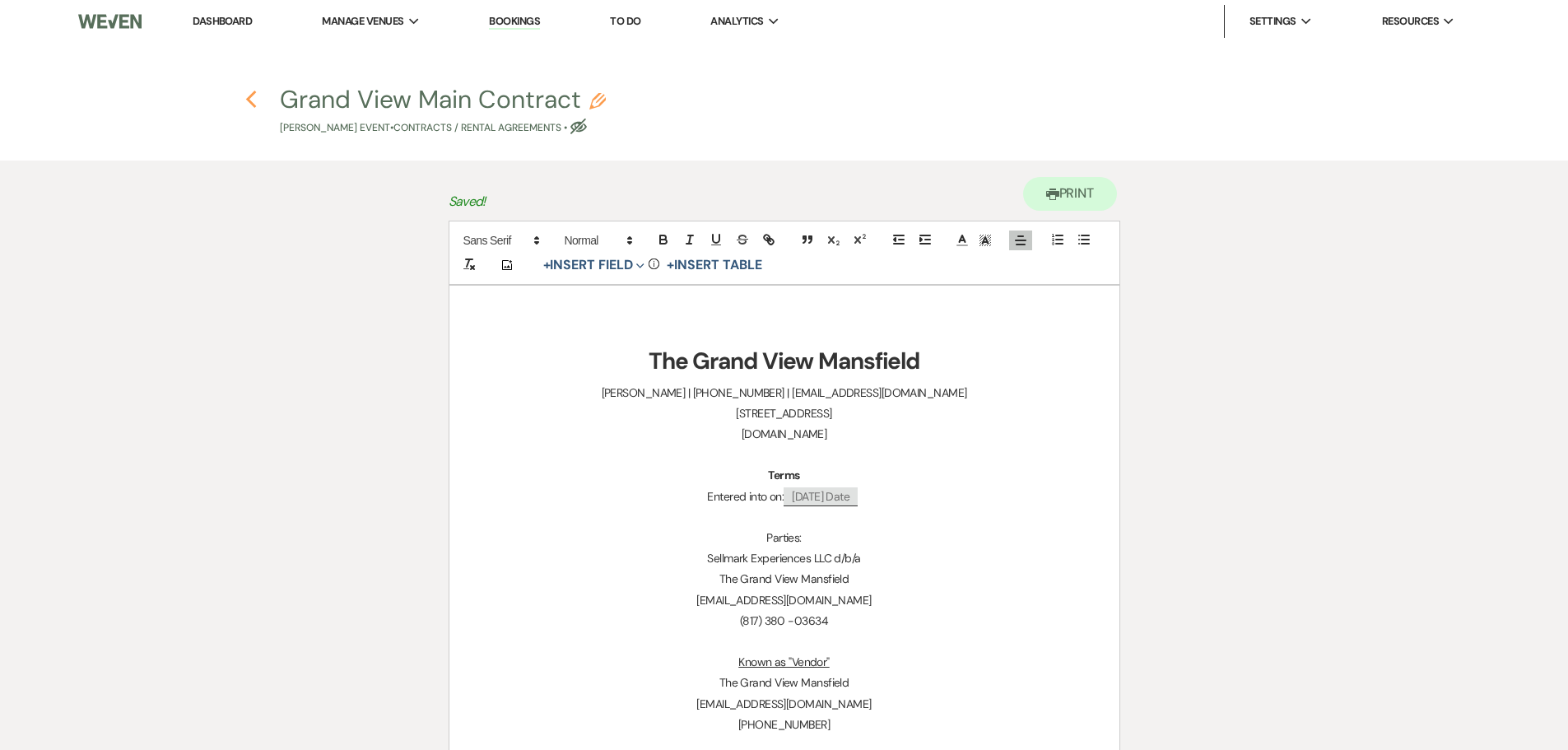
click at [246, 96] on icon "Previous" at bounding box center [252, 99] width 12 height 19
select select "6"
select select "12"
select select "13"
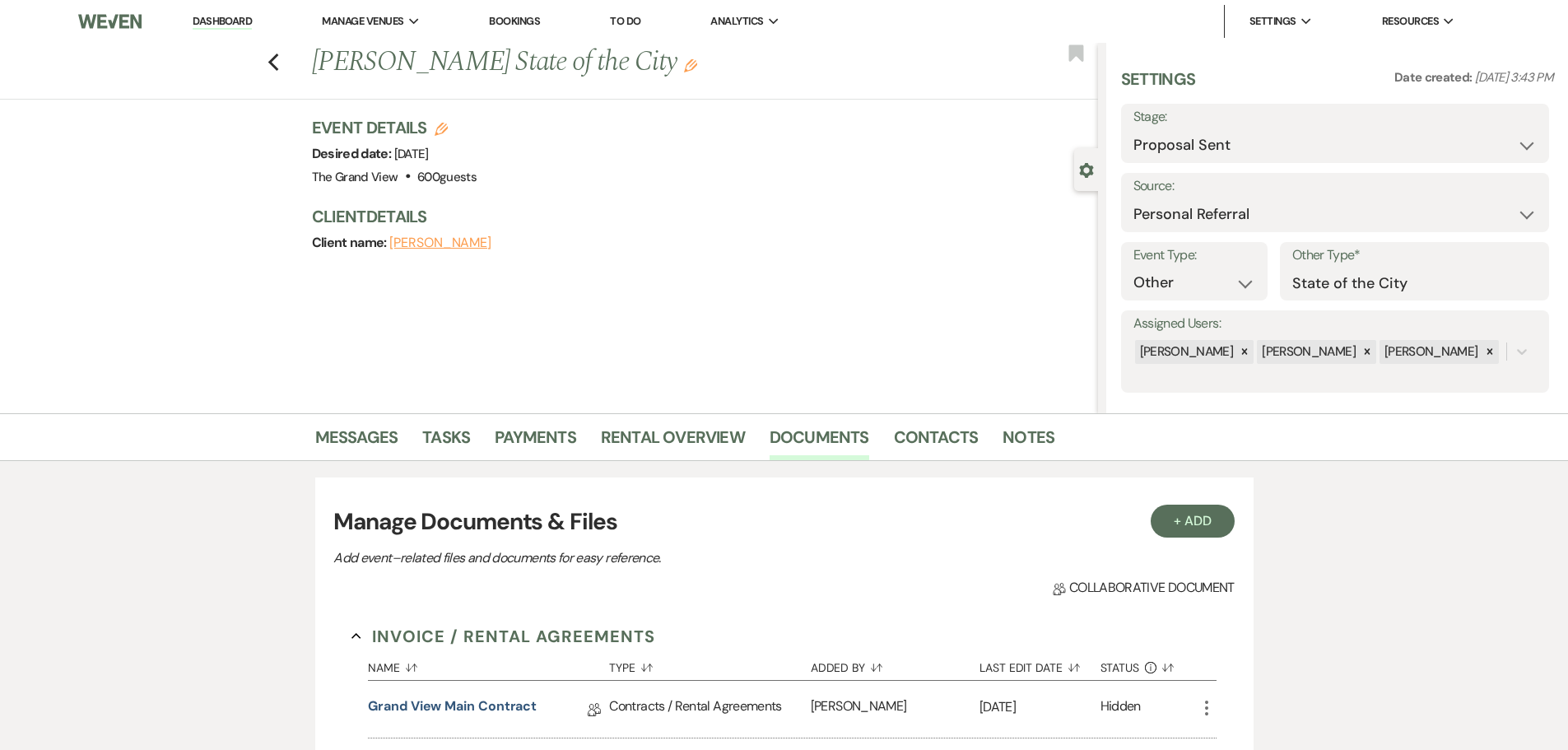
scroll to position [224, 0]
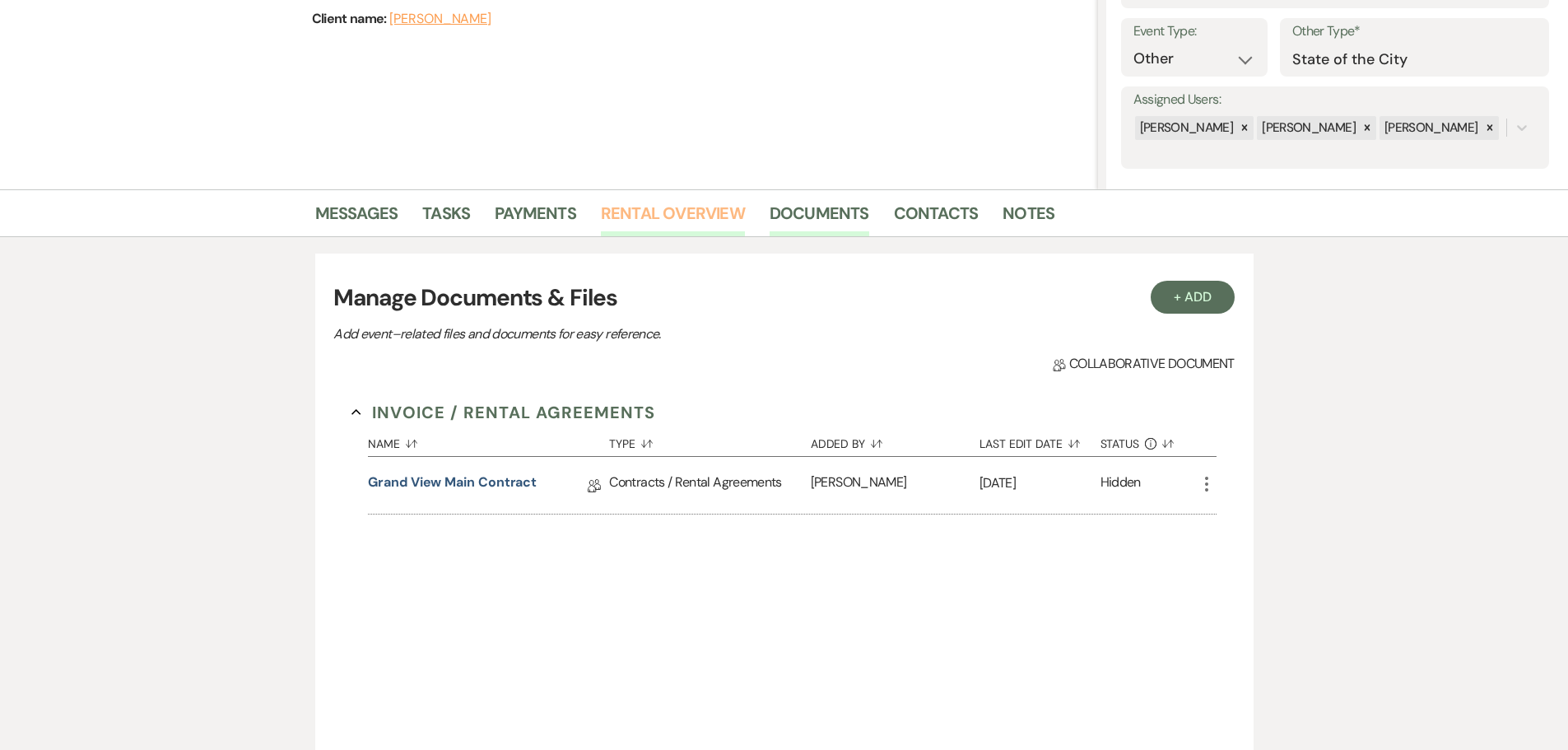
click at [686, 217] on link "Rental Overview" at bounding box center [673, 217] width 144 height 36
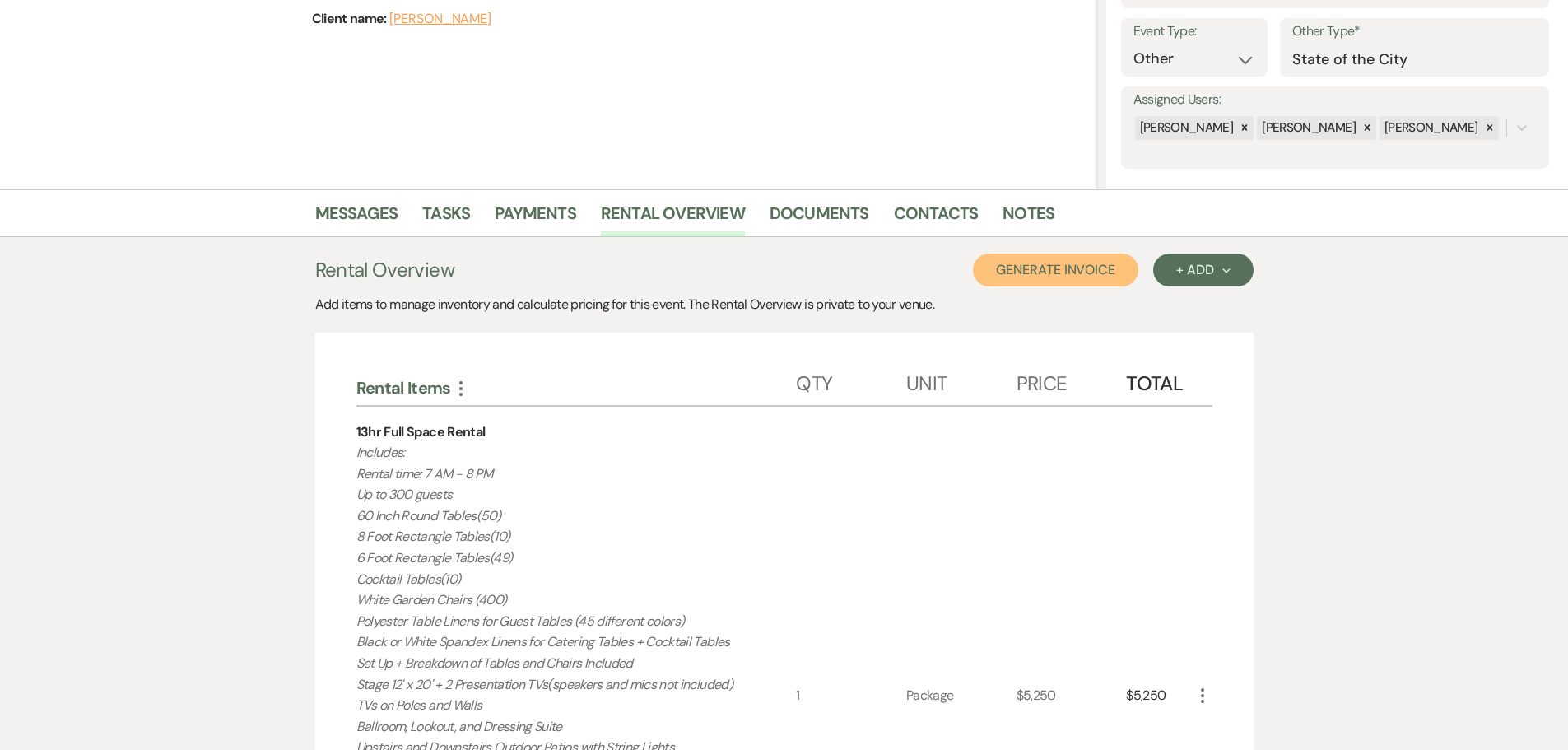
click at [1018, 273] on button "Generate Invoice" at bounding box center [1055, 269] width 165 height 33
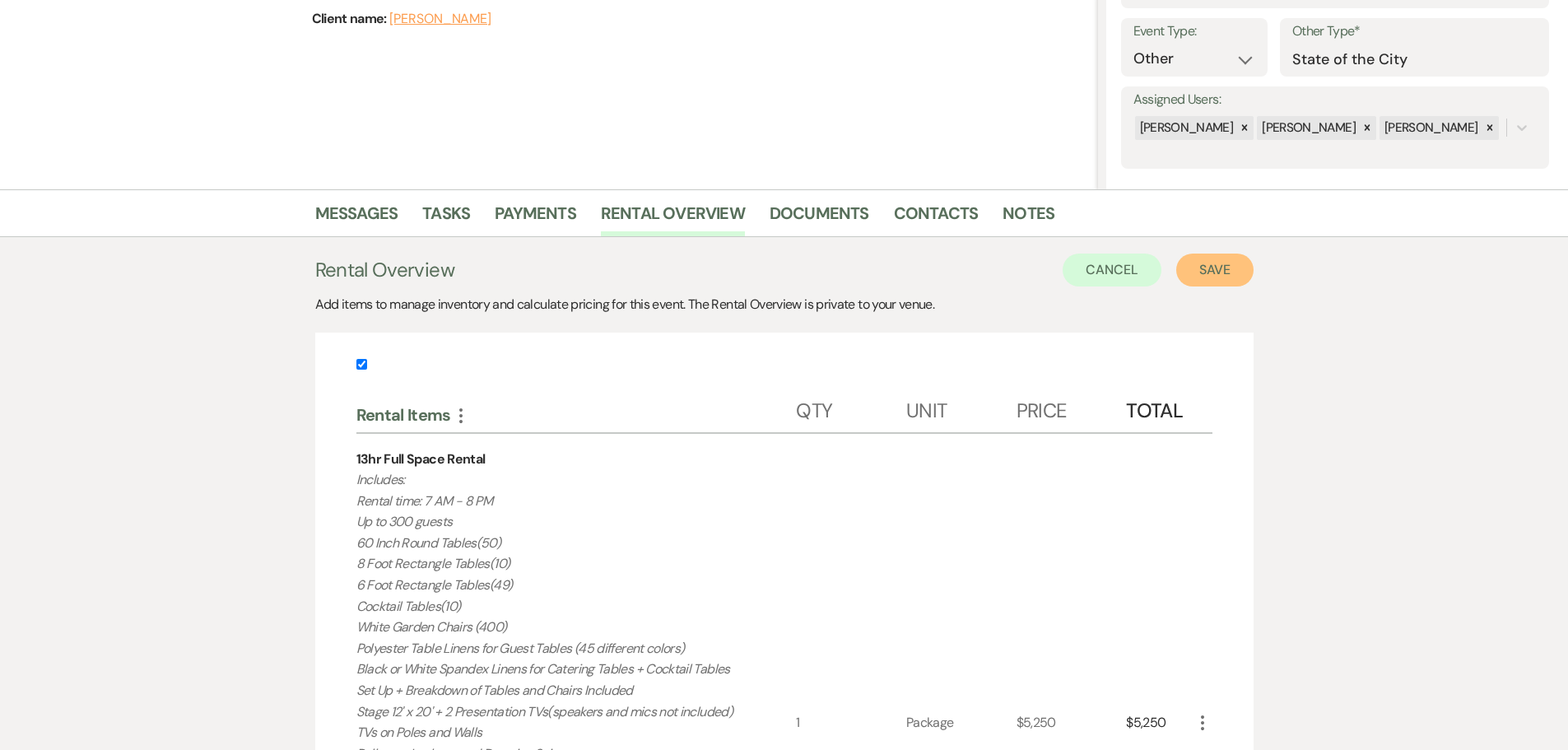
click at [1206, 270] on button "Save" at bounding box center [1214, 269] width 77 height 33
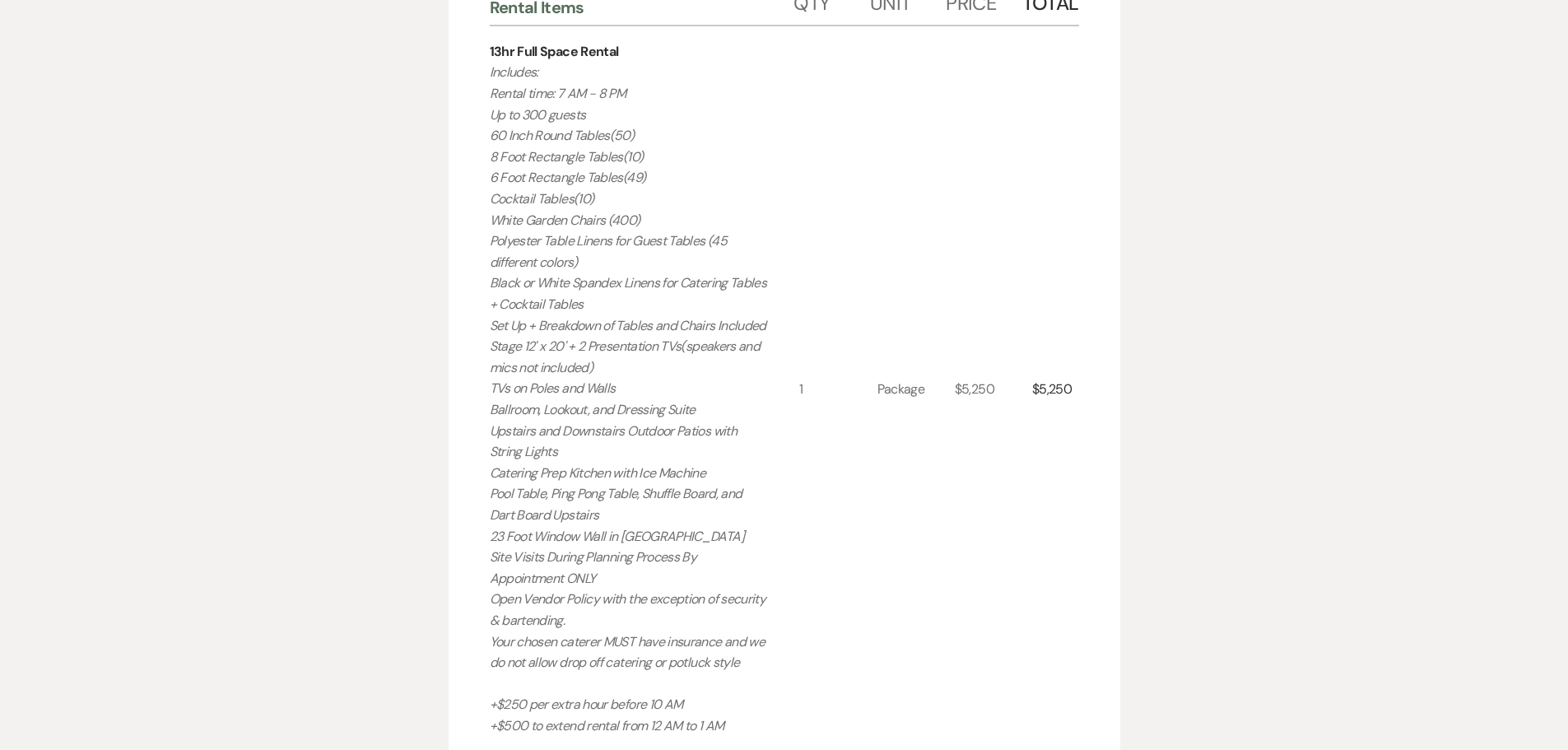
scroll to position [493, 0]
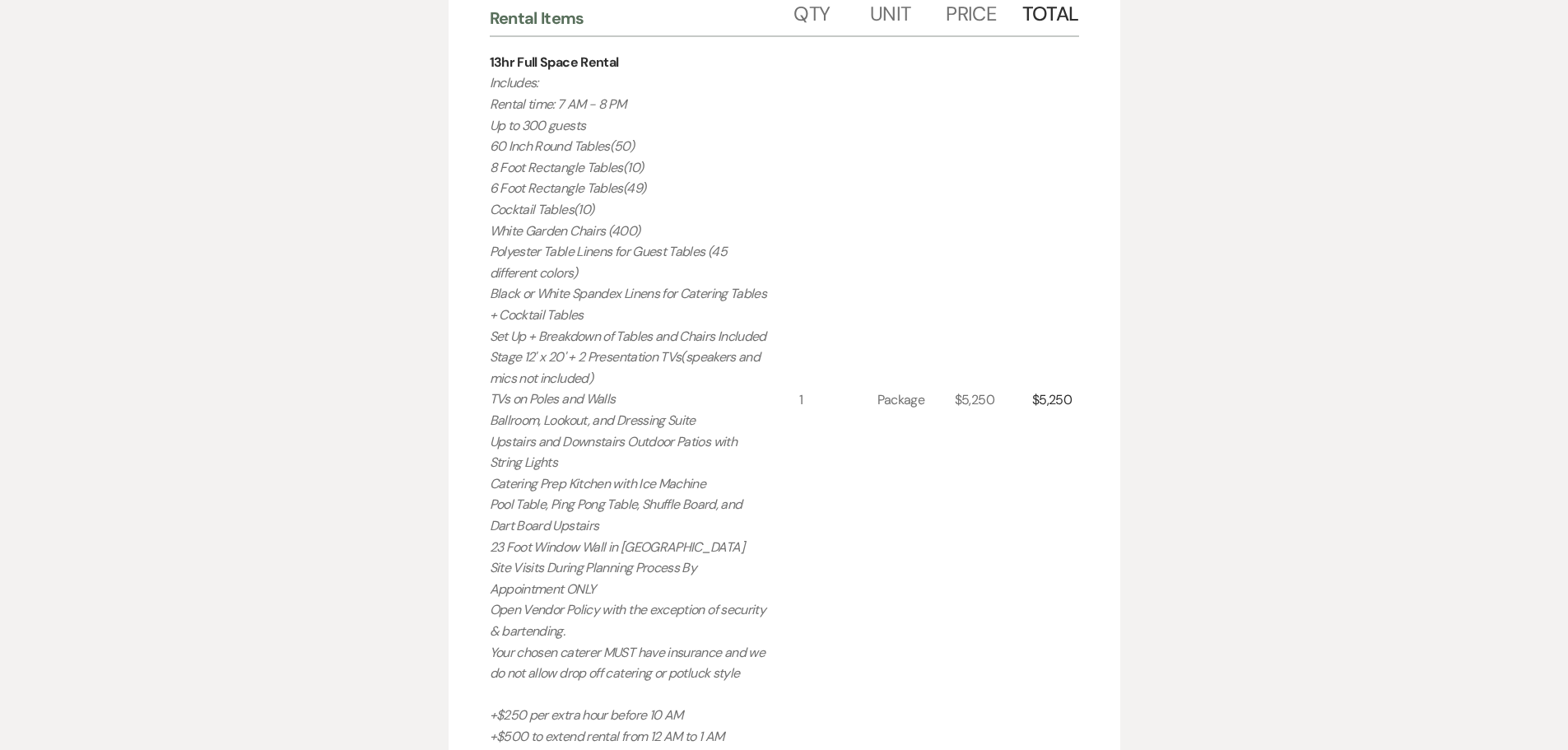
drag, startPoint x: 743, startPoint y: 592, endPoint x: 455, endPoint y: 87, distance: 581.4
click at [455, 87] on div "Invoice Created On: [DATE] 4:19 PM [PERSON_NAME] State of the City Event Date: …" at bounding box center [784, 416] width 672 height 1380
copy p "Includes: Rental time: 7 AM - 8 PM Up to 300 guests 60 Inch Round Tables(50) 8 …"
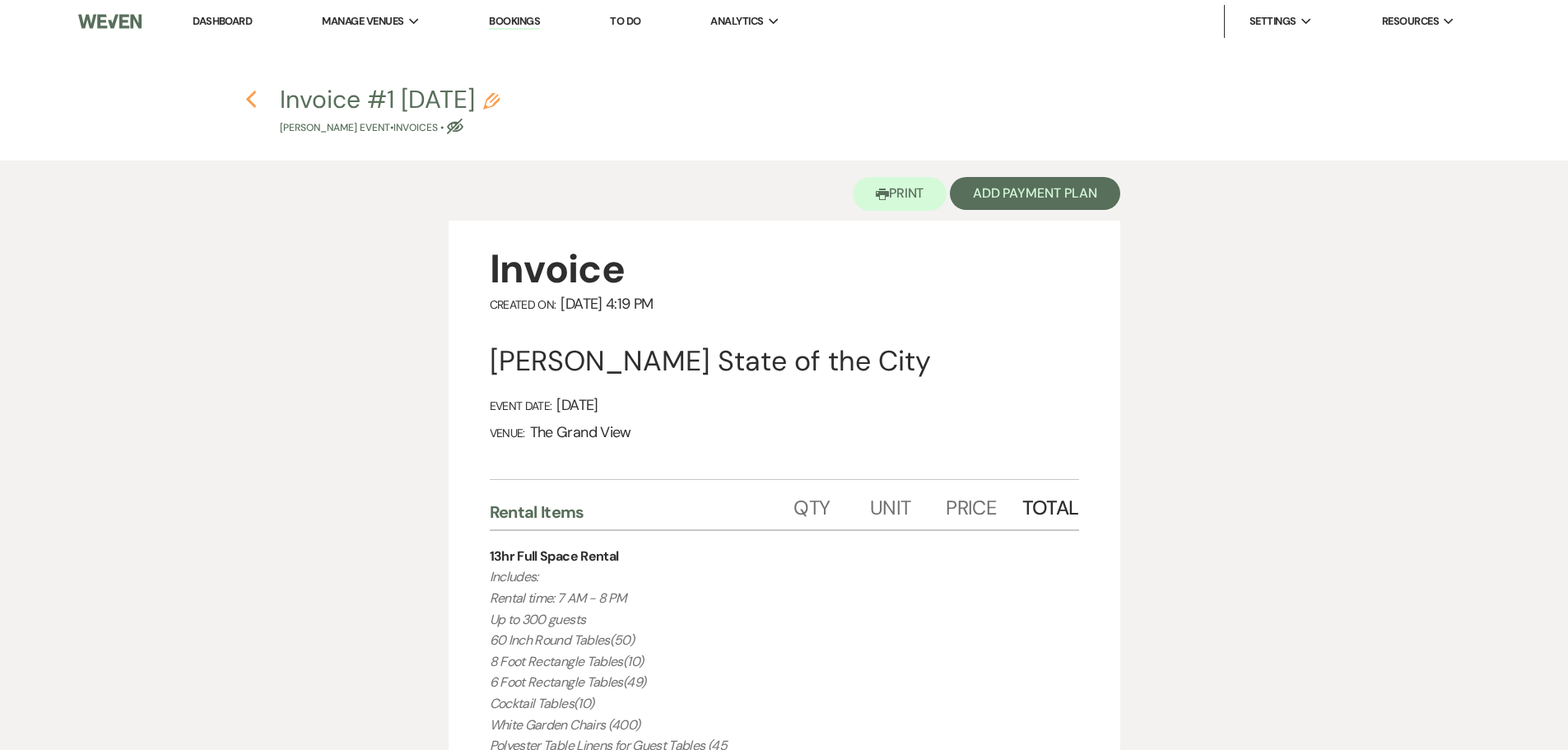
click at [252, 102] on icon "Previous" at bounding box center [252, 99] width 12 height 19
select select "6"
select select "12"
select select "13"
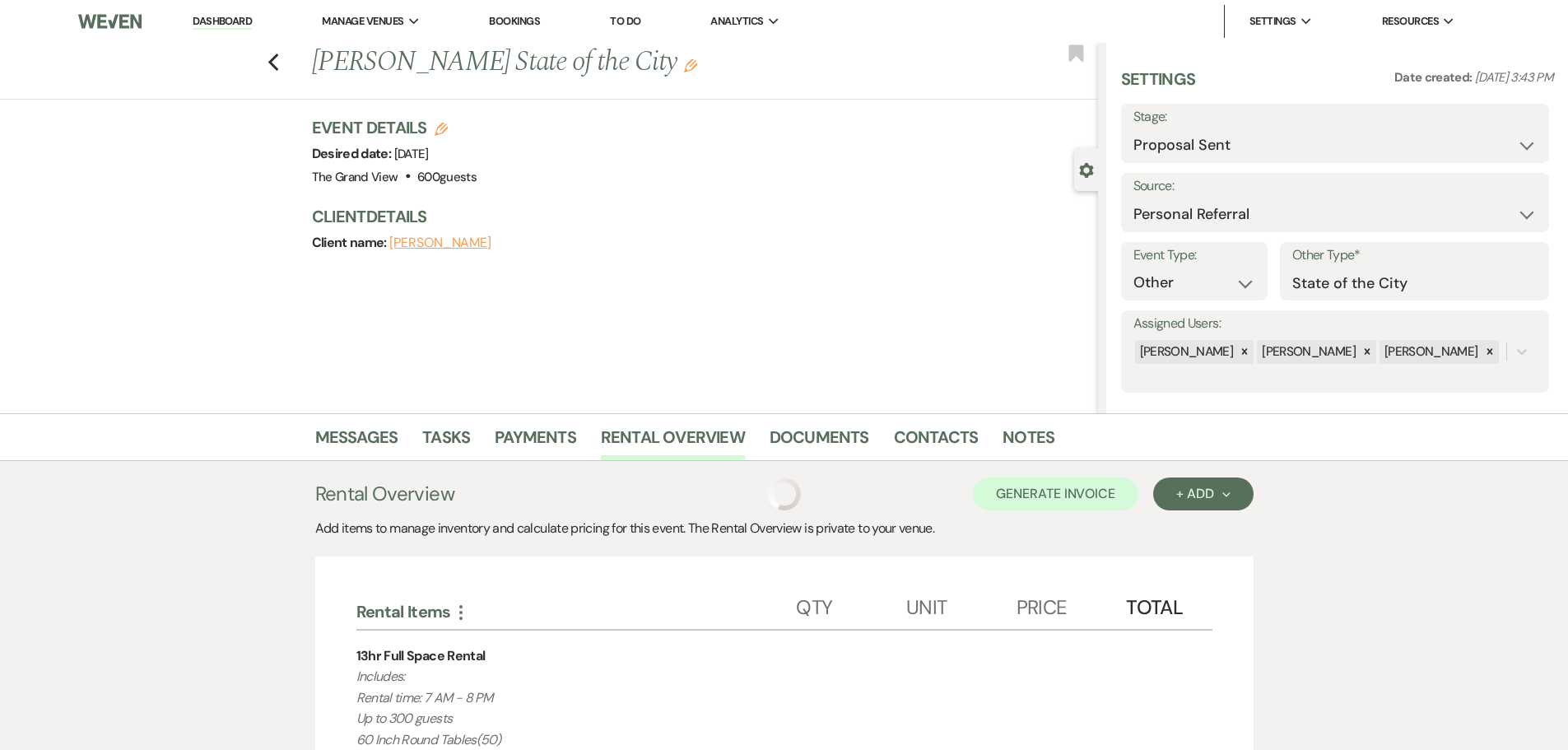
scroll to position [224, 0]
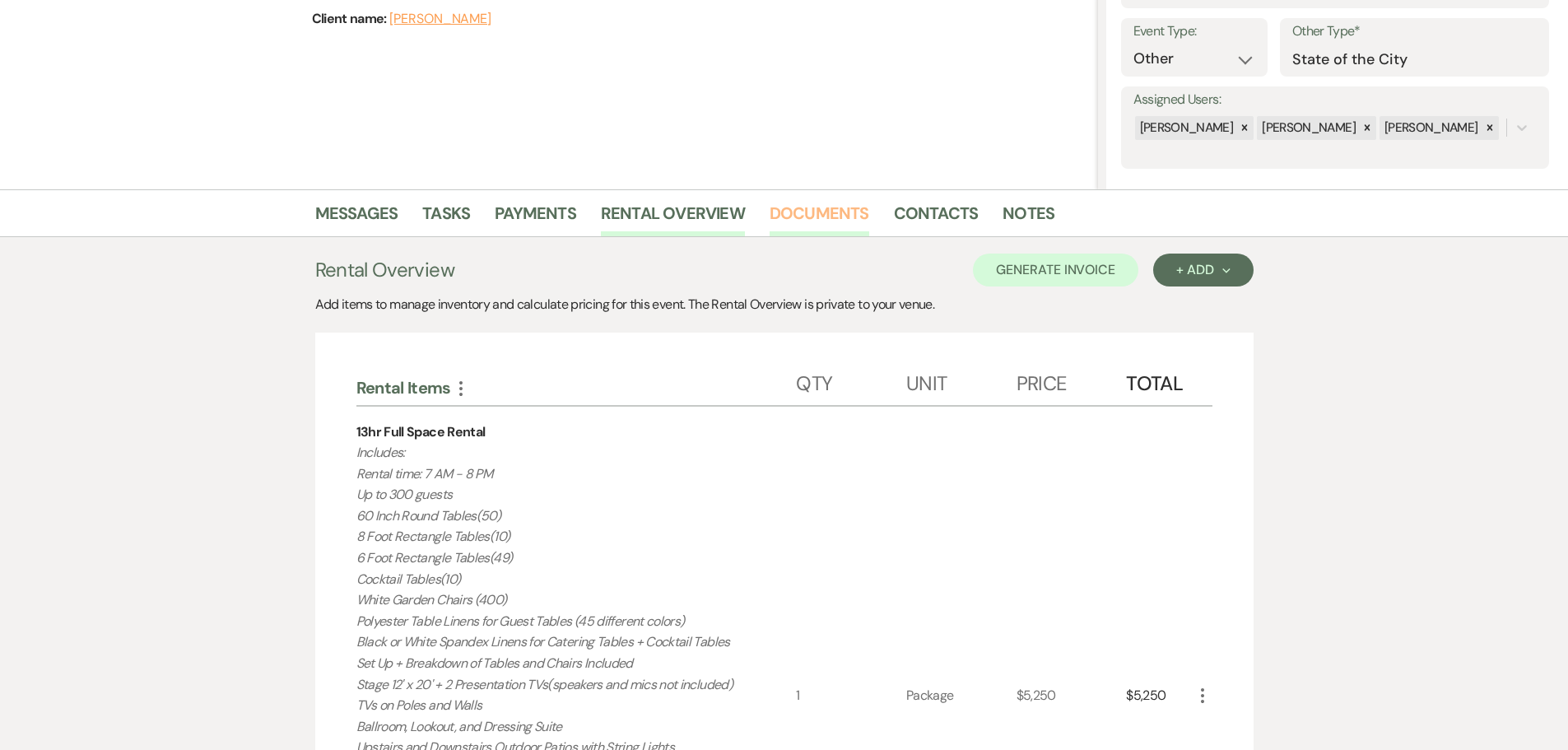
click at [832, 214] on link "Documents" at bounding box center [819, 217] width 99 height 36
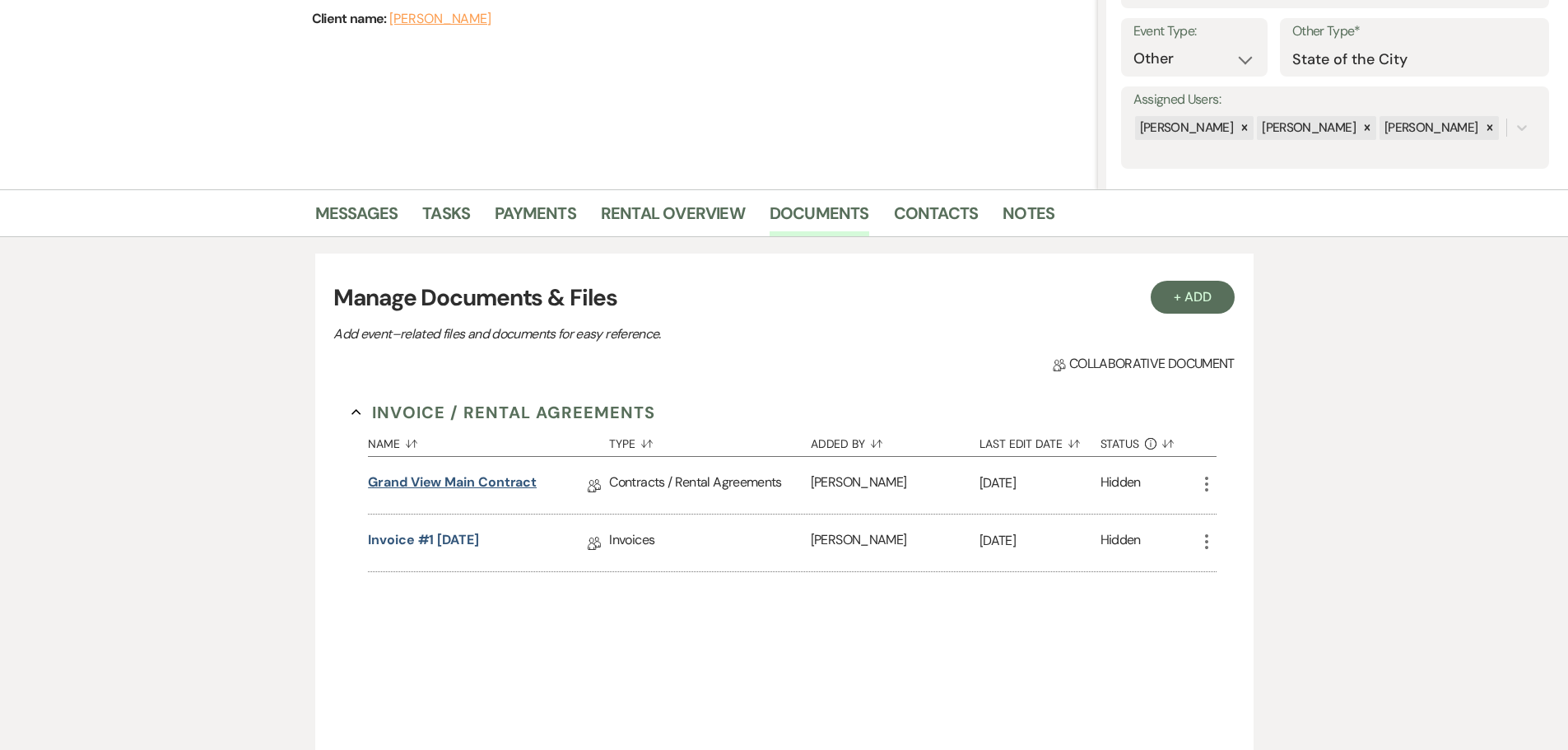
click at [458, 475] on link "Grand View Main Contract" at bounding box center [452, 484] width 169 height 25
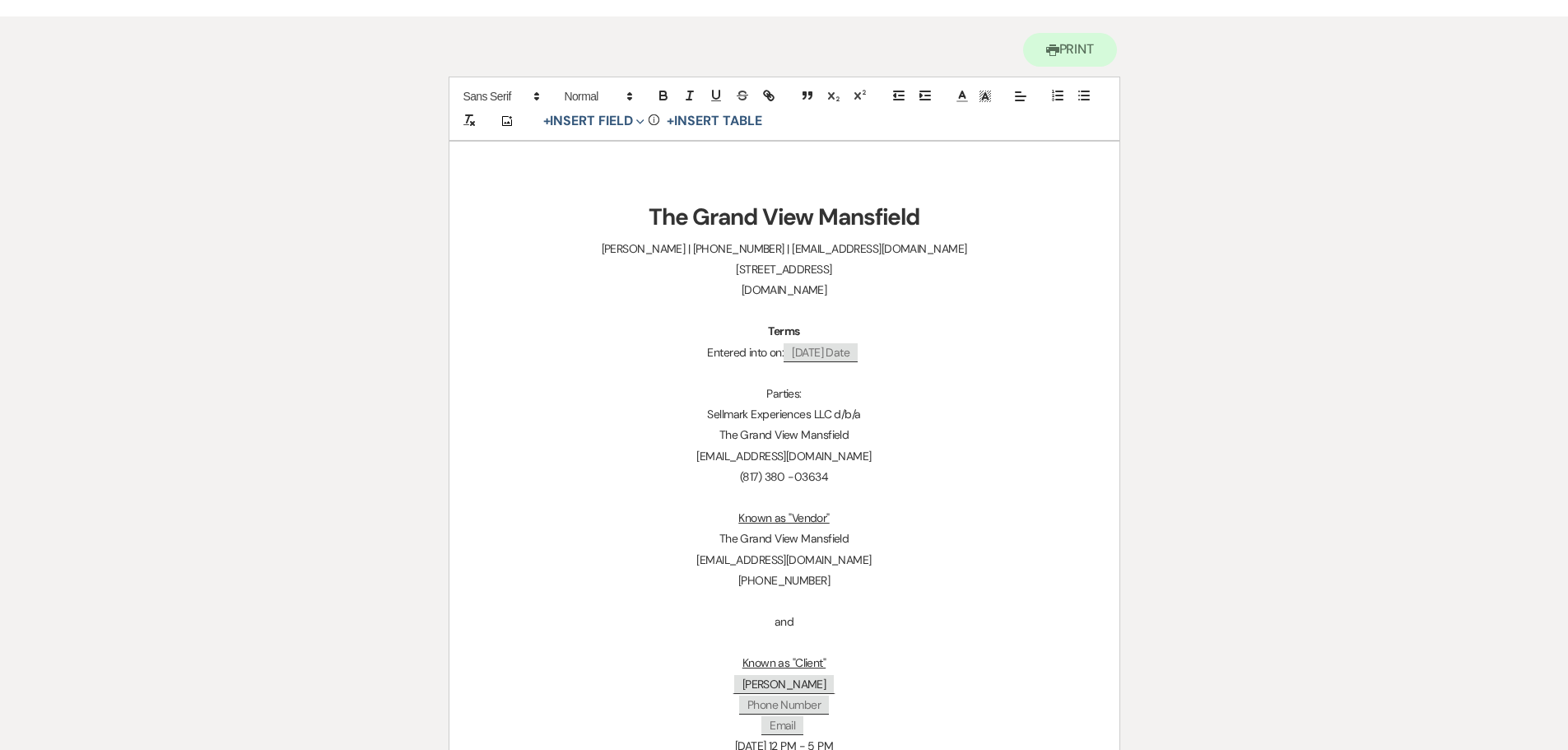
scroll to position [493, 0]
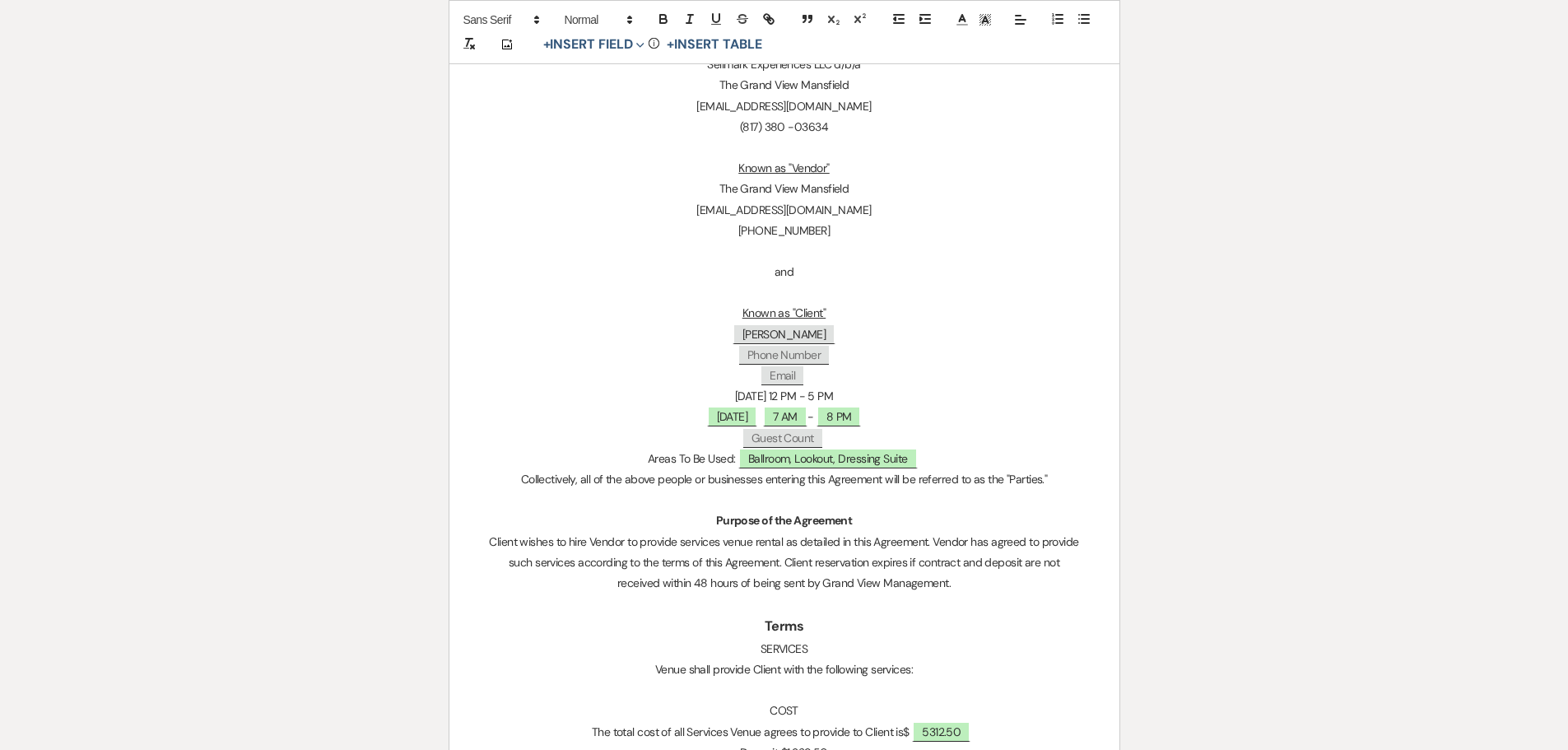
click at [802, 691] on p at bounding box center [784, 689] width 591 height 20
paste div
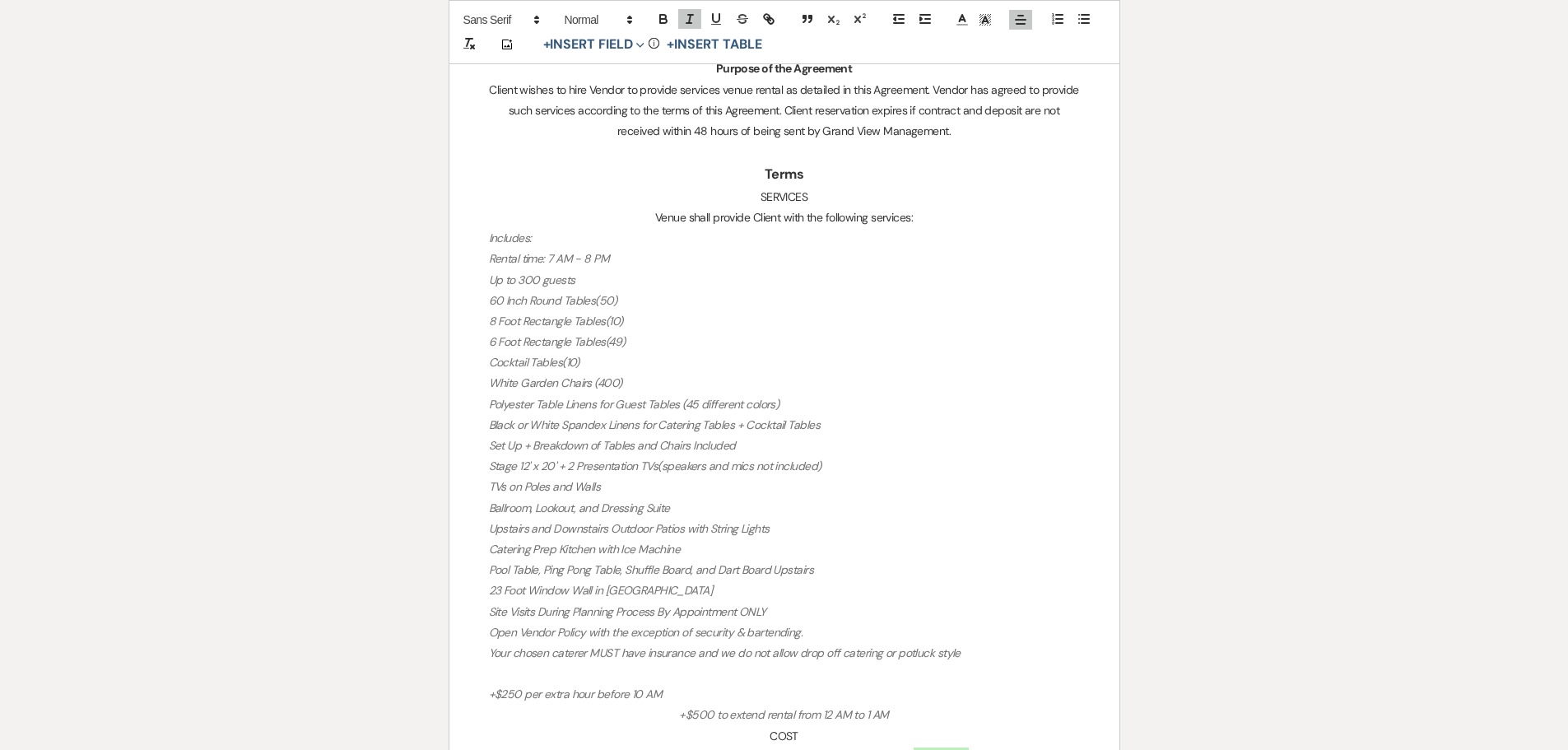
scroll to position [1070, 0]
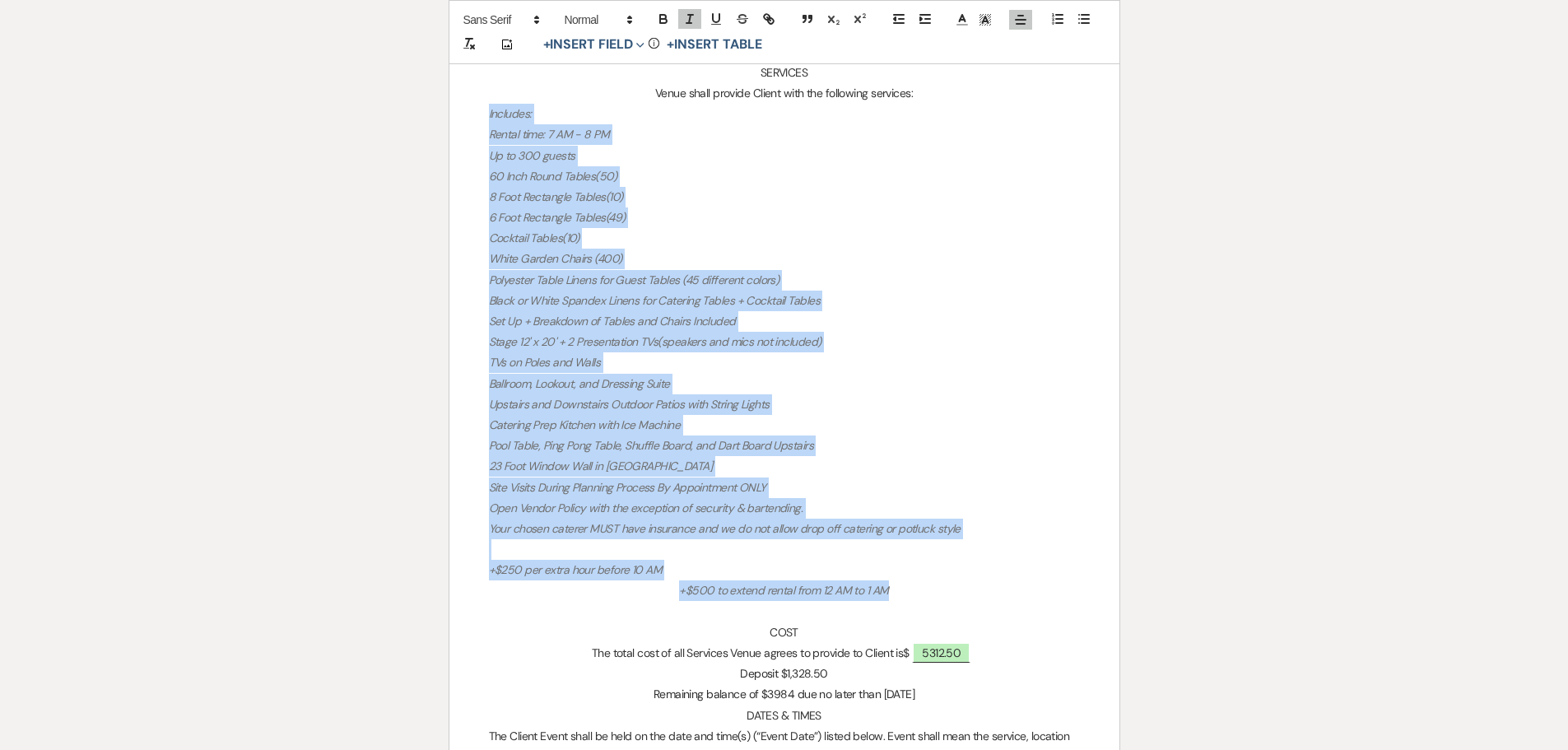
drag, startPoint x: 895, startPoint y: 588, endPoint x: 474, endPoint y: 120, distance: 629.5
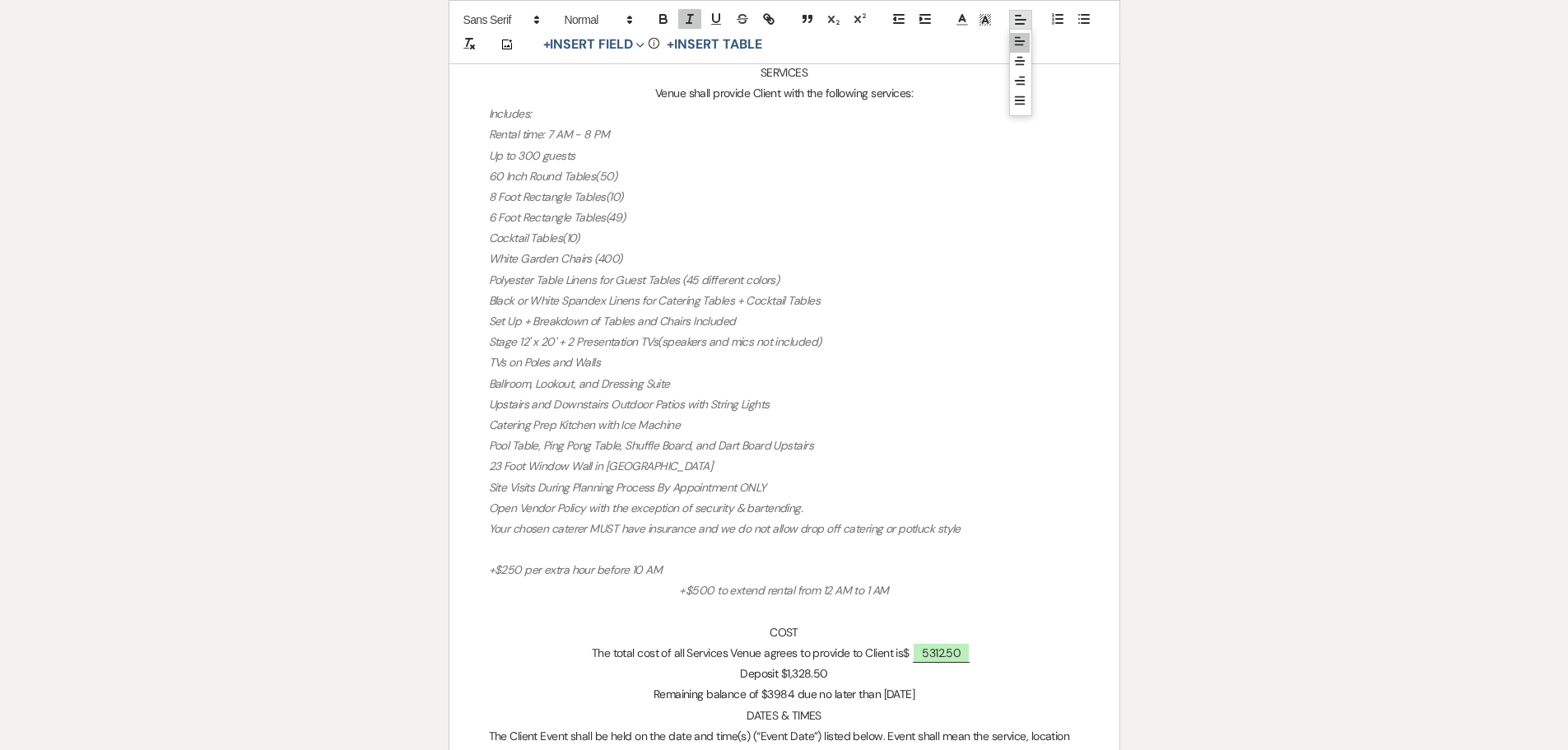
click at [1018, 29] on span at bounding box center [1020, 19] width 23 height 19
click at [1017, 72] on span at bounding box center [1019, 82] width 19 height 19
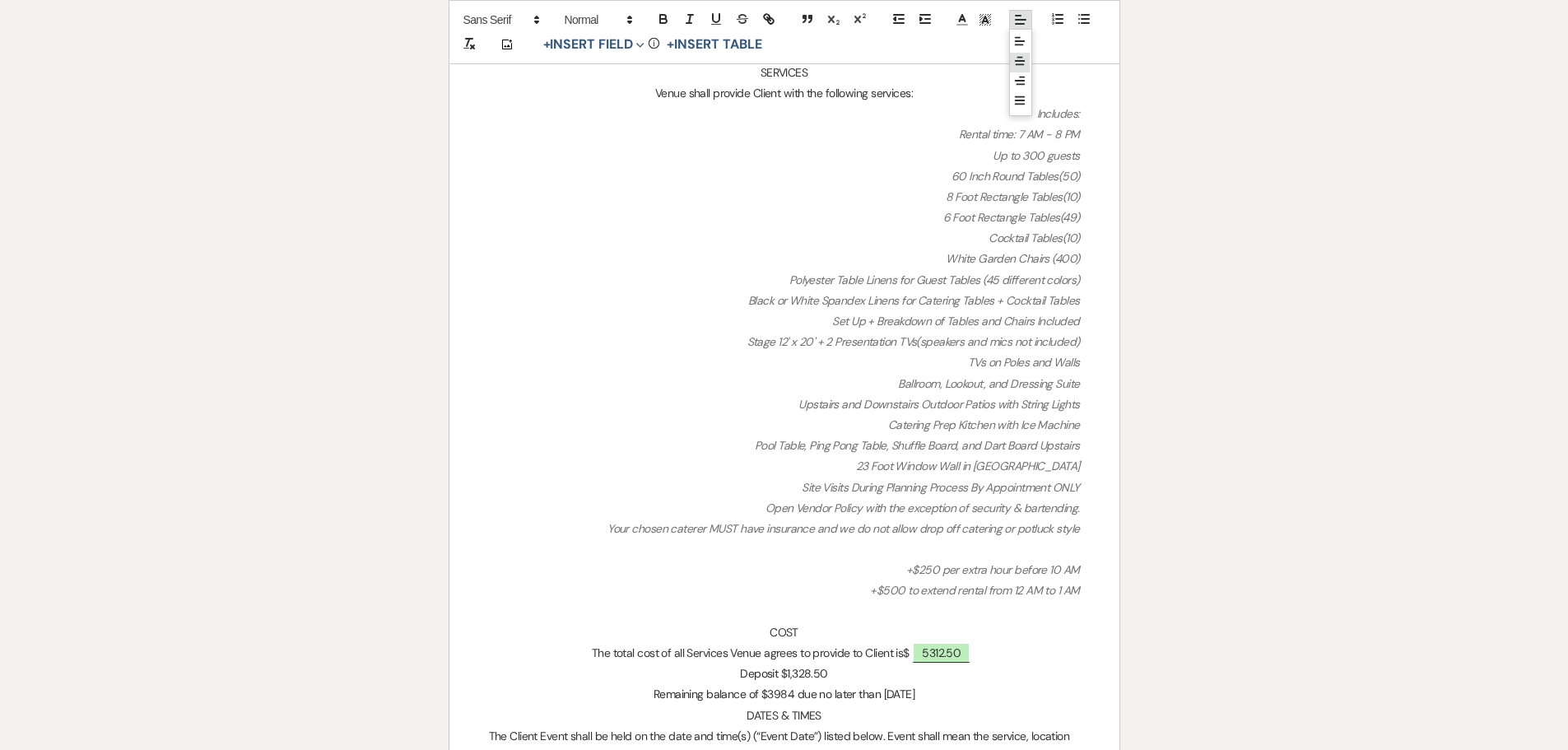
click at [1020, 56] on icon at bounding box center [1019, 61] width 13 height 13
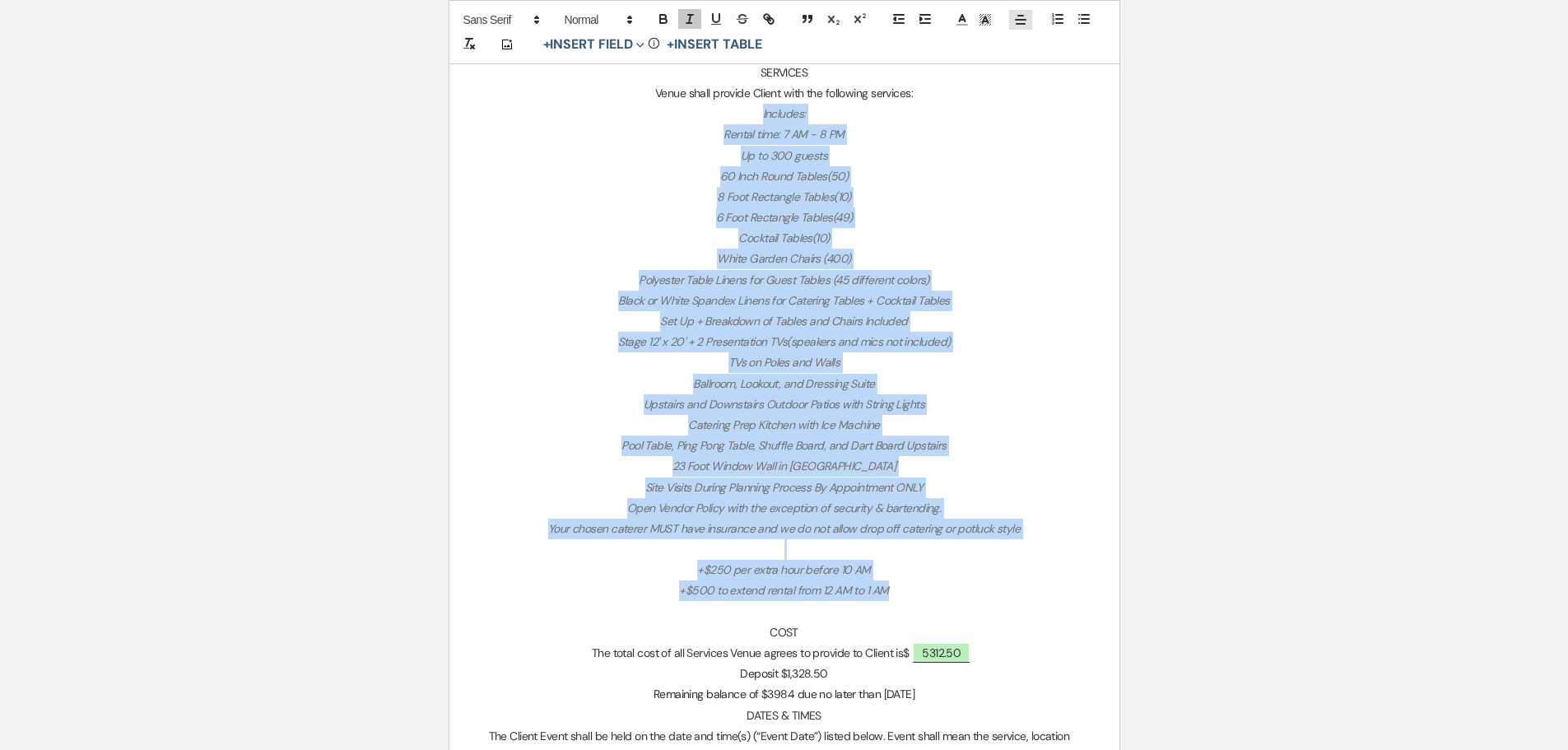
click at [872, 153] on p "Up to 300 guests" at bounding box center [784, 156] width 591 height 20
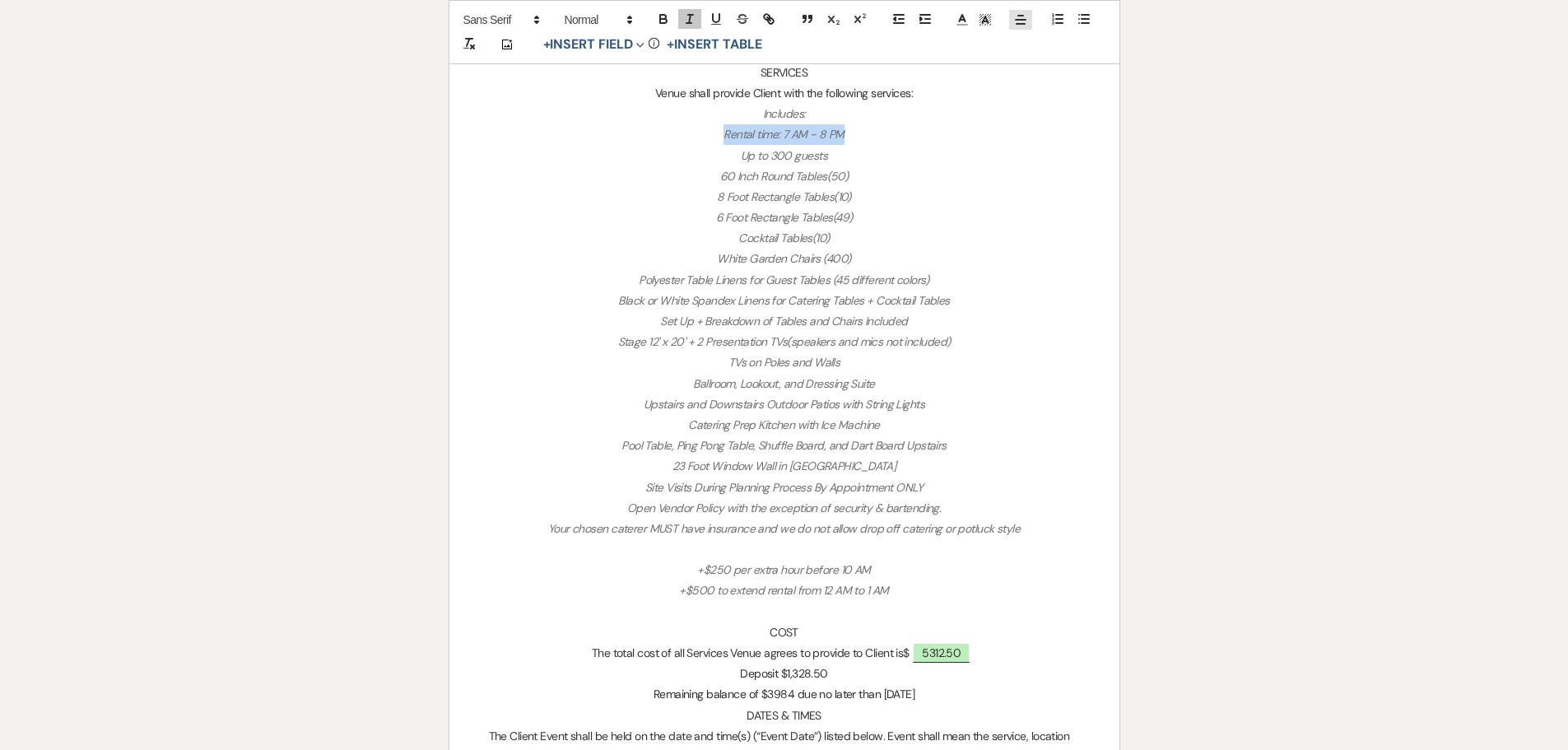
drag, startPoint x: 857, startPoint y: 127, endPoint x: 709, endPoint y: 133, distance: 148.1
click at [709, 133] on p "Rental time: 7 AM - 8 PM" at bounding box center [784, 134] width 591 height 20
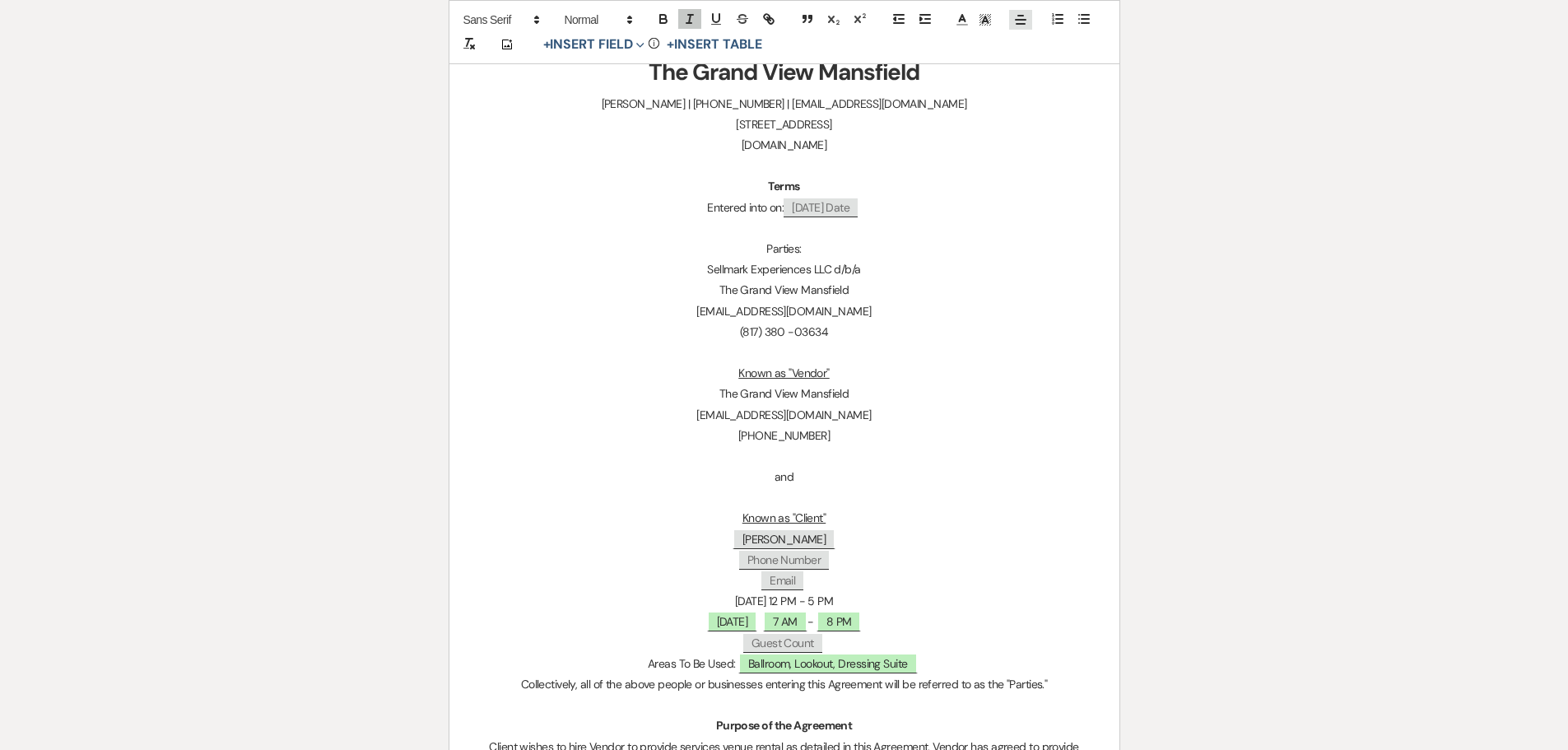
scroll to position [0, 0]
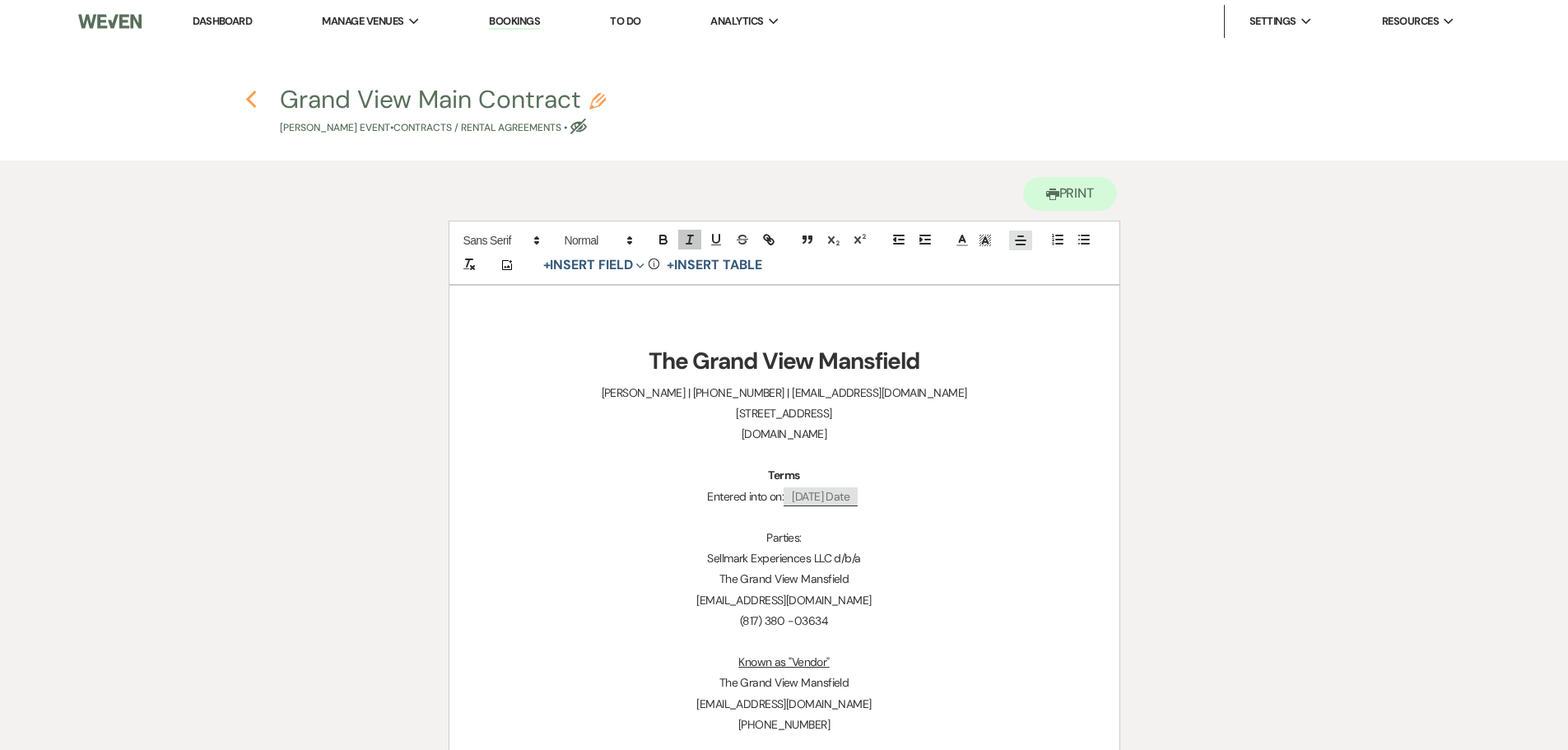
click at [254, 103] on icon "Previous" at bounding box center [252, 99] width 12 height 19
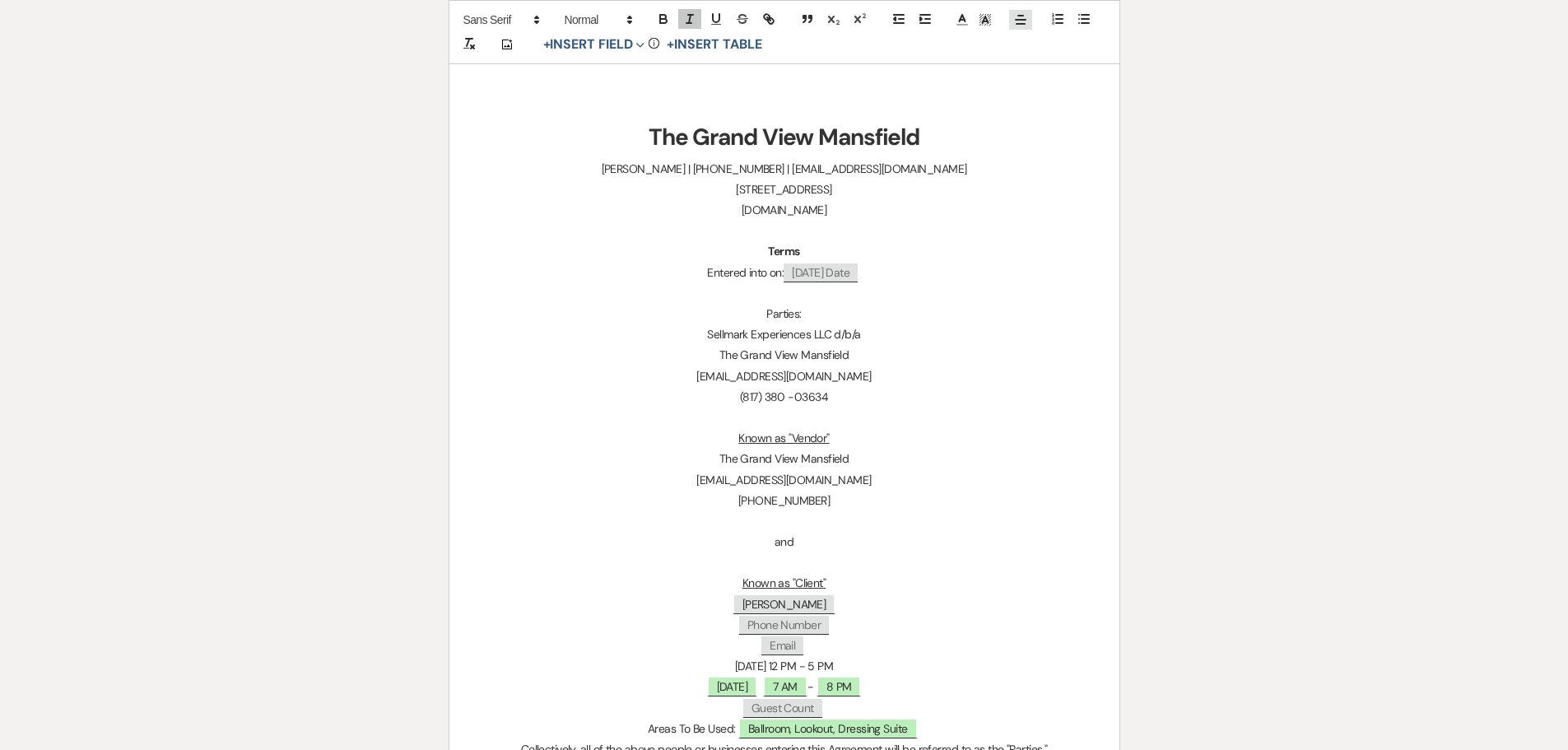
select select "6"
select select "12"
select select "13"
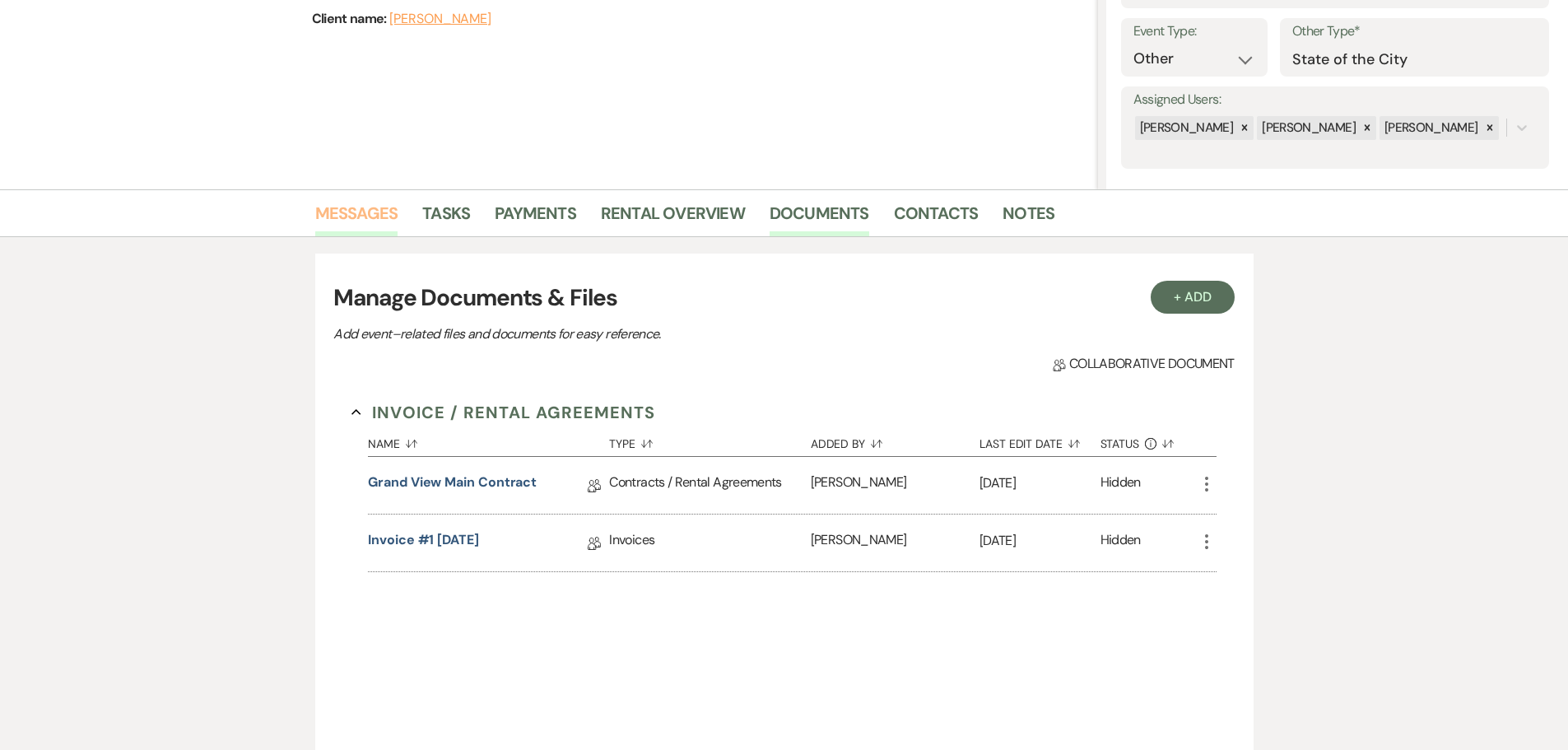
click at [344, 220] on link "Messages" at bounding box center [356, 217] width 84 height 36
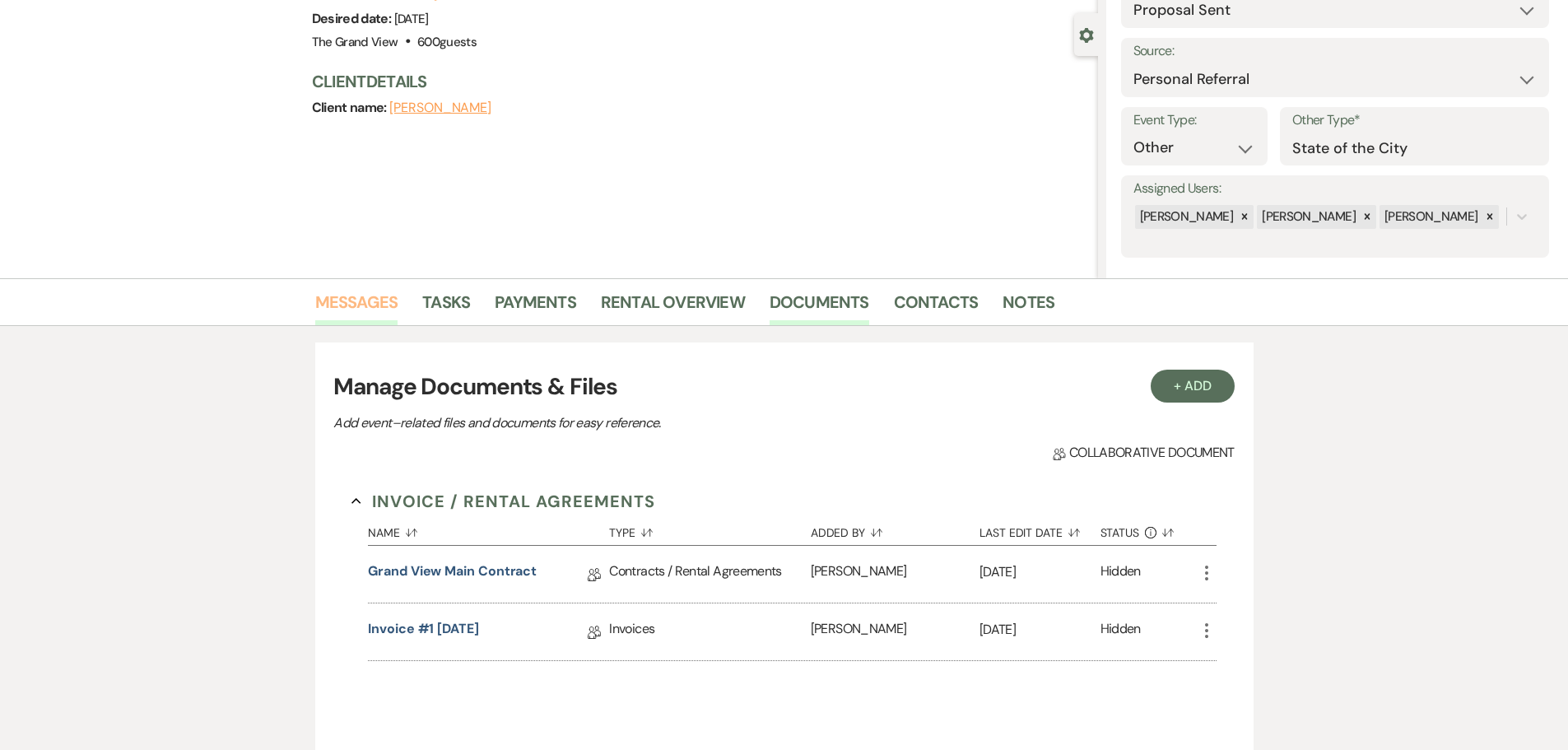
scroll to position [102, 0]
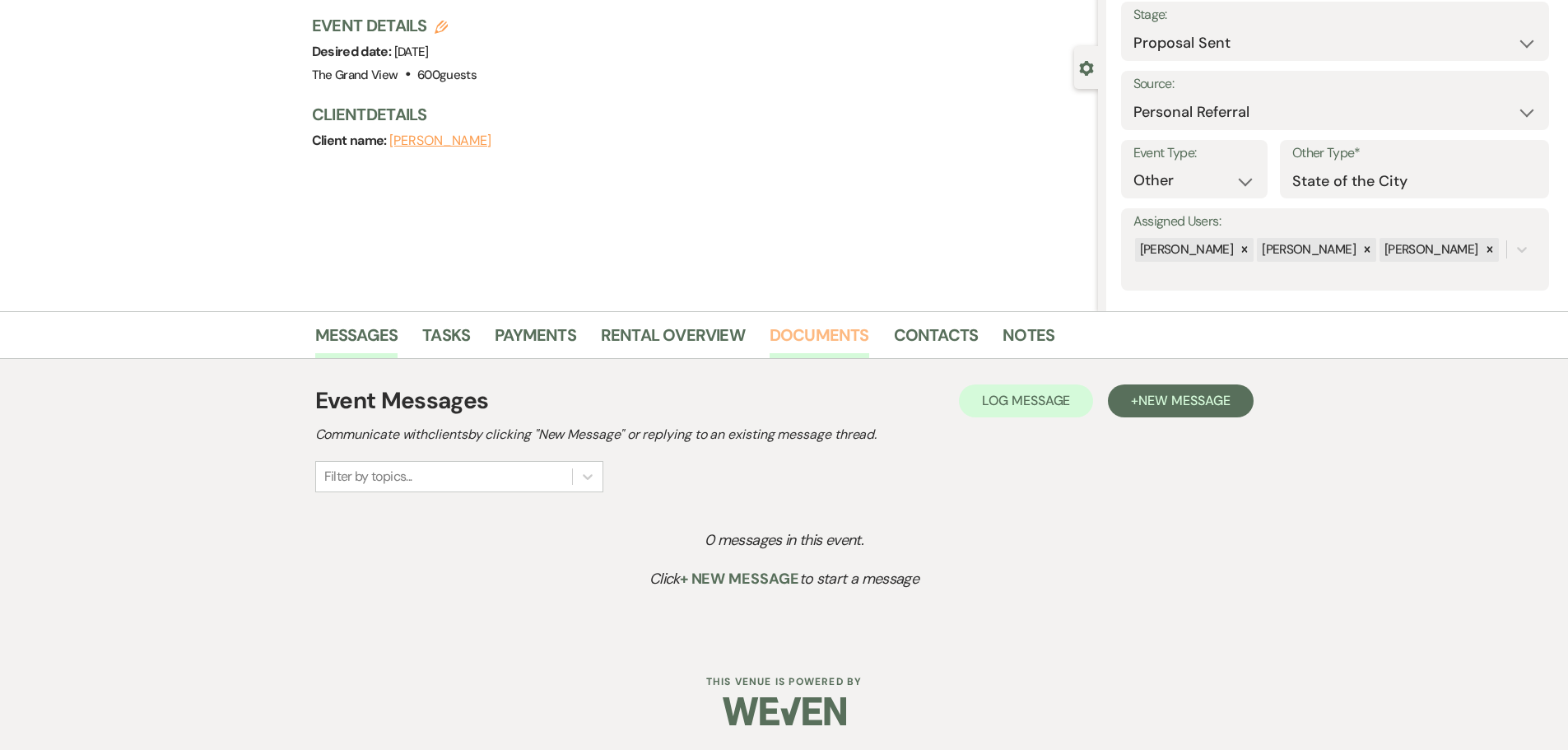
click at [813, 346] on link "Documents" at bounding box center [819, 339] width 99 height 36
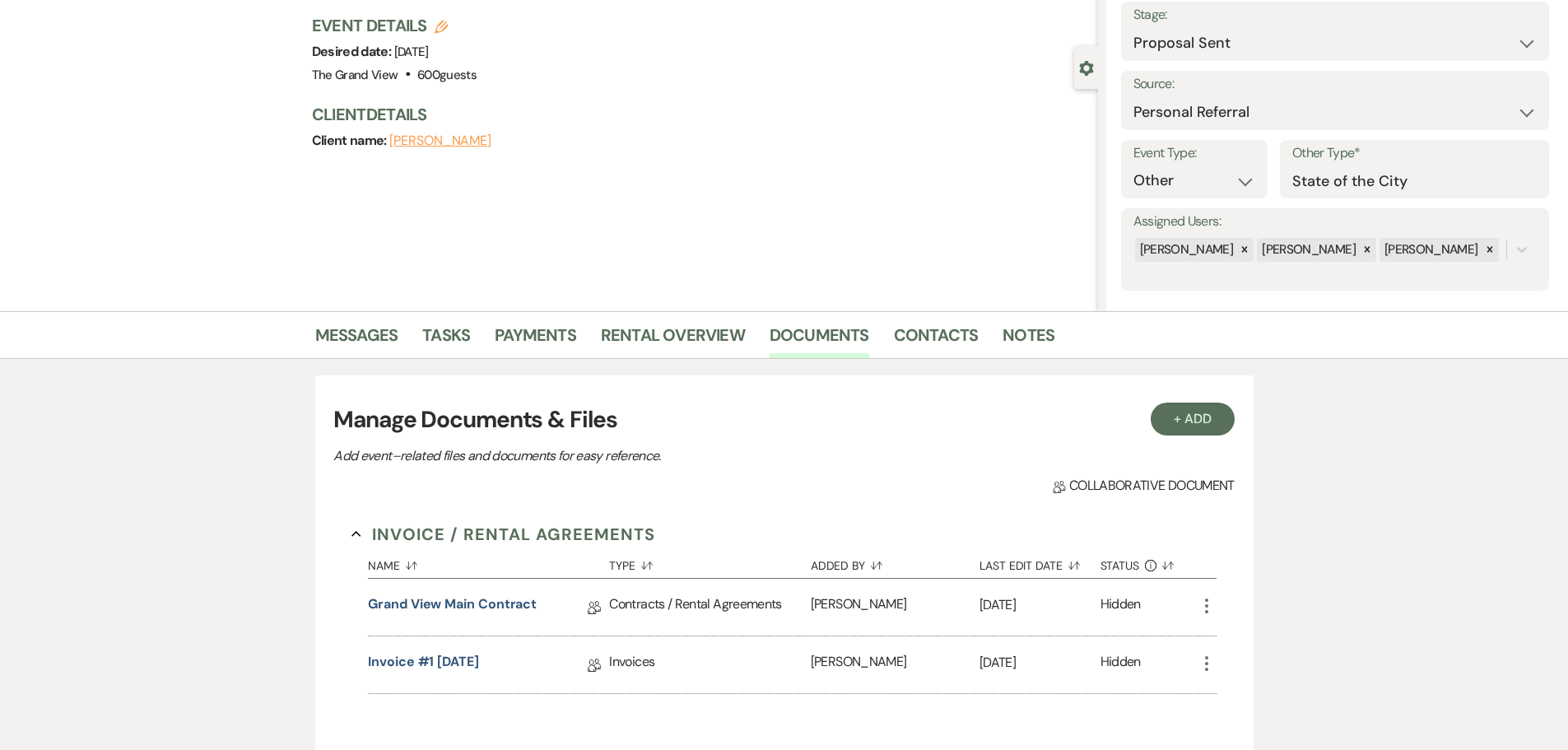
click at [1200, 601] on icon "More" at bounding box center [1207, 606] width 19 height 19
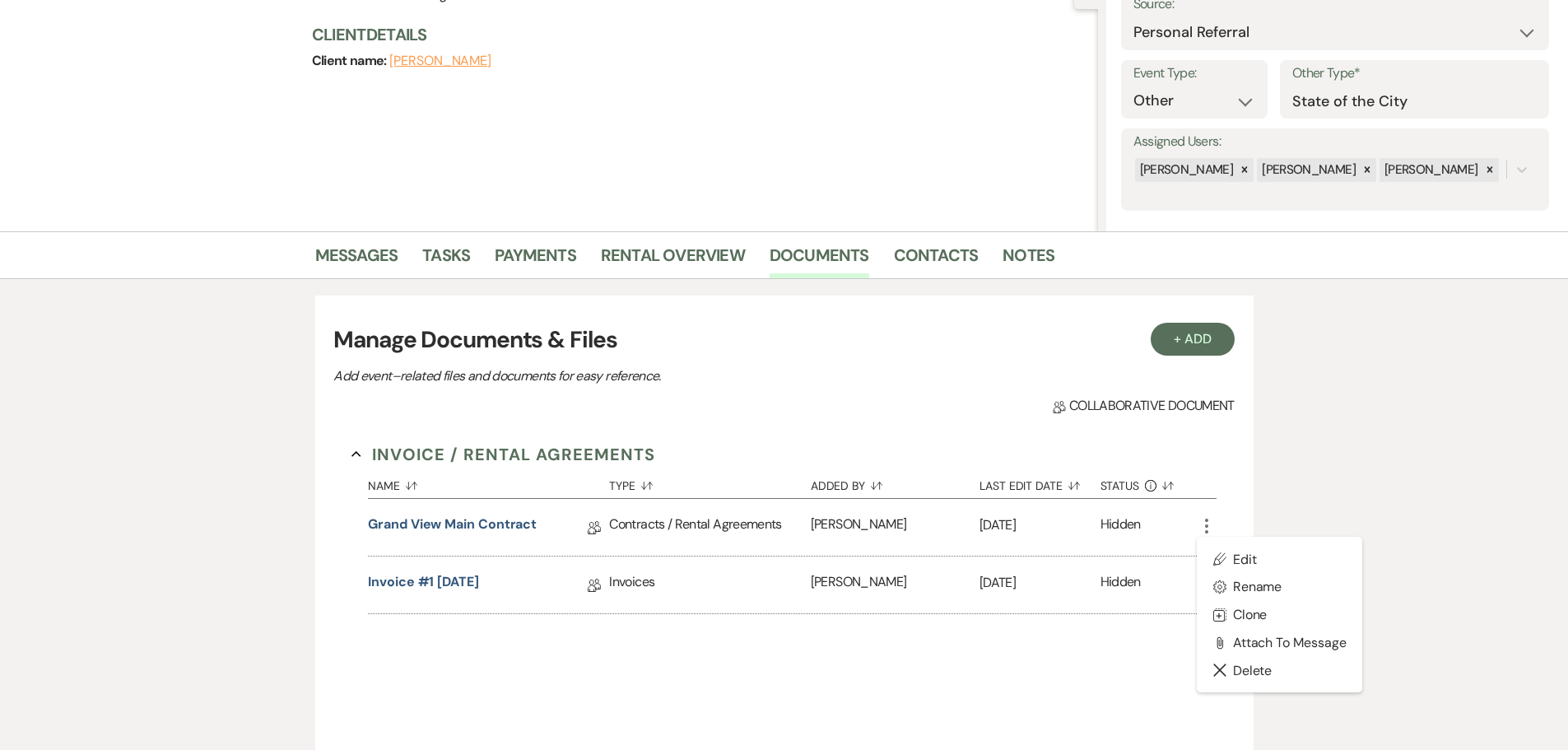
scroll to position [185, 0]
click at [485, 513] on link "Grand View Main Contract" at bounding box center [452, 524] width 169 height 25
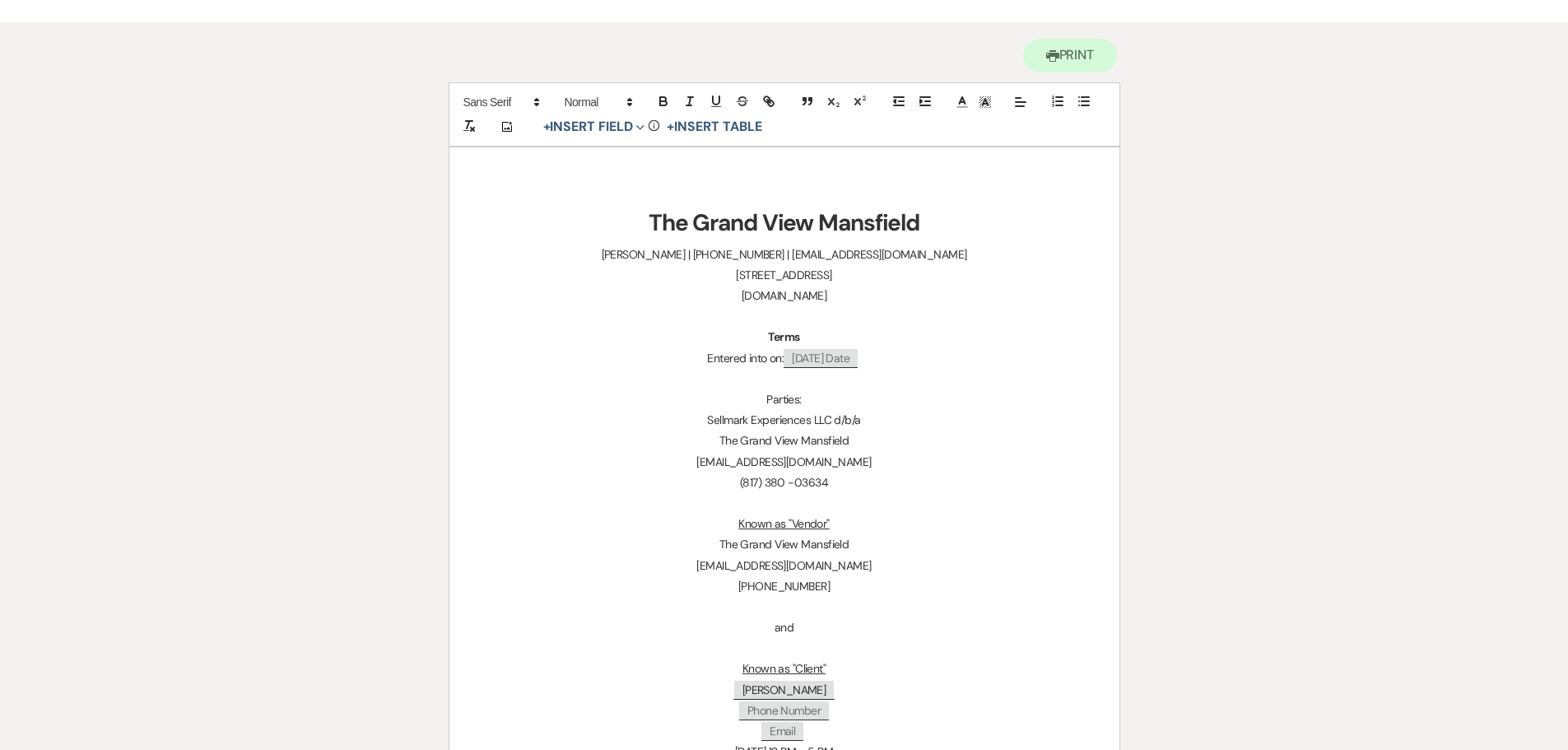
scroll to position [247, 0]
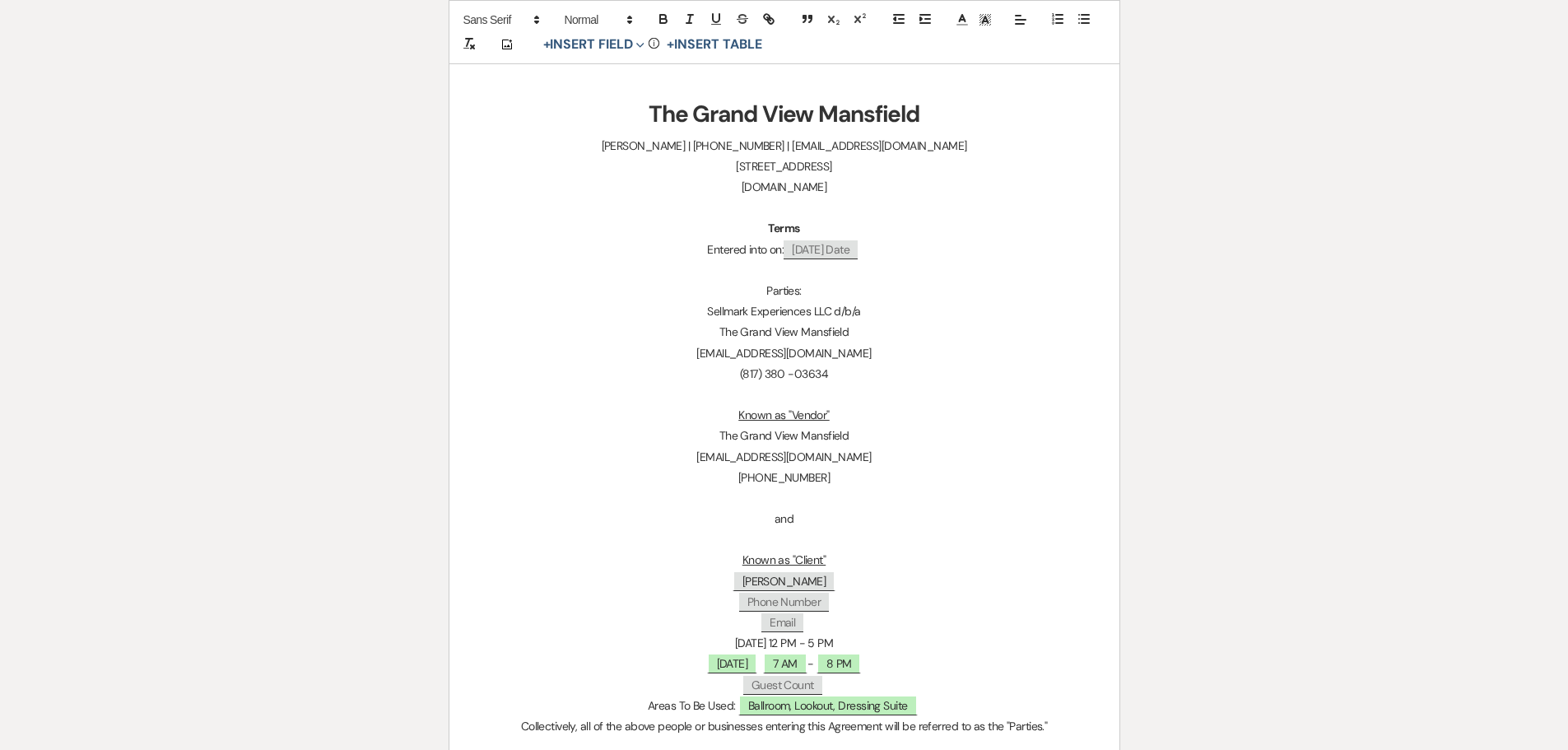
click at [875, 260] on p at bounding box center [784, 270] width 591 height 20
click at [872, 244] on p "Entered into on: ﻿ [DATE] Date ﻿" at bounding box center [784, 249] width 591 height 20
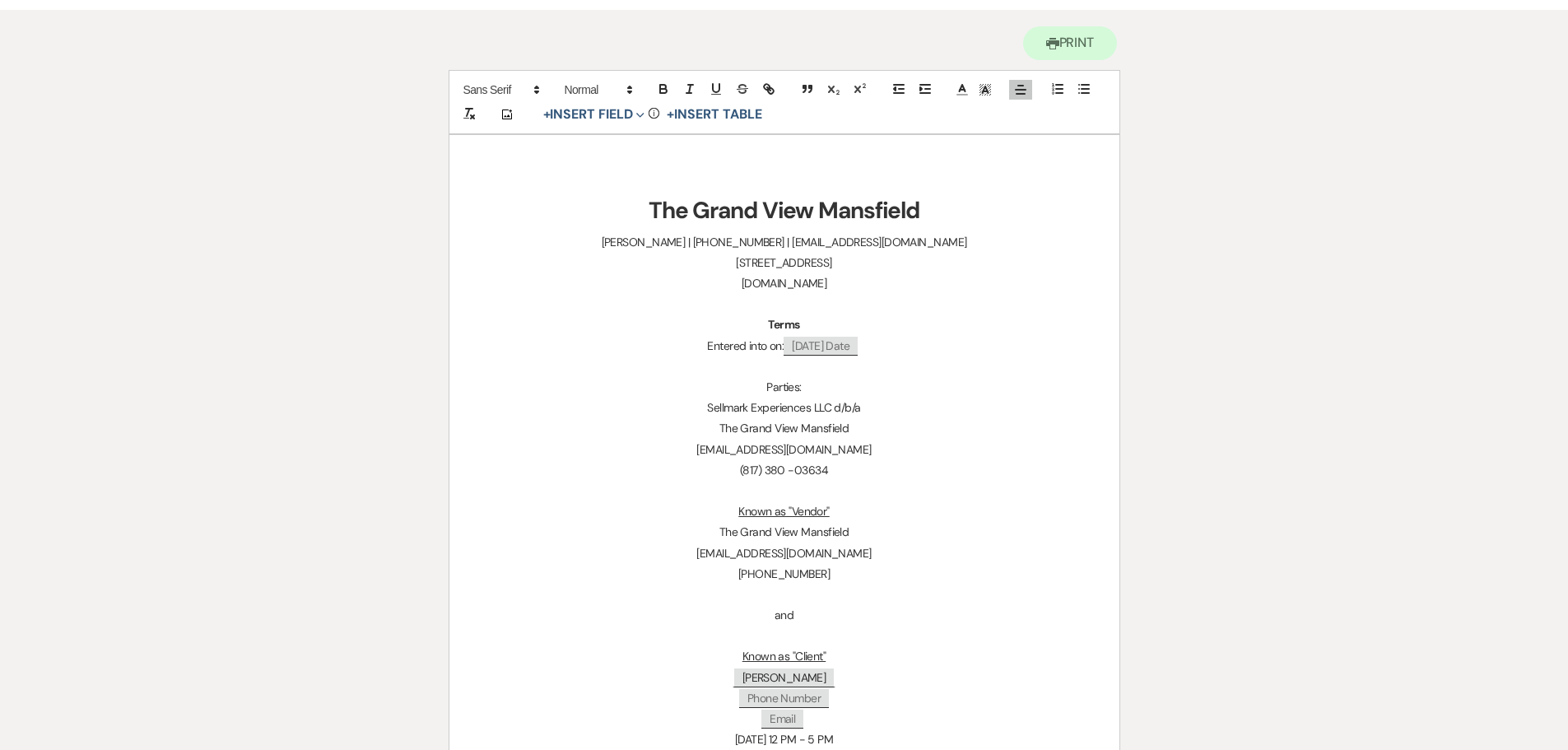
scroll to position [0, 0]
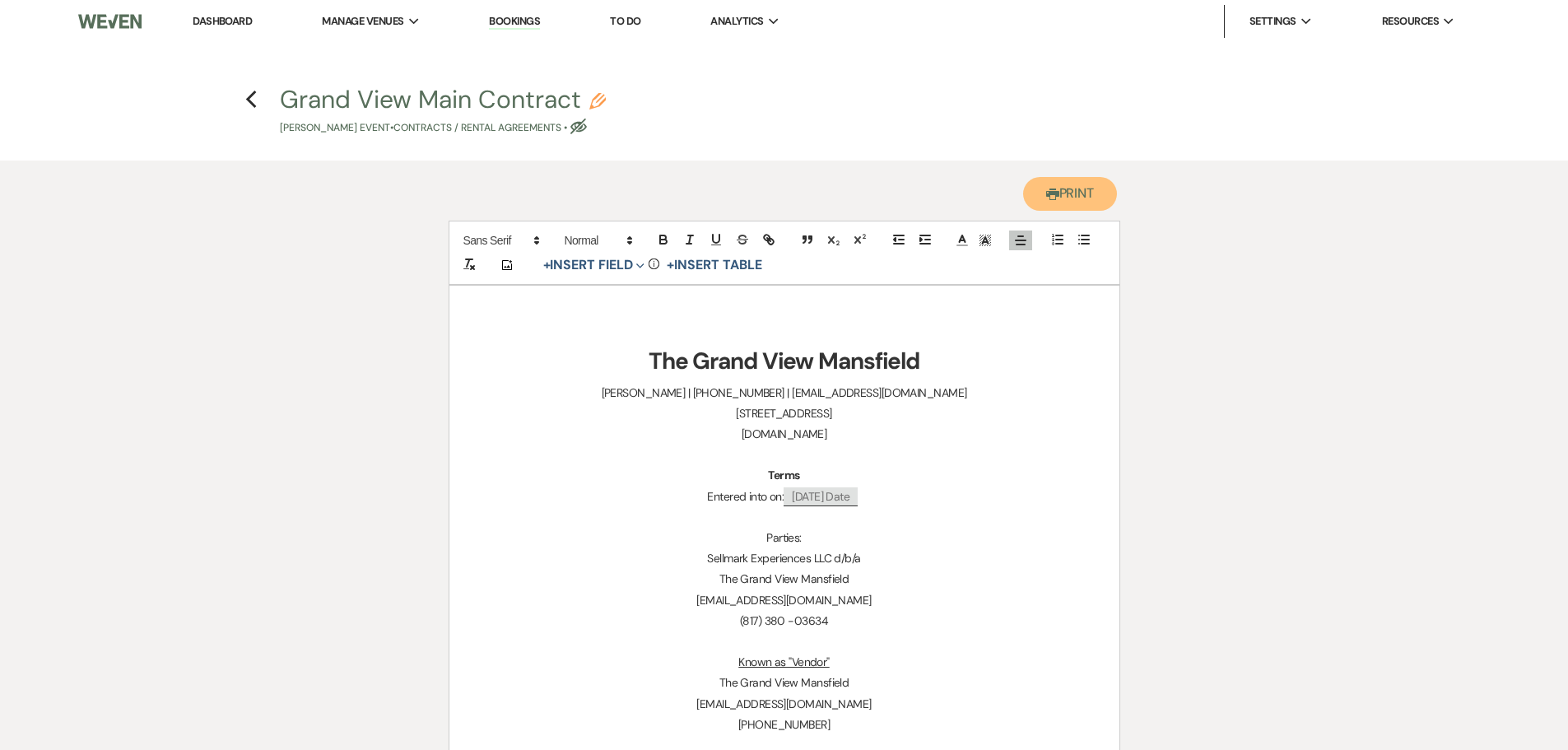
click at [1088, 184] on button "Printer Print" at bounding box center [1070, 193] width 95 height 33
click at [863, 495] on p "Entered into on: ﻿ [DATE] Date ﻿" at bounding box center [784, 496] width 591 height 20
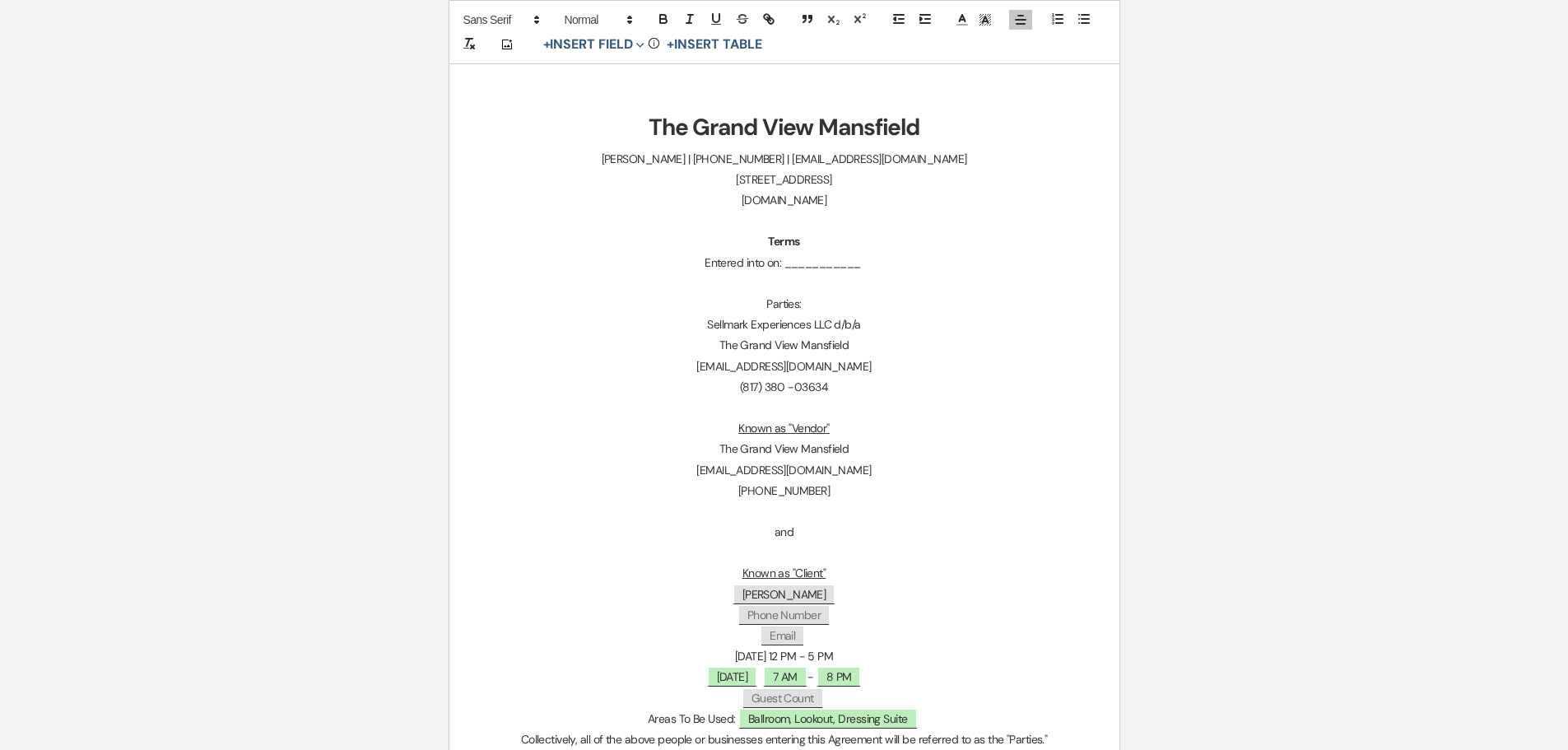
scroll to position [329, 0]
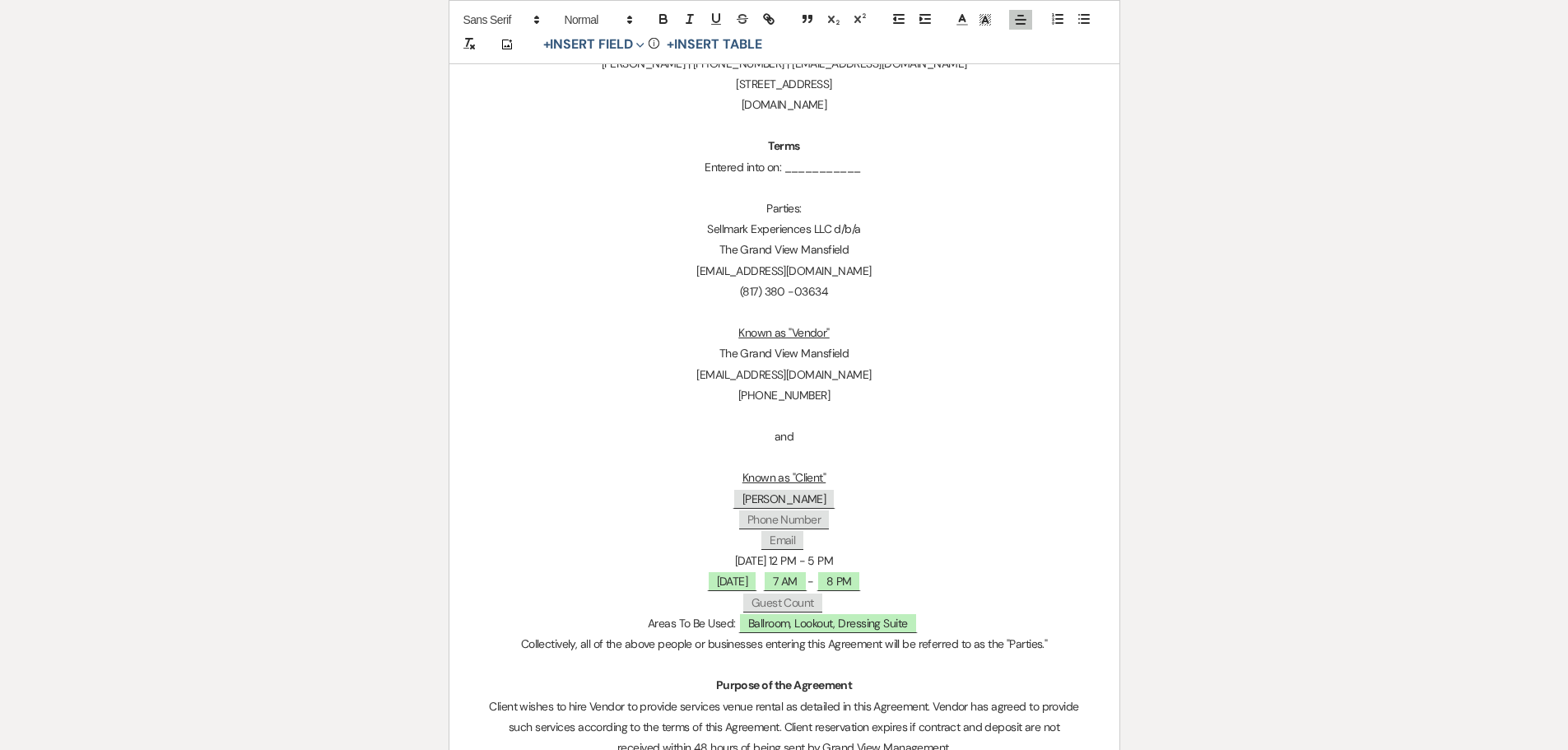
click at [847, 521] on p "﻿ Phone Number ﻿" at bounding box center [784, 519] width 591 height 20
click at [826, 537] on p "﻿ Email ﻿" at bounding box center [784, 540] width 591 height 20
click at [729, 521] on p "___________" at bounding box center [784, 519] width 591 height 20
click at [725, 535] on p "_______________" at bounding box center [784, 540] width 591 height 20
click at [726, 500] on p "﻿ [PERSON_NAME] ﻿" at bounding box center [784, 499] width 591 height 20
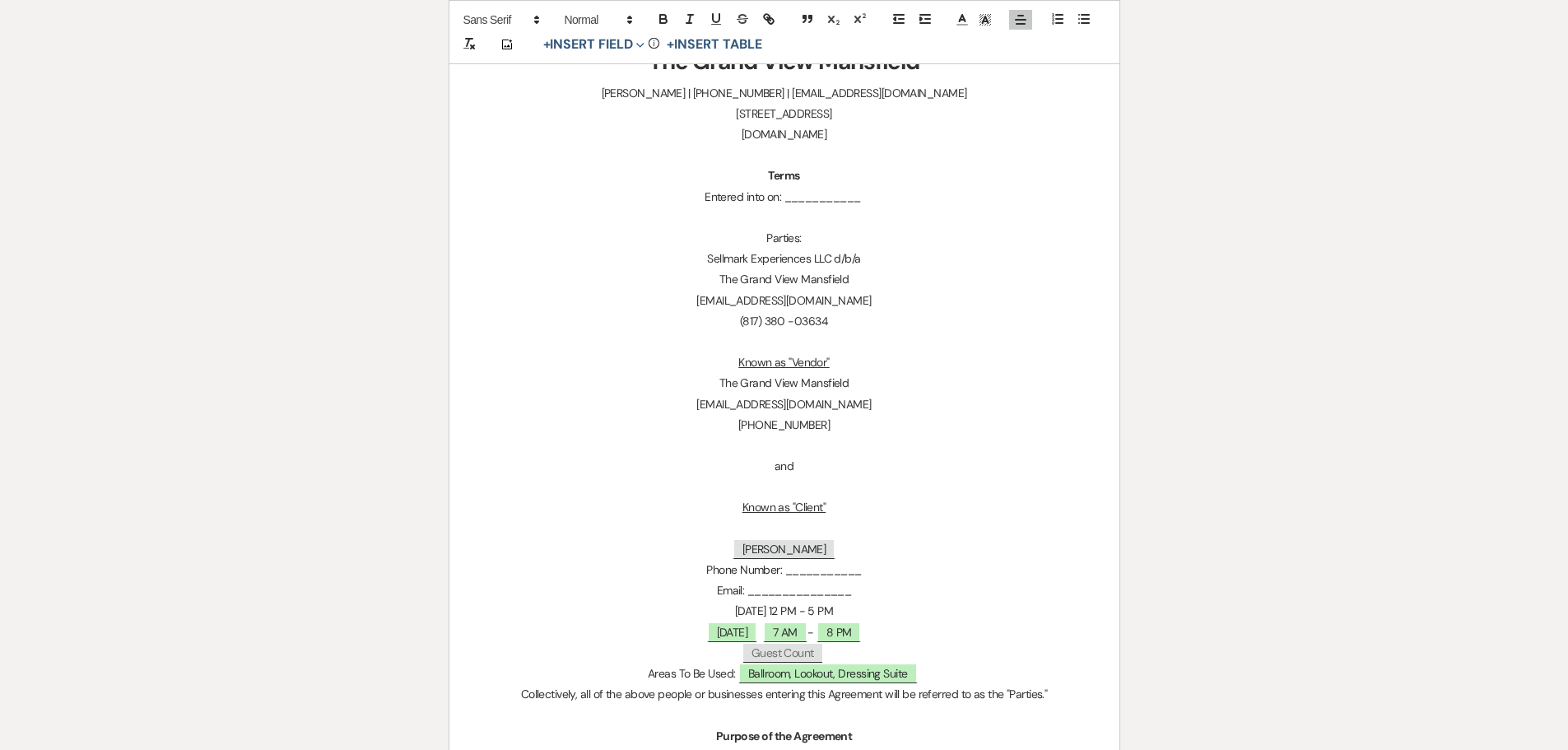
scroll to position [296, 0]
click at [770, 528] on p at bounding box center [784, 531] width 591 height 20
click at [805, 536] on p "City of Mansfeild" at bounding box center [784, 531] width 591 height 20
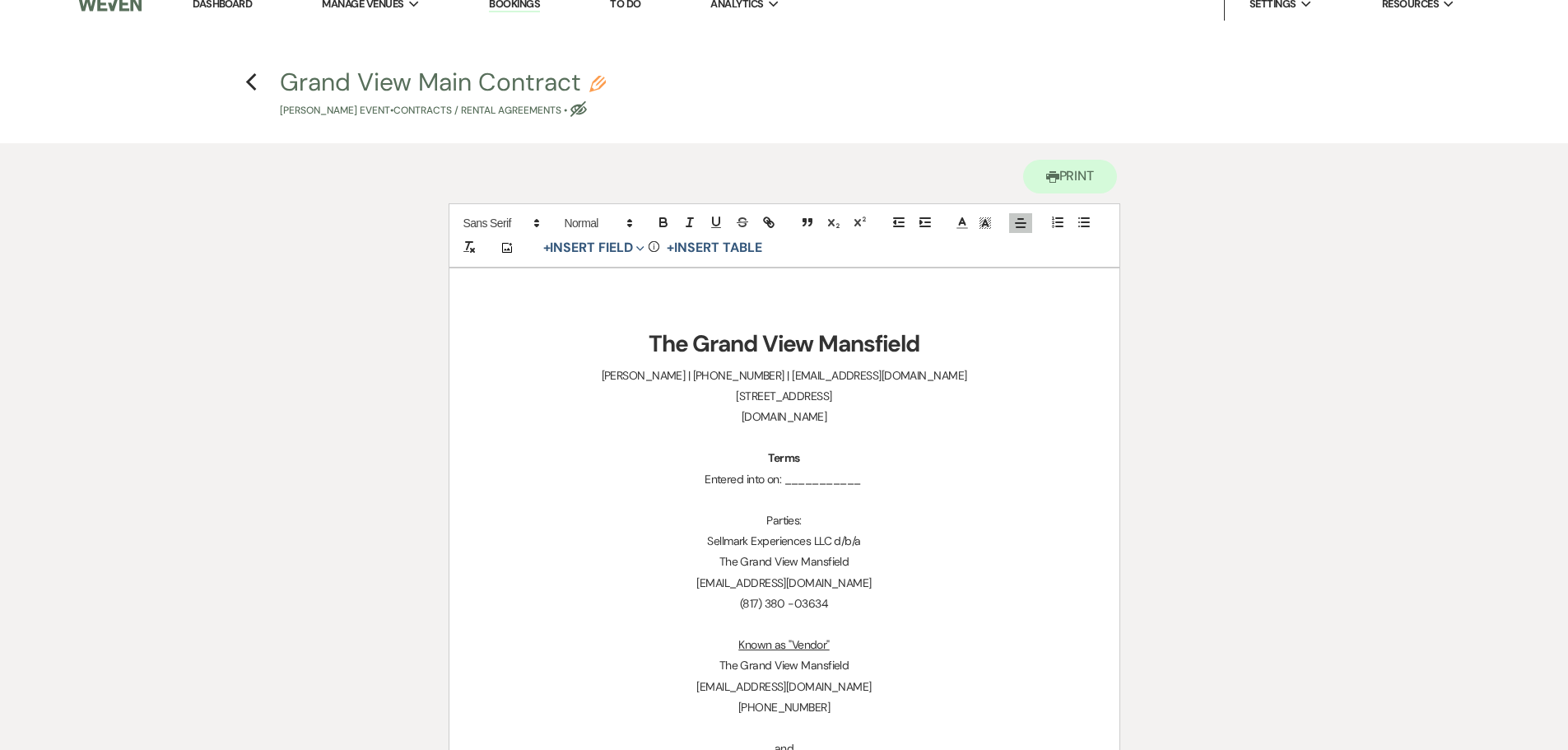
scroll to position [0, 0]
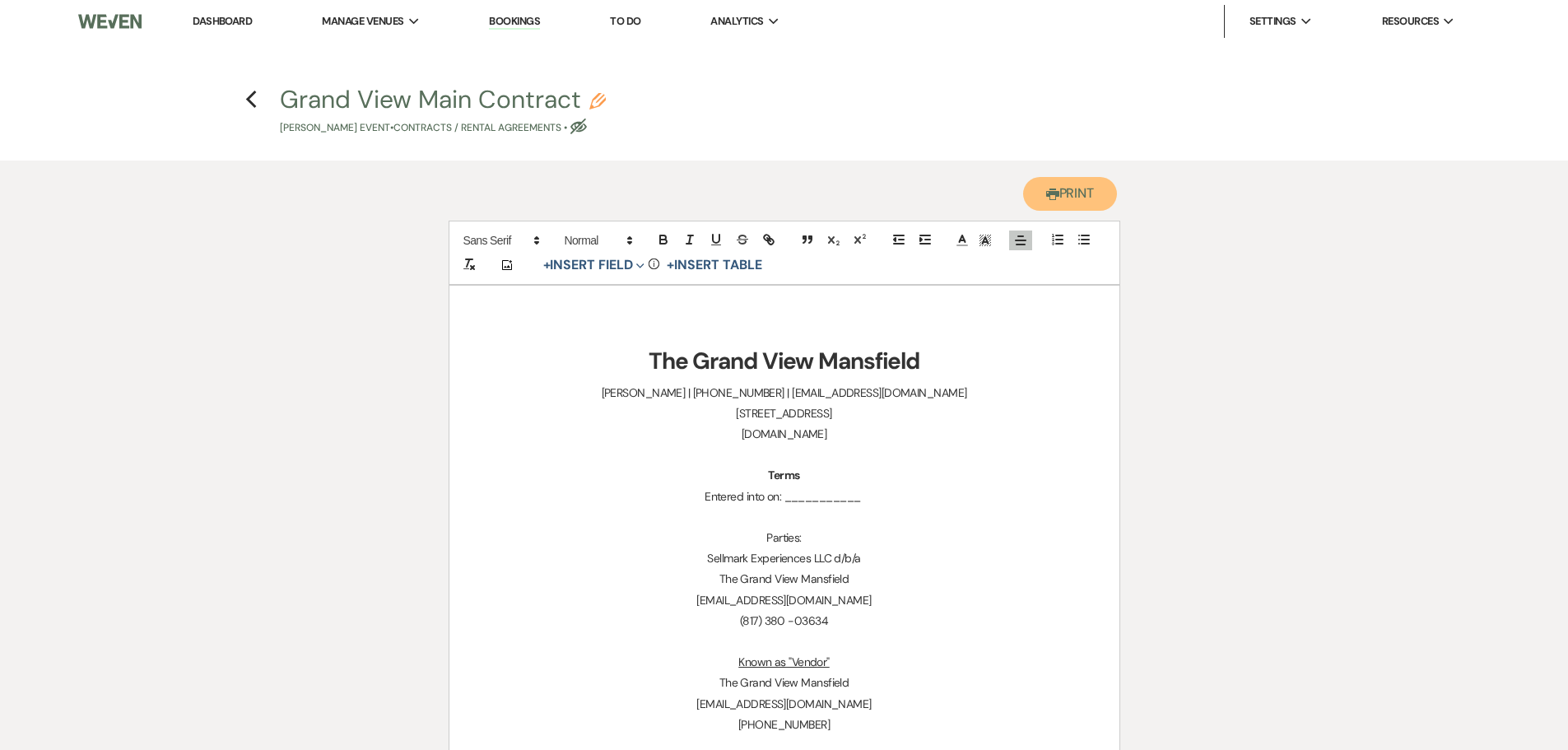
click at [1057, 208] on button "Printer Print" at bounding box center [1070, 193] width 95 height 33
click at [250, 106] on icon "Previous" at bounding box center [252, 99] width 12 height 19
select select "6"
select select "12"
select select "13"
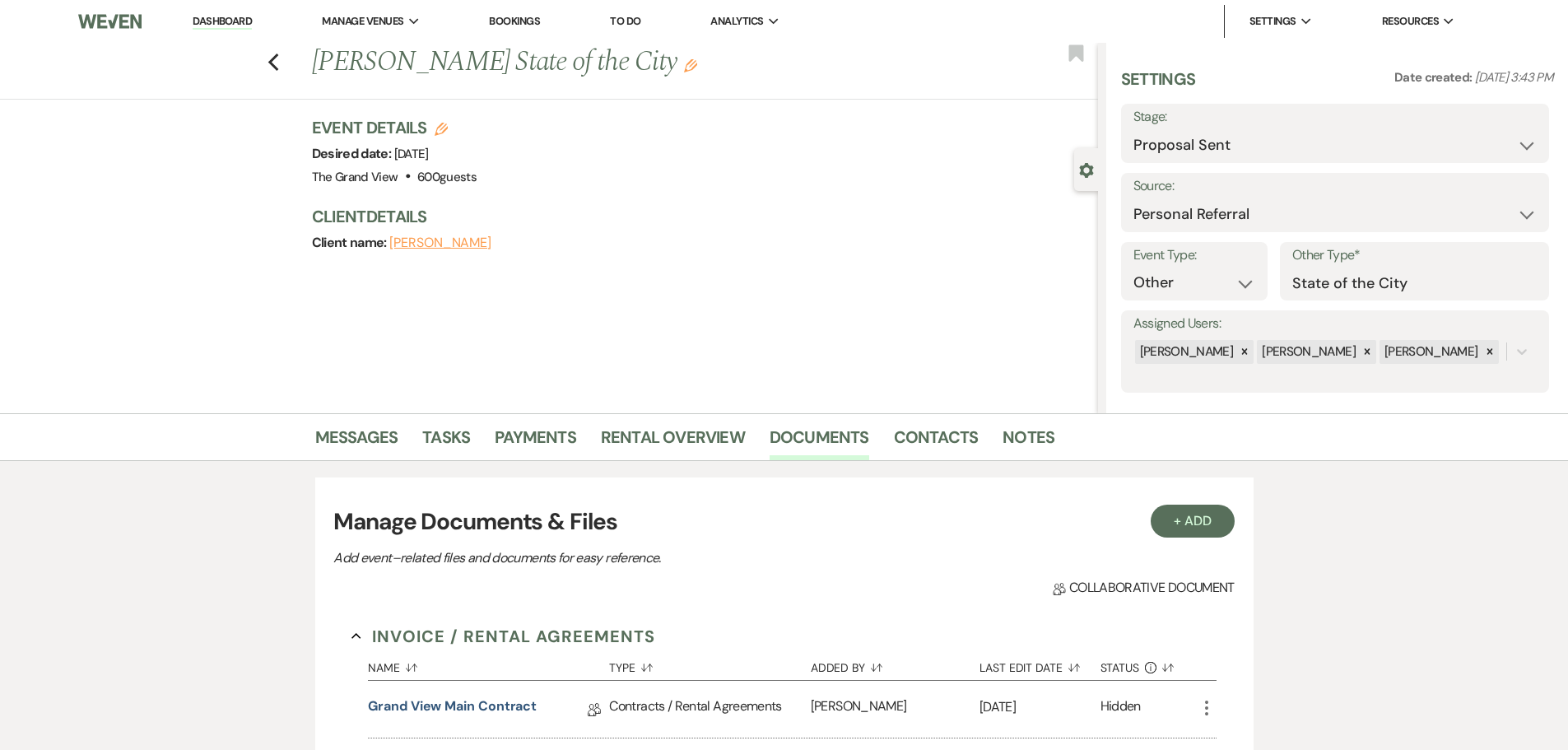
scroll to position [185, 0]
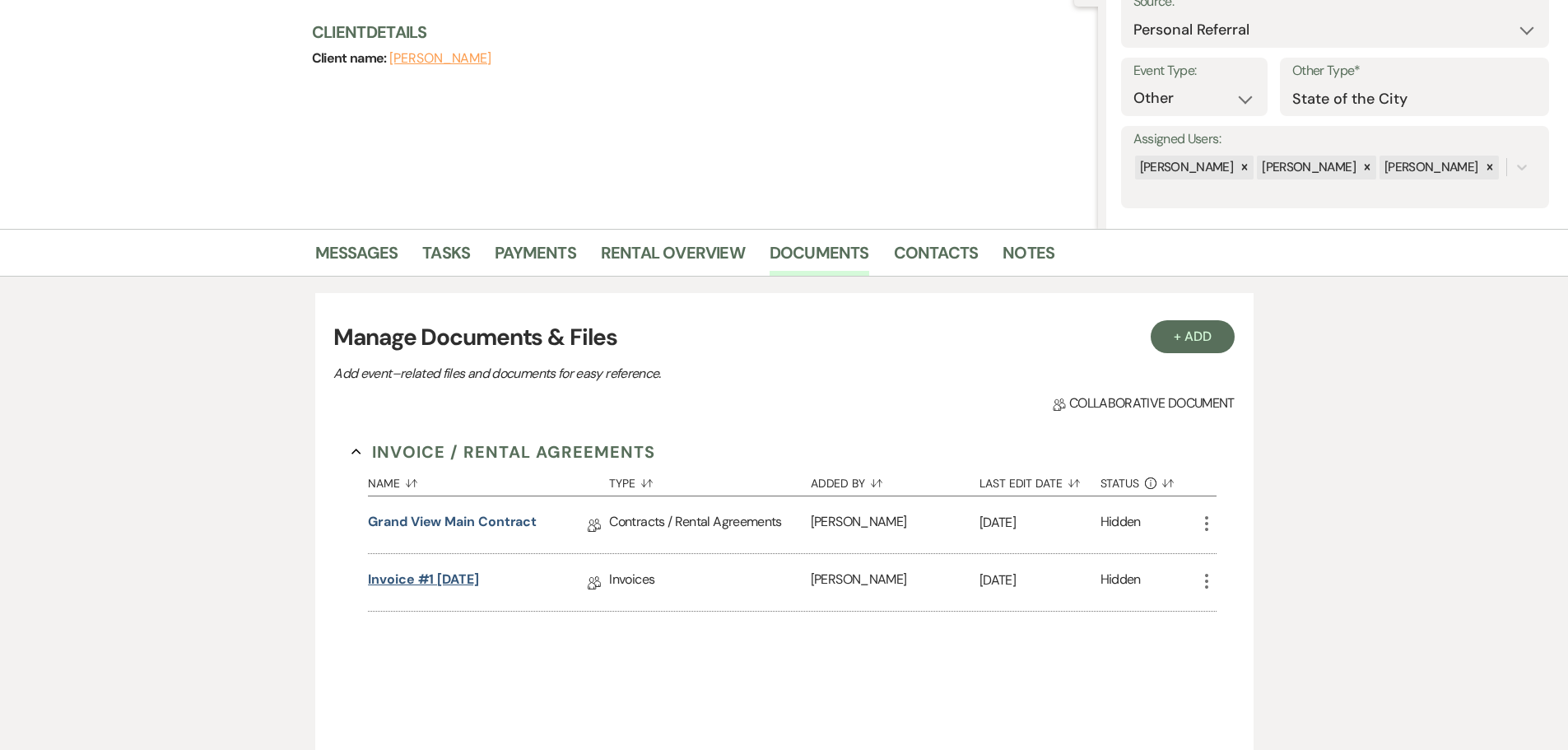
click at [478, 586] on link "Invoice #1 [DATE]" at bounding box center [423, 582] width 111 height 25
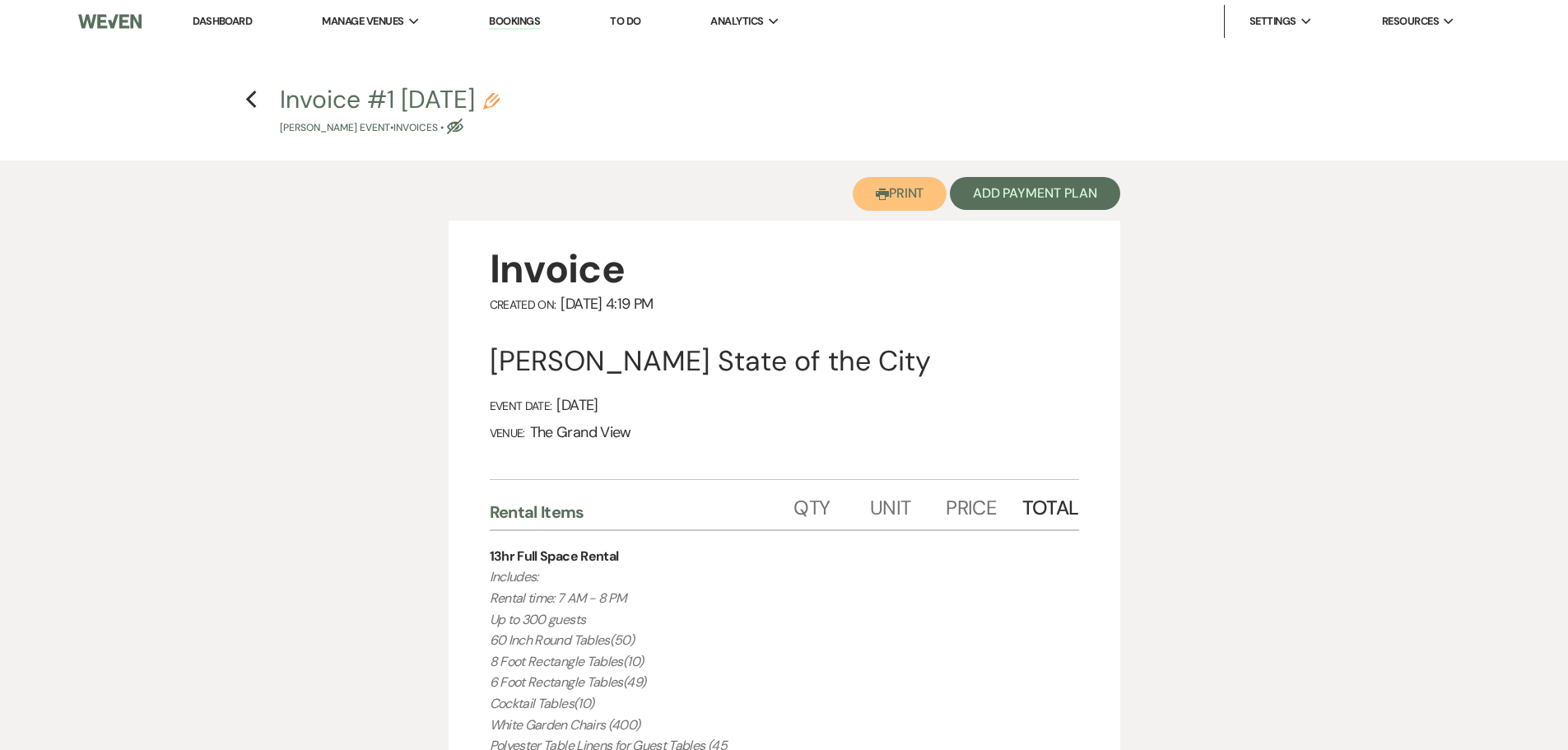
click at [914, 191] on button "Printer Print" at bounding box center [901, 193] width 95 height 33
click at [251, 100] on icon "Previous" at bounding box center [252, 99] width 12 height 19
select select "6"
select select "12"
select select "13"
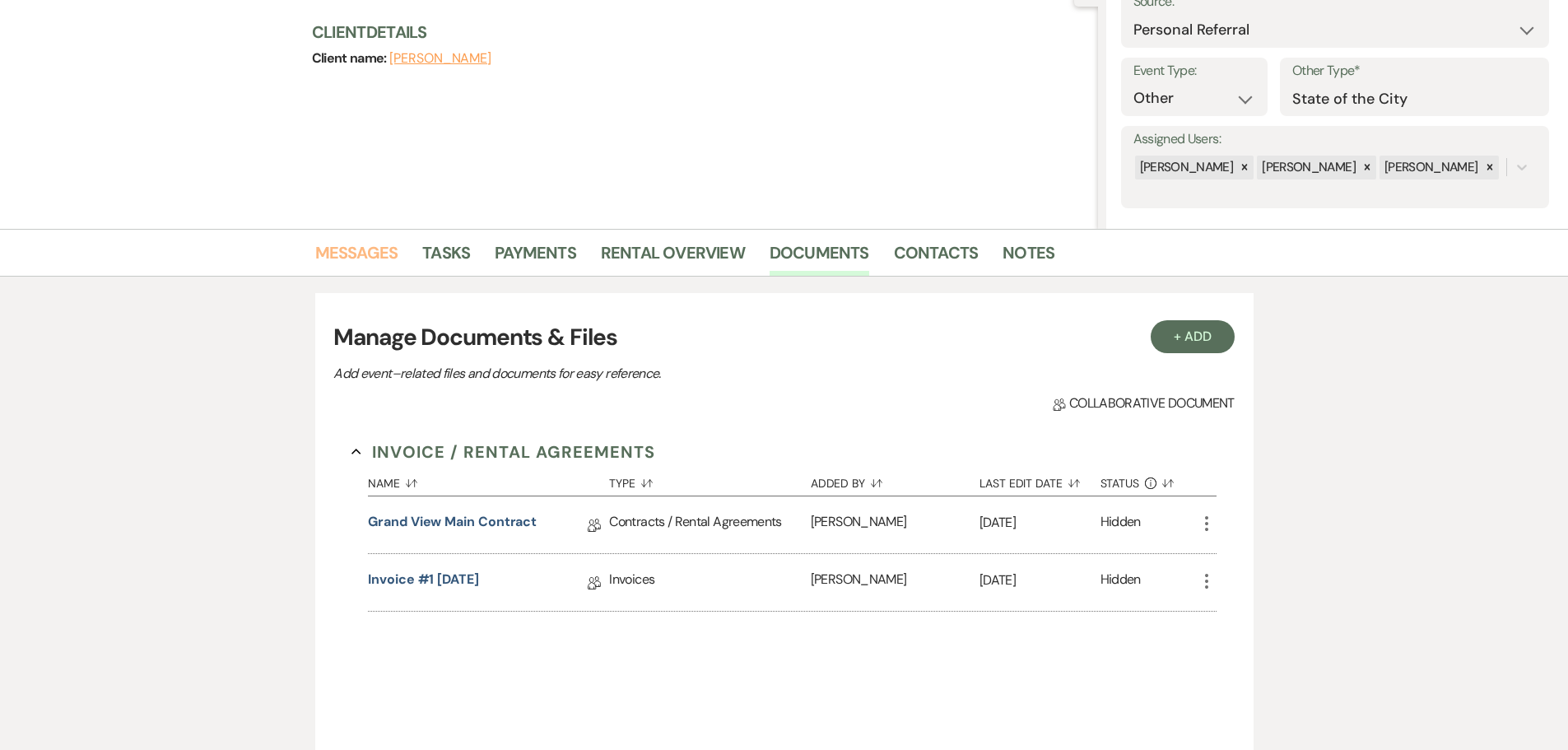
drag, startPoint x: 377, startPoint y: 244, endPoint x: 407, endPoint y: 253, distance: 31.3
click at [377, 244] on link "Messages" at bounding box center [356, 257] width 84 height 36
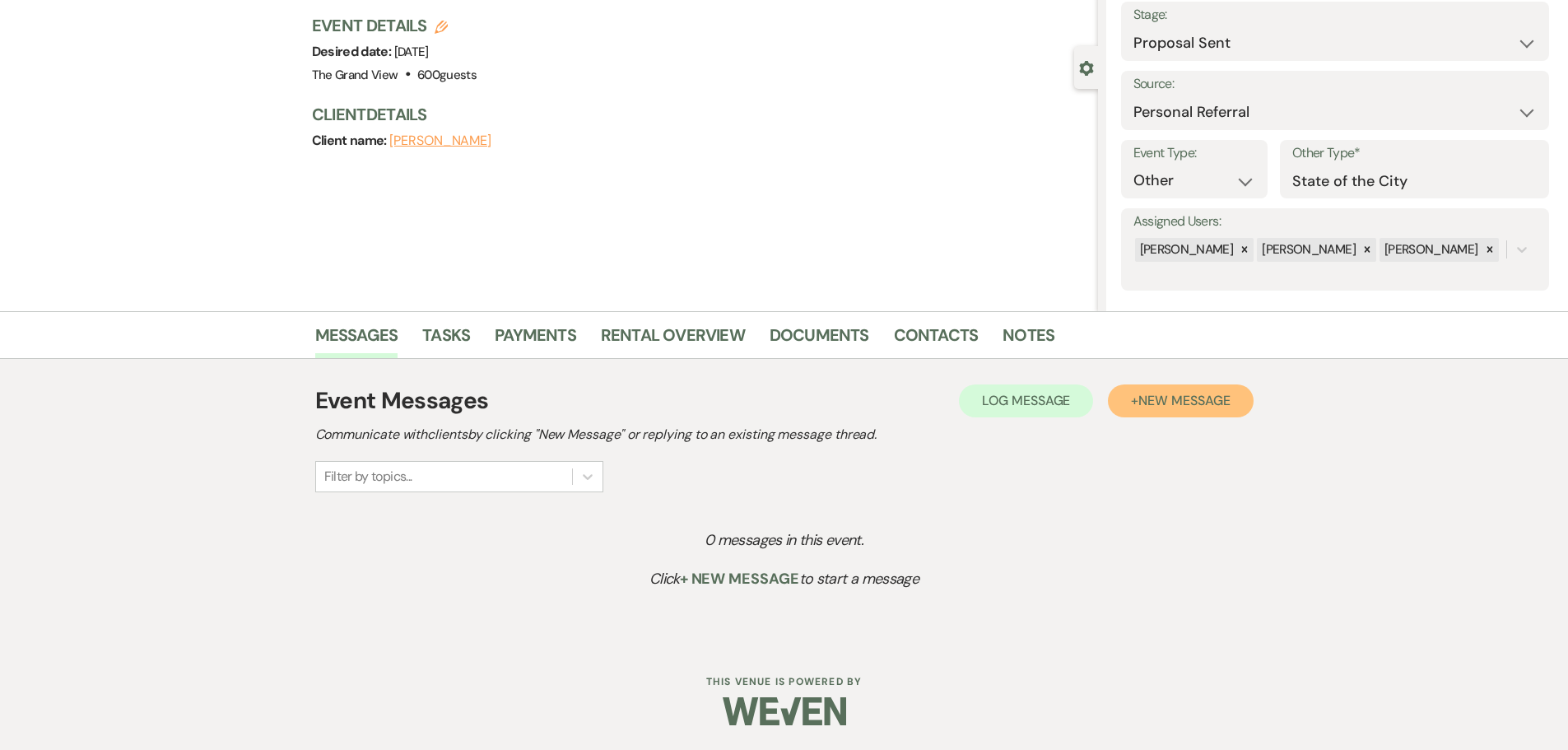
click at [1222, 397] on span "New Message" at bounding box center [1184, 400] width 91 height 18
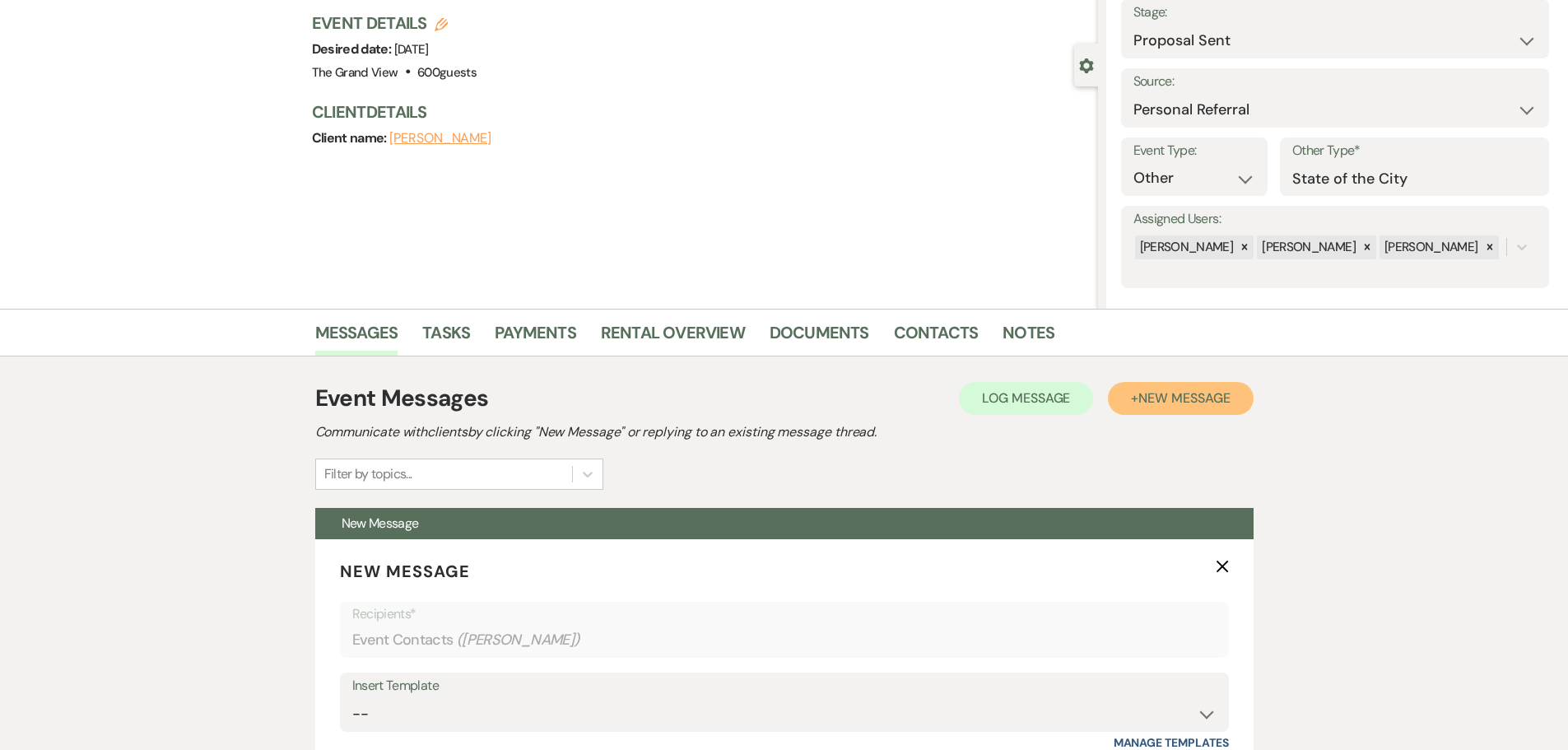
scroll to position [513, 0]
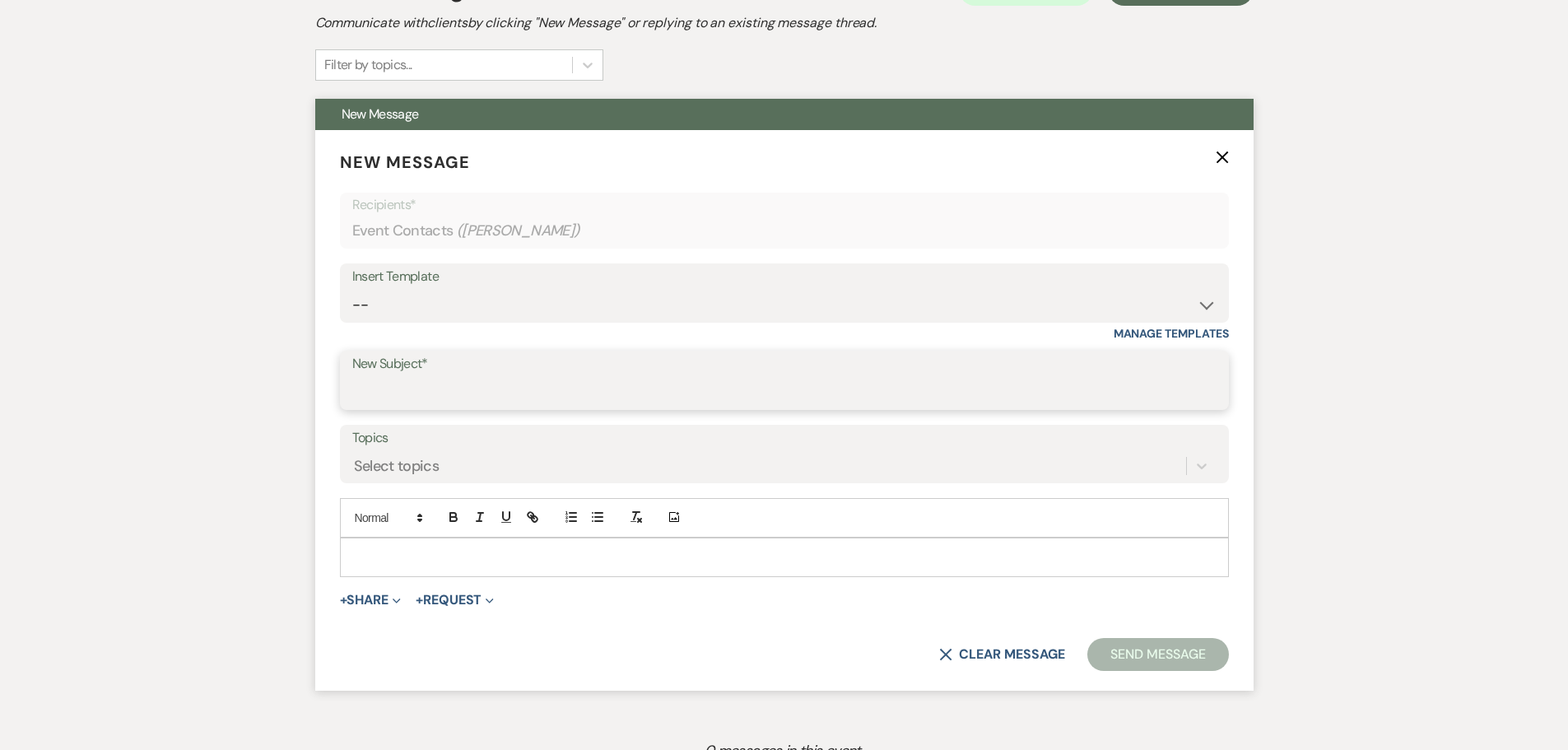
click at [413, 402] on input "New Subject*" at bounding box center [784, 392] width 864 height 32
type input "Contract + Invoice"
click at [347, 557] on div at bounding box center [784, 557] width 887 height 38
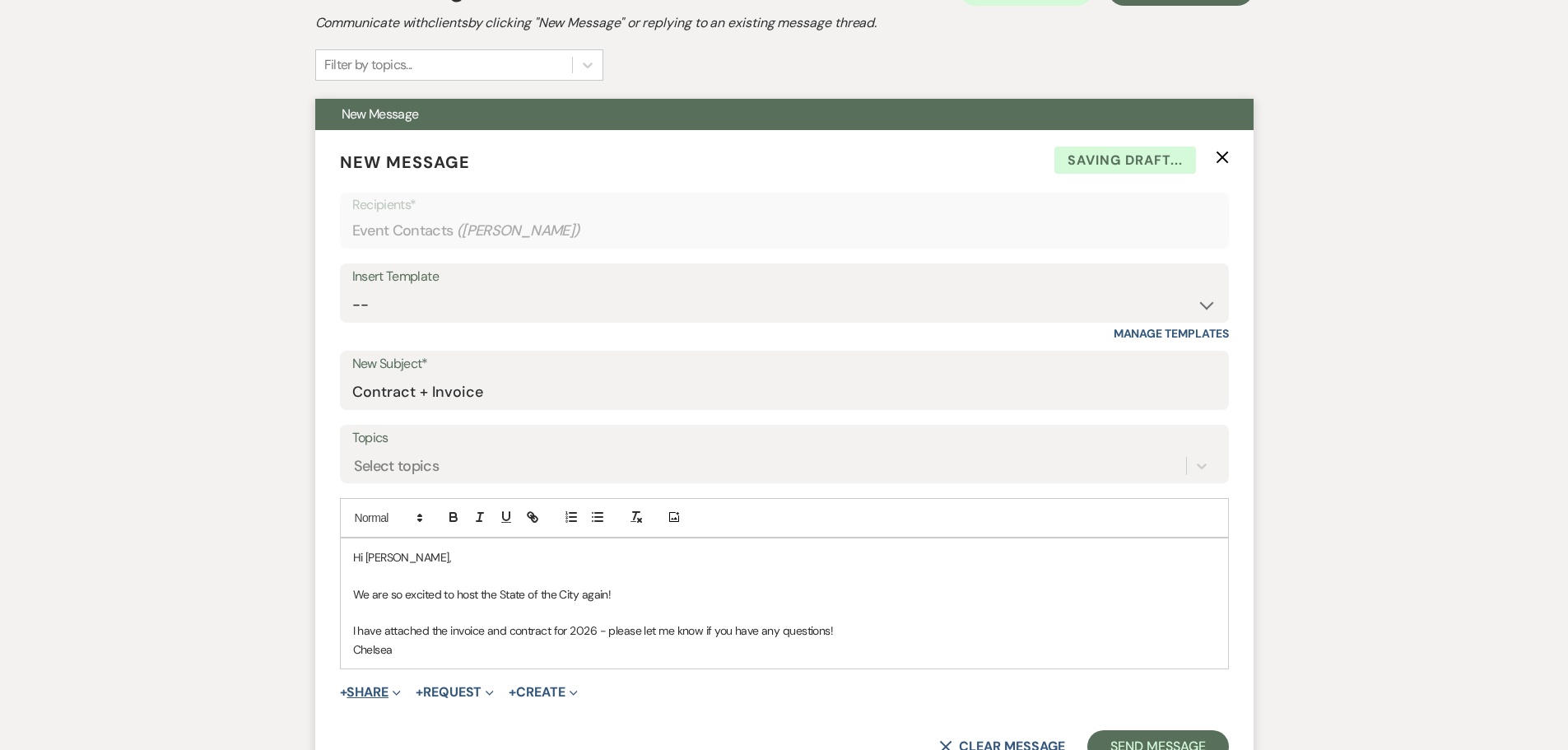
click at [385, 692] on button "+ Share Expand" at bounding box center [370, 692] width 62 height 13
click at [391, 713] on button "Doc Upload Documents" at bounding box center [455, 725] width 230 height 30
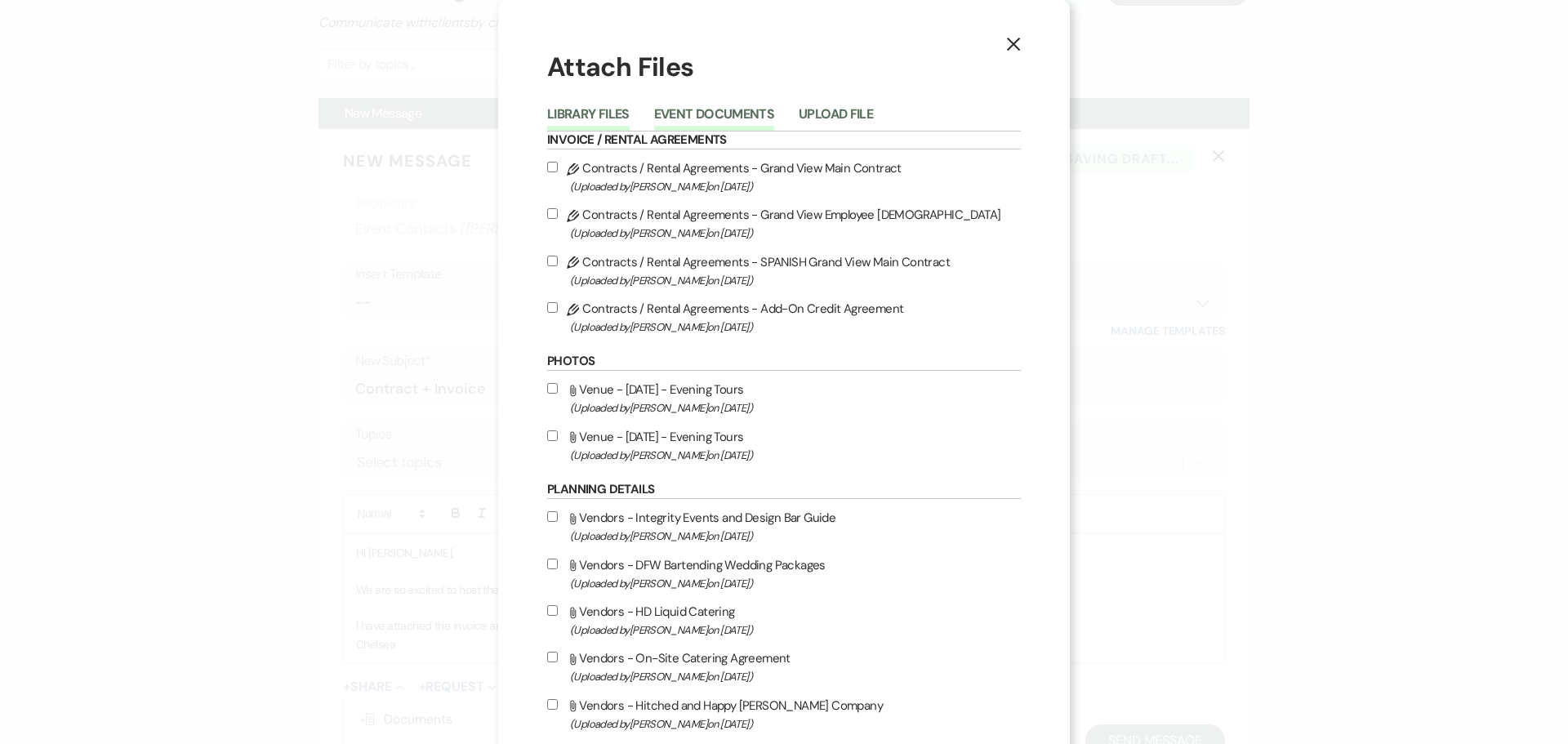
click at [734, 113] on button "Event Documents" at bounding box center [715, 119] width 120 height 23
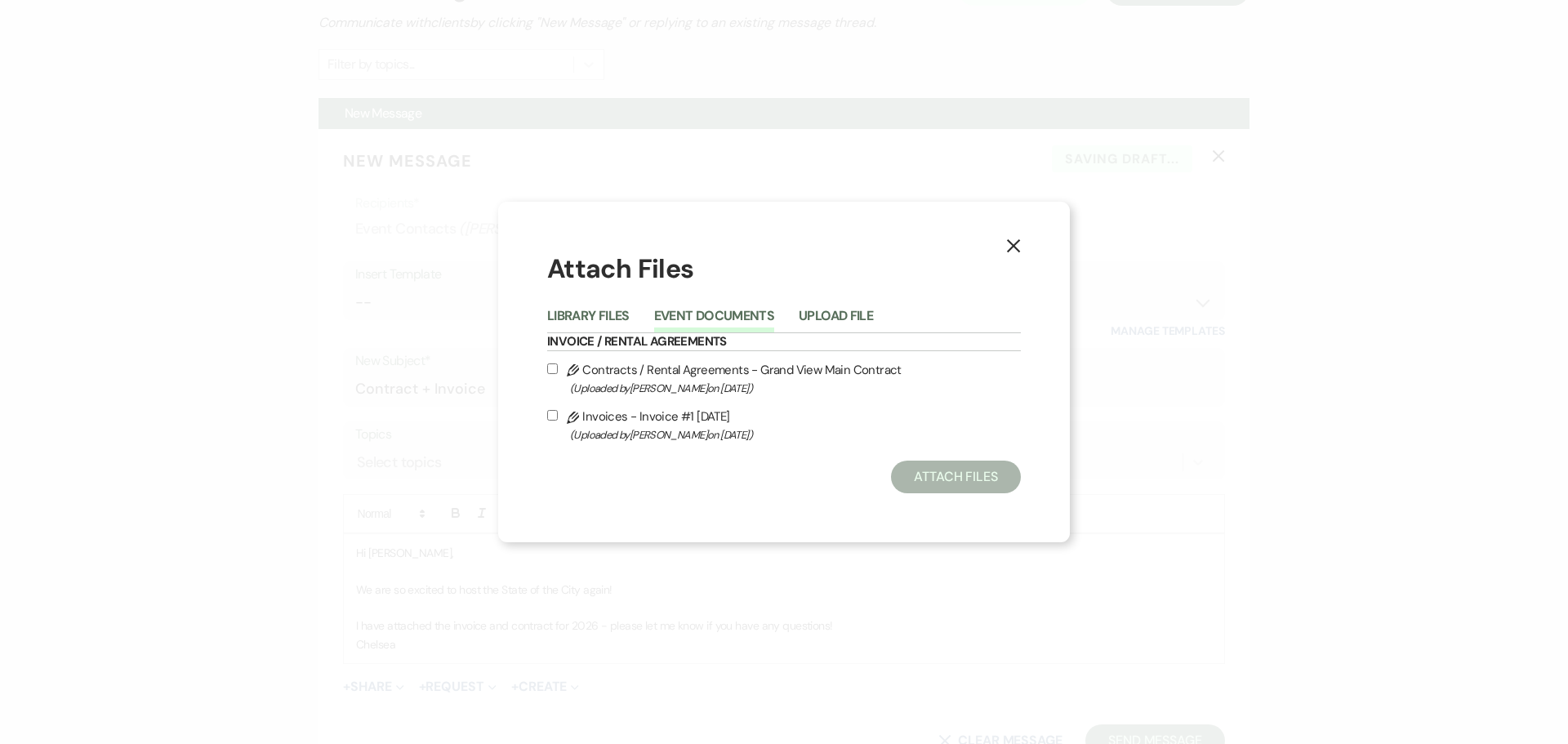
click at [665, 374] on label "Pencil Contracts / Rental Agreements - Grand View Main Contract (Uploaded by [P…" at bounding box center [784, 379] width 474 height 38
click at [558, 374] on input "Pencil Contracts / Rental Agreements - Grand View Main Contract (Uploaded by [P…" at bounding box center [552, 368] width 10 height 10
checkbox input "true"
click at [657, 437] on span "(Uploaded by [PERSON_NAME] on [DATE] )" at bounding box center [795, 435] width 451 height 19
click at [558, 420] on input "Pencil Invoices - Invoice #1 [DATE] (Uploaded by [PERSON_NAME] on [DATE] )" at bounding box center [552, 415] width 10 height 10
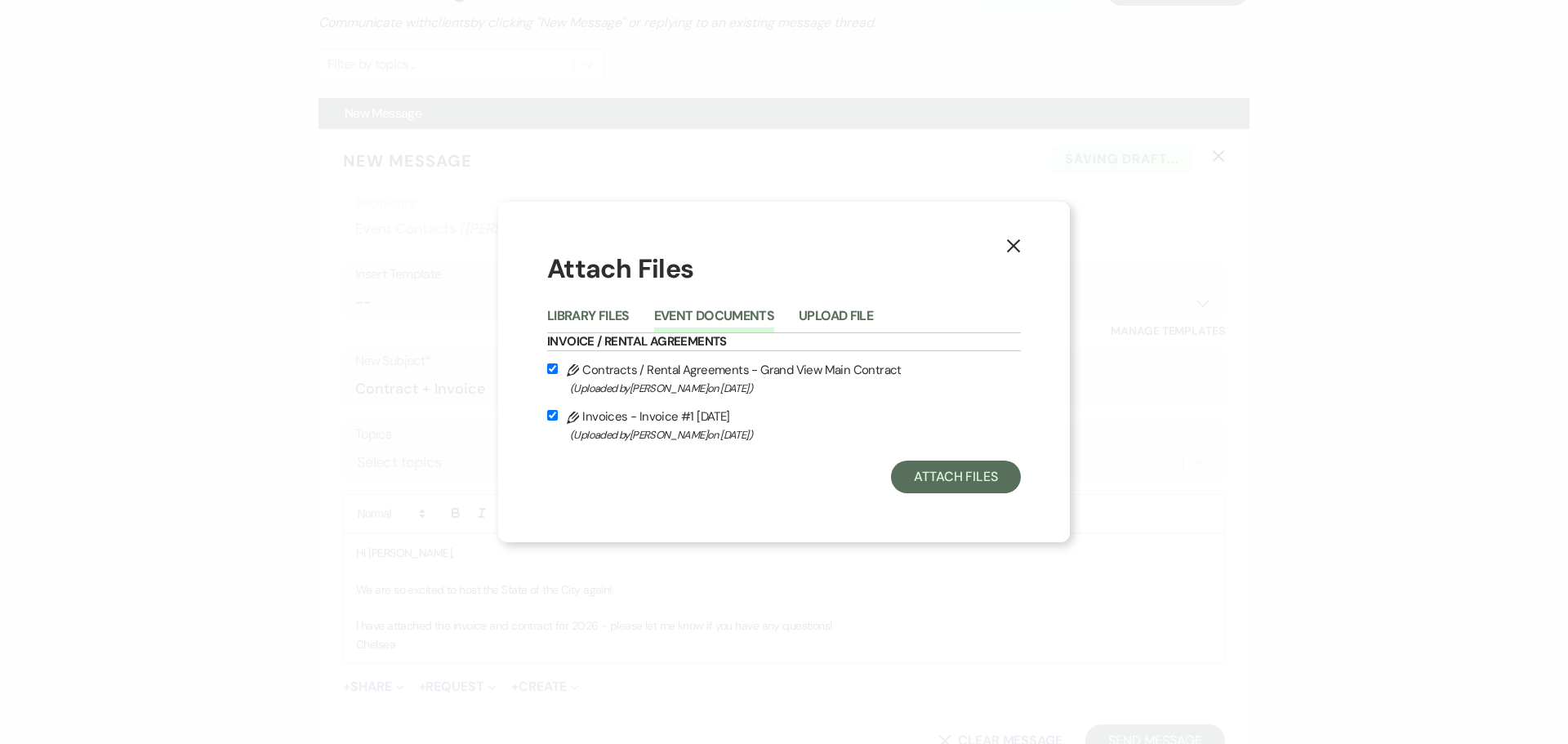
checkbox input "true"
click at [996, 496] on div "X Attach Files Library Files Event Documents Upload File Invoice / Rental Agree…" at bounding box center [784, 372] width 572 height 341
click at [965, 481] on button "Attach Files" at bounding box center [955, 476] width 130 height 32
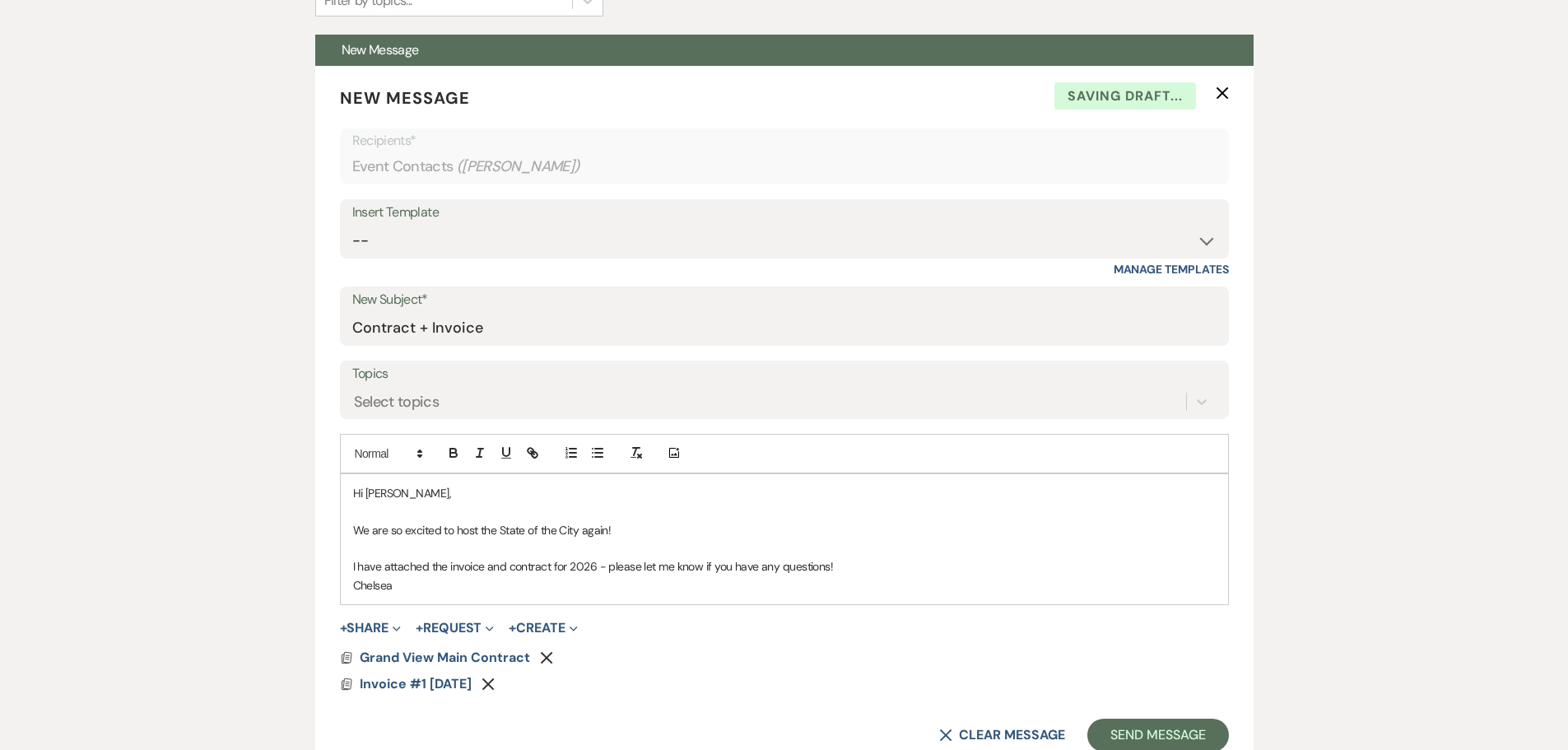
scroll to position [842, 0]
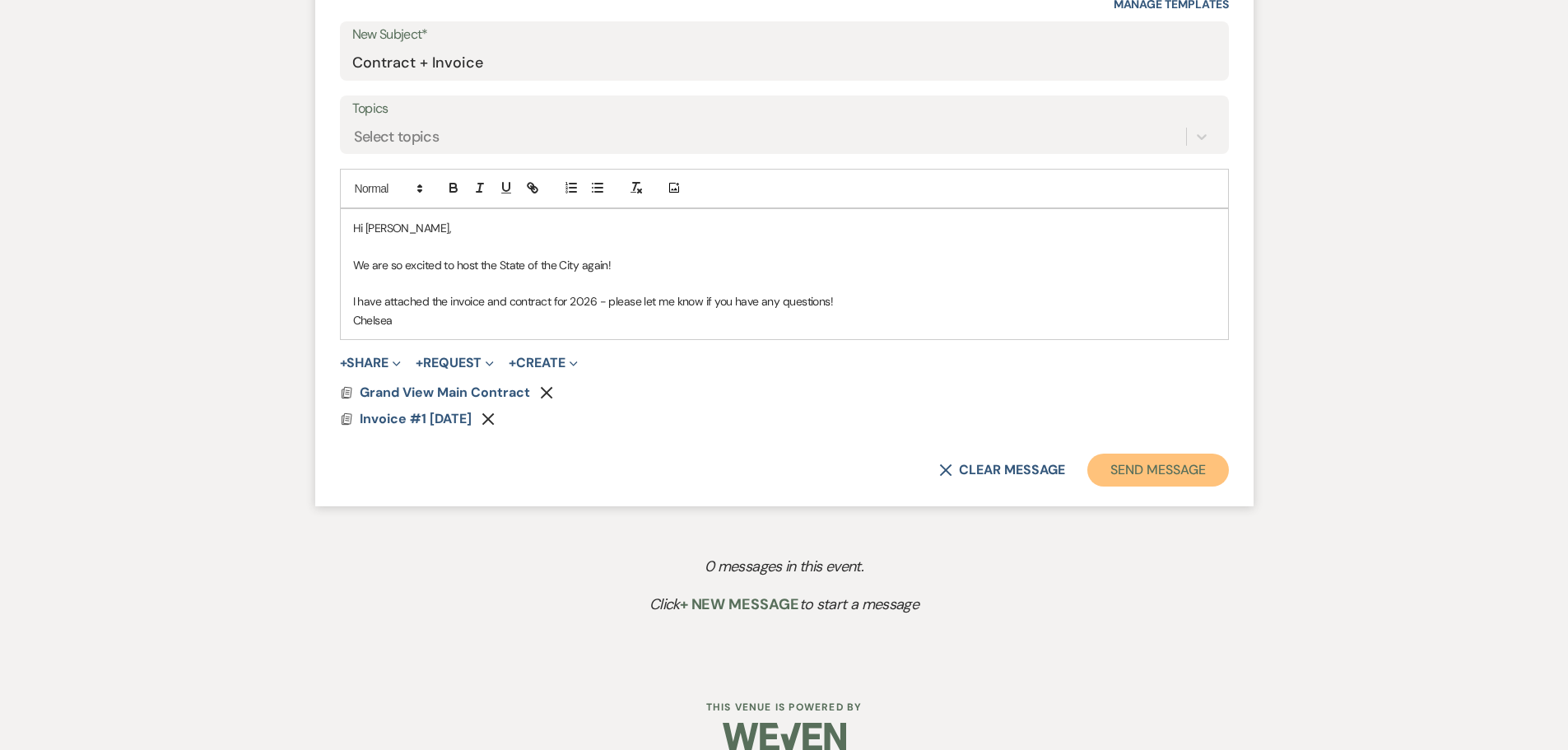
click at [1172, 471] on button "Send Message" at bounding box center [1157, 470] width 141 height 33
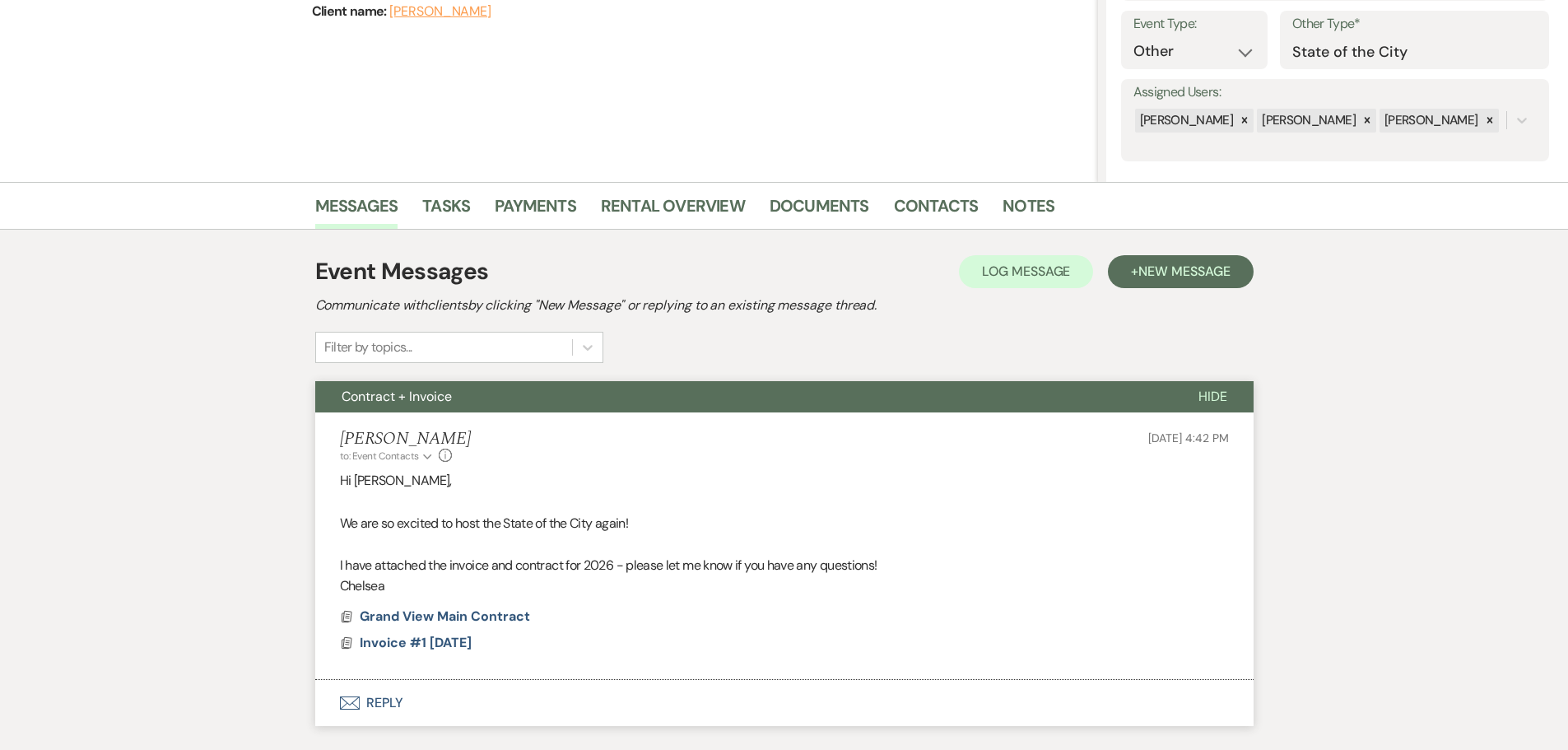
scroll to position [0, 0]
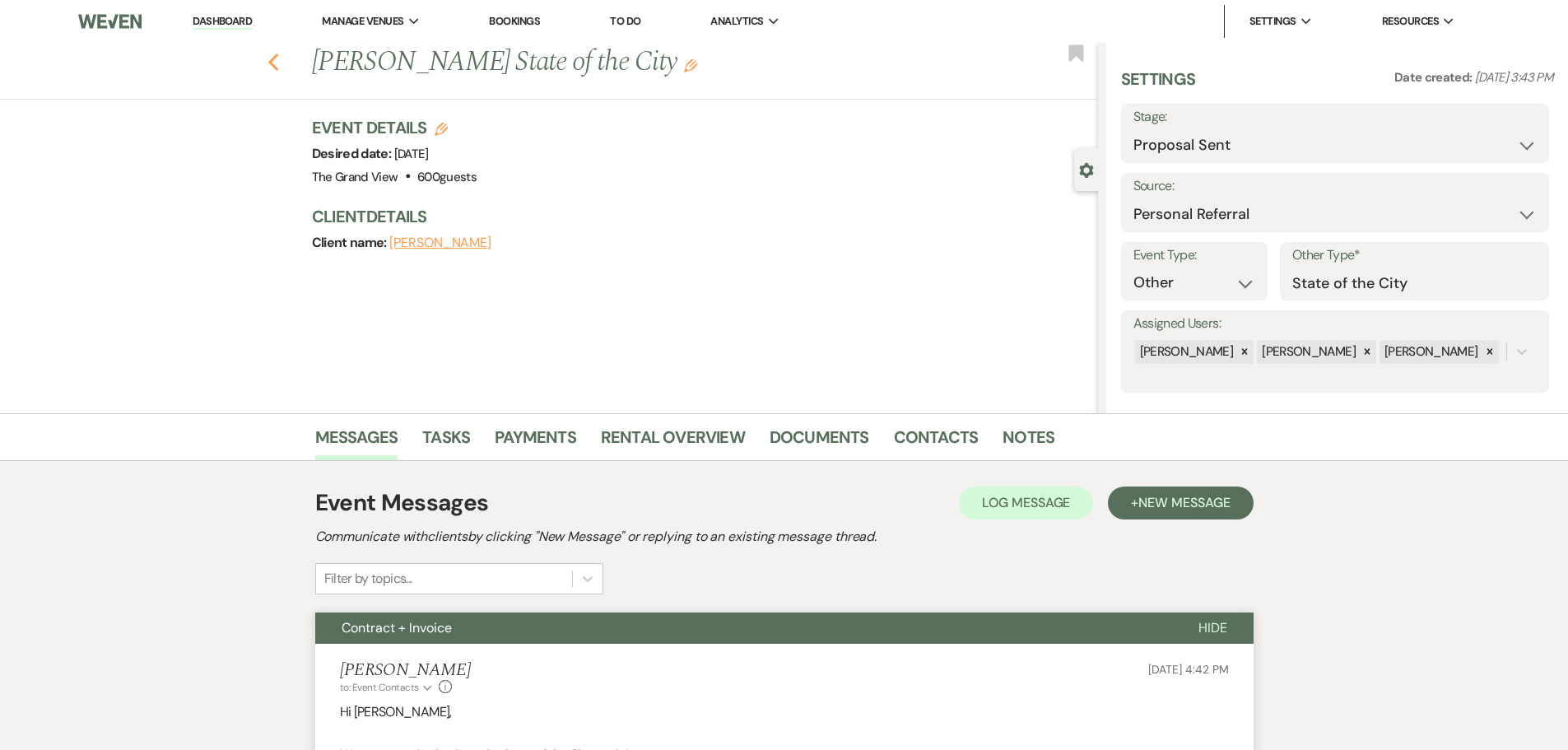
click at [278, 58] on use "button" at bounding box center [273, 62] width 11 height 18
select select "6"
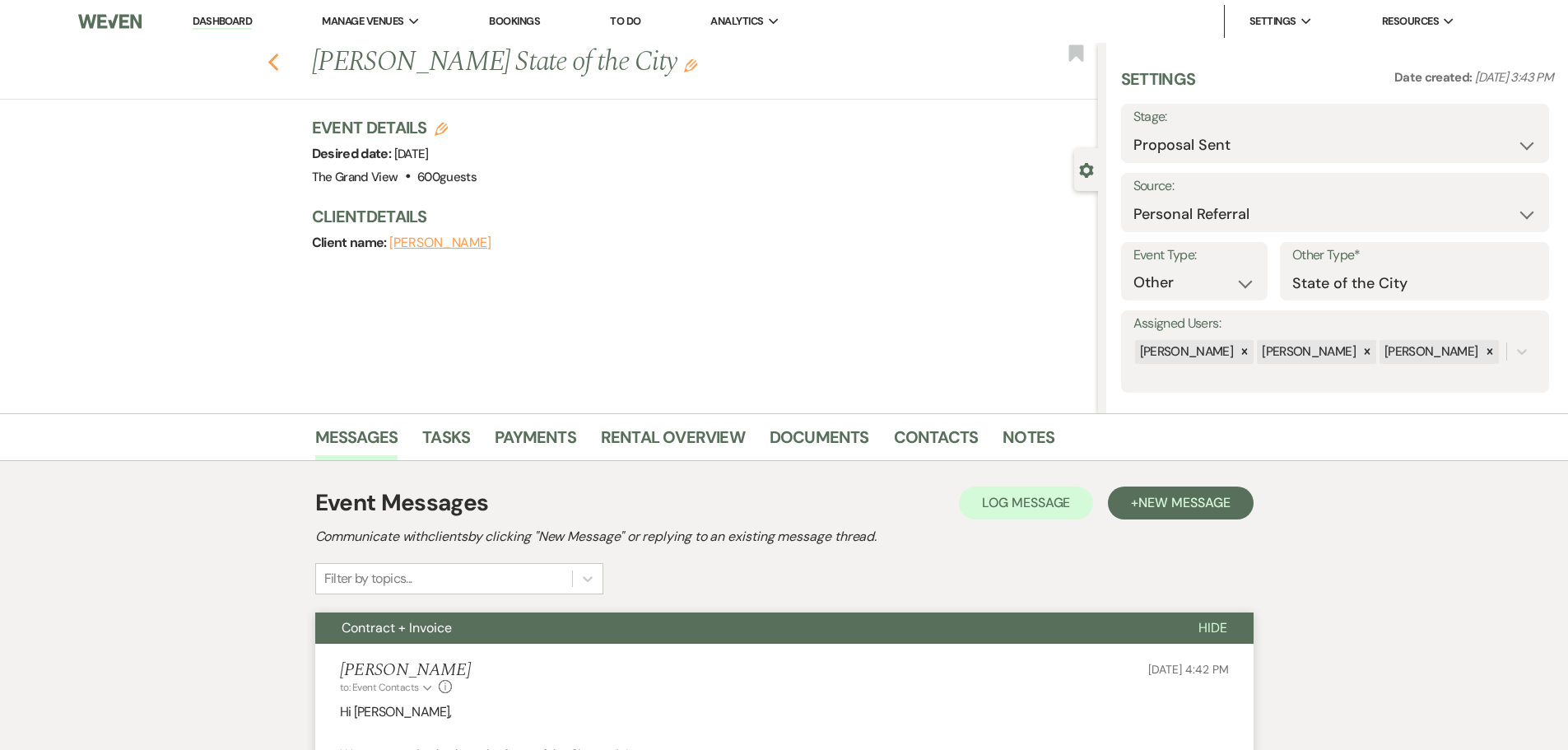
select select "6"
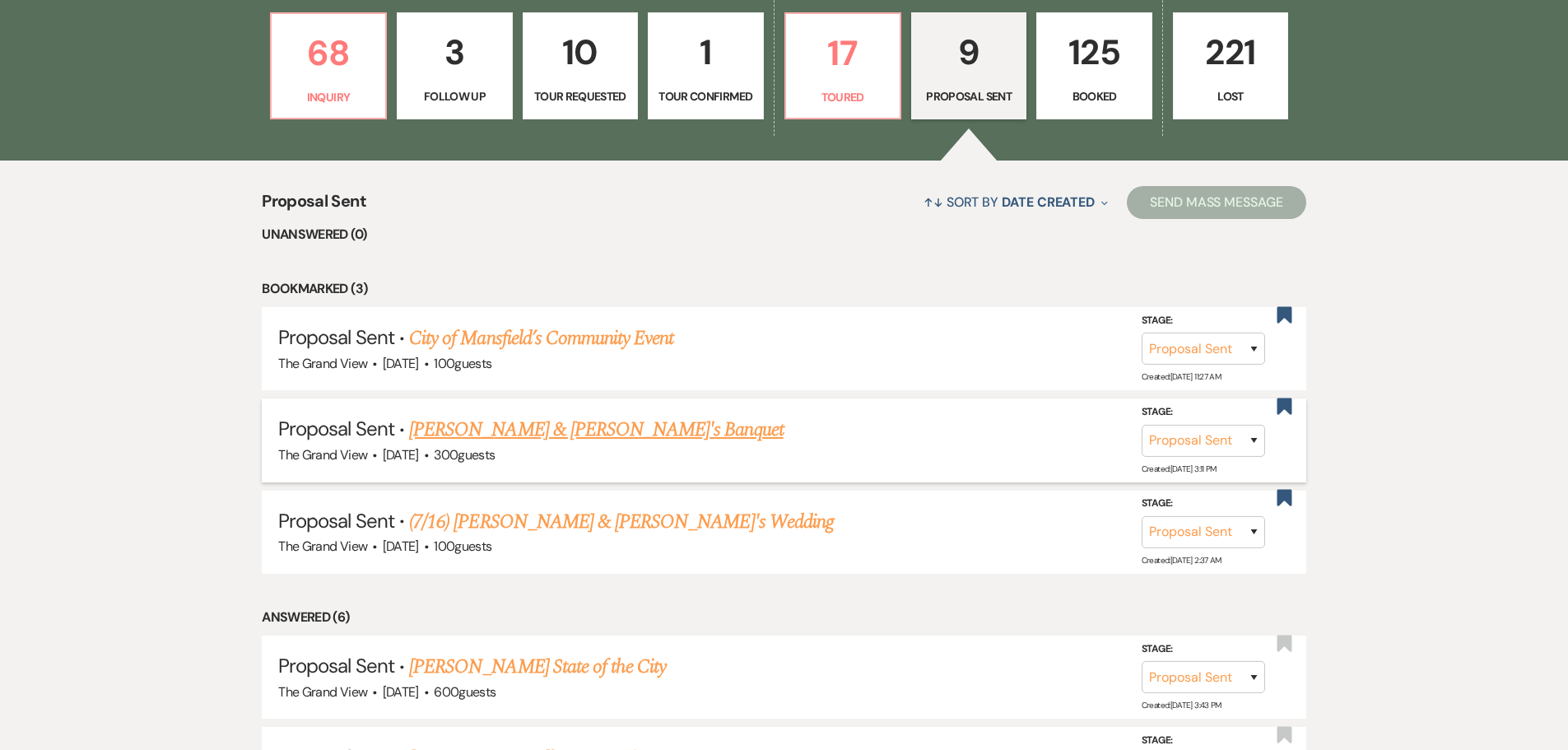
scroll to position [921, 0]
